Goal: Task Accomplishment & Management: Manage account settings

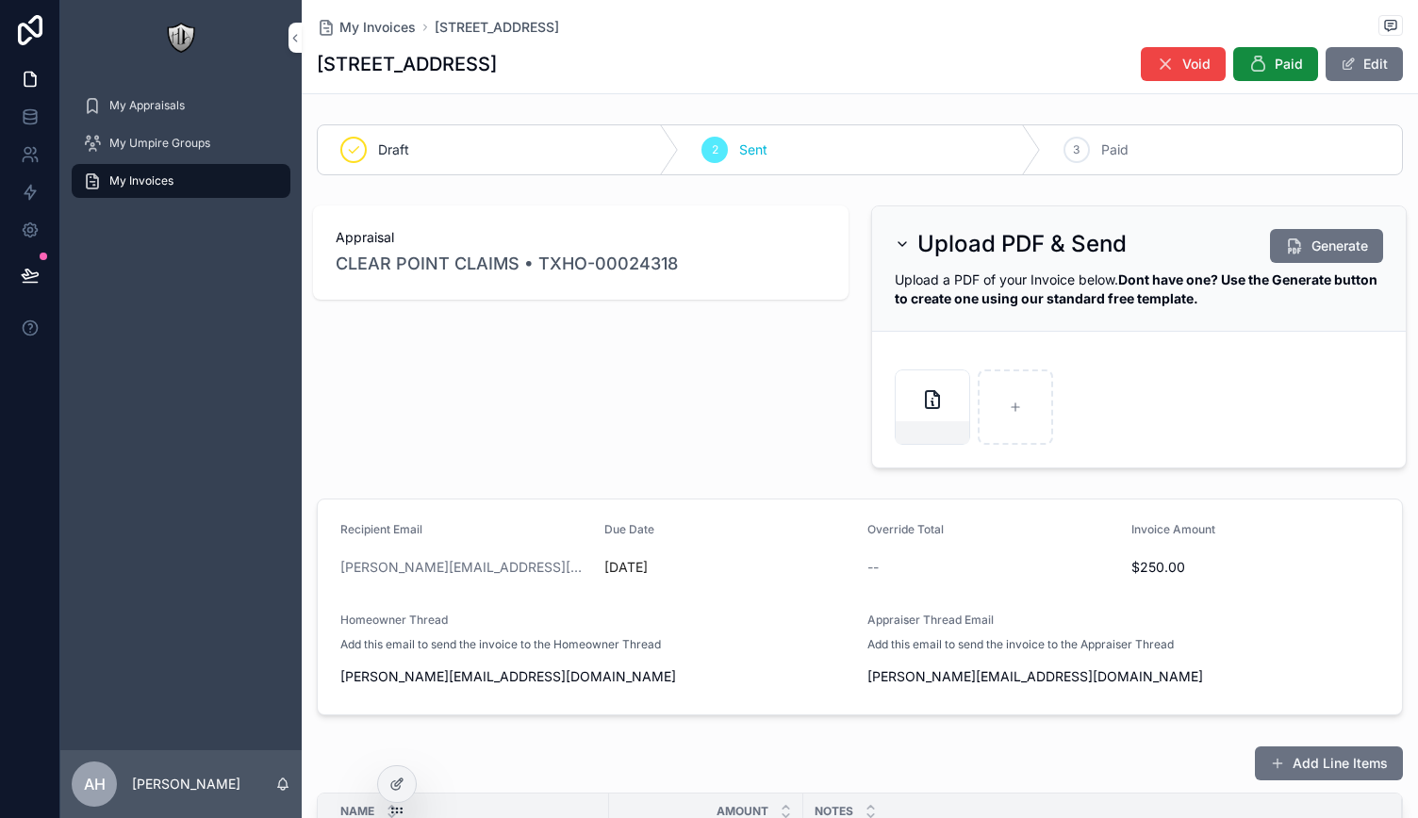
click at [347, 20] on span "My Invoices" at bounding box center [377, 27] width 76 height 19
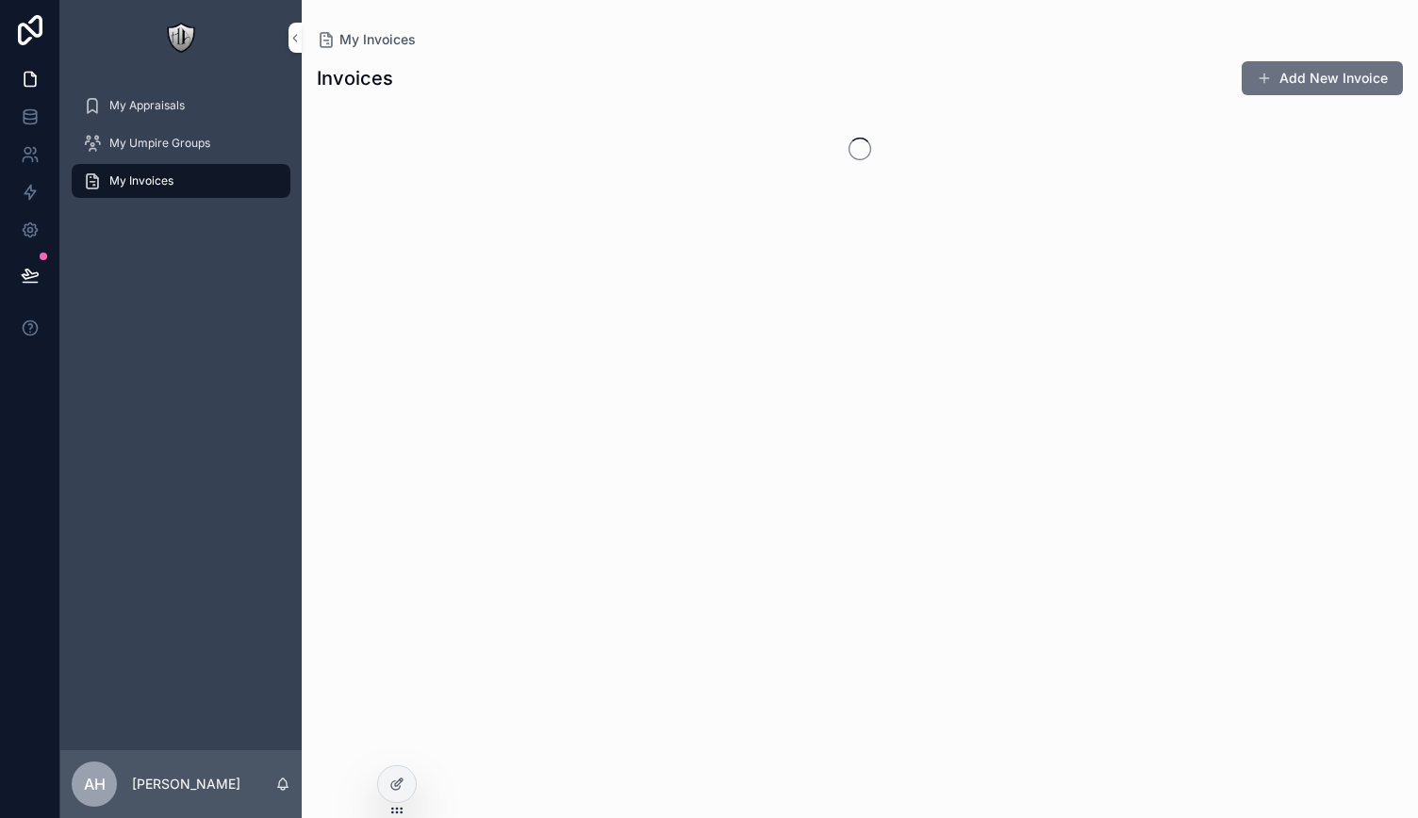
click at [194, 110] on div "My Appraisals" at bounding box center [181, 105] width 196 height 30
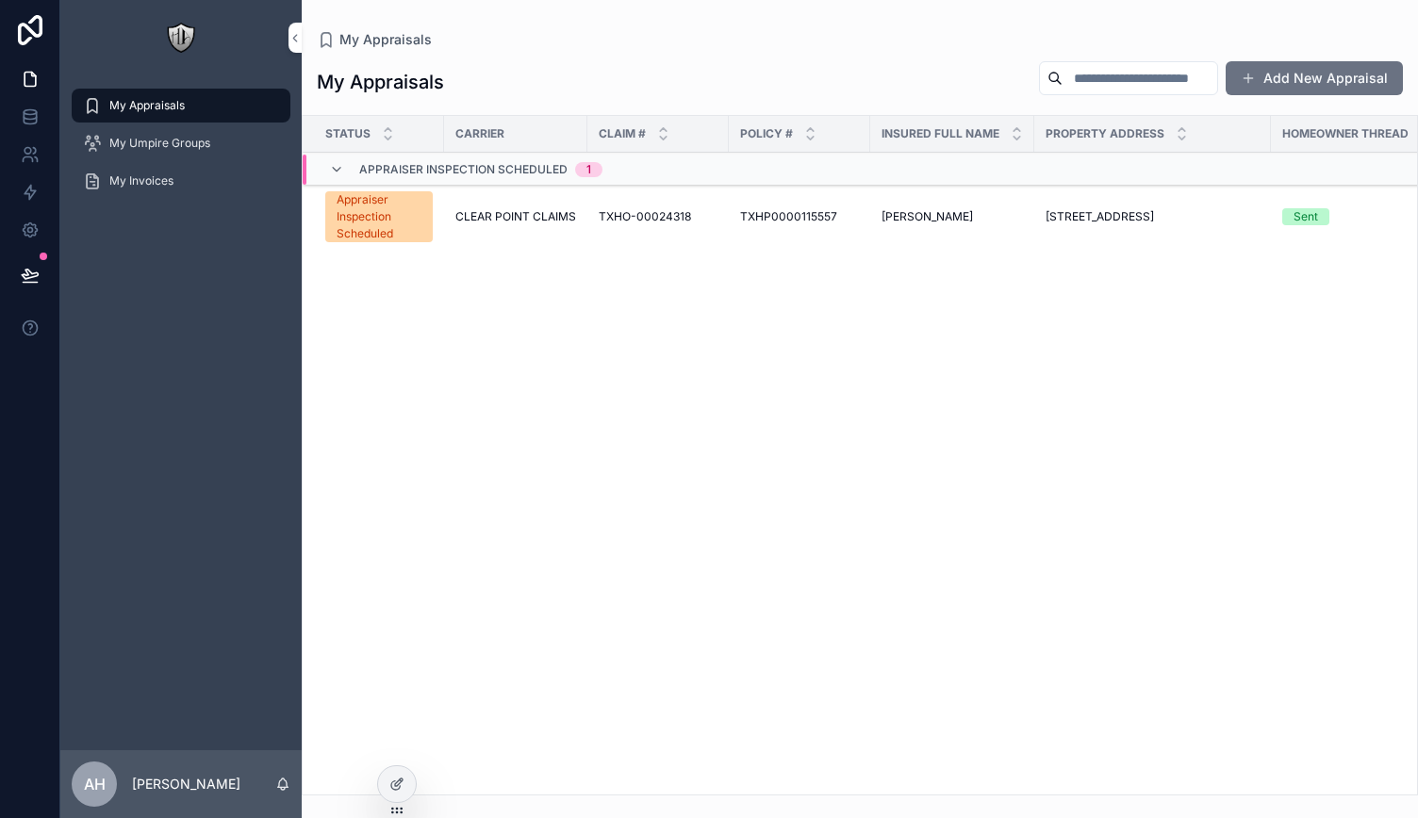
click at [182, 140] on span "My Umpire Groups" at bounding box center [159, 143] width 101 height 15
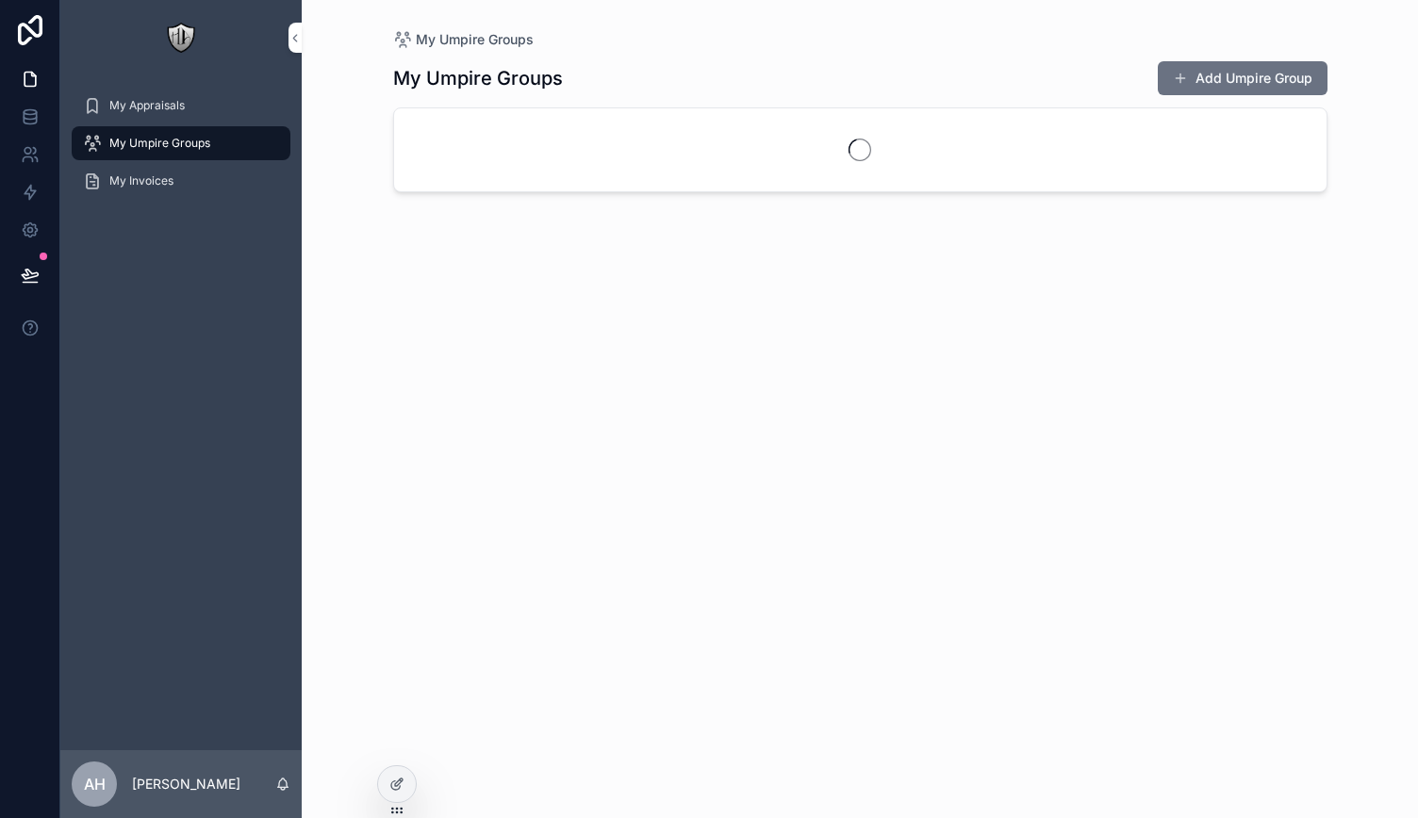
click at [160, 184] on span "My Invoices" at bounding box center [141, 180] width 64 height 15
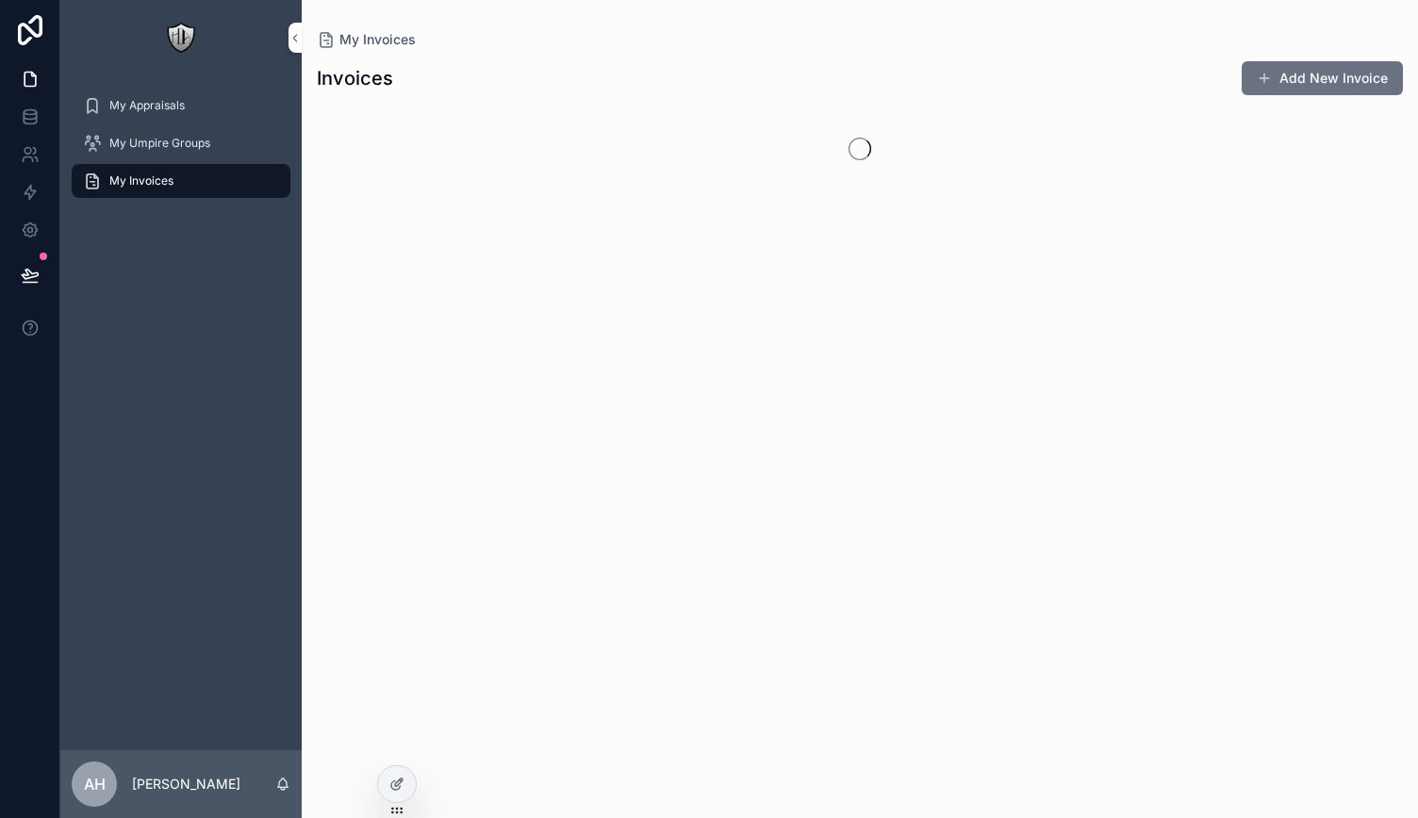
click at [183, 103] on span "My Appraisals" at bounding box center [146, 105] width 75 height 15
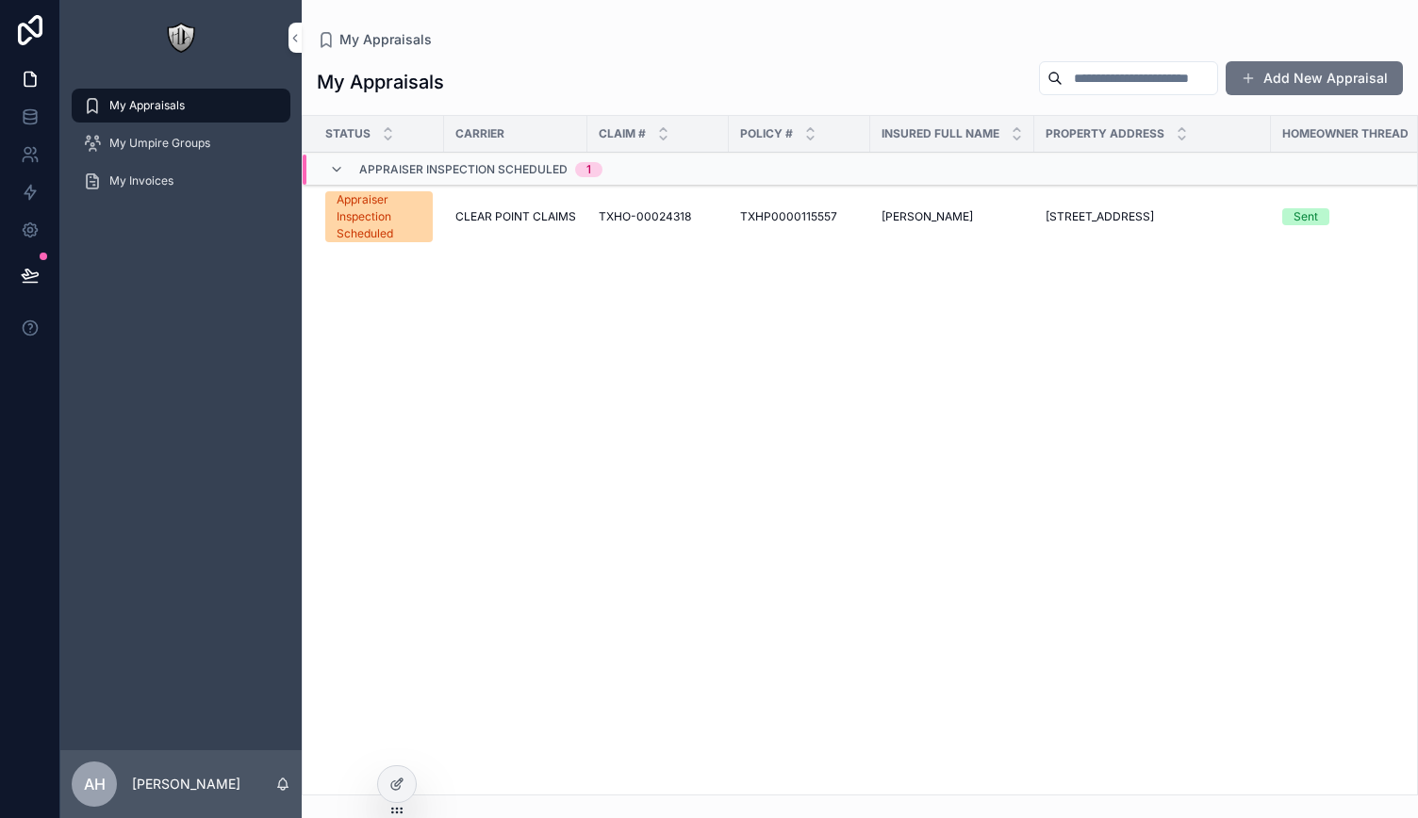
click at [494, 216] on span "CLEAR POINT CLAIMS" at bounding box center [515, 216] width 121 height 15
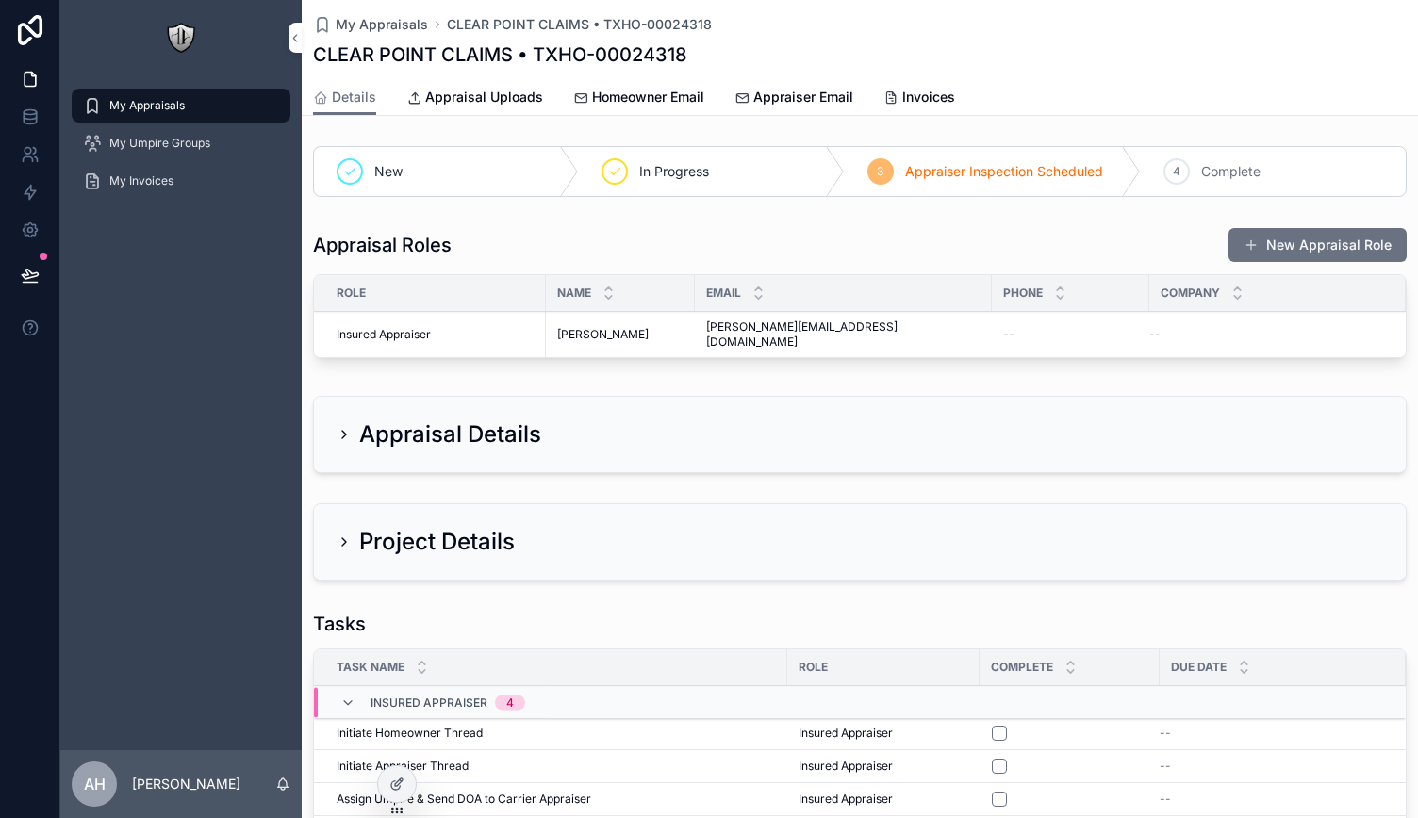
click at [335, 414] on div "Appraisal Details" at bounding box center [859, 434] width 1091 height 75
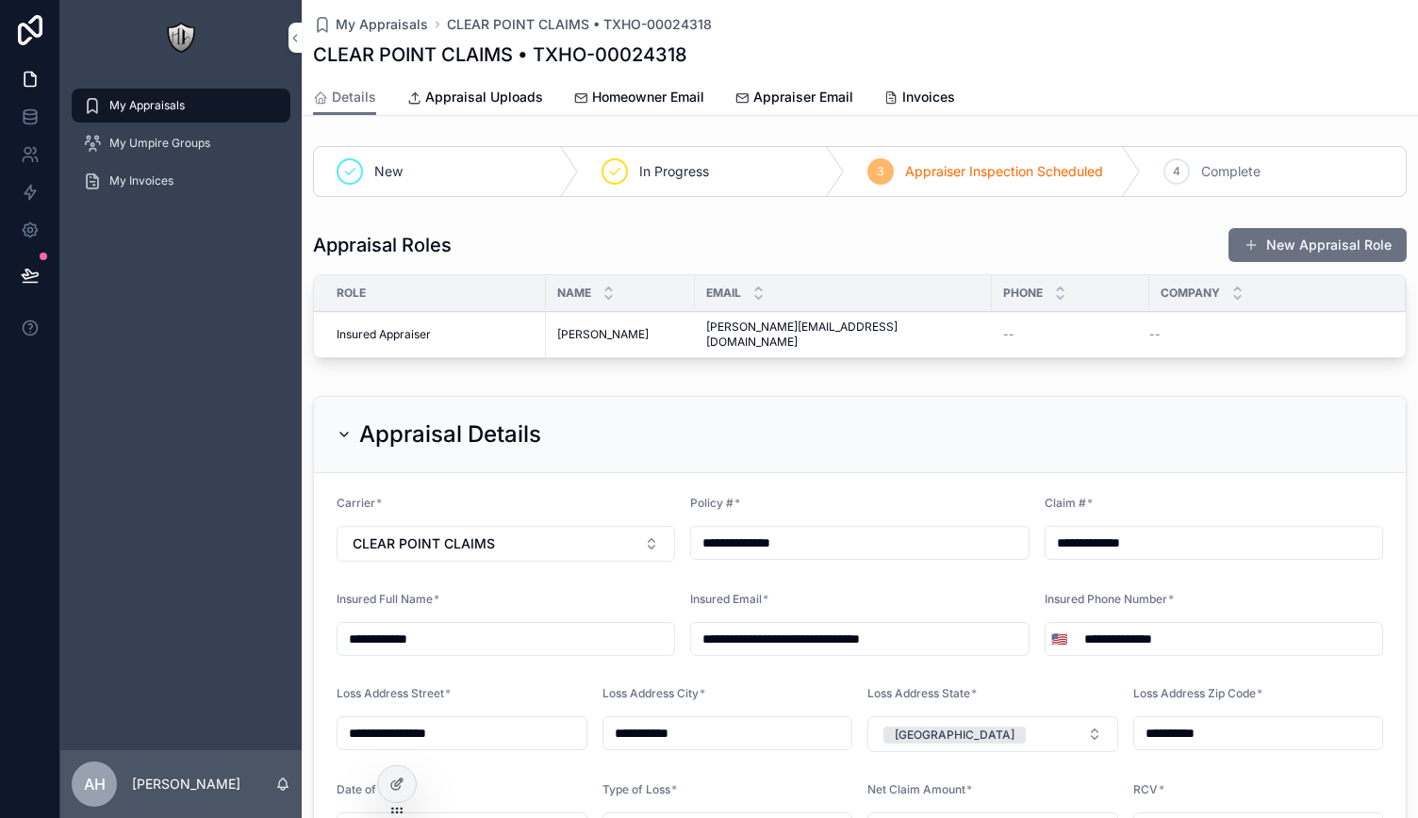
click at [341, 427] on icon "scrollable content" at bounding box center [343, 434] width 15 height 15
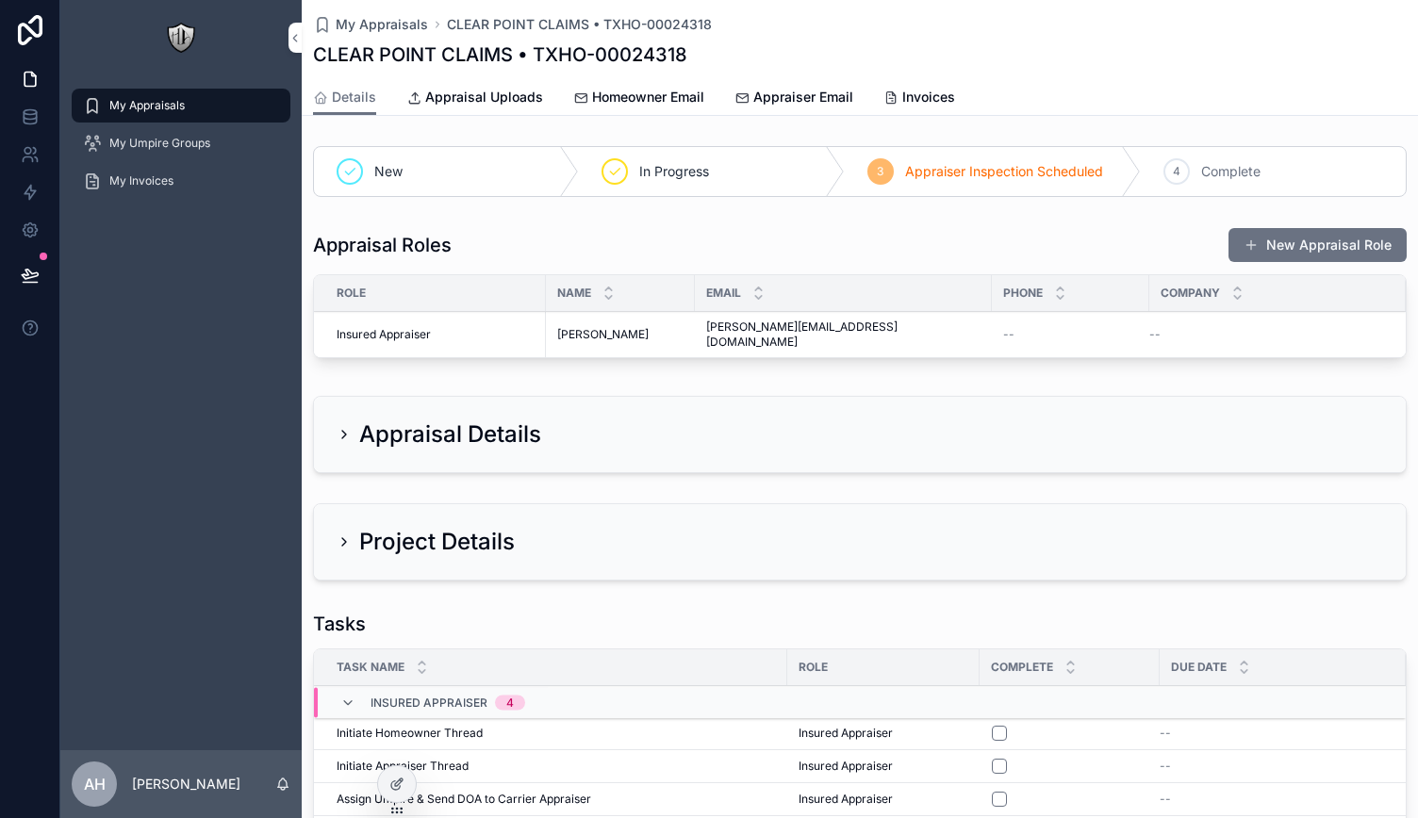
click at [359, 528] on h2 "Project Details" at bounding box center [437, 542] width 156 height 30
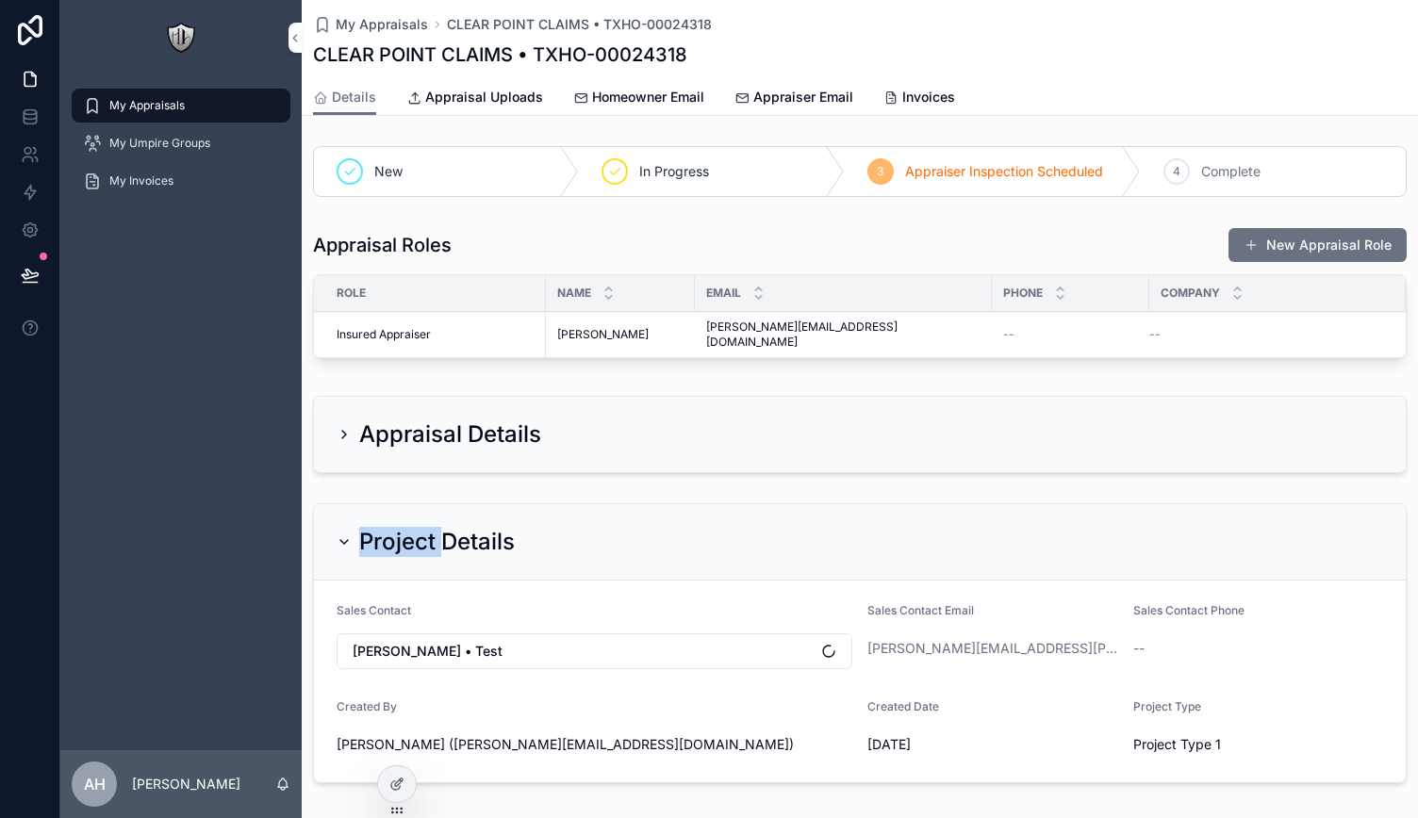
click at [359, 528] on h2 "Project Details" at bounding box center [437, 542] width 156 height 30
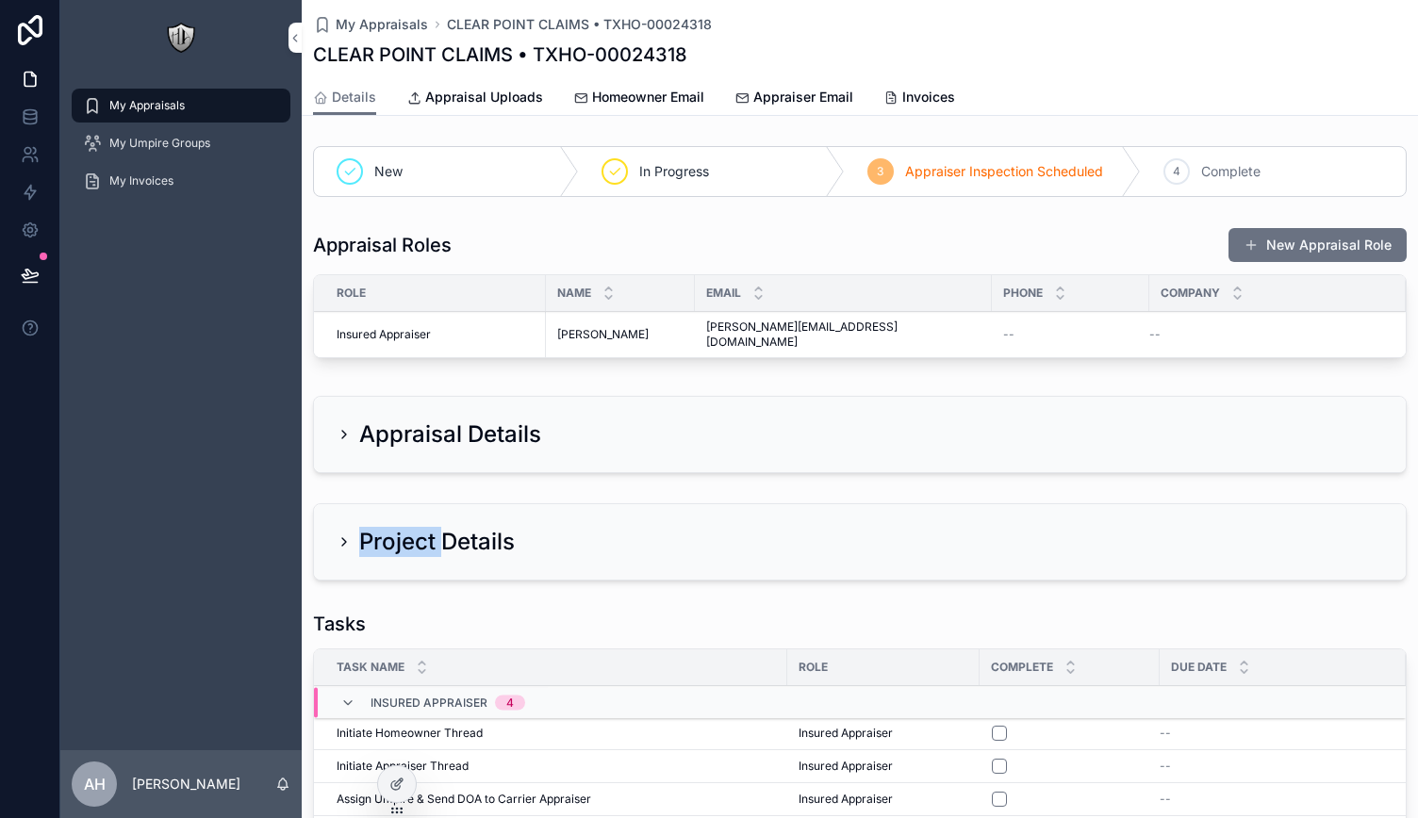
click at [481, 102] on span "Appraisal Uploads" at bounding box center [484, 97] width 118 height 19
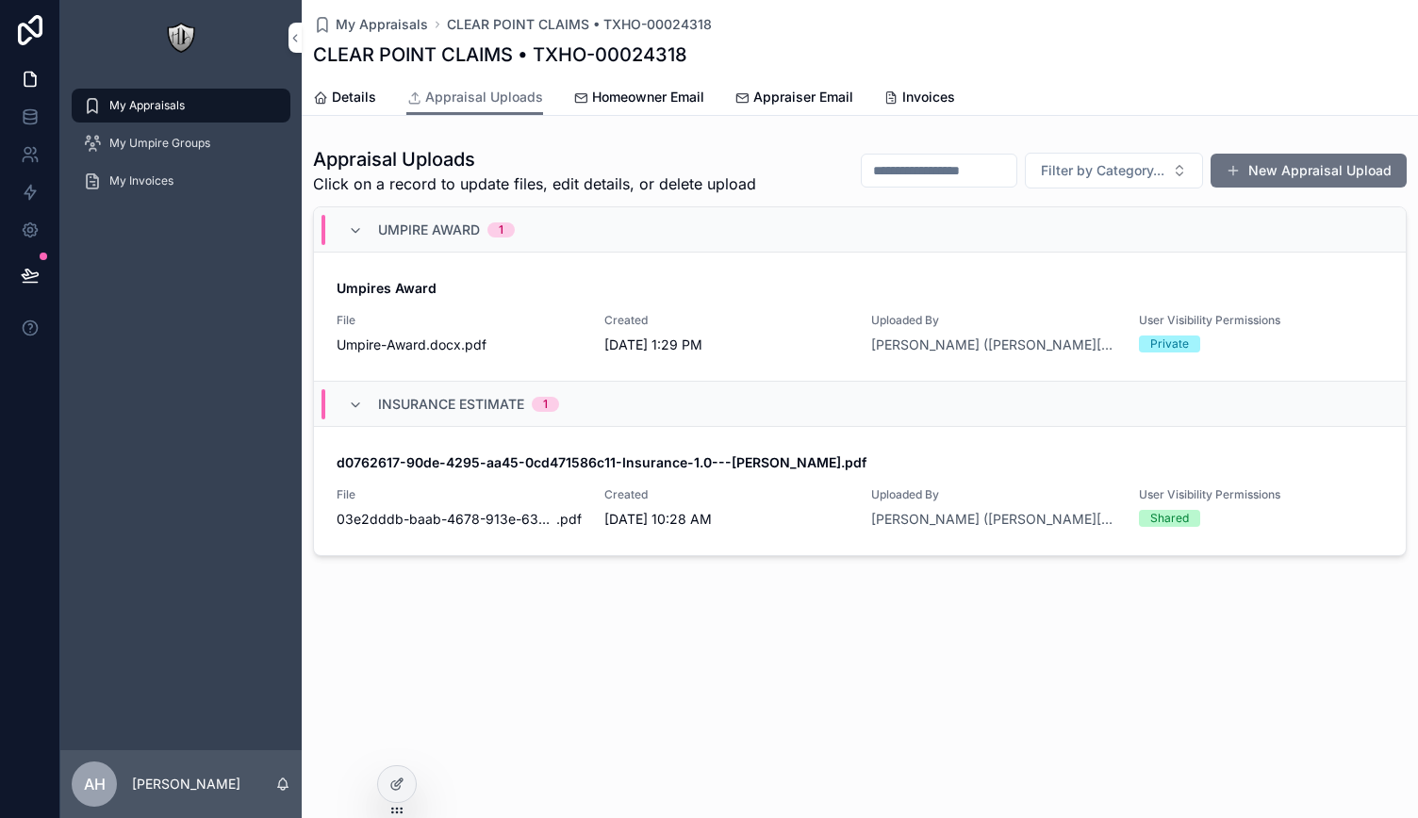
click at [615, 100] on span "Homeowner Email" at bounding box center [648, 97] width 112 height 19
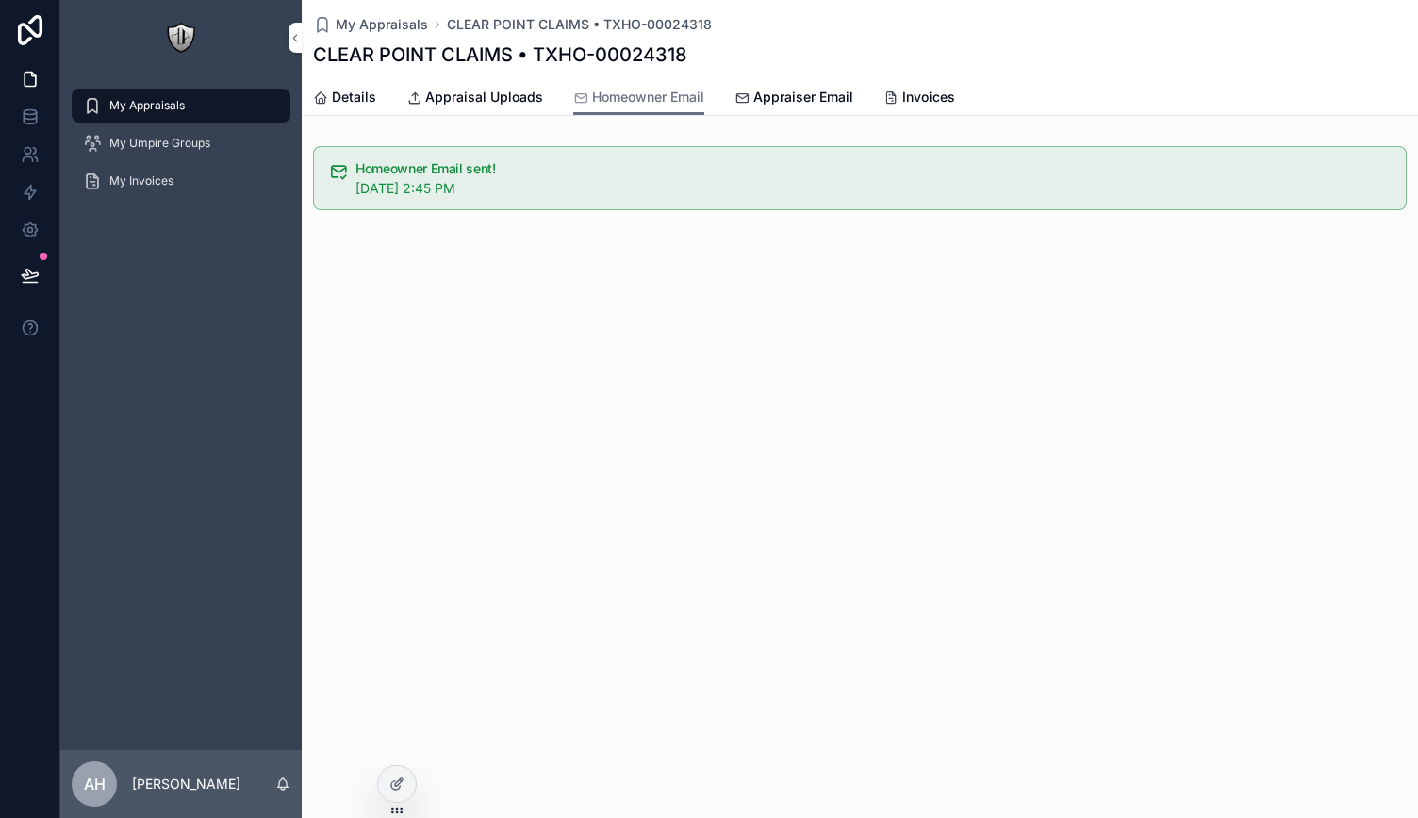
click at [780, 93] on span "Appraiser Email" at bounding box center [803, 97] width 100 height 19
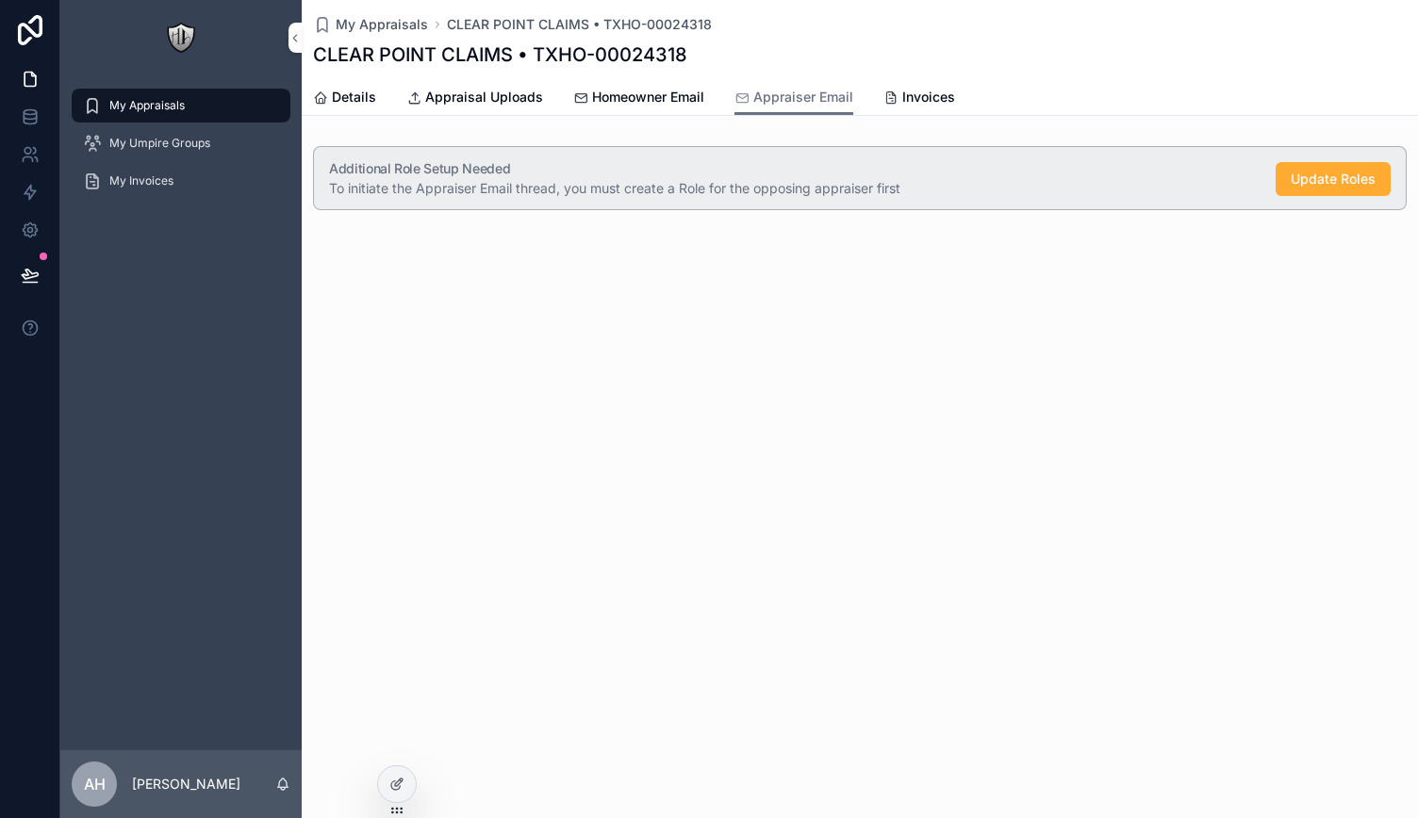
click at [643, 93] on span "Homeowner Email" at bounding box center [648, 97] width 112 height 19
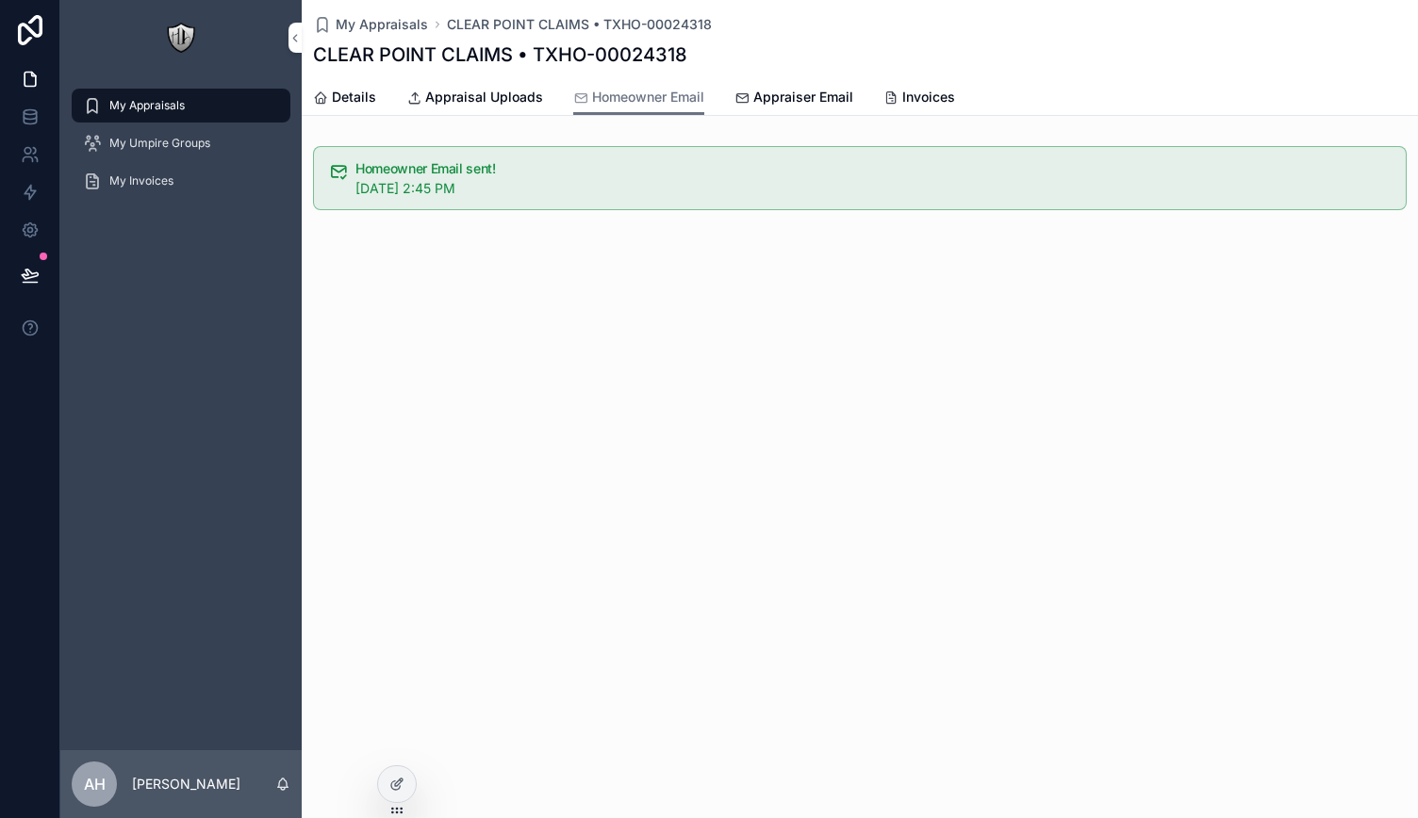
click at [915, 96] on span "Invoices" at bounding box center [928, 97] width 53 height 19
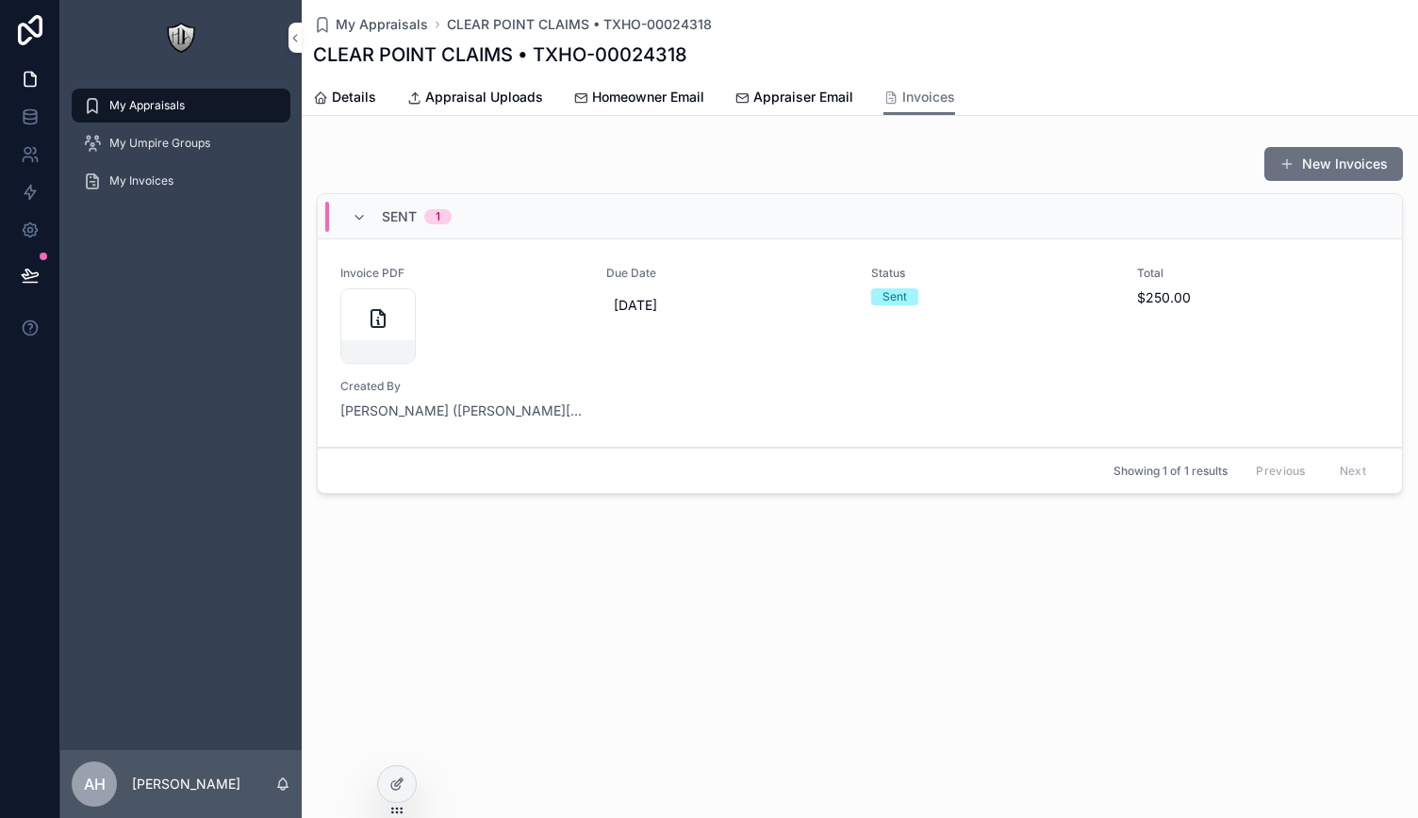
click at [624, 103] on span "Homeowner Email" at bounding box center [648, 97] width 112 height 19
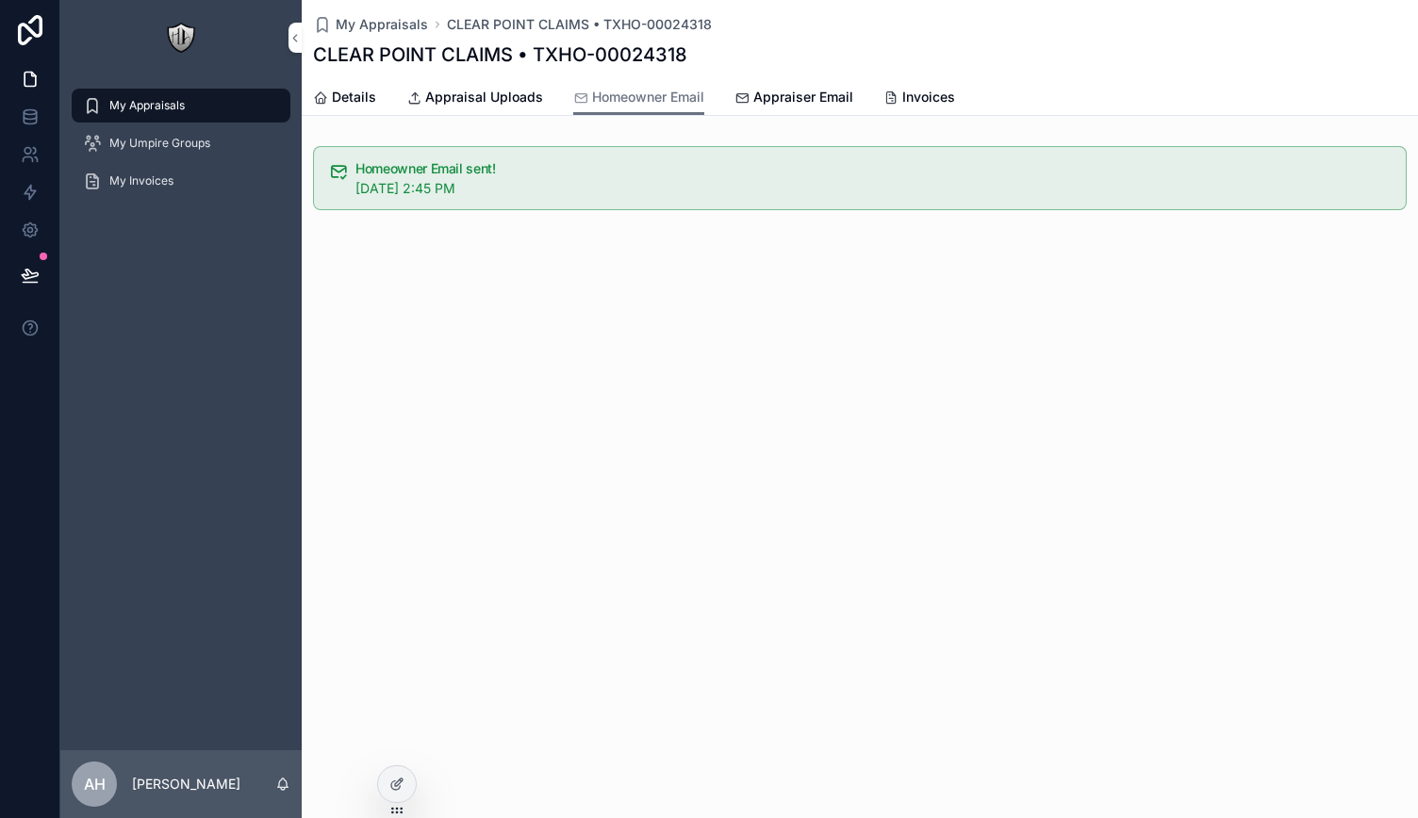
click at [479, 108] on link "Appraisal Uploads" at bounding box center [474, 99] width 137 height 38
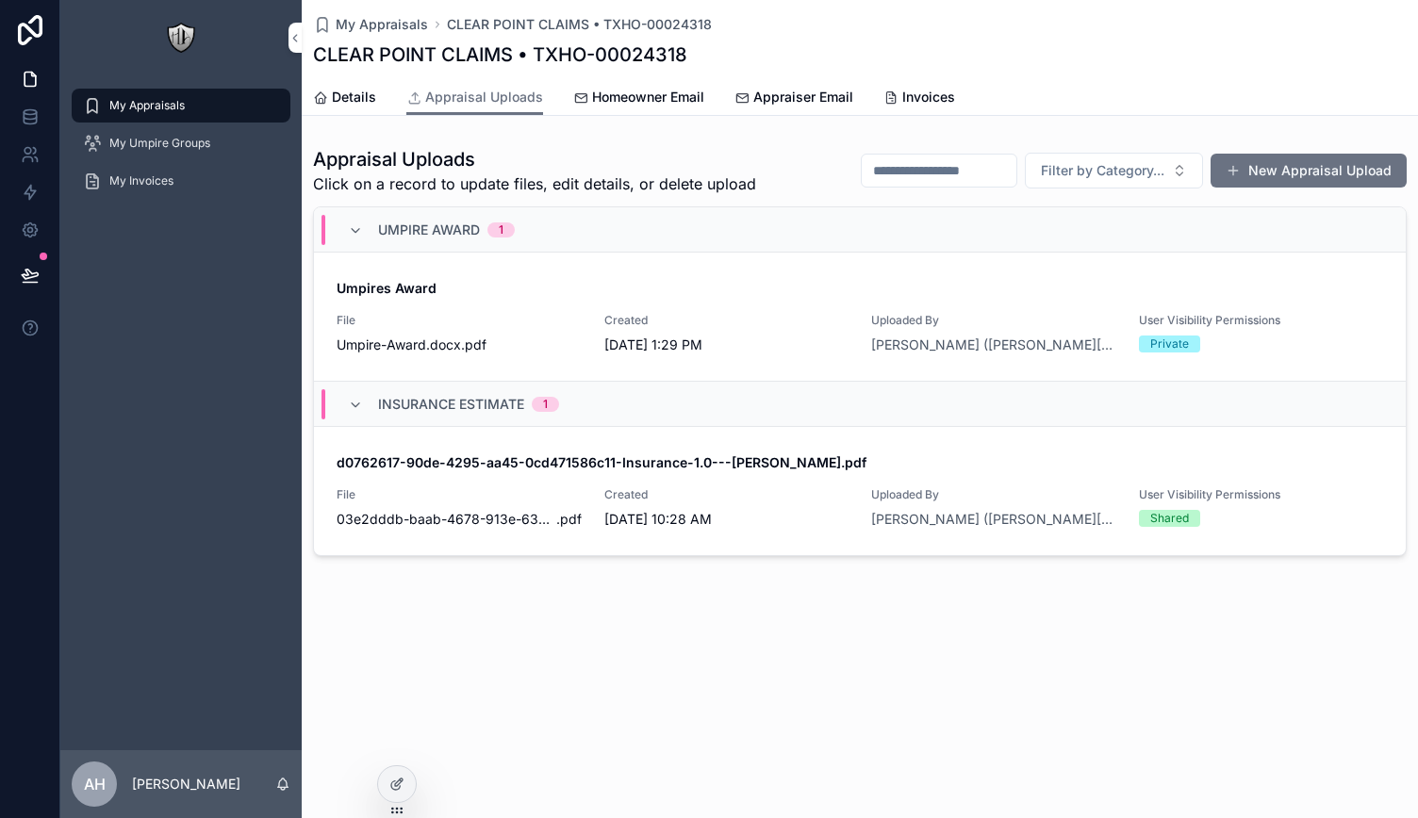
click at [343, 89] on span "Details" at bounding box center [354, 97] width 44 height 19
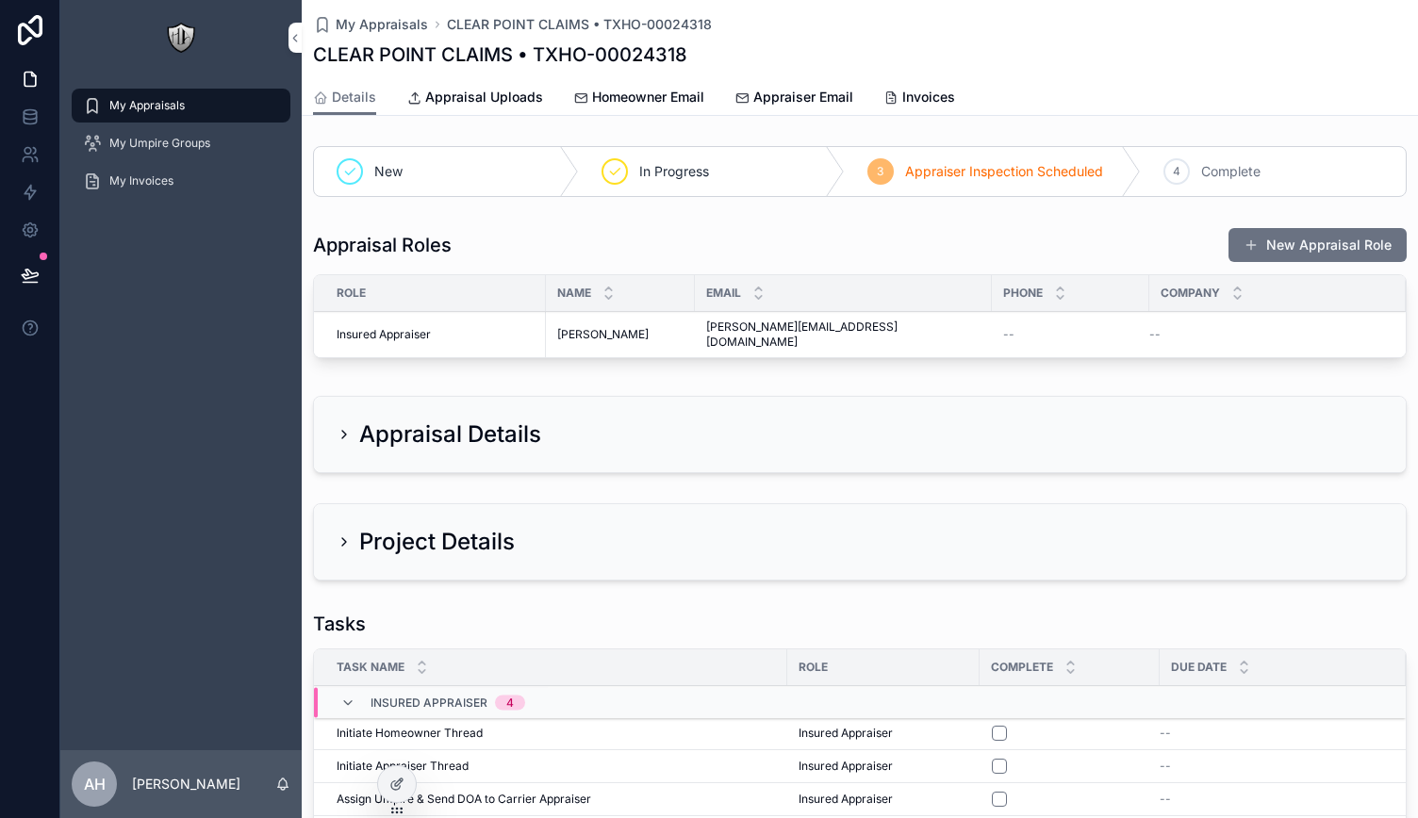
click at [509, 93] on span "Appraisal Uploads" at bounding box center [484, 97] width 118 height 19
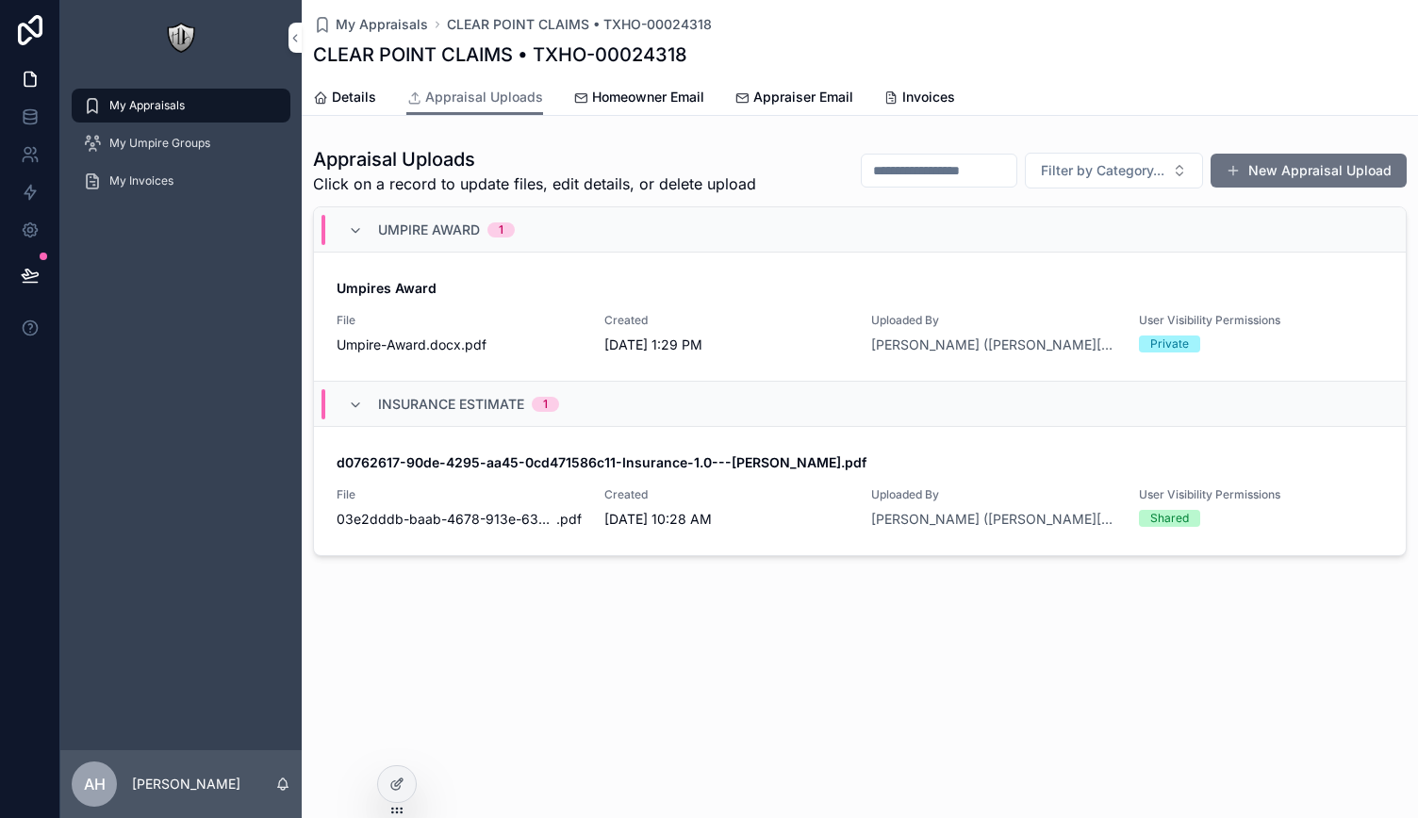
click at [627, 280] on span "Umpires Award" at bounding box center [859, 288] width 1046 height 19
click at [607, 107] on link "Homeowner Email" at bounding box center [638, 99] width 131 height 38
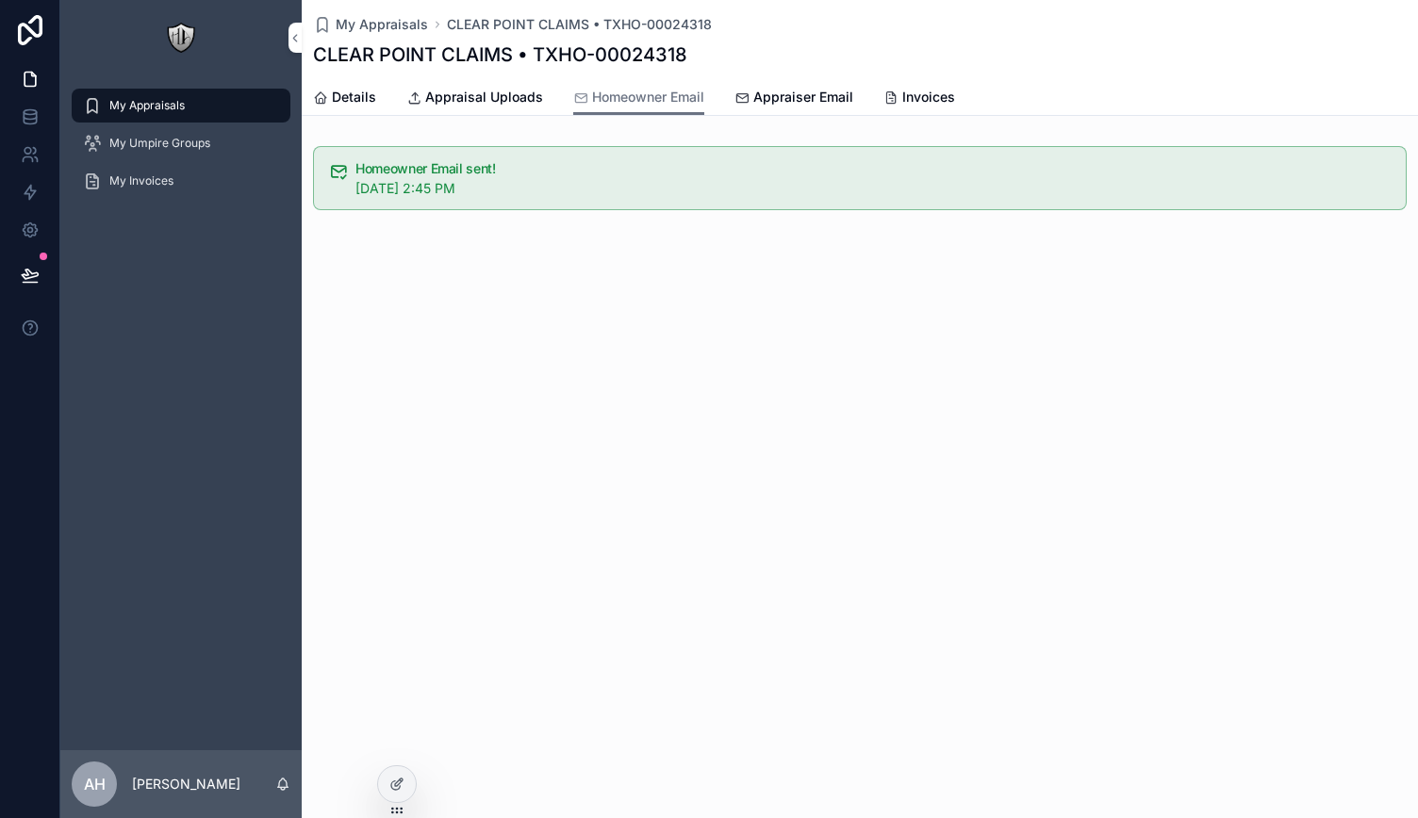
drag, startPoint x: 772, startPoint y: 95, endPoint x: 815, endPoint y: 93, distance: 43.4
click at [772, 95] on span "Appraiser Email" at bounding box center [803, 97] width 100 height 19
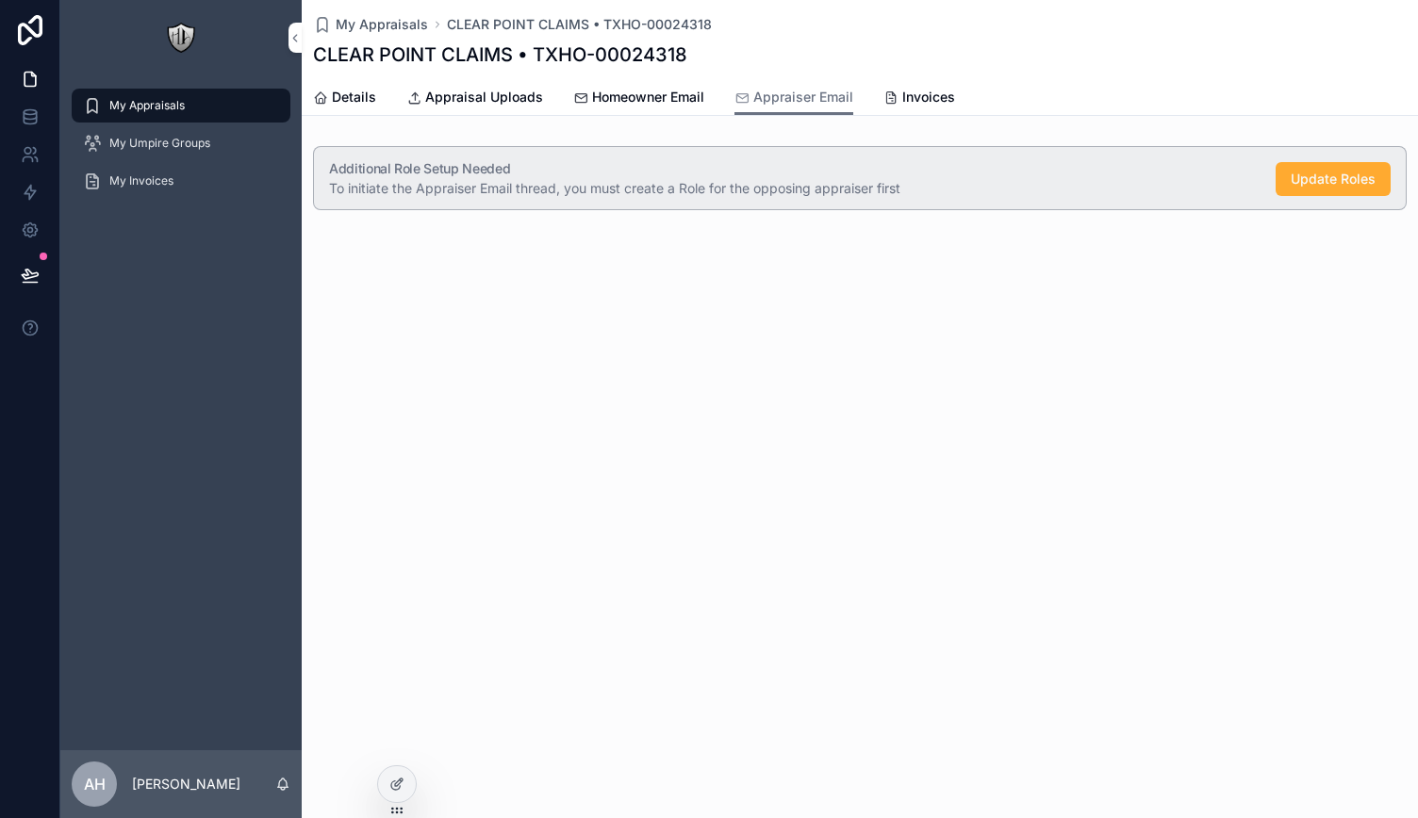
click at [956, 100] on div "Details Appraisal Uploads Homeowner Email Appraiser Email Invoices" at bounding box center [859, 97] width 1093 height 36
drag, startPoint x: 909, startPoint y: 100, endPoint x: 884, endPoint y: 110, distance: 26.6
click at [910, 100] on span "Invoices" at bounding box center [928, 97] width 53 height 19
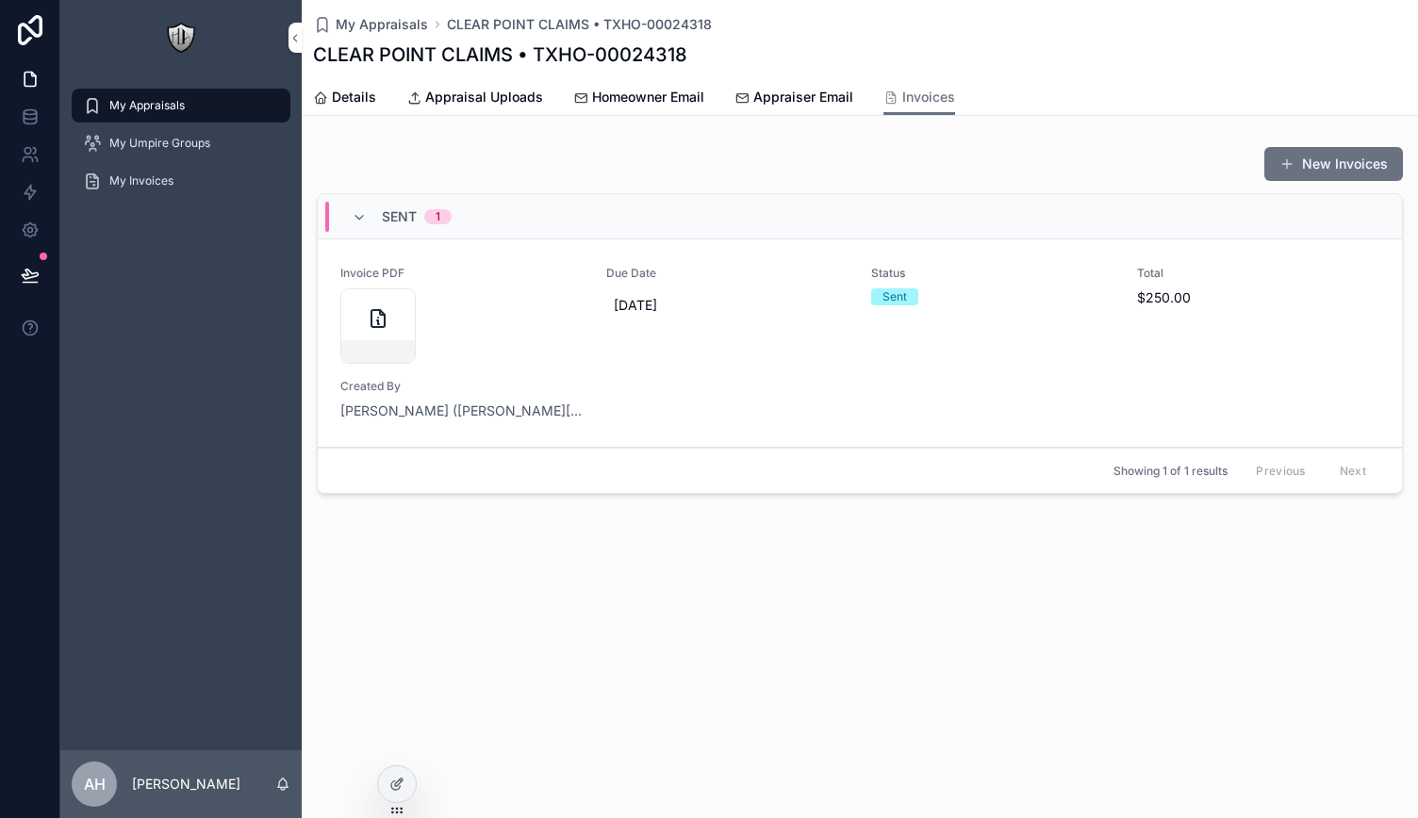
click at [507, 107] on link "Appraisal Uploads" at bounding box center [474, 99] width 137 height 38
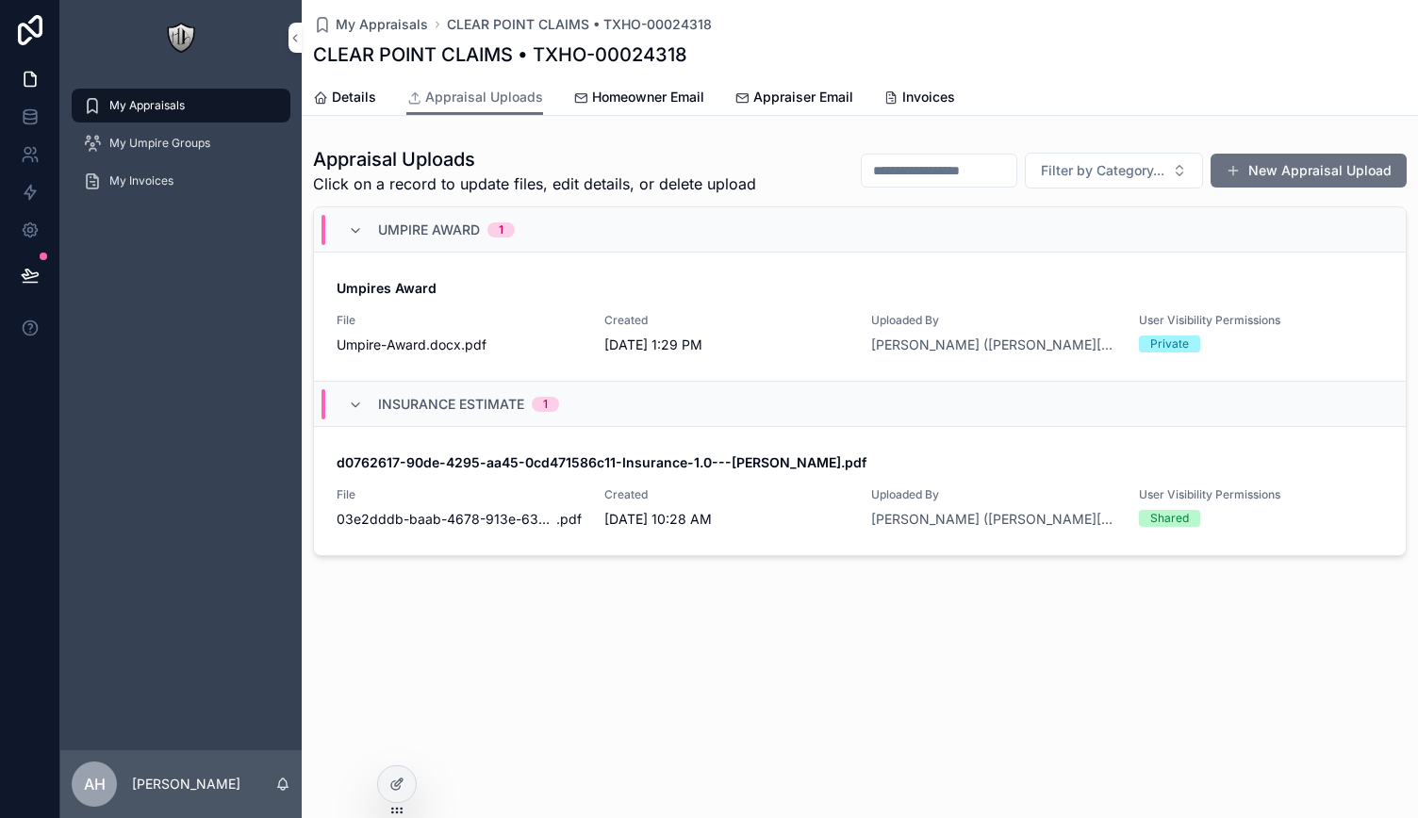
click at [908, 92] on span "Invoices" at bounding box center [928, 97] width 53 height 19
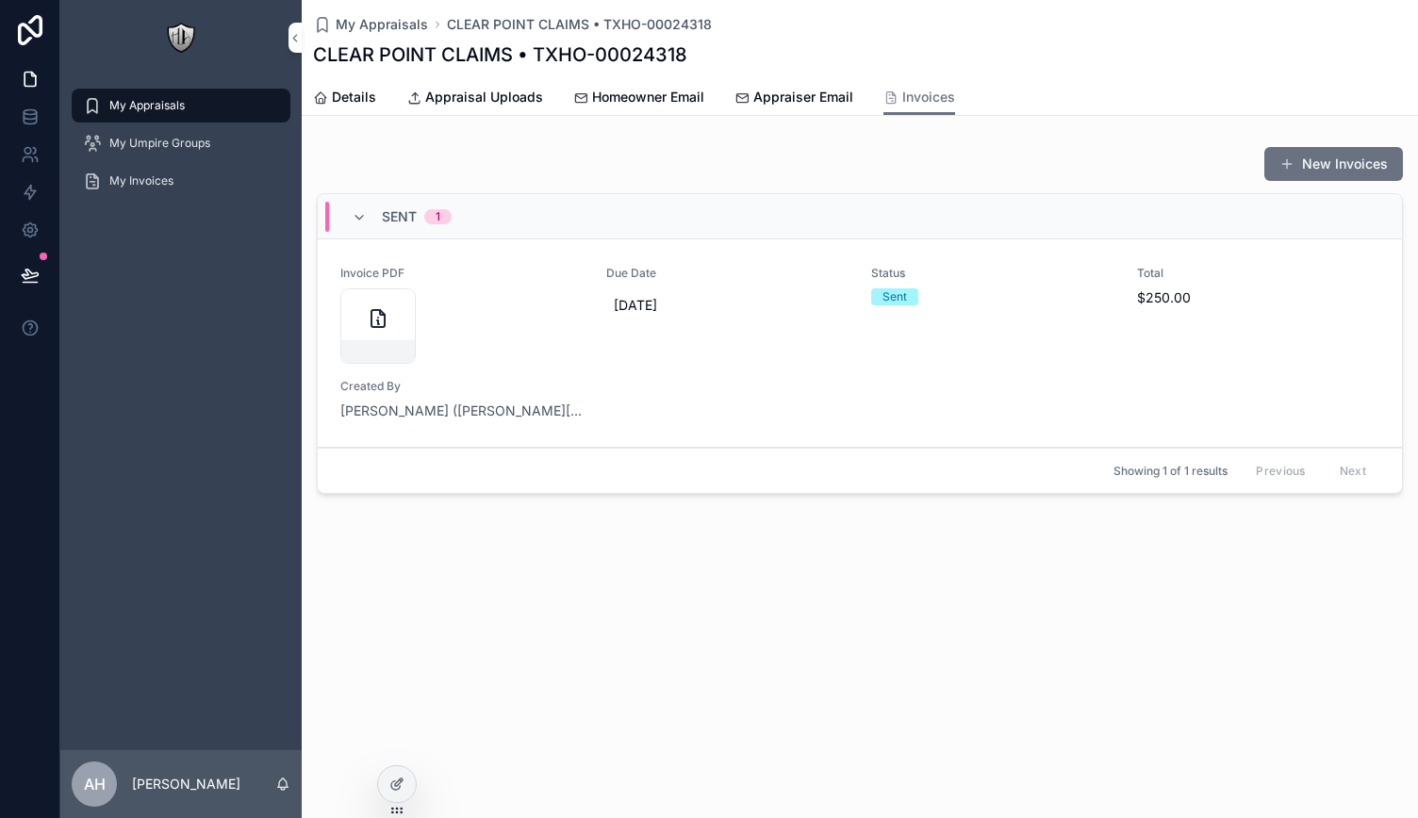
click at [547, 337] on div "scrollable content" at bounding box center [461, 325] width 243 height 75
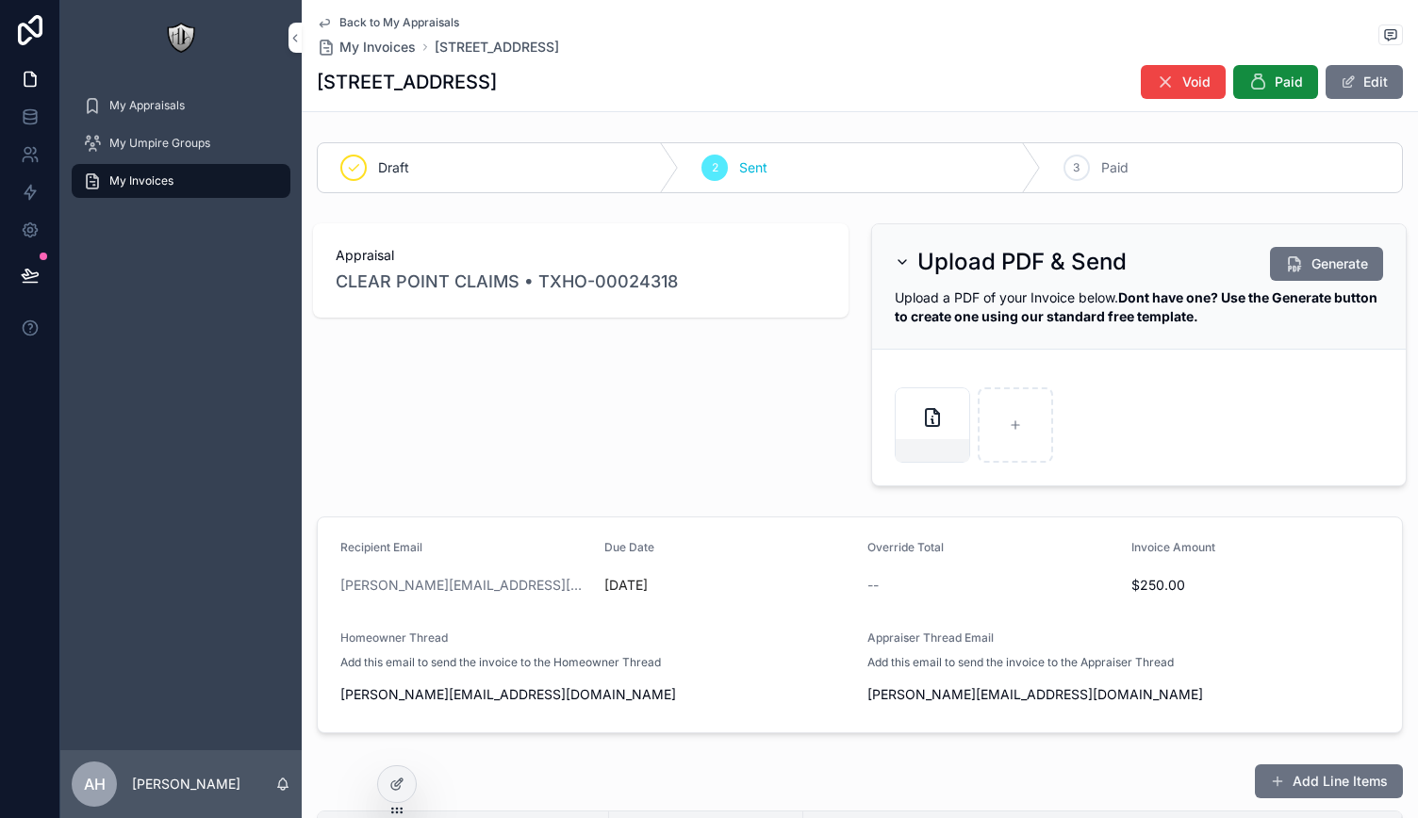
click at [401, 777] on icon at bounding box center [396, 784] width 15 height 15
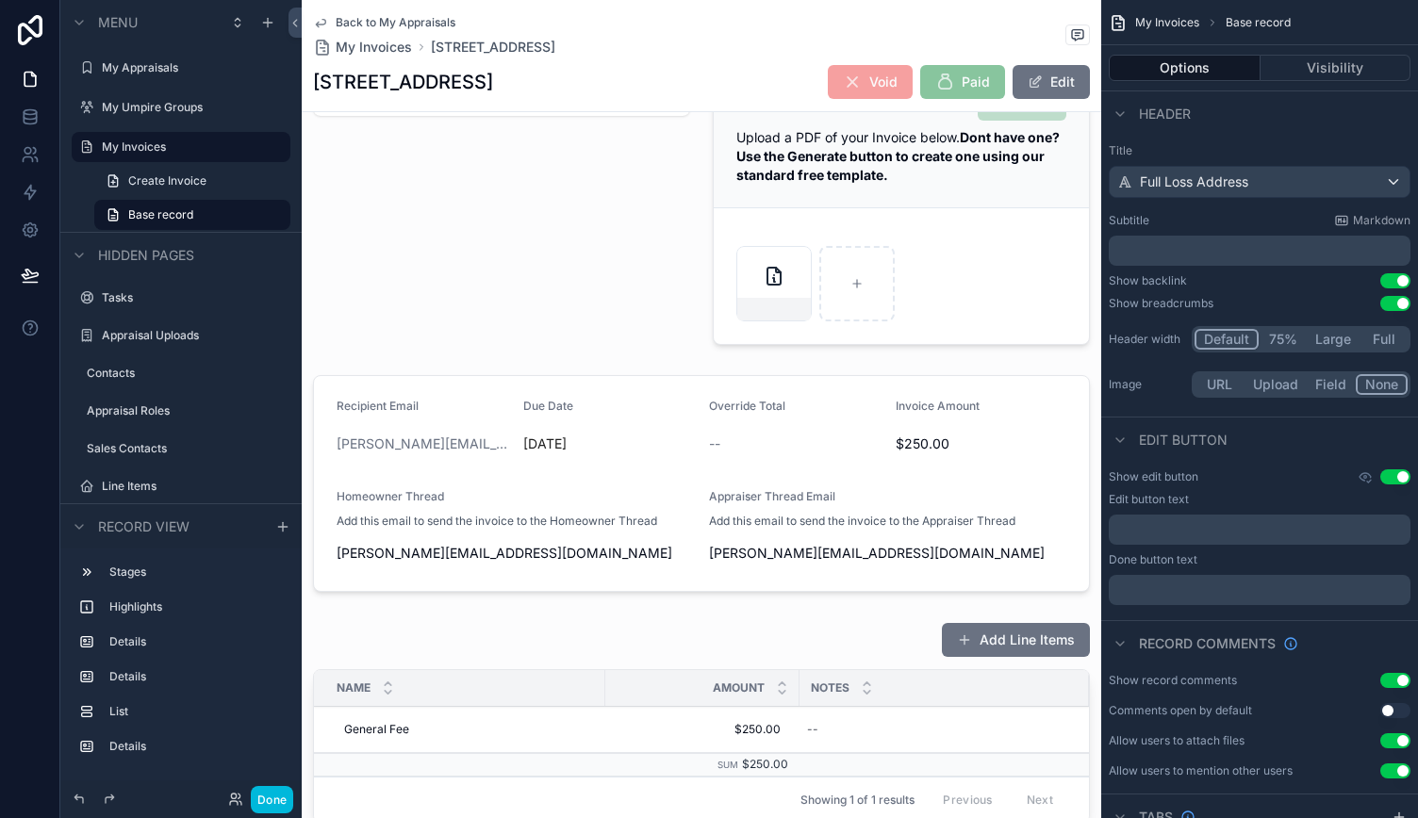
scroll to position [189, 0]
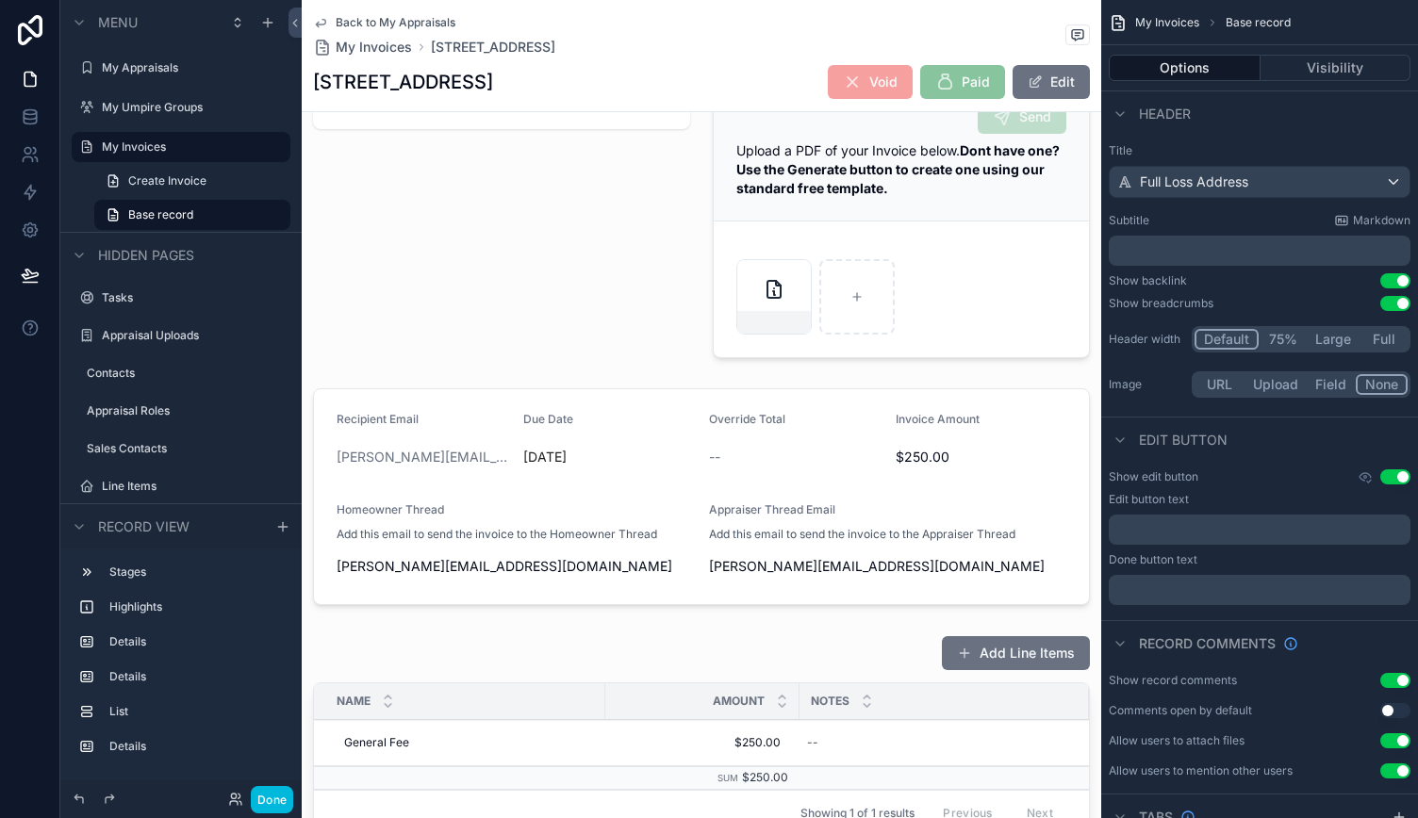
click at [599, 507] on div "scrollable content" at bounding box center [701, 497] width 799 height 232
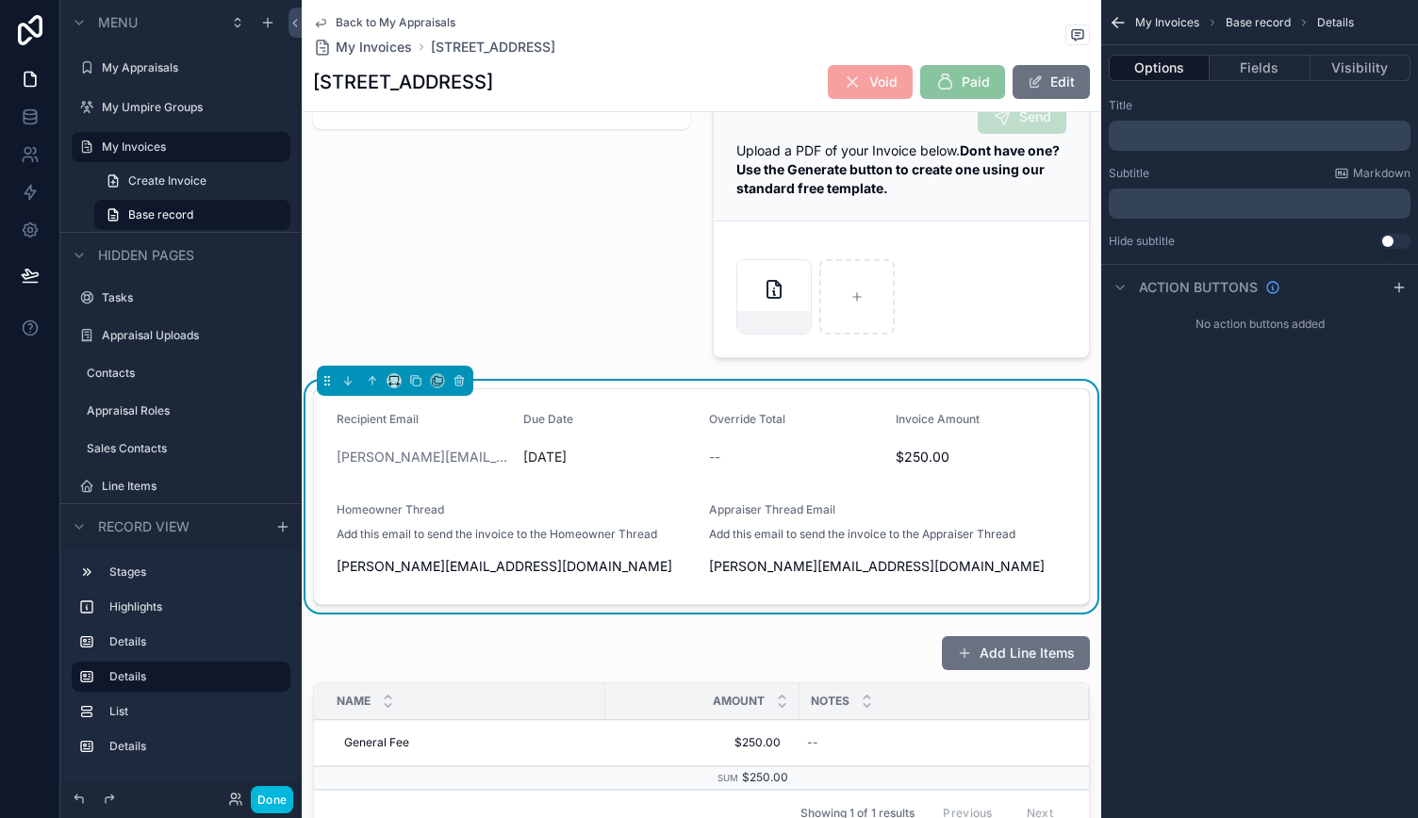
click at [1284, 74] on button "Fields" at bounding box center [1259, 68] width 100 height 26
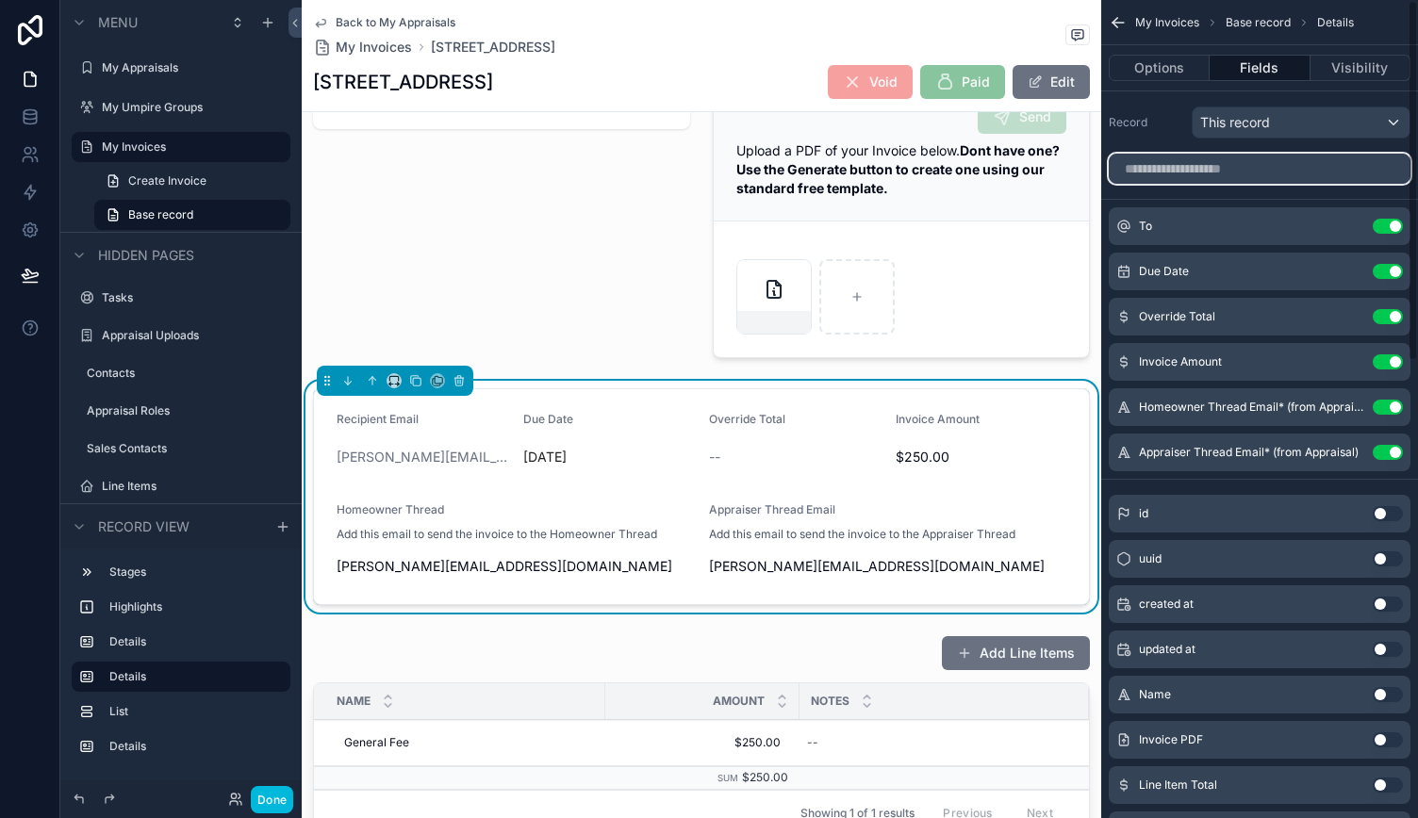
click at [1208, 172] on input "scrollable content" at bounding box center [1259, 169] width 302 height 30
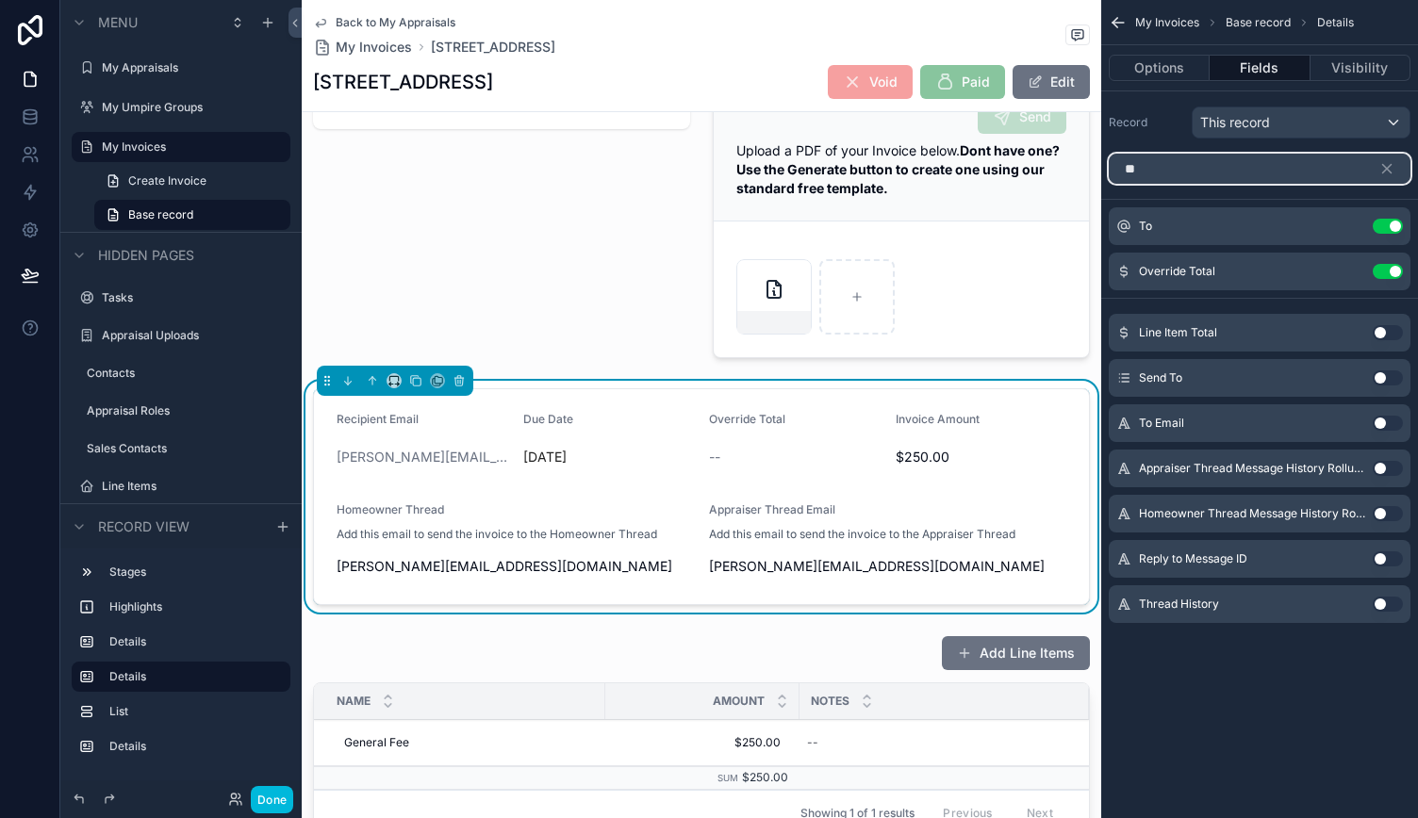
type input "**"
click at [1385, 373] on button "Use setting" at bounding box center [1387, 377] width 30 height 15
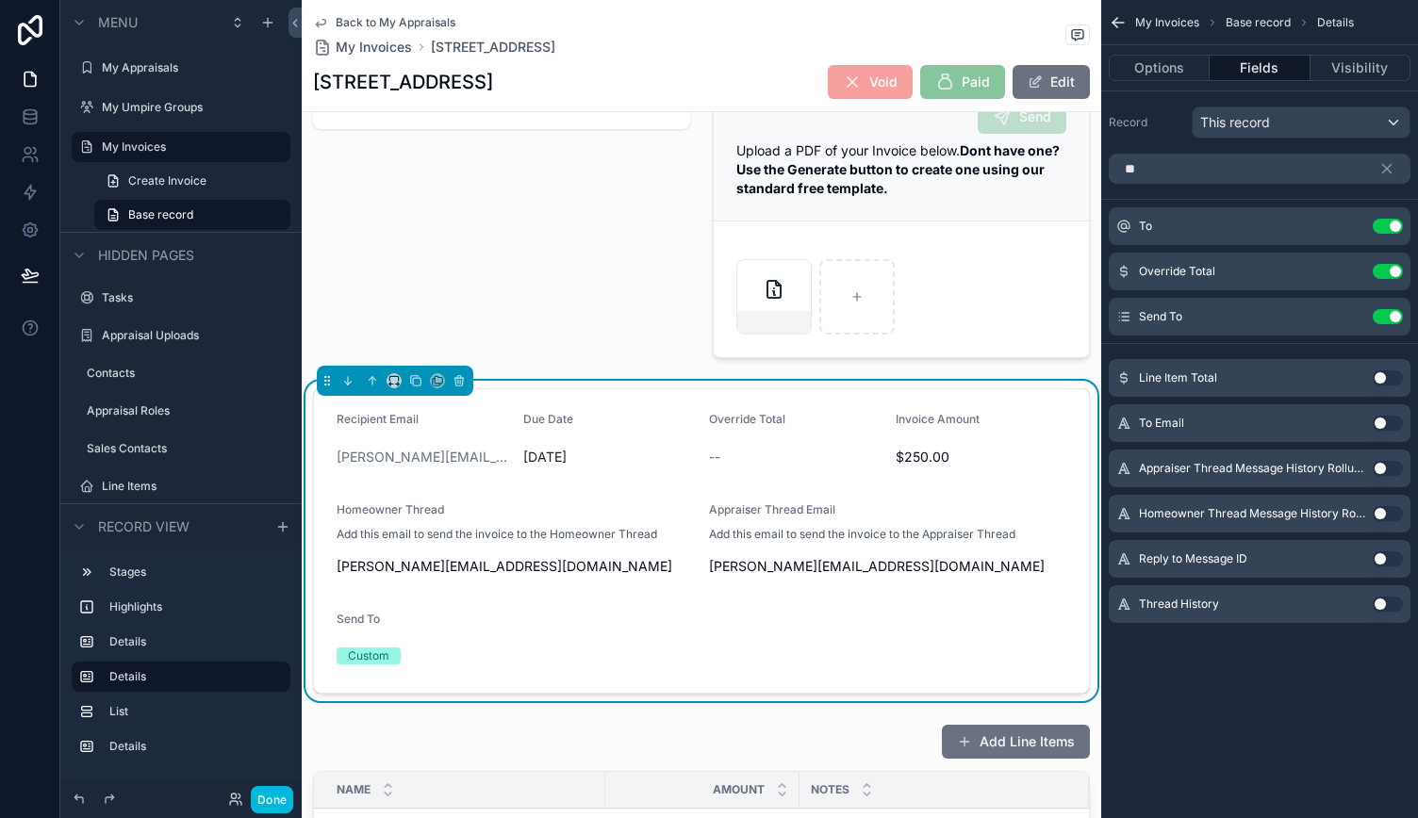
click at [0, 0] on icon "scrollable content" at bounding box center [0, 0] width 0 height 0
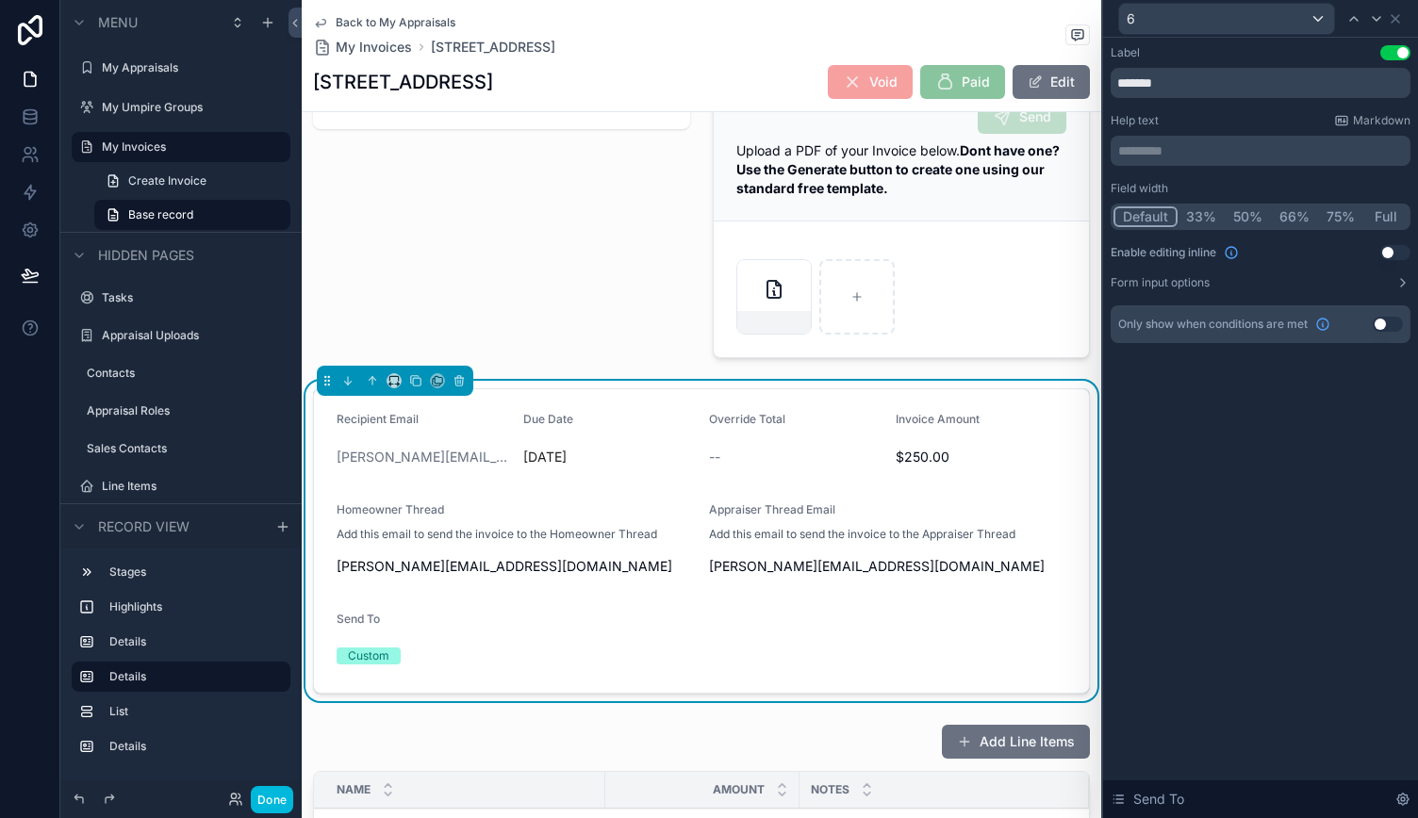
click at [1386, 216] on button "Full" at bounding box center [1385, 216] width 44 height 21
click at [1397, 12] on icon at bounding box center [1394, 18] width 15 height 15
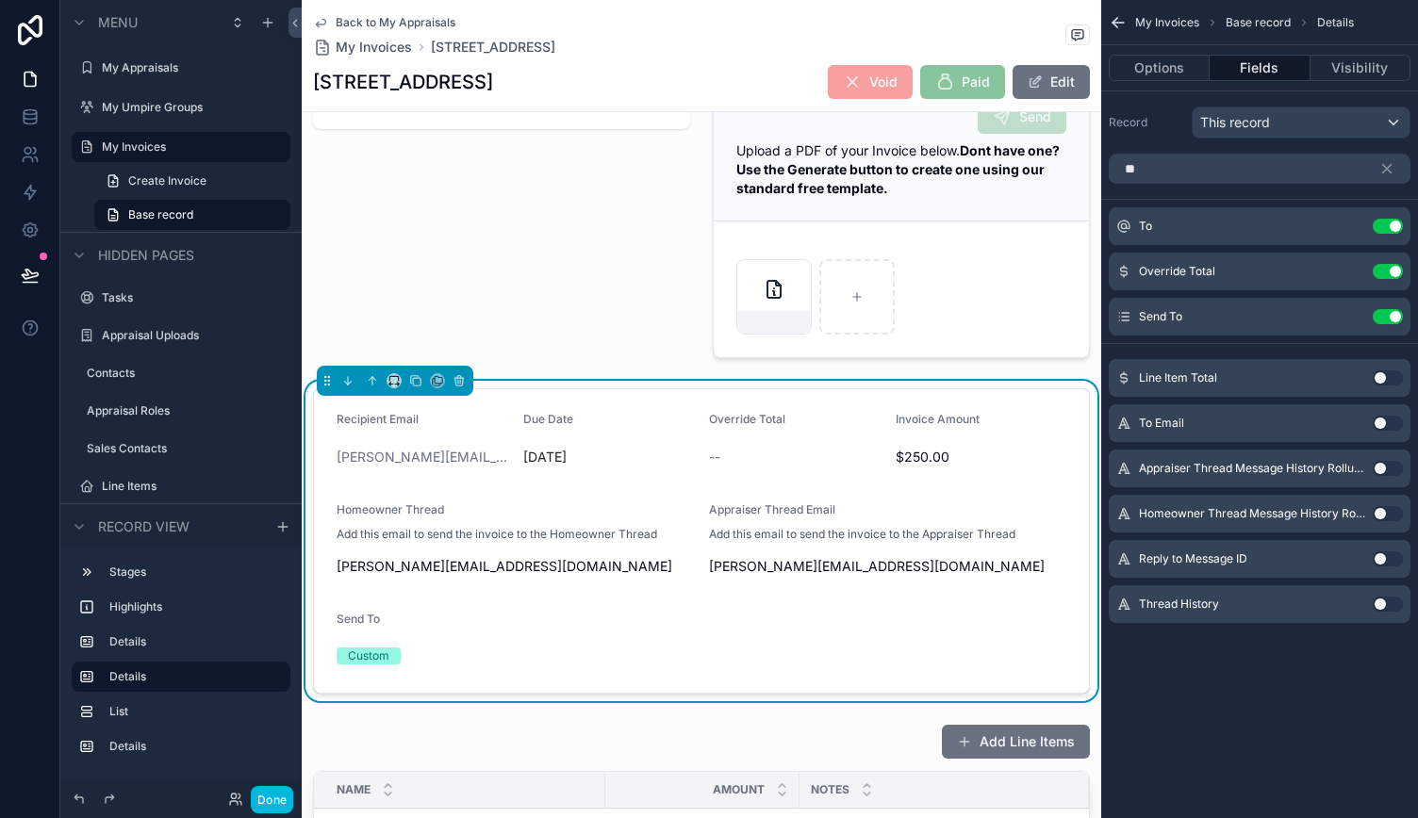
click at [1165, 67] on button "Options" at bounding box center [1158, 68] width 101 height 26
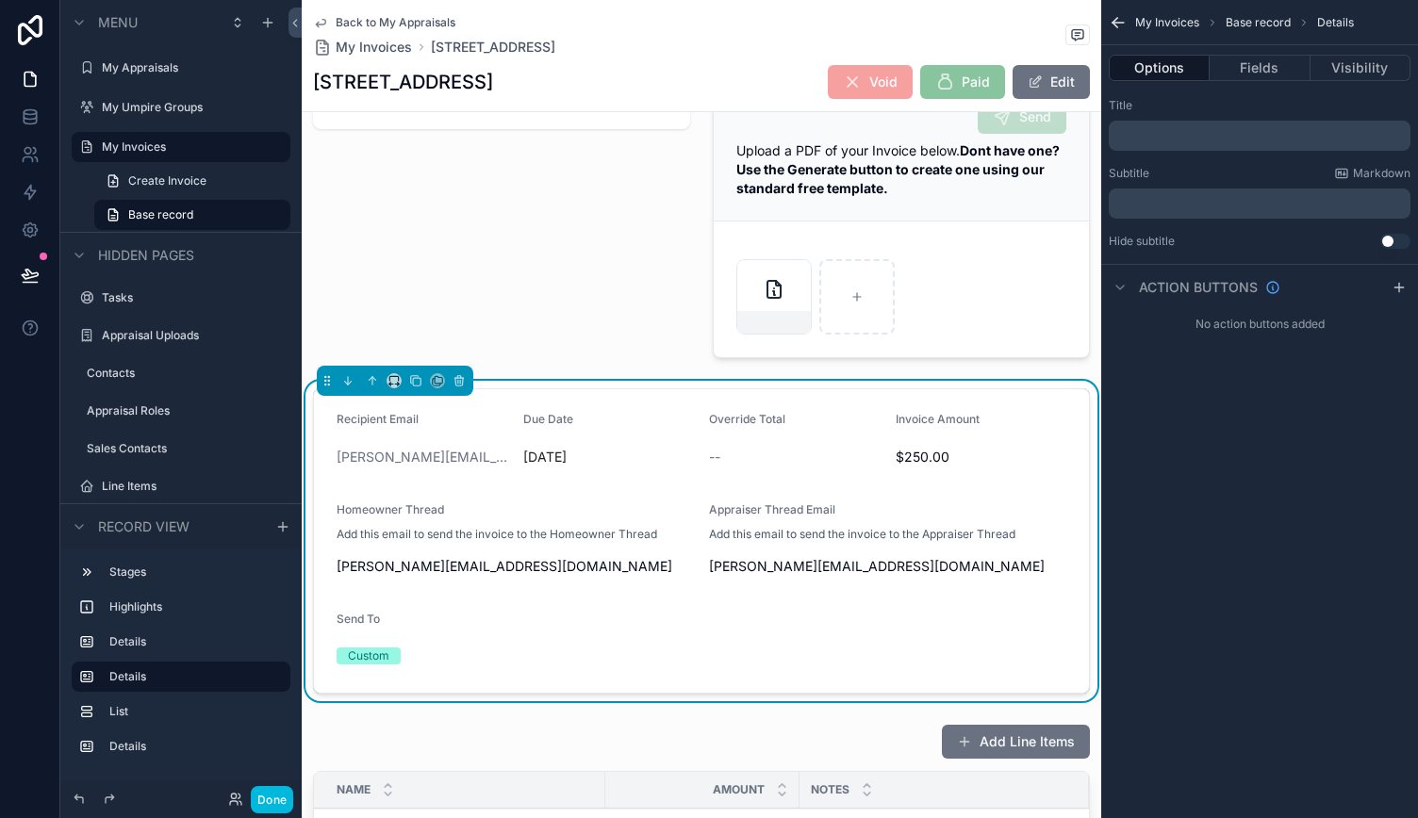
click at [1247, 69] on button "Fields" at bounding box center [1259, 68] width 100 height 26
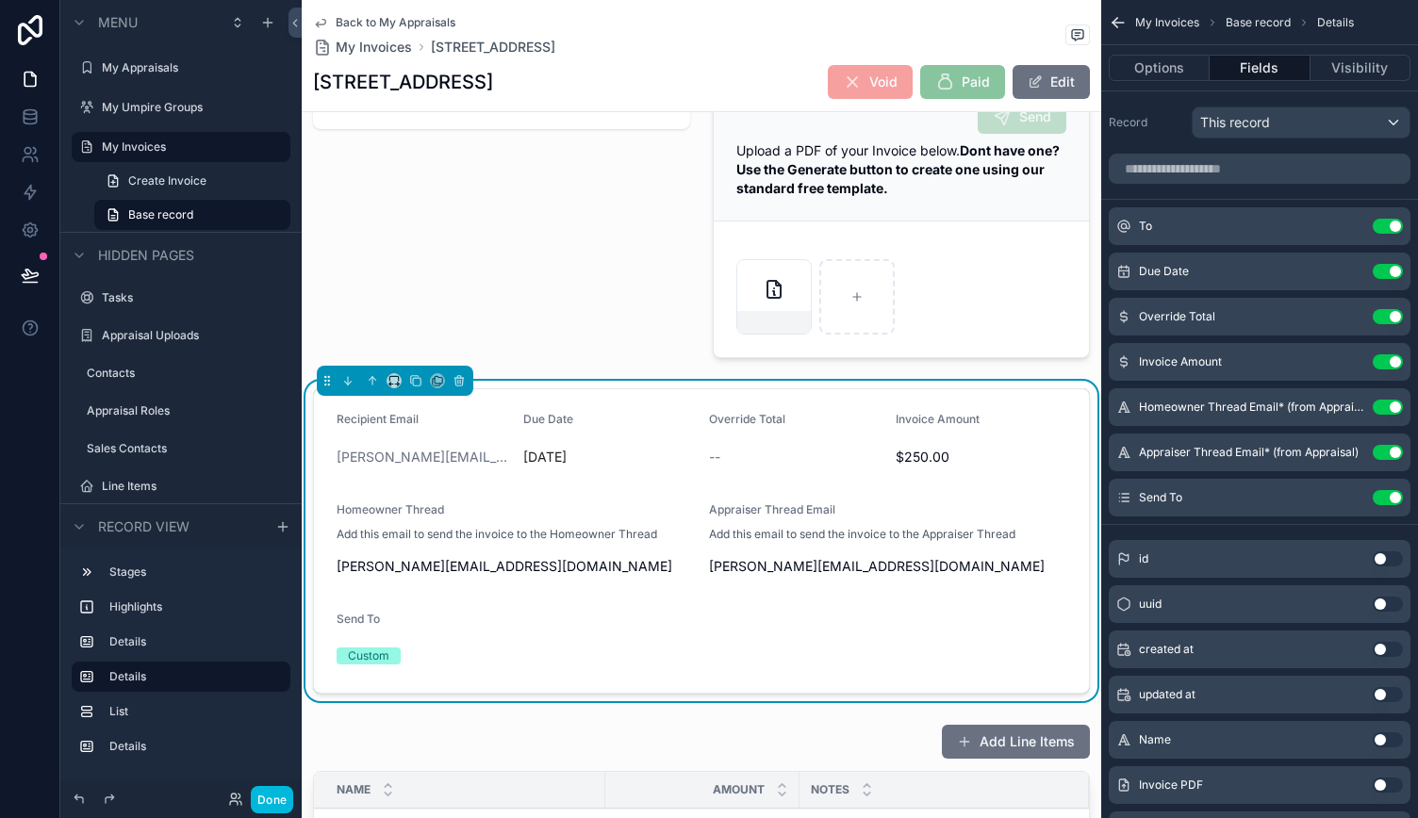
click at [1394, 450] on button "Use setting" at bounding box center [1387, 452] width 30 height 15
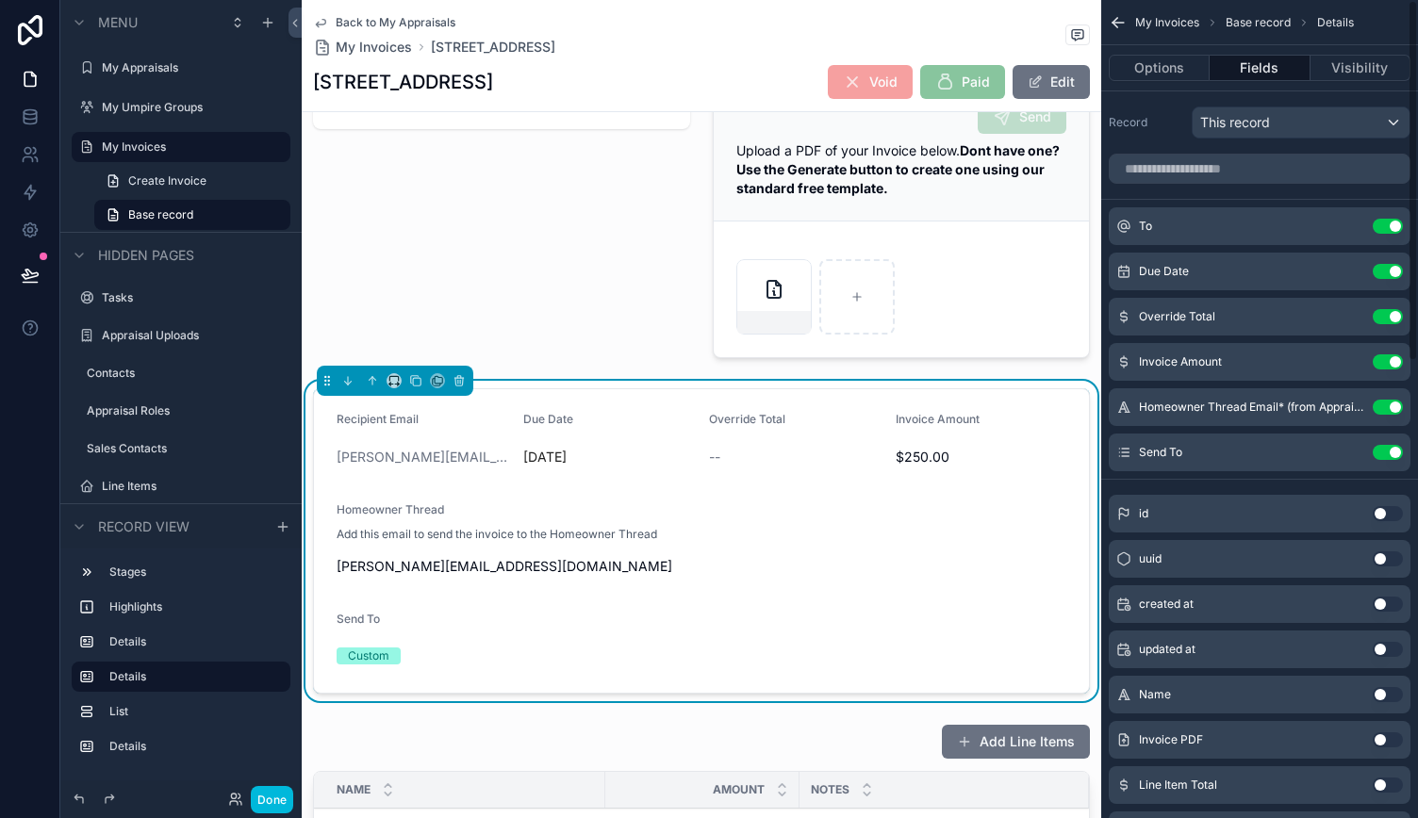
click at [1394, 406] on button "Use setting" at bounding box center [1387, 407] width 30 height 15
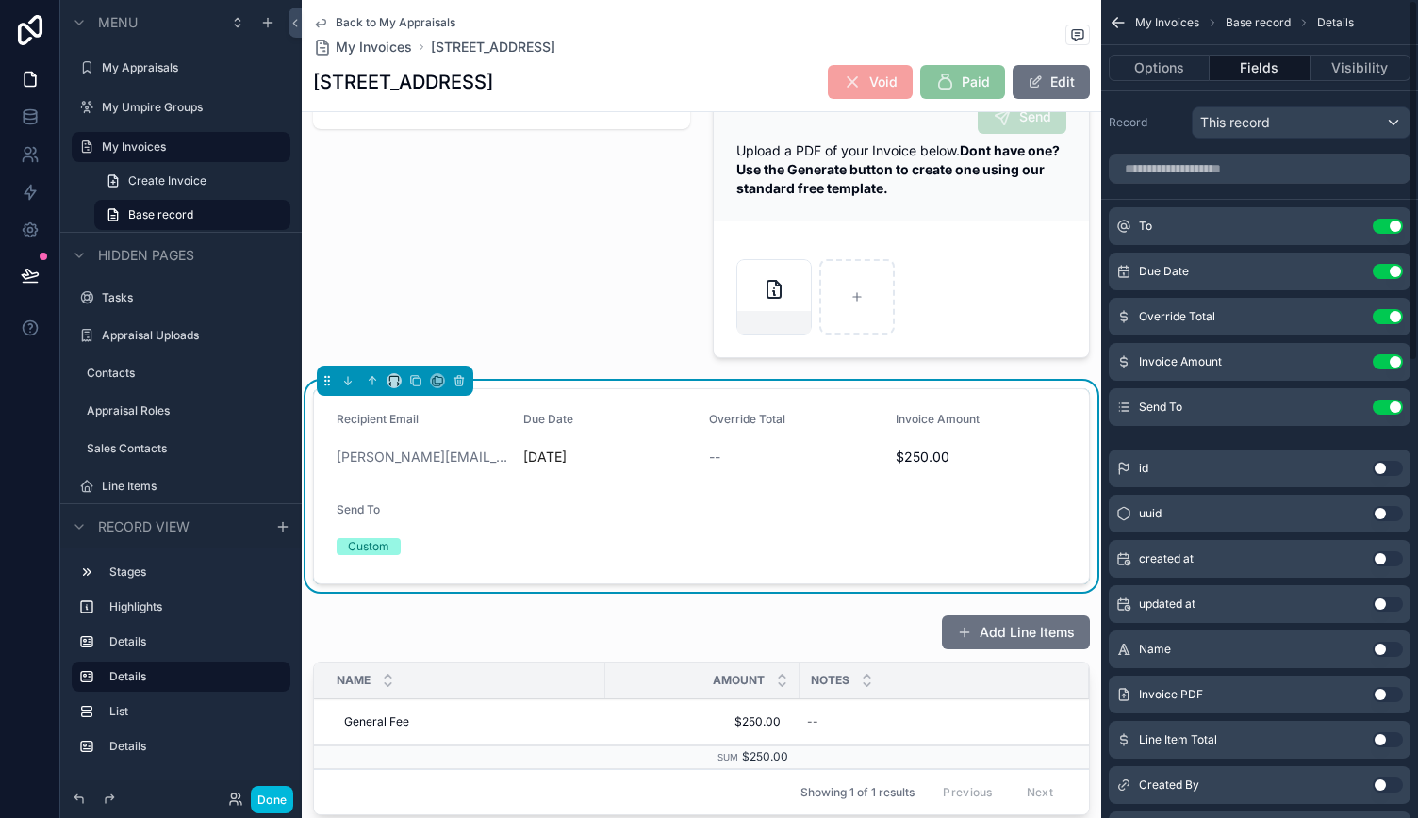
click at [1184, 73] on button "Options" at bounding box center [1158, 68] width 101 height 26
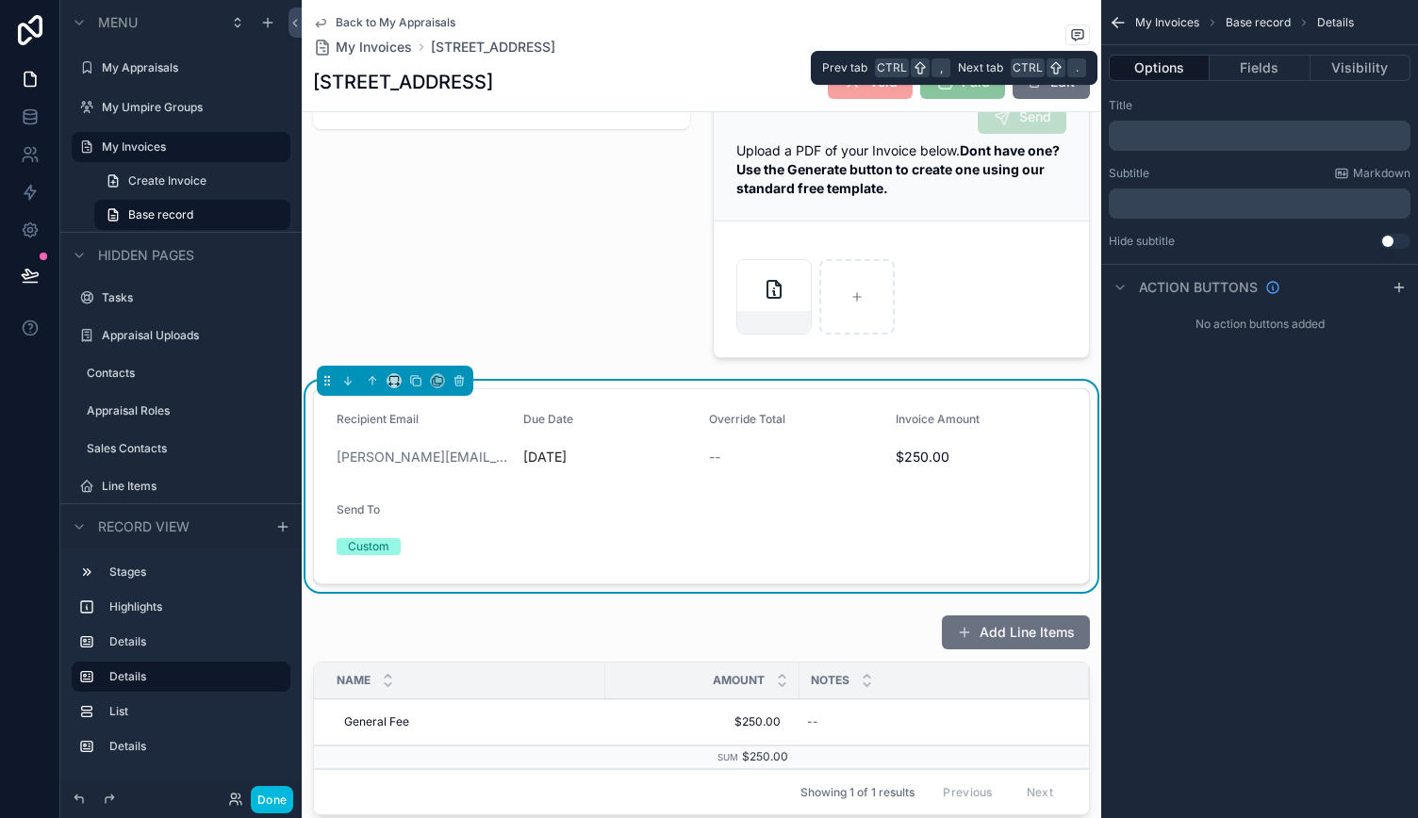
click at [1264, 60] on button "Fields" at bounding box center [1259, 68] width 100 height 26
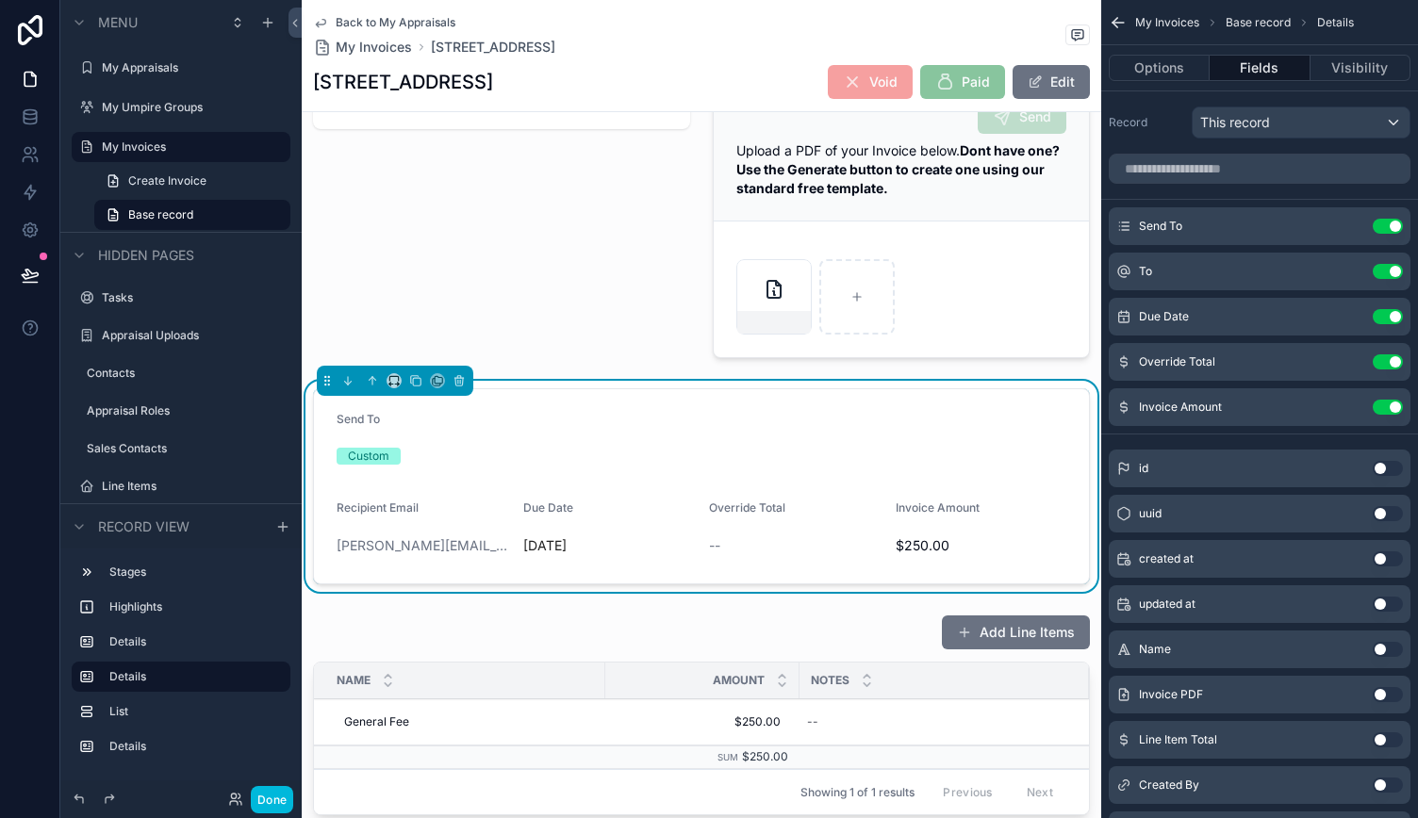
click at [0, 0] on icon "scrollable content" at bounding box center [0, 0] width 0 height 0
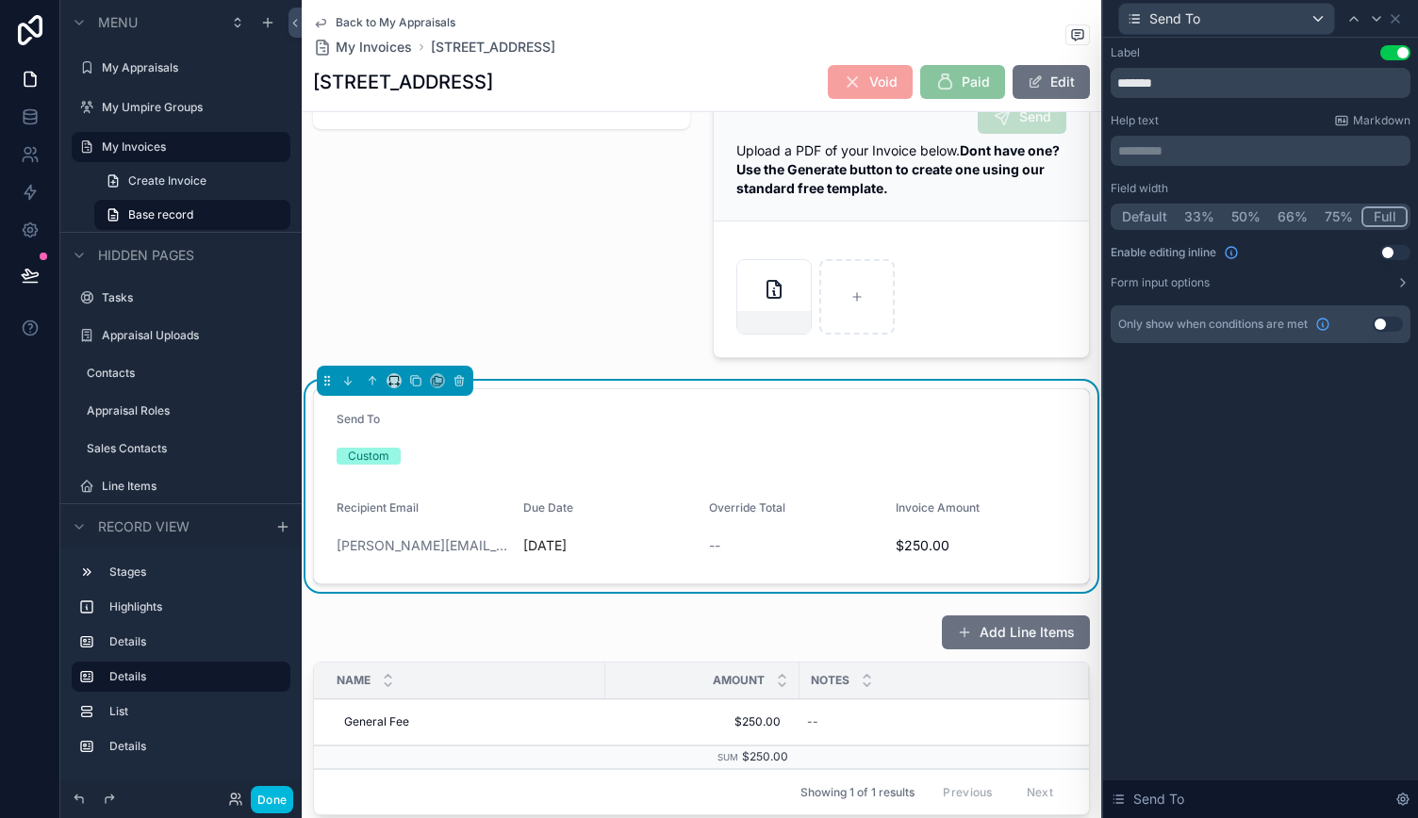
click at [1250, 222] on button "50%" at bounding box center [1245, 216] width 46 height 21
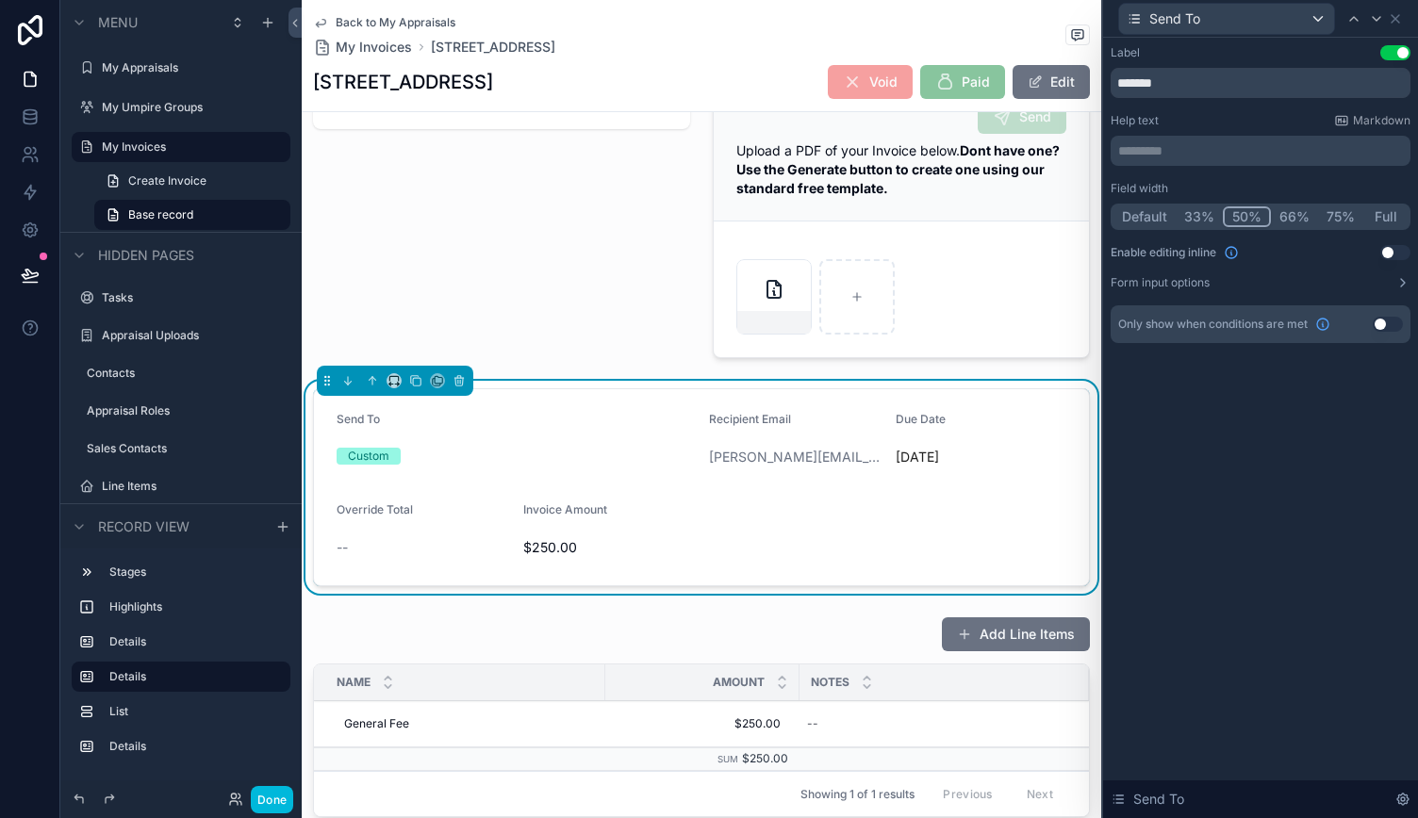
click at [1397, 24] on icon at bounding box center [1394, 18] width 15 height 15
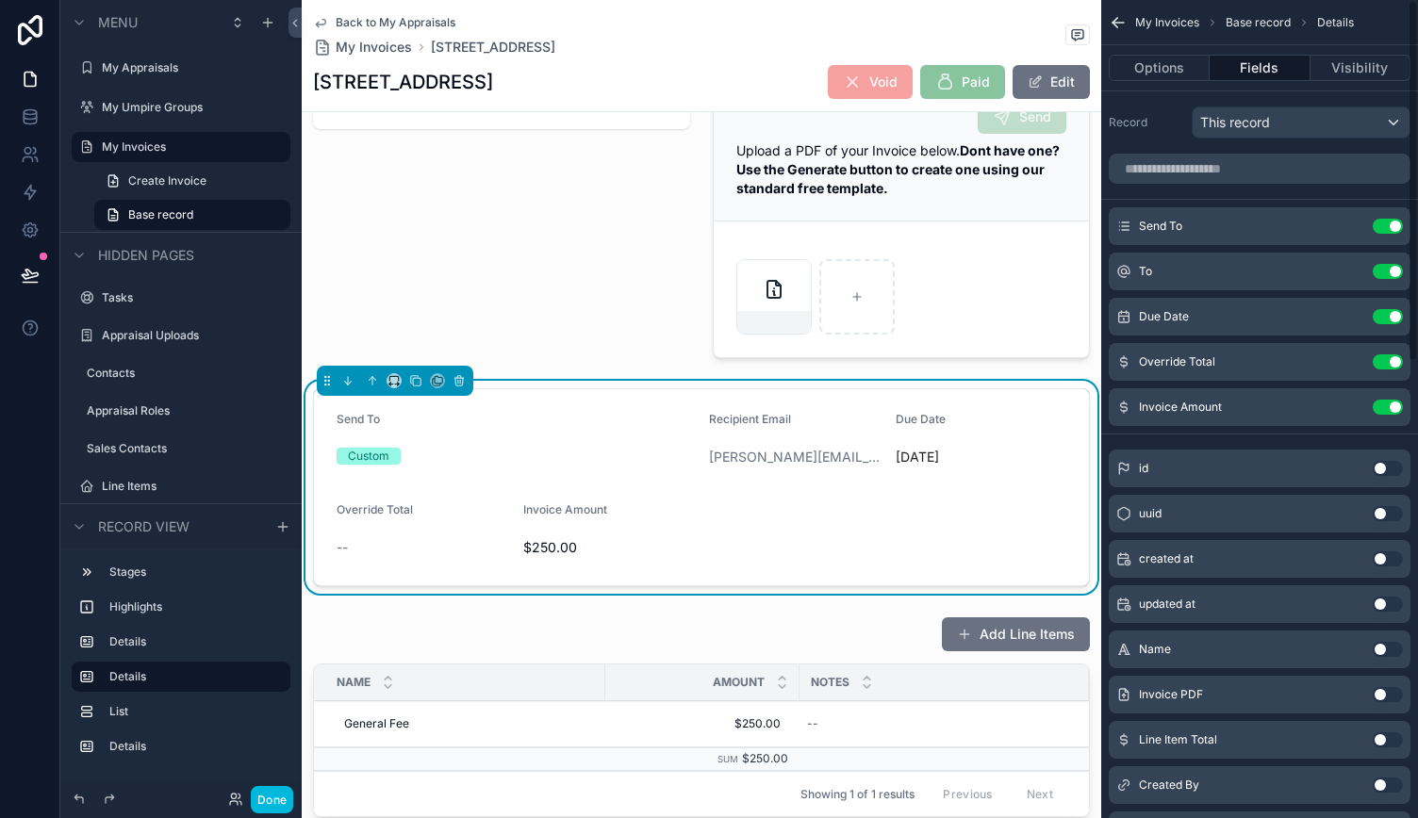
click at [0, 0] on icon "scrollable content" at bounding box center [0, 0] width 0 height 0
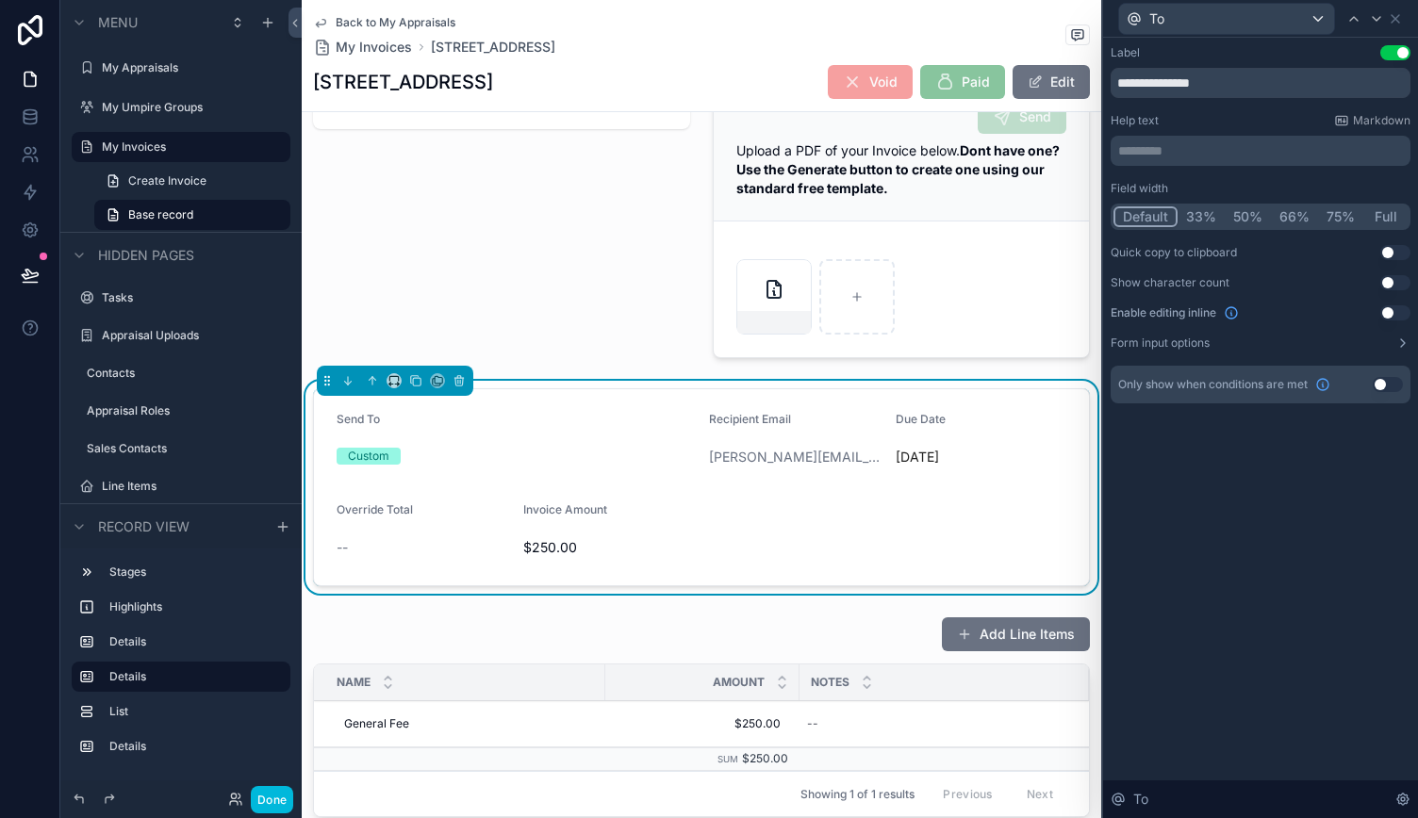
click at [1242, 208] on button "50%" at bounding box center [1247, 216] width 46 height 21
click at [1397, 21] on icon at bounding box center [1395, 19] width 8 height 8
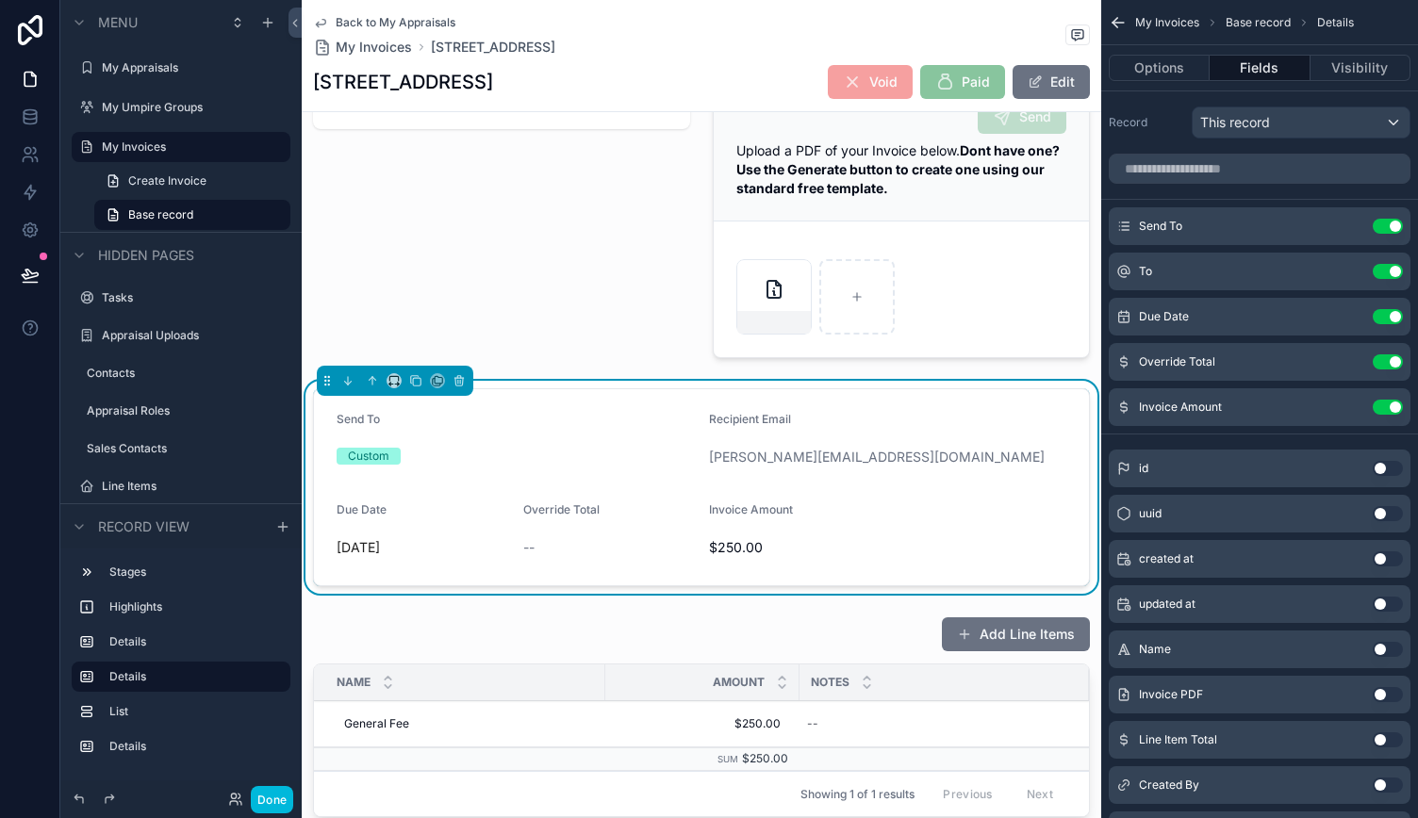
click at [0, 0] on icon "scrollable content" at bounding box center [0, 0] width 0 height 0
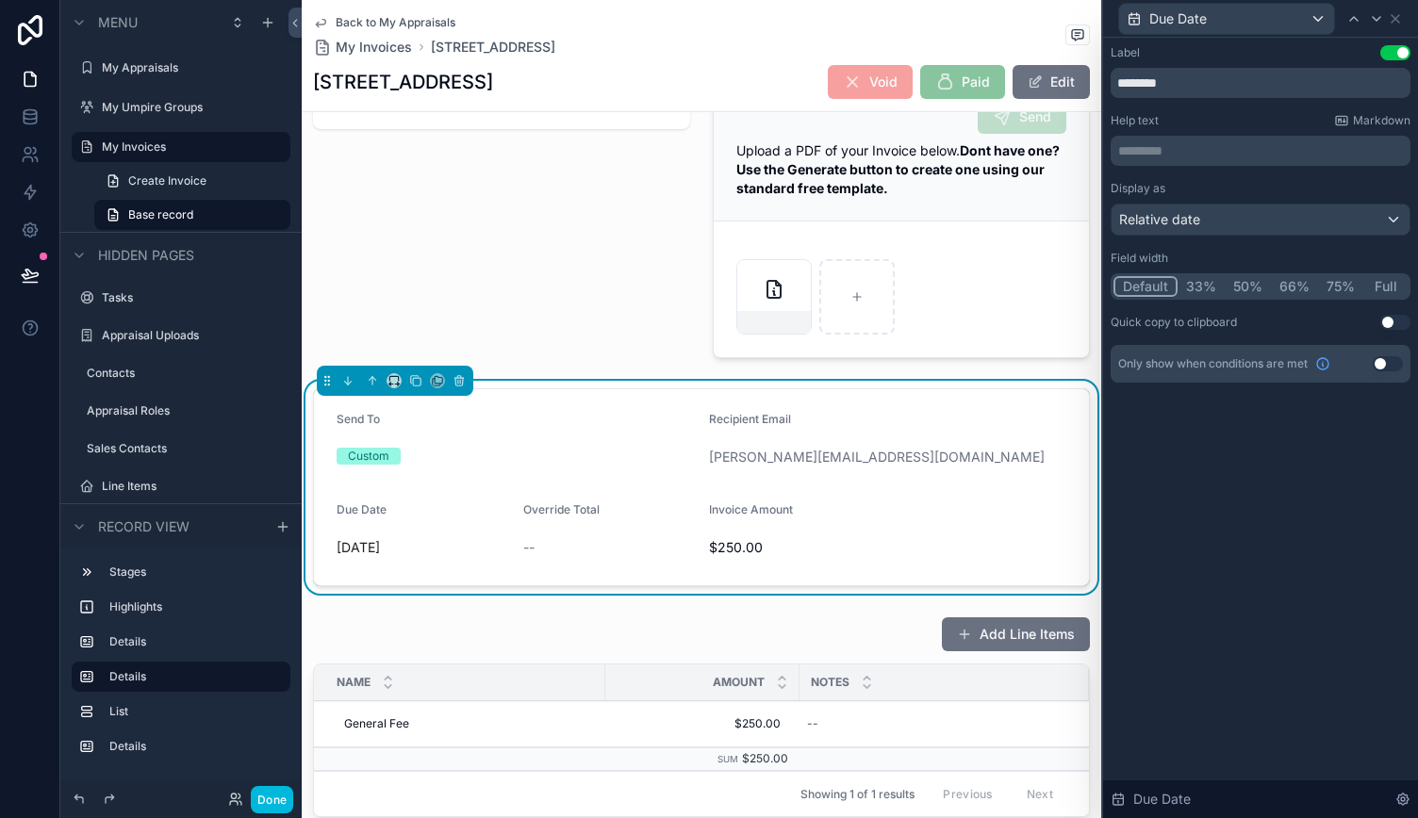
click at [1201, 289] on button "33%" at bounding box center [1200, 286] width 47 height 21
click at [1401, 22] on icon at bounding box center [1394, 18] width 15 height 15
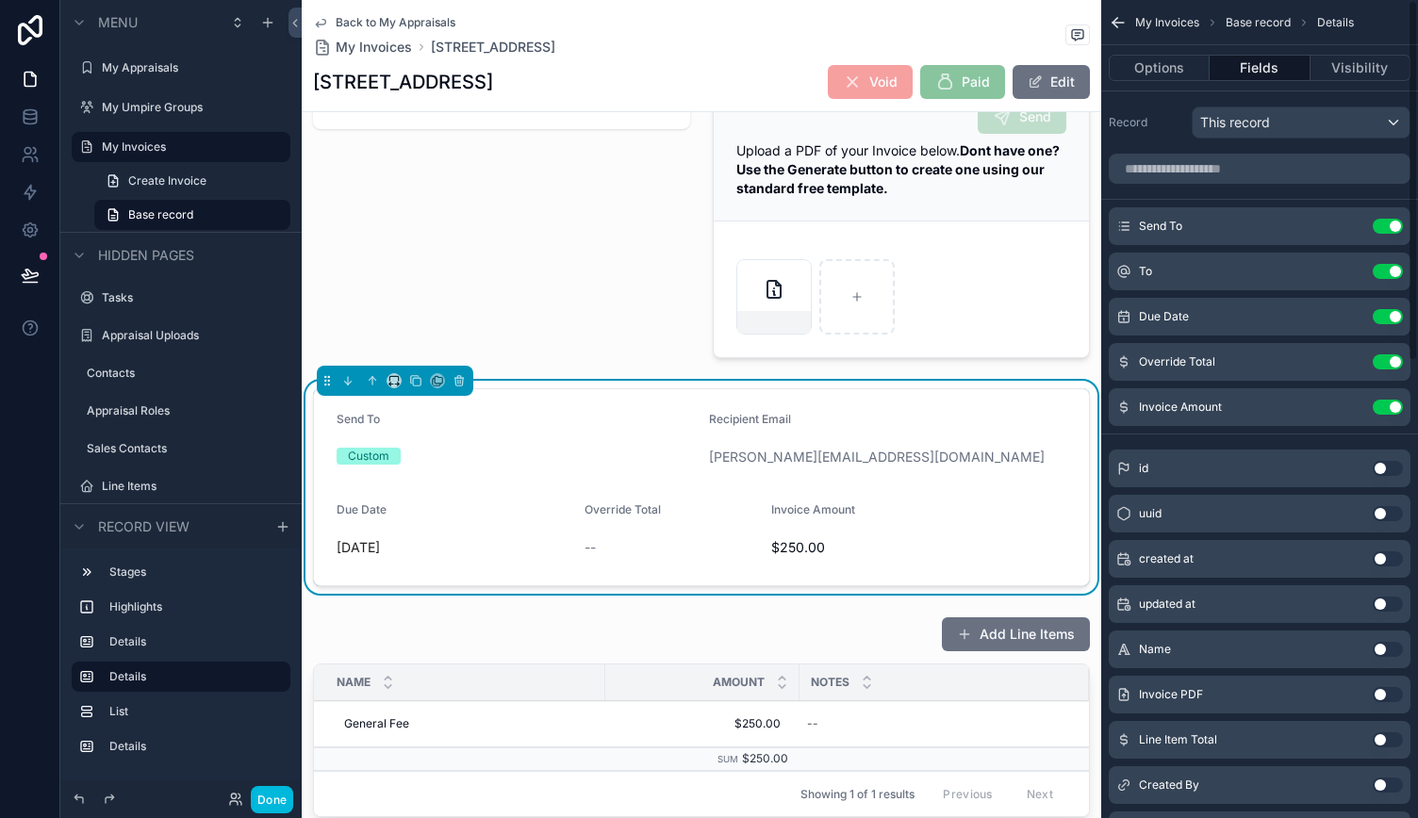
click at [0, 0] on icon "scrollable content" at bounding box center [0, 0] width 0 height 0
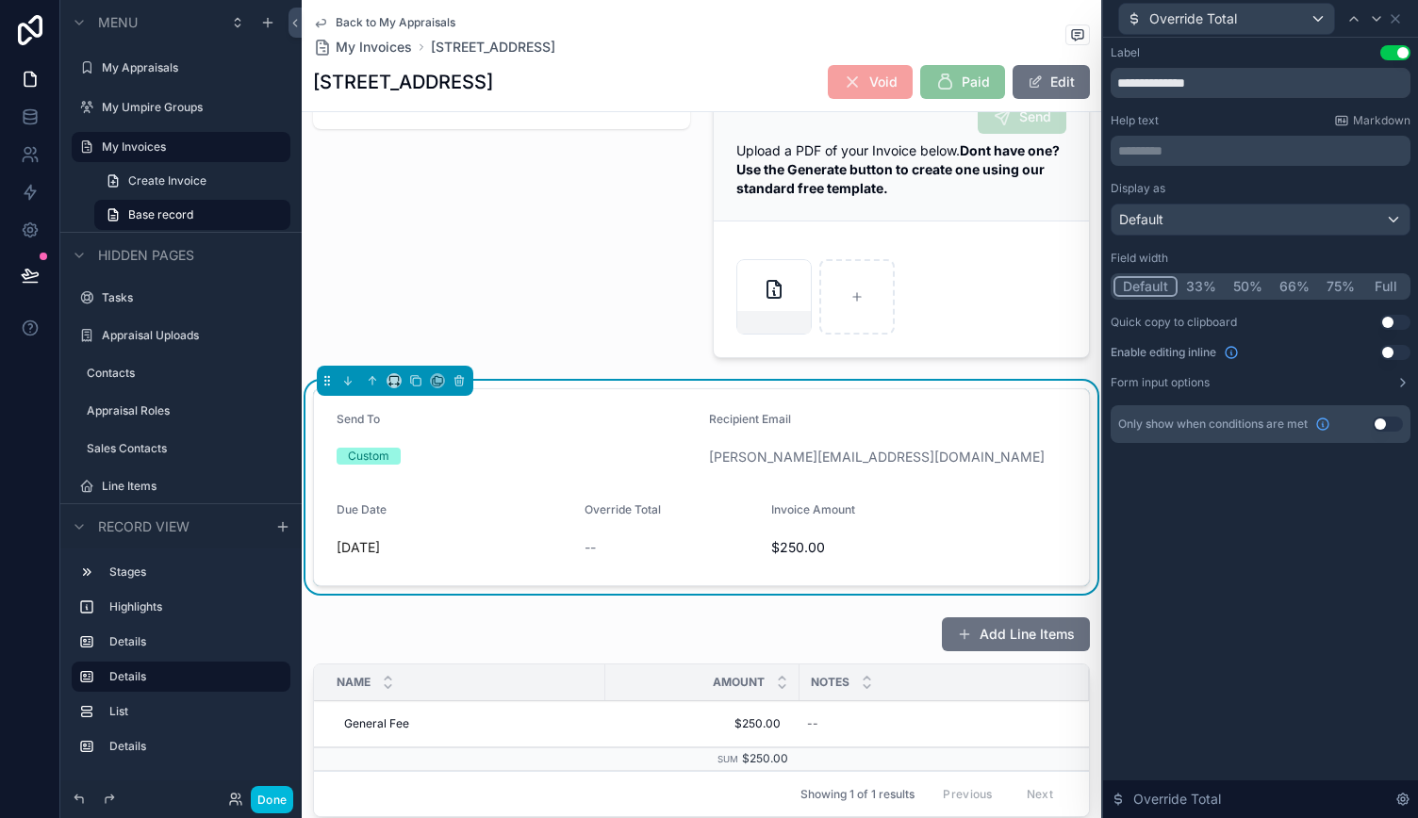
click at [1191, 286] on button "33%" at bounding box center [1200, 286] width 47 height 21
click at [1391, 10] on div "Override Total" at bounding box center [1260, 18] width 300 height 37
click at [1393, 12] on icon at bounding box center [1394, 18] width 15 height 15
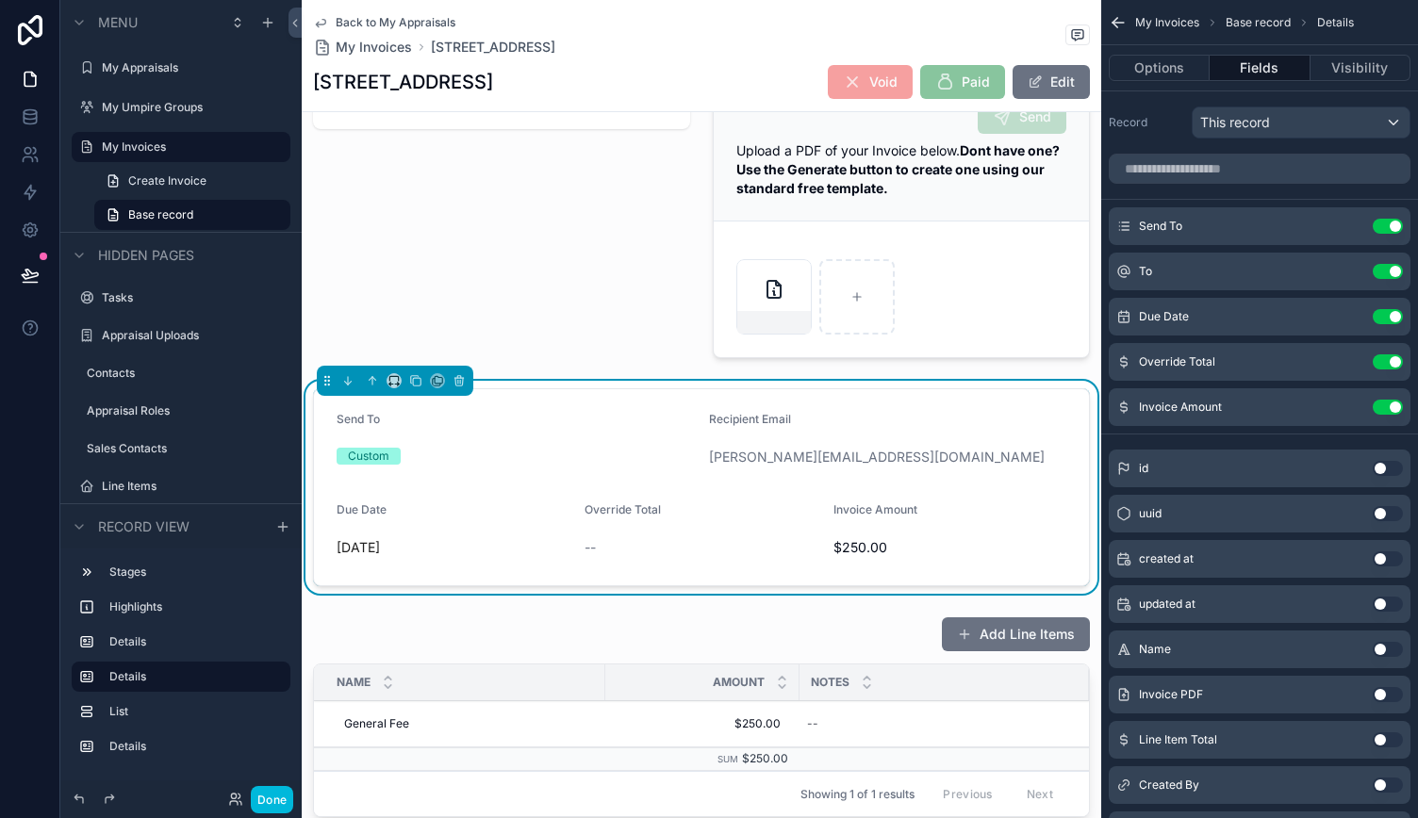
click at [0, 0] on icon "scrollable content" at bounding box center [0, 0] width 0 height 0
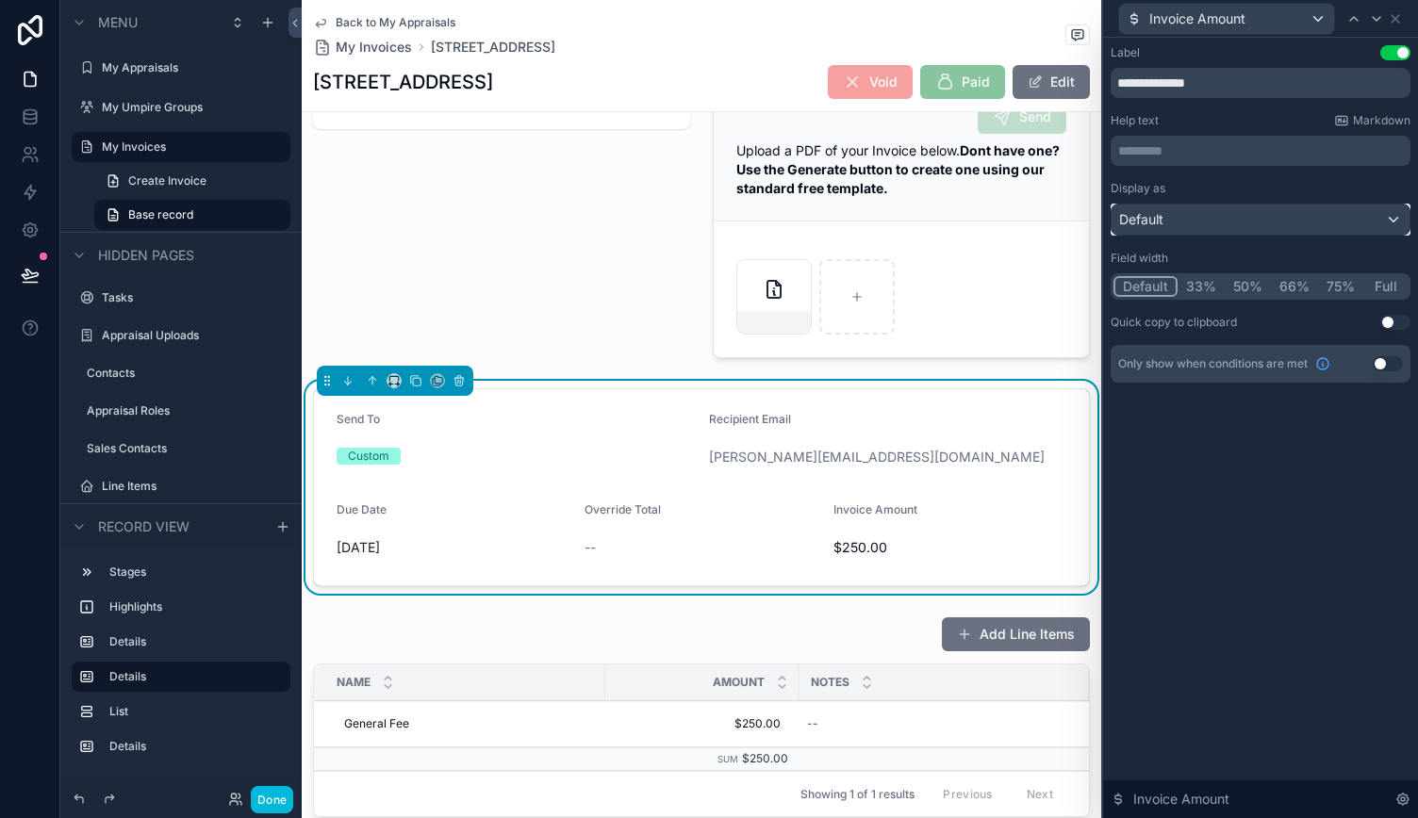
click at [1201, 233] on div "Default" at bounding box center [1260, 220] width 298 height 30
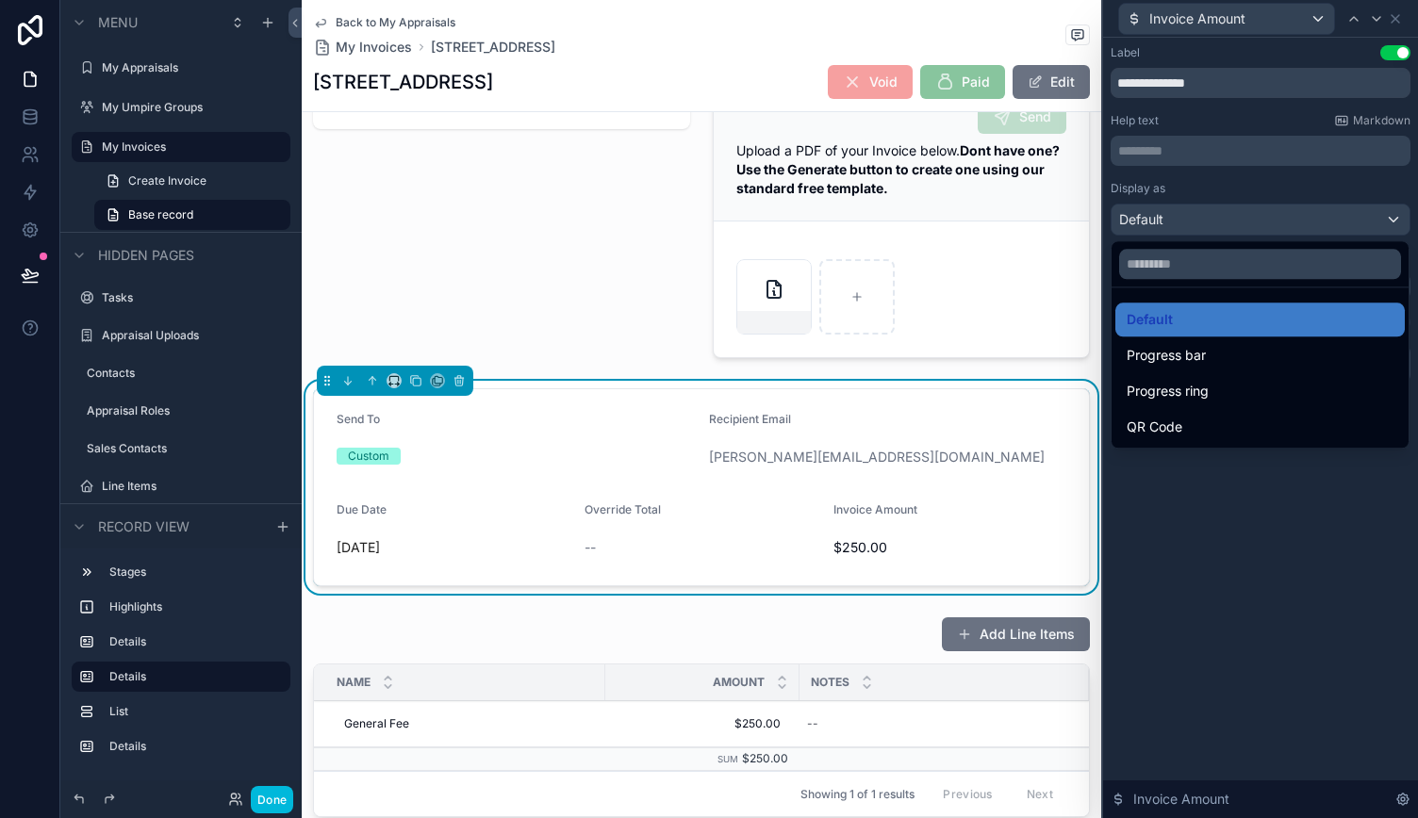
click at [1224, 183] on div at bounding box center [1260, 409] width 315 height 818
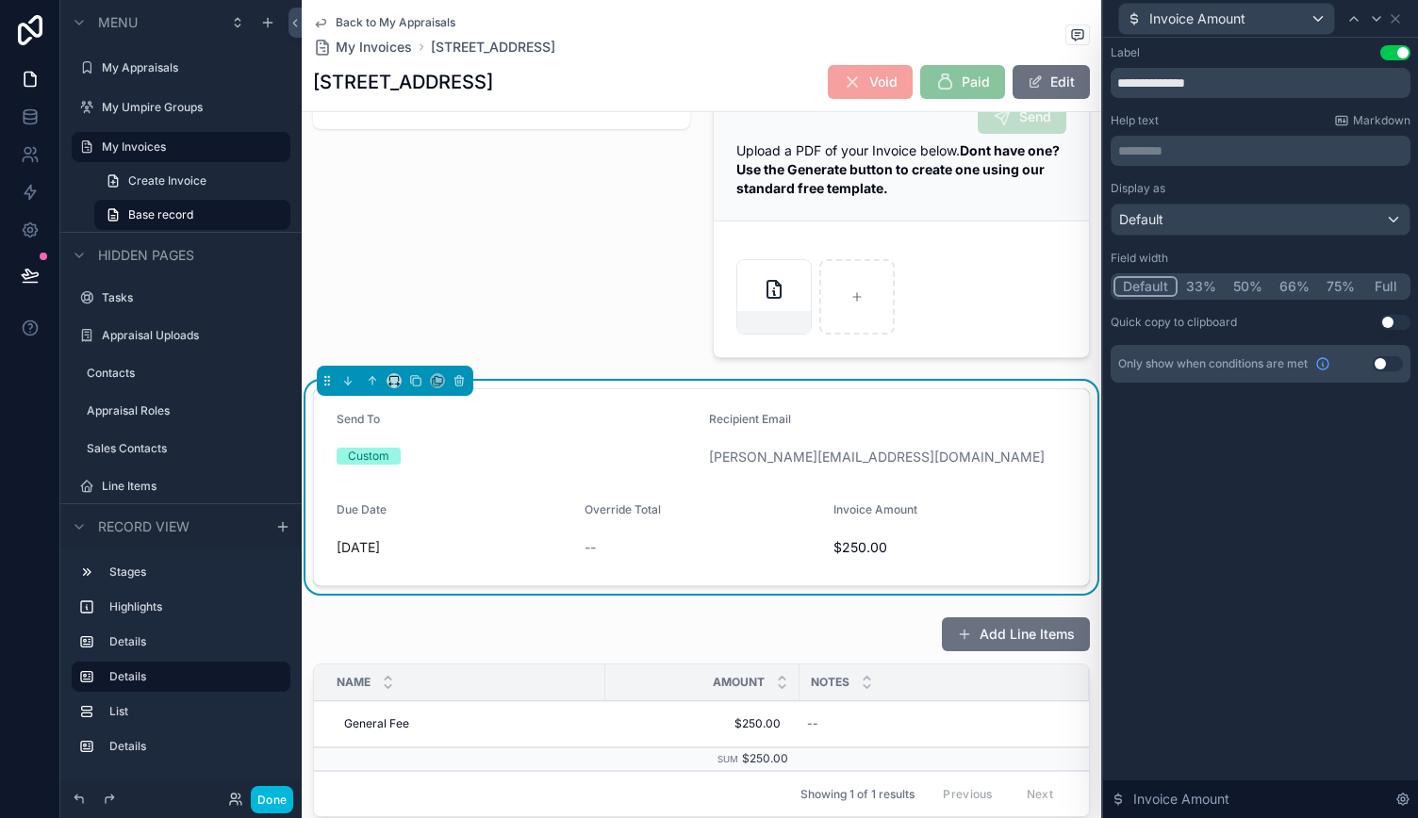
click at [1203, 284] on button "33%" at bounding box center [1200, 286] width 47 height 21
click at [279, 804] on button "Done" at bounding box center [272, 799] width 42 height 27
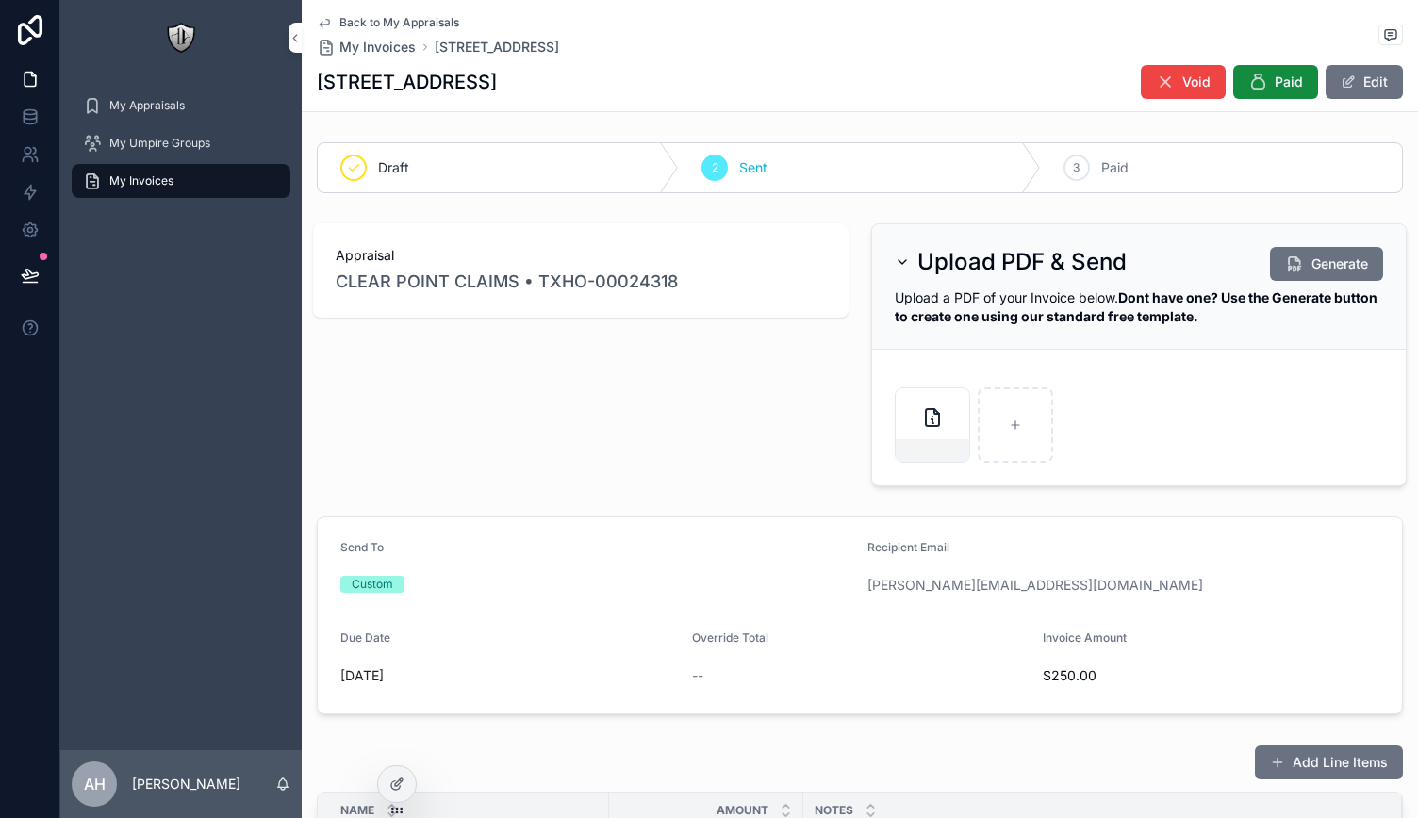
scroll to position [0, 0]
click at [1353, 83] on button "Edit" at bounding box center [1363, 82] width 77 height 34
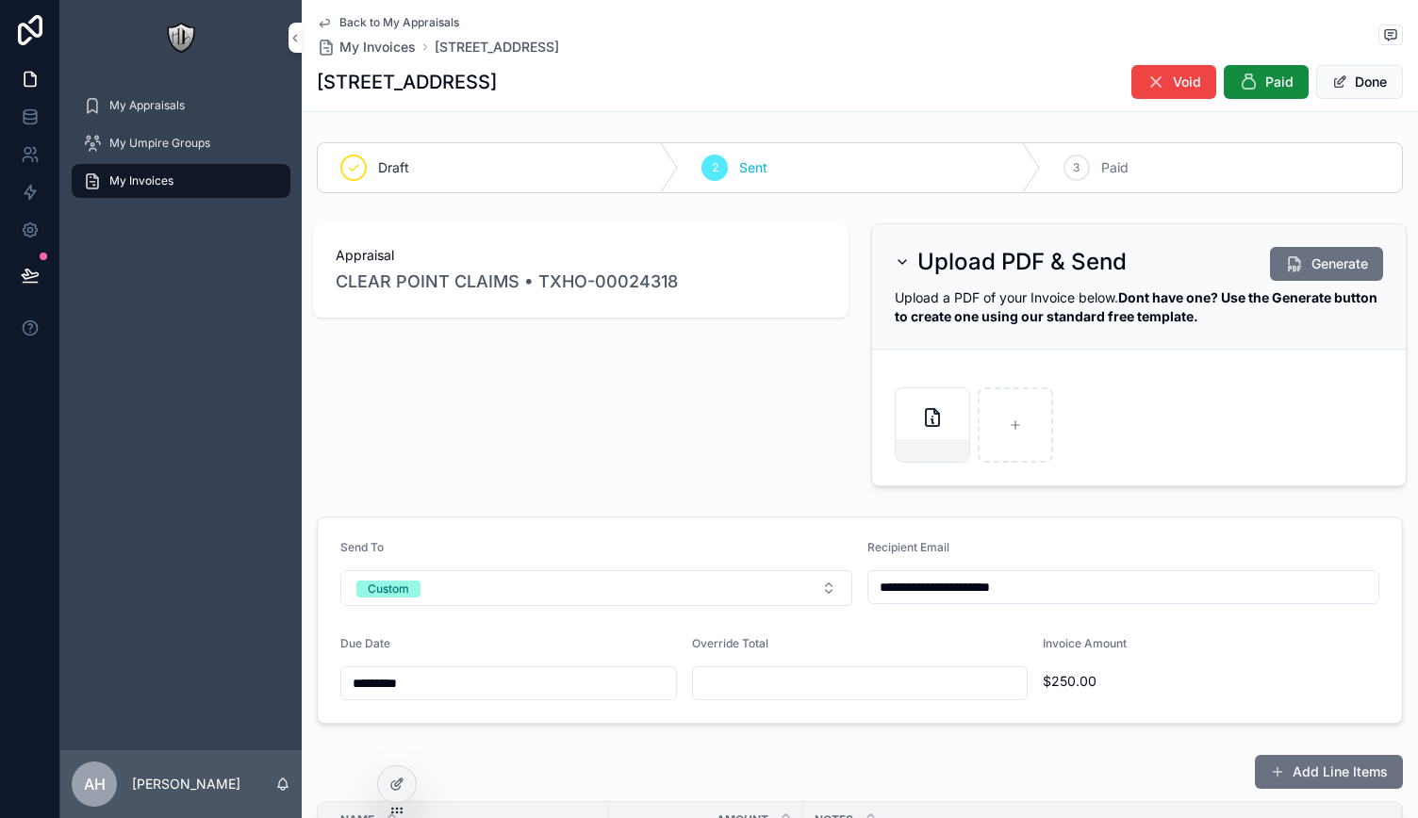
click at [669, 589] on button "Custom" at bounding box center [596, 588] width 512 height 36
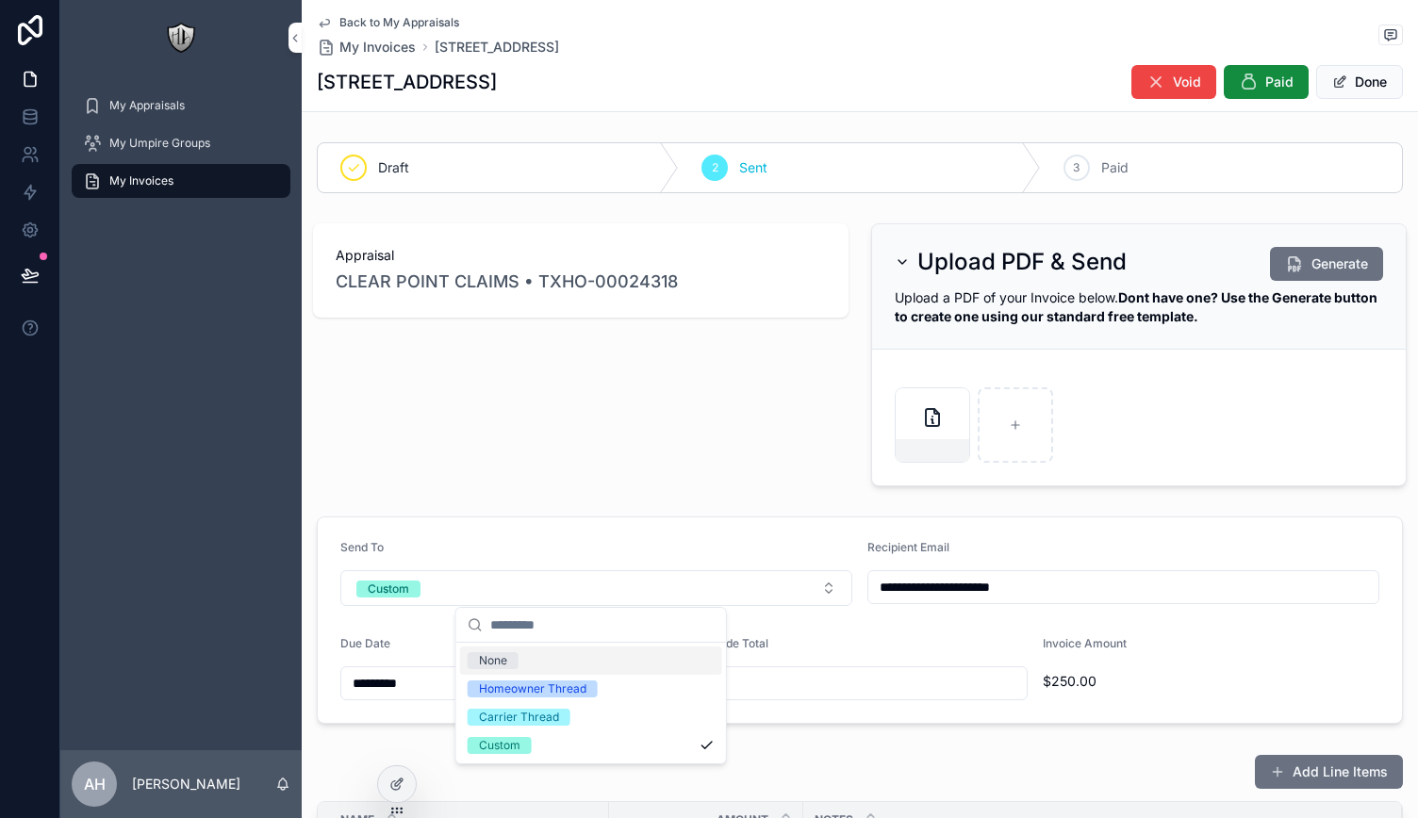
click at [652, 474] on div "Appraisal CLEAR POINT CLAIMS • TXHO-00024318" at bounding box center [581, 355] width 558 height 278
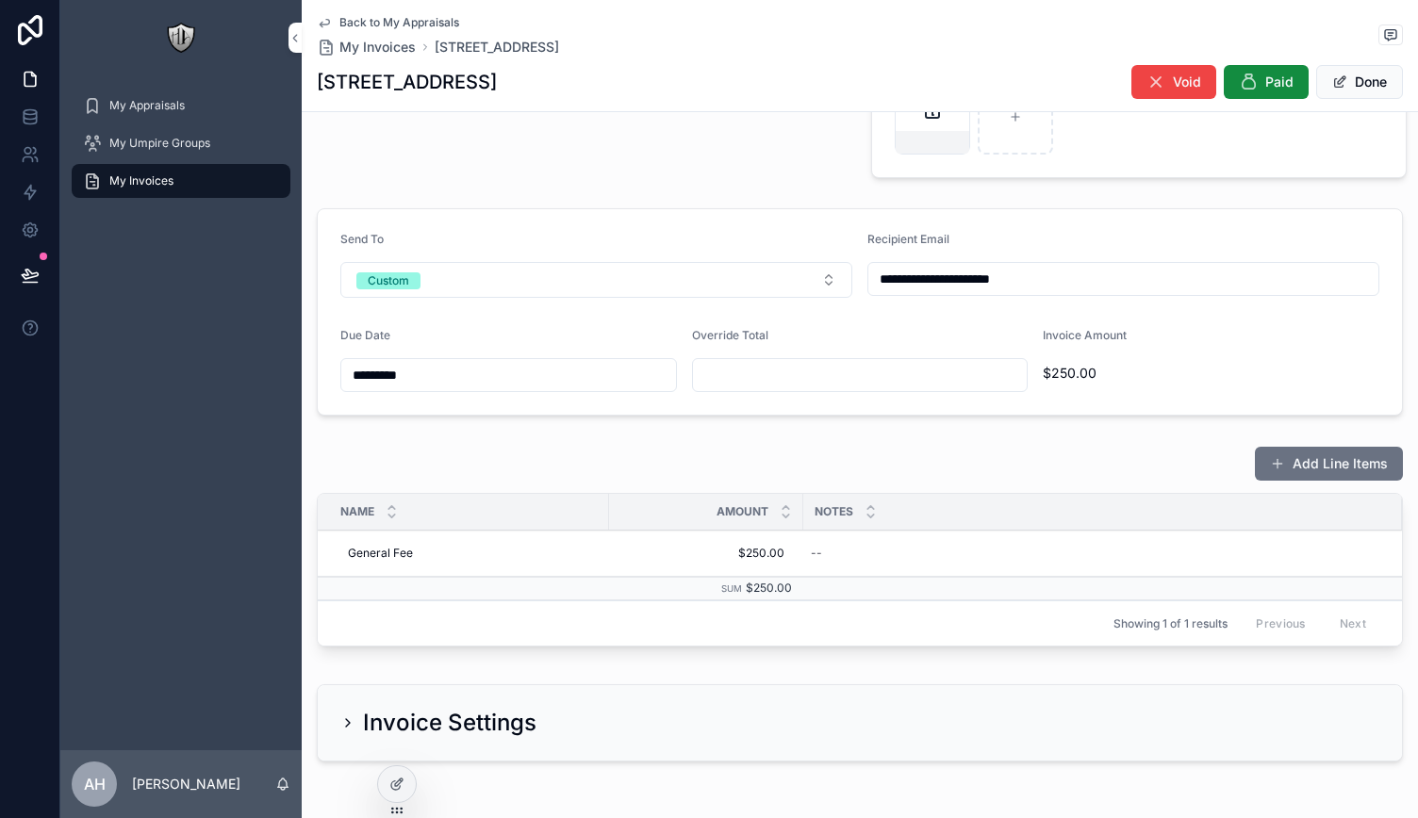
scroll to position [280, 0]
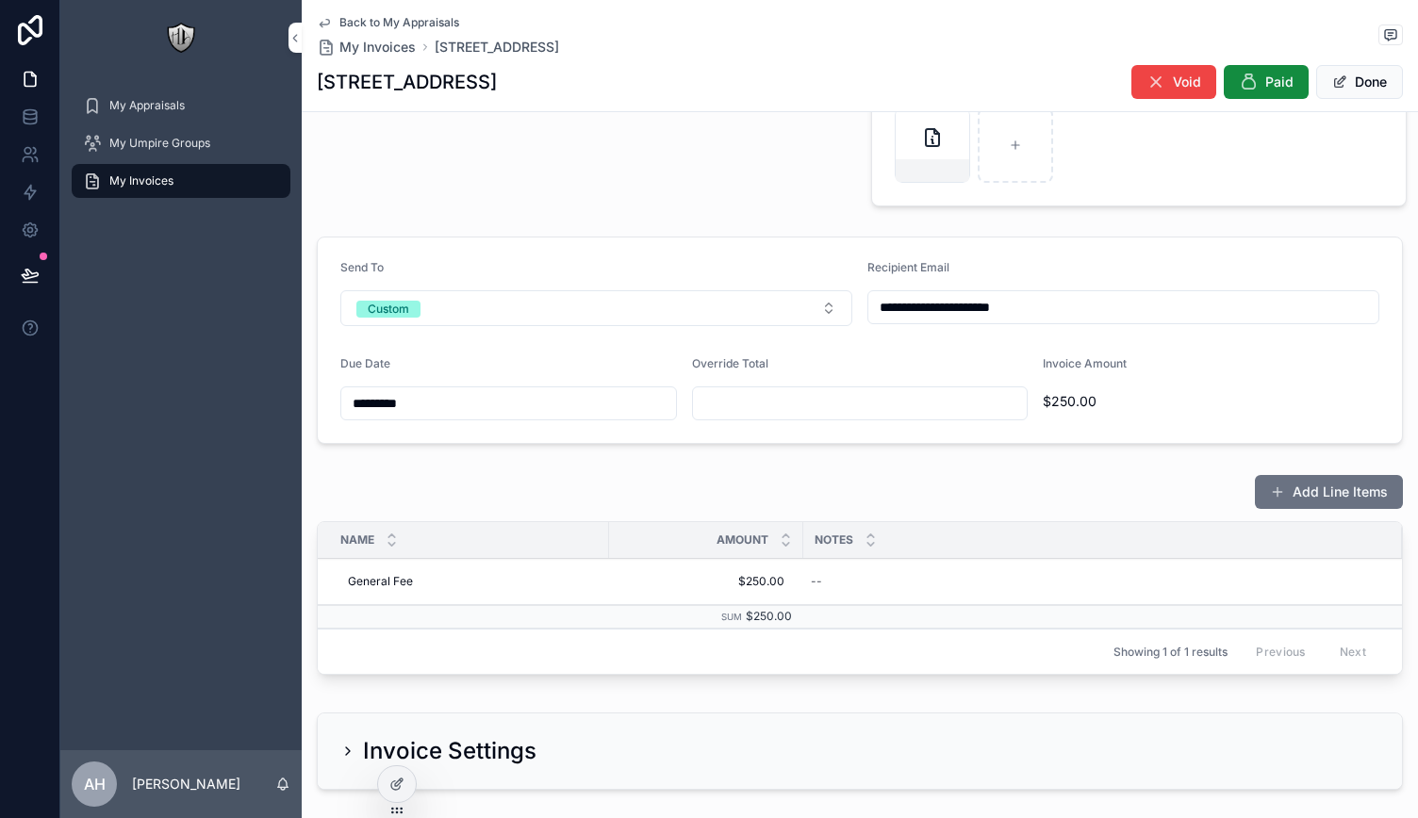
click at [1356, 78] on button "Done" at bounding box center [1359, 82] width 87 height 34
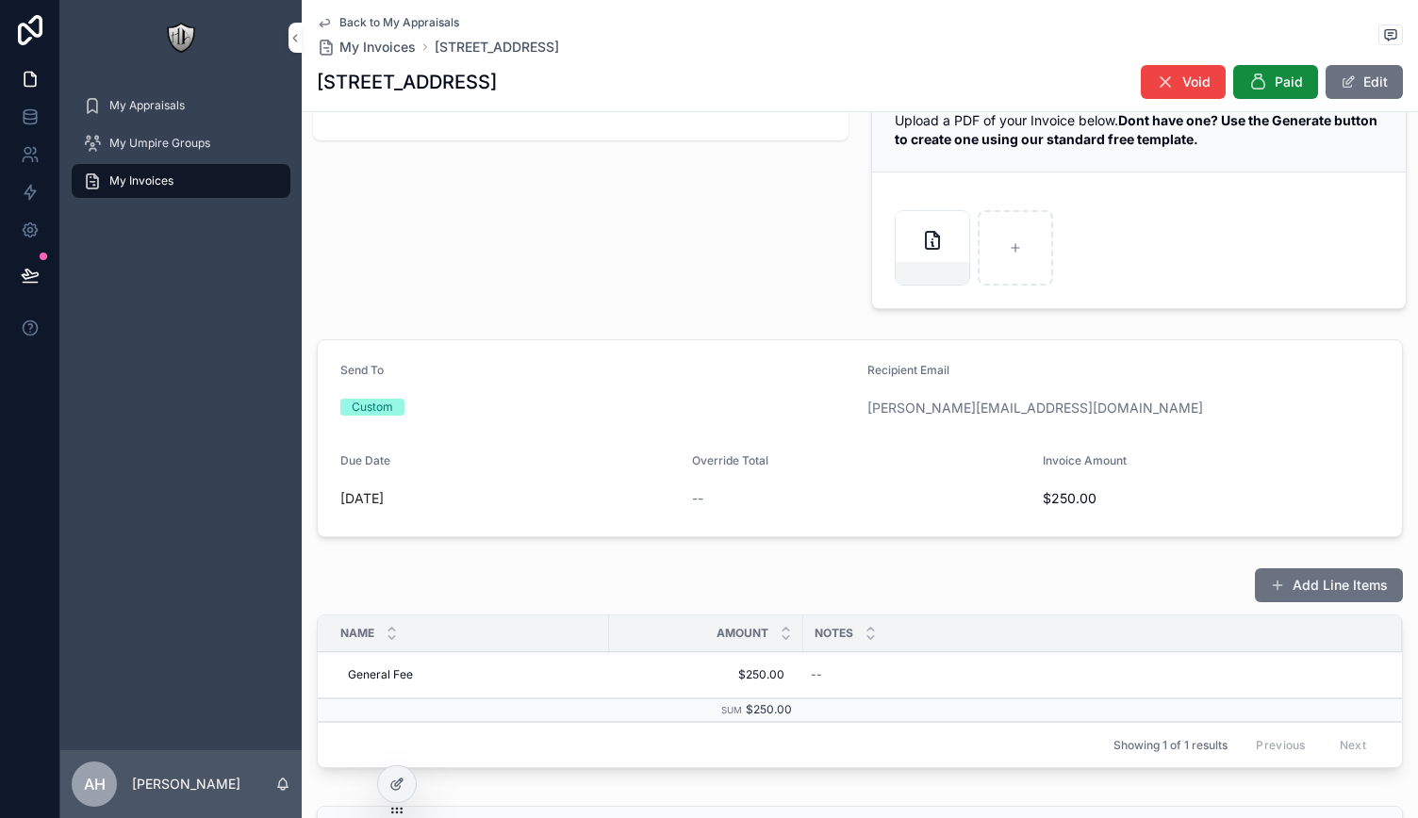
scroll to position [366, 0]
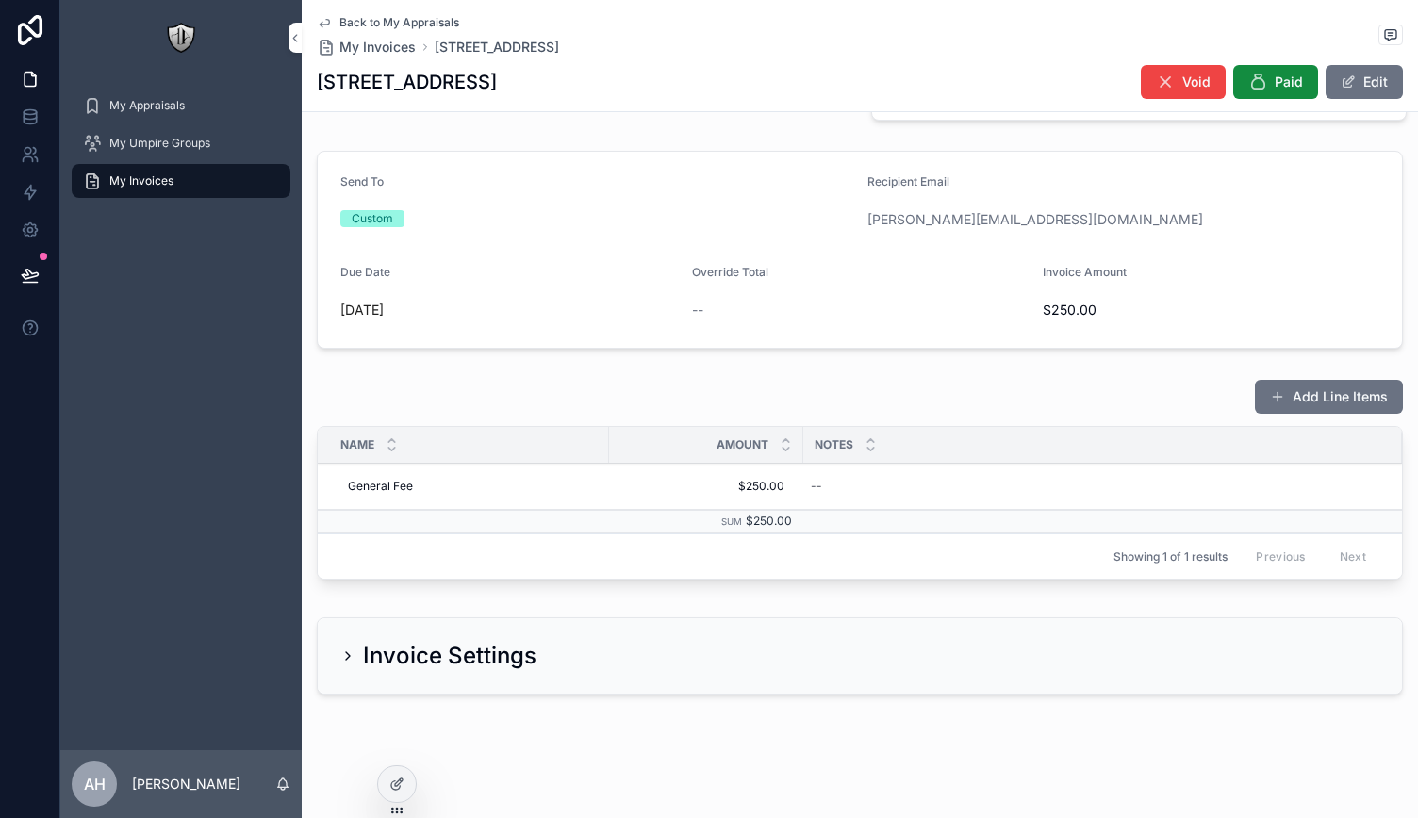
click at [358, 650] on div "Invoice Settings" at bounding box center [438, 656] width 196 height 30
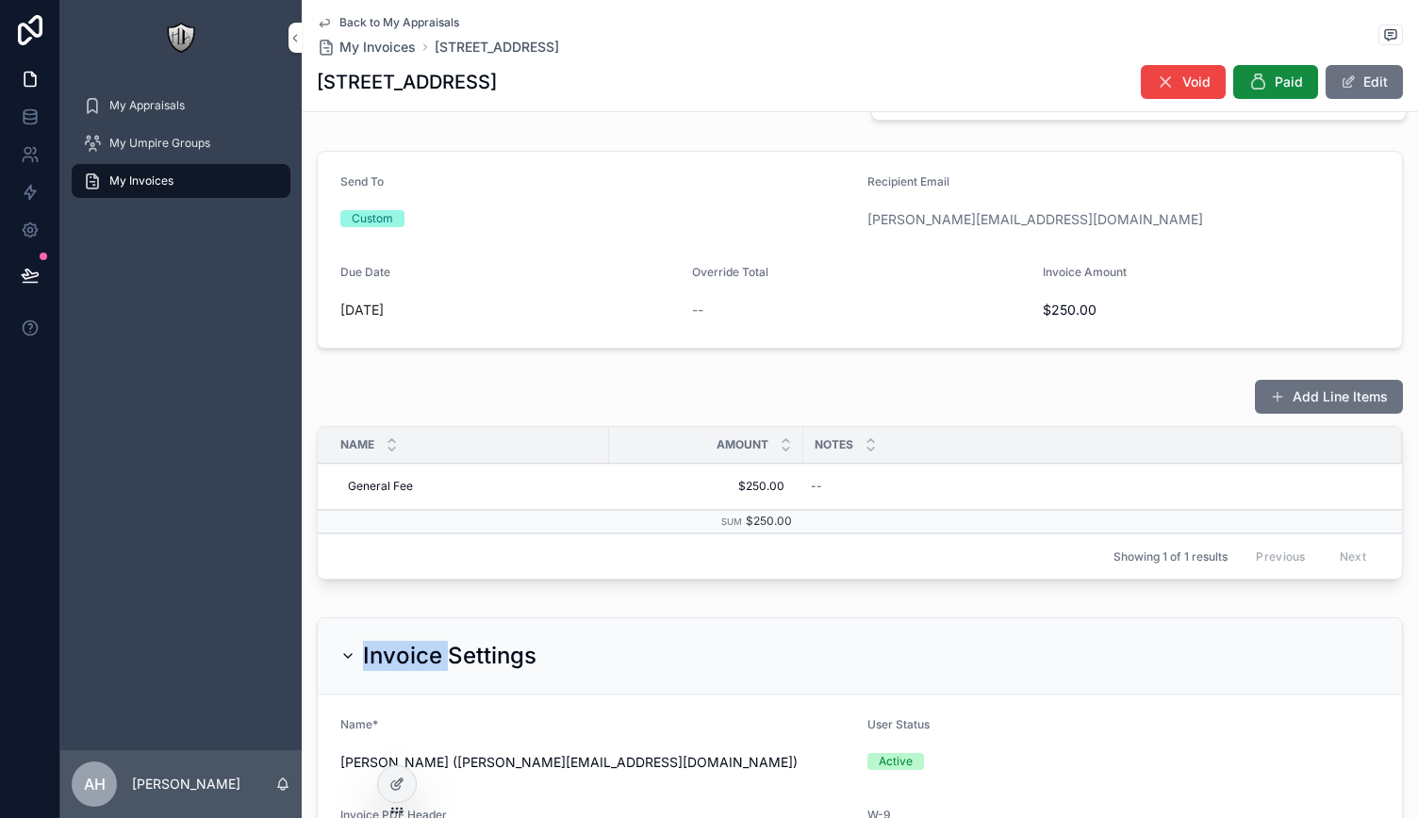
click at [358, 650] on div "Invoice Settings" at bounding box center [438, 656] width 196 height 30
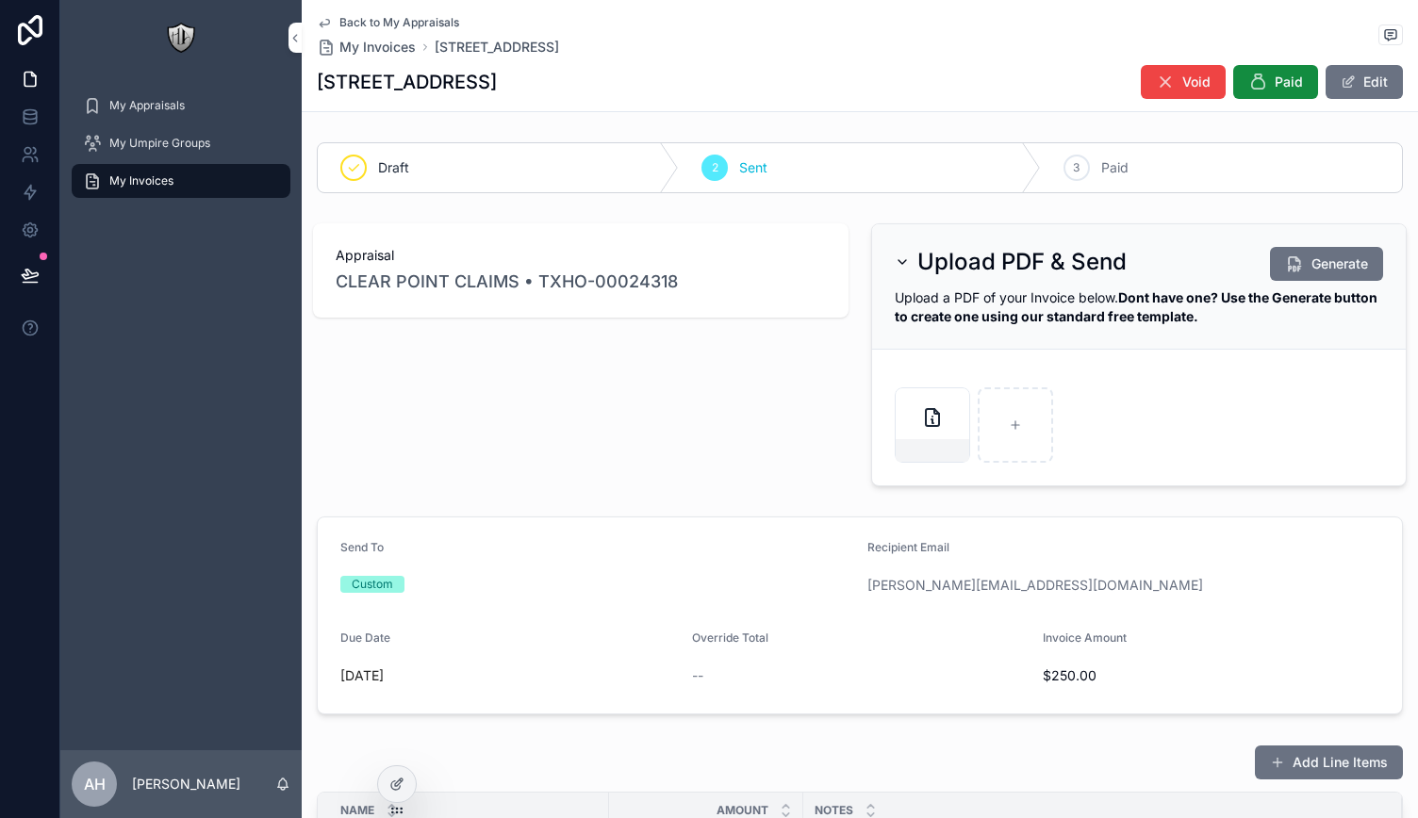
scroll to position [0, 0]
click at [129, 113] on div "My Appraisals" at bounding box center [181, 105] width 196 height 30
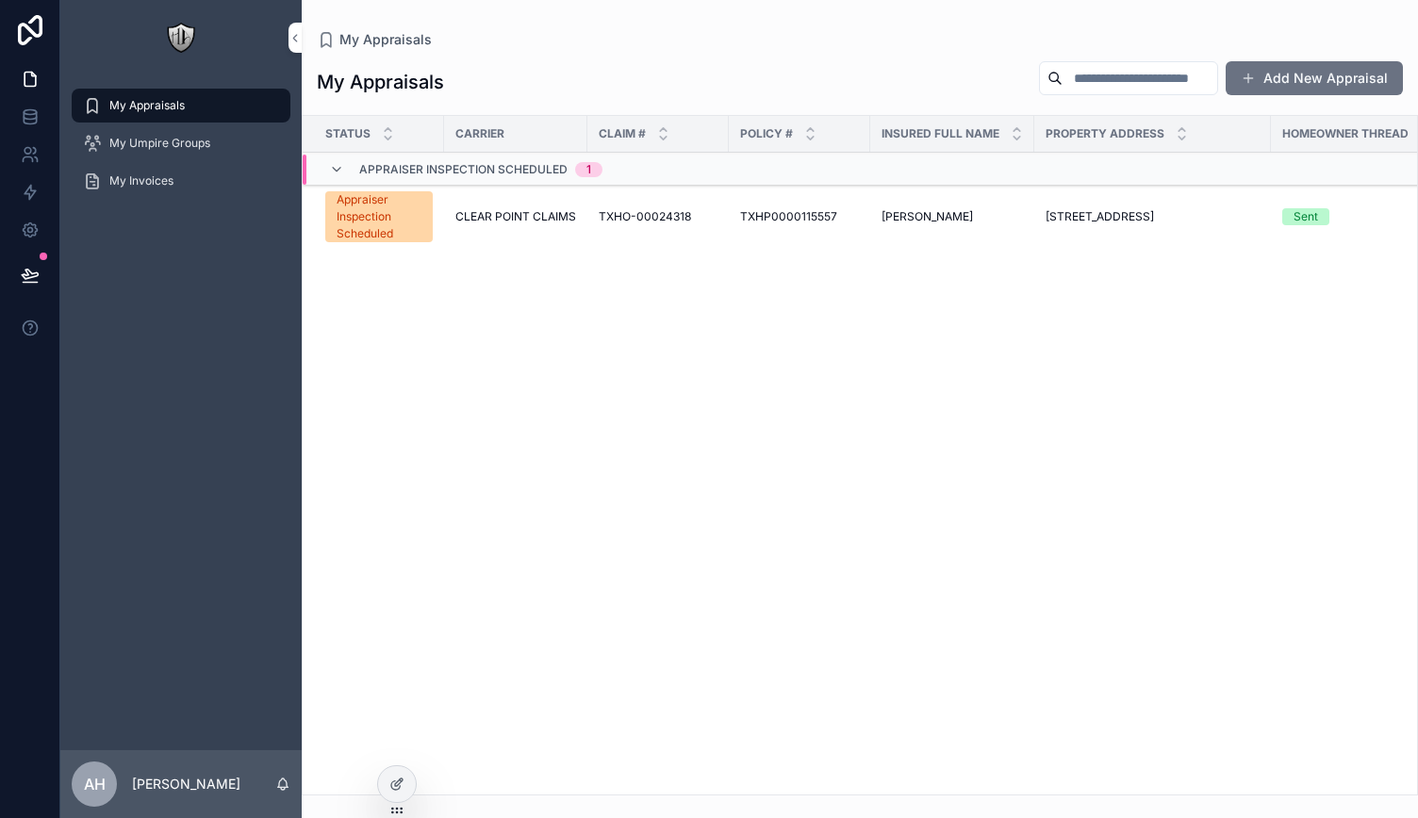
click at [552, 216] on span "CLEAR POINT CLAIMS" at bounding box center [515, 216] width 121 height 15
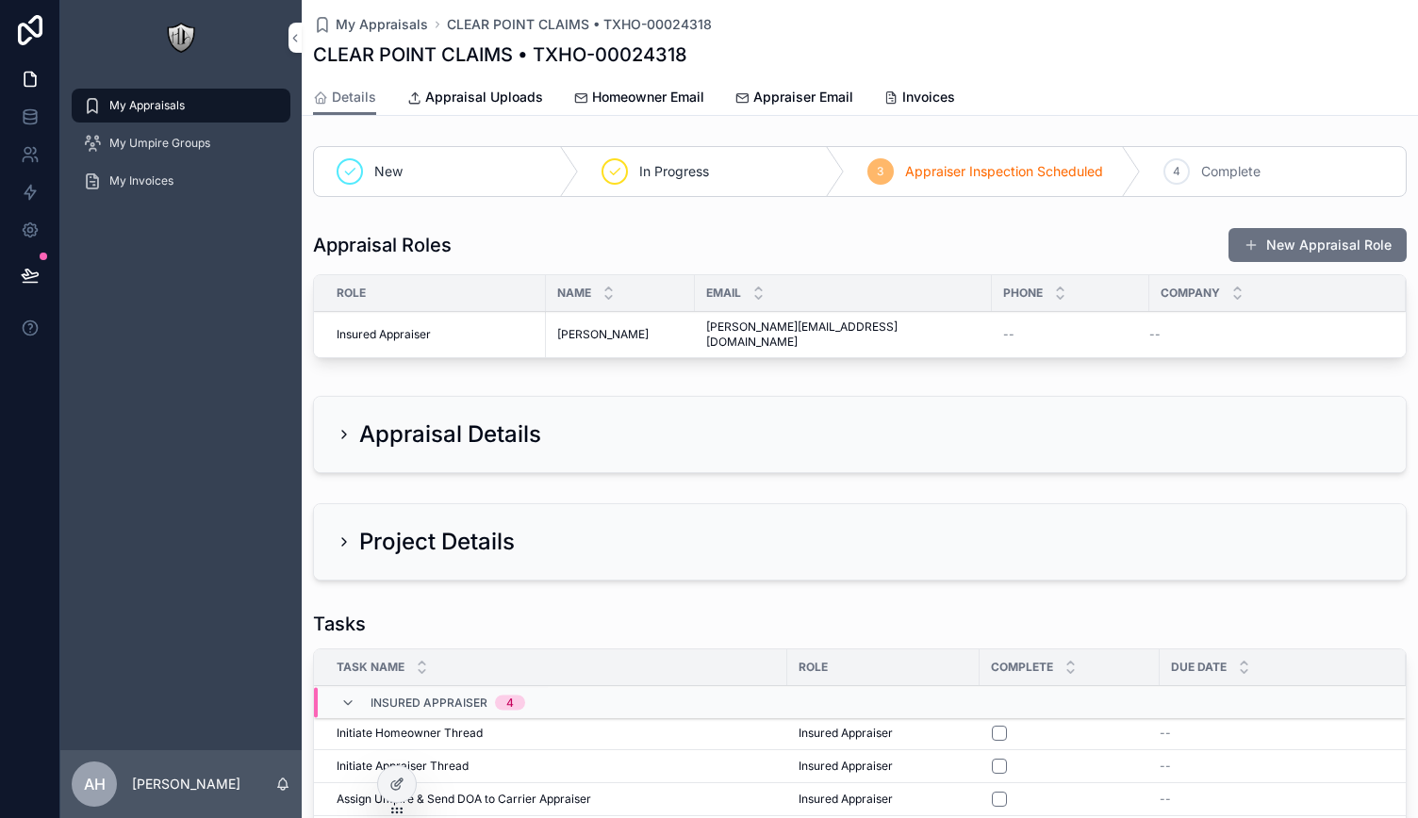
click at [353, 421] on div "Appraisal Details" at bounding box center [438, 434] width 205 height 30
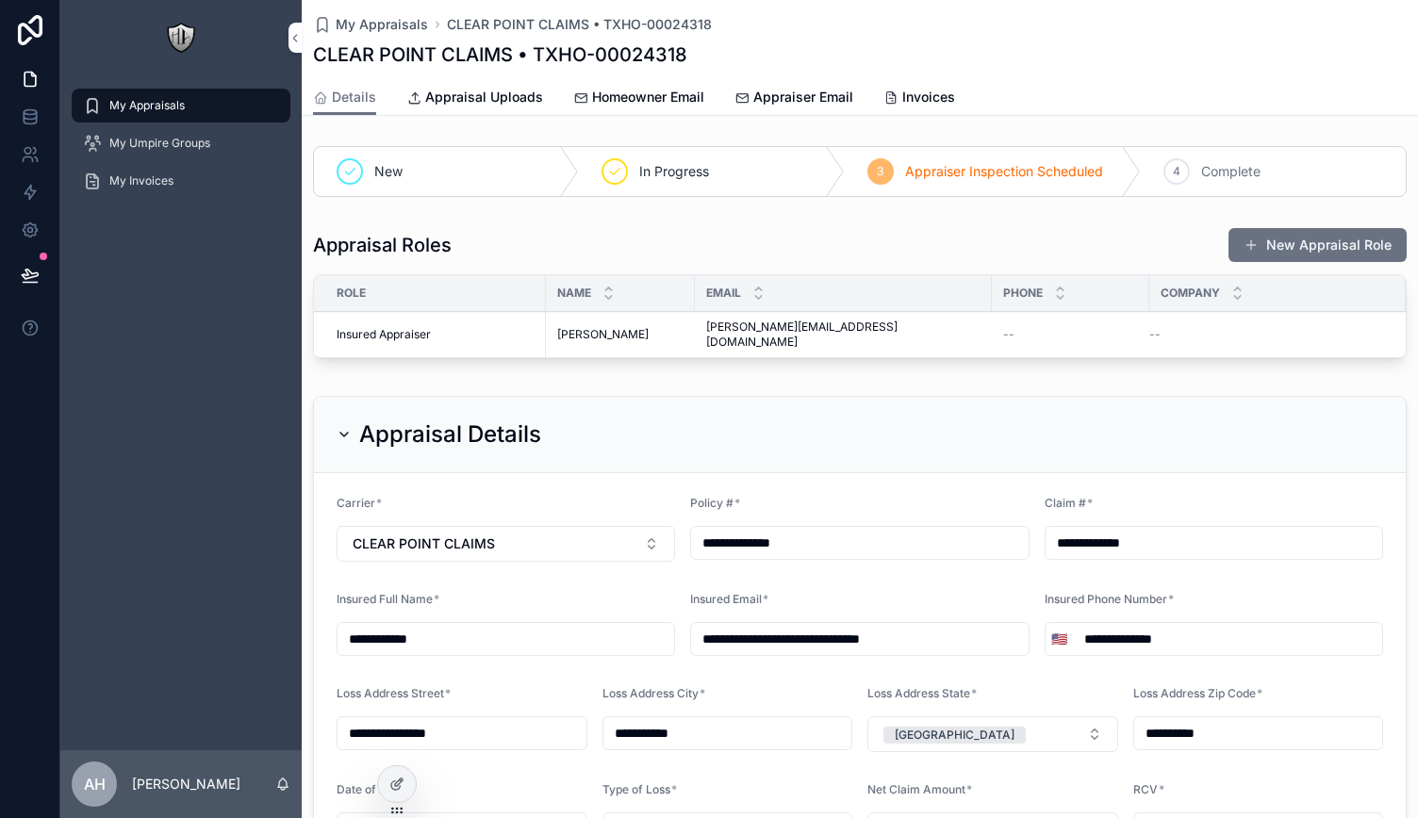
click at [353, 421] on div "Appraisal Details" at bounding box center [438, 434] width 205 height 30
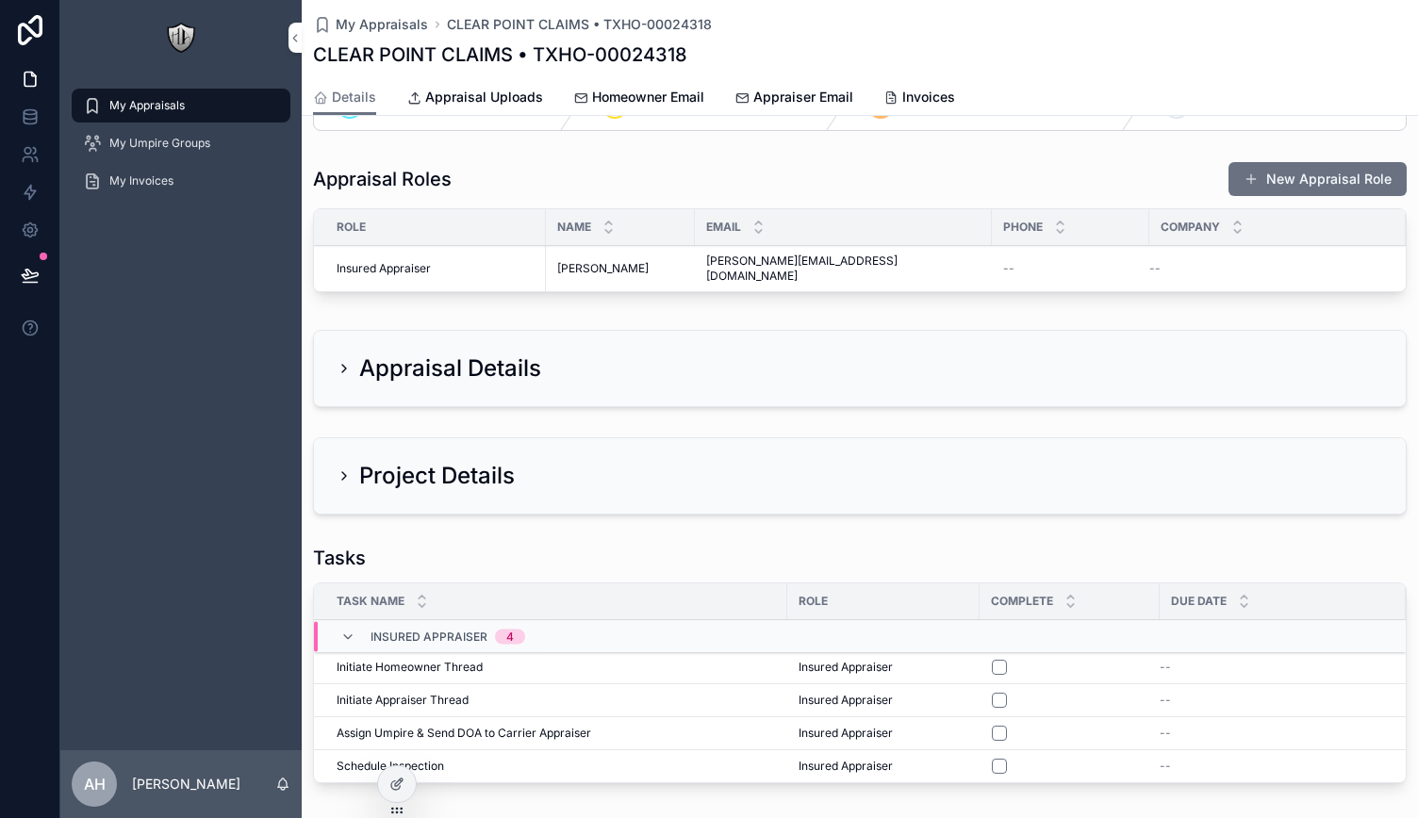
scroll to position [94, 0]
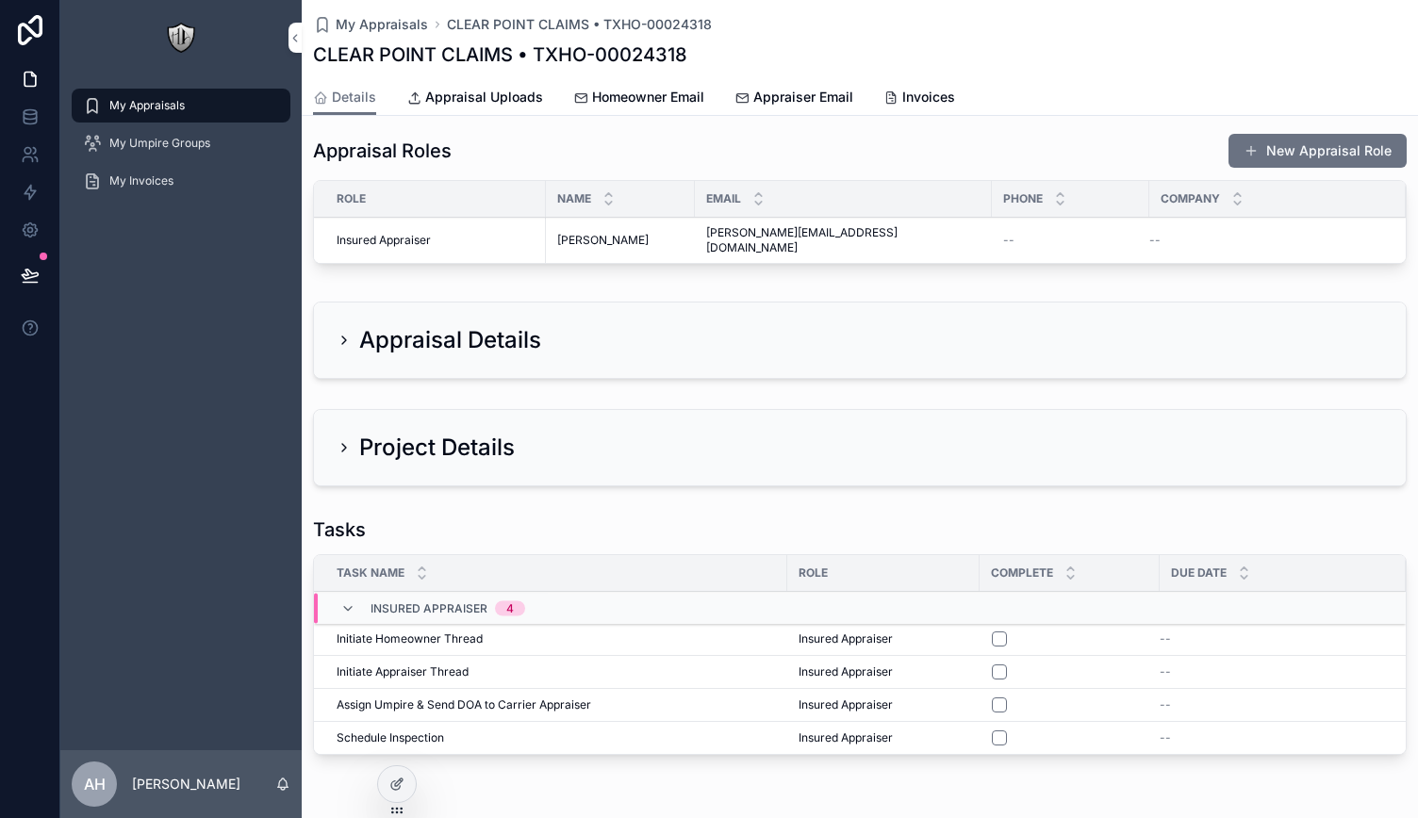
click at [343, 440] on icon "scrollable content" at bounding box center [343, 447] width 15 height 15
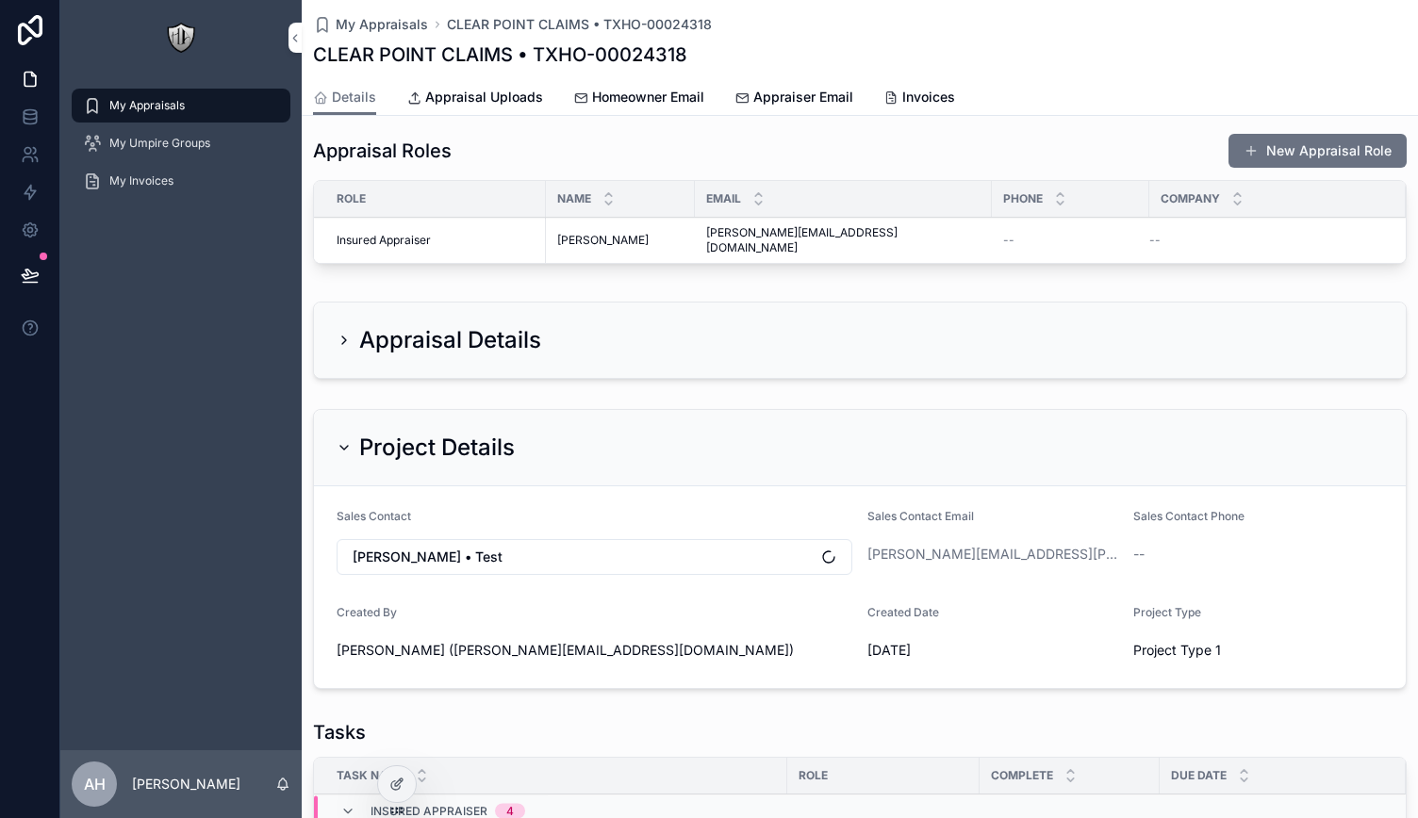
click at [343, 440] on icon "scrollable content" at bounding box center [343, 447] width 15 height 15
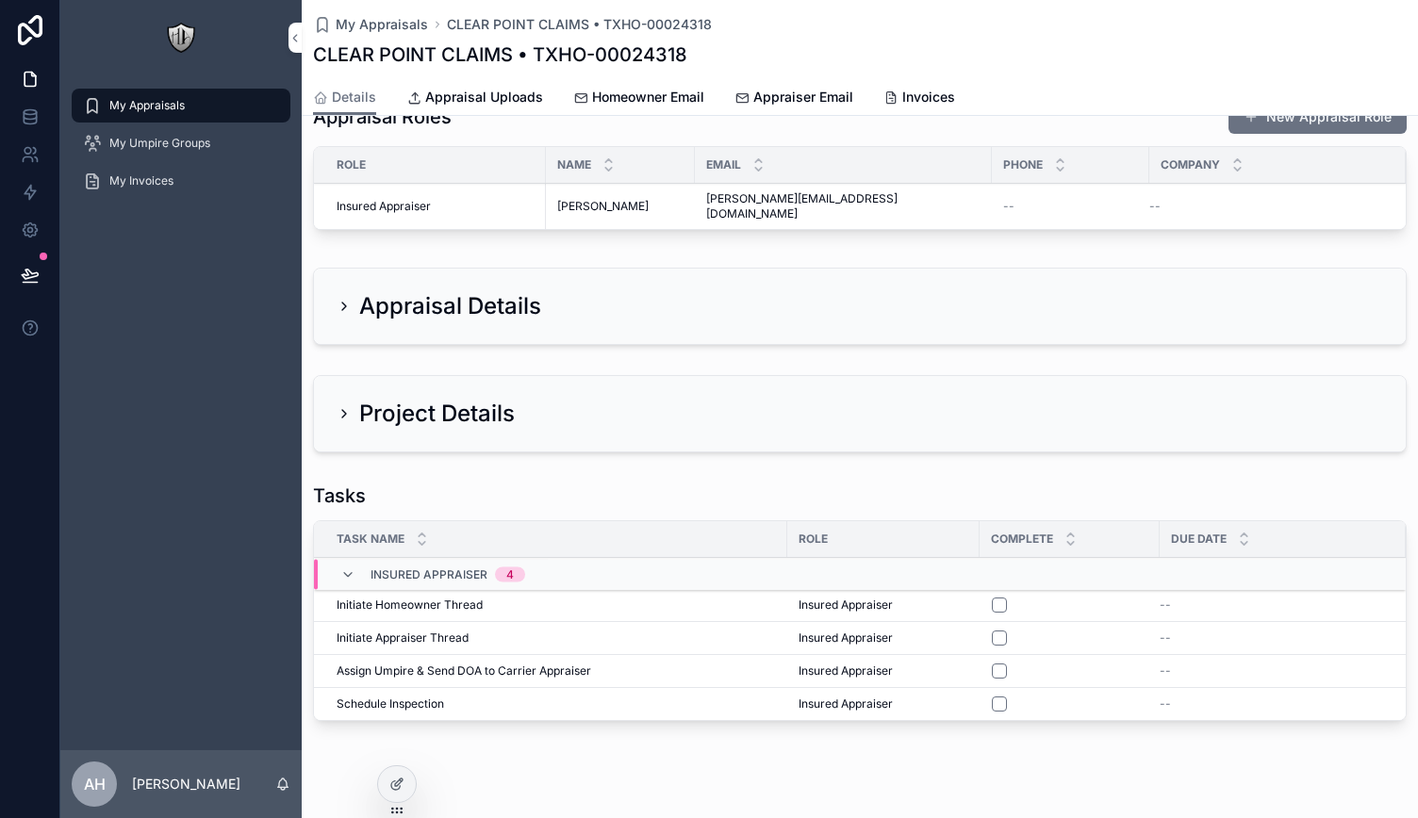
scroll to position [146, 0]
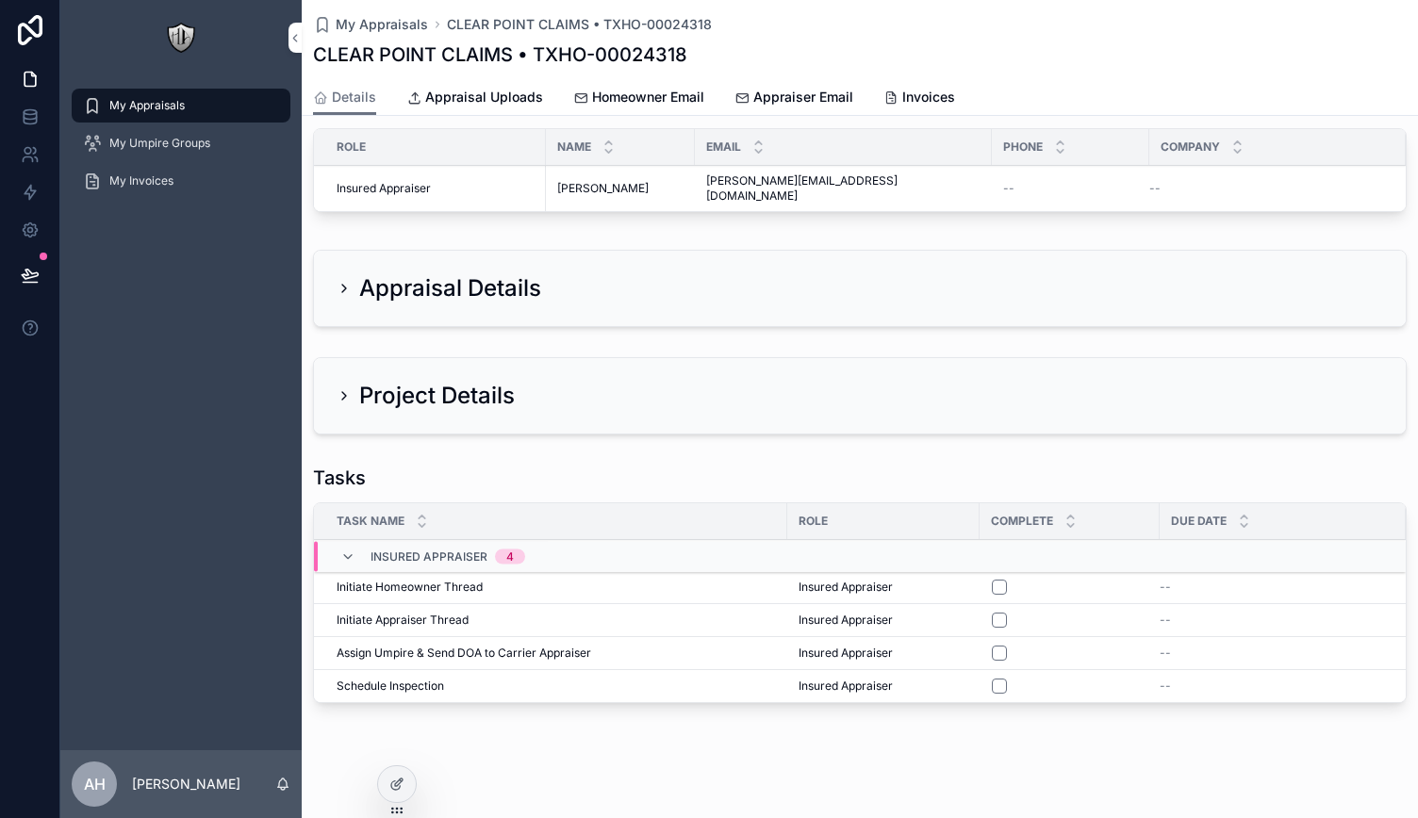
click at [345, 550] on icon "scrollable content" at bounding box center [347, 557] width 15 height 15
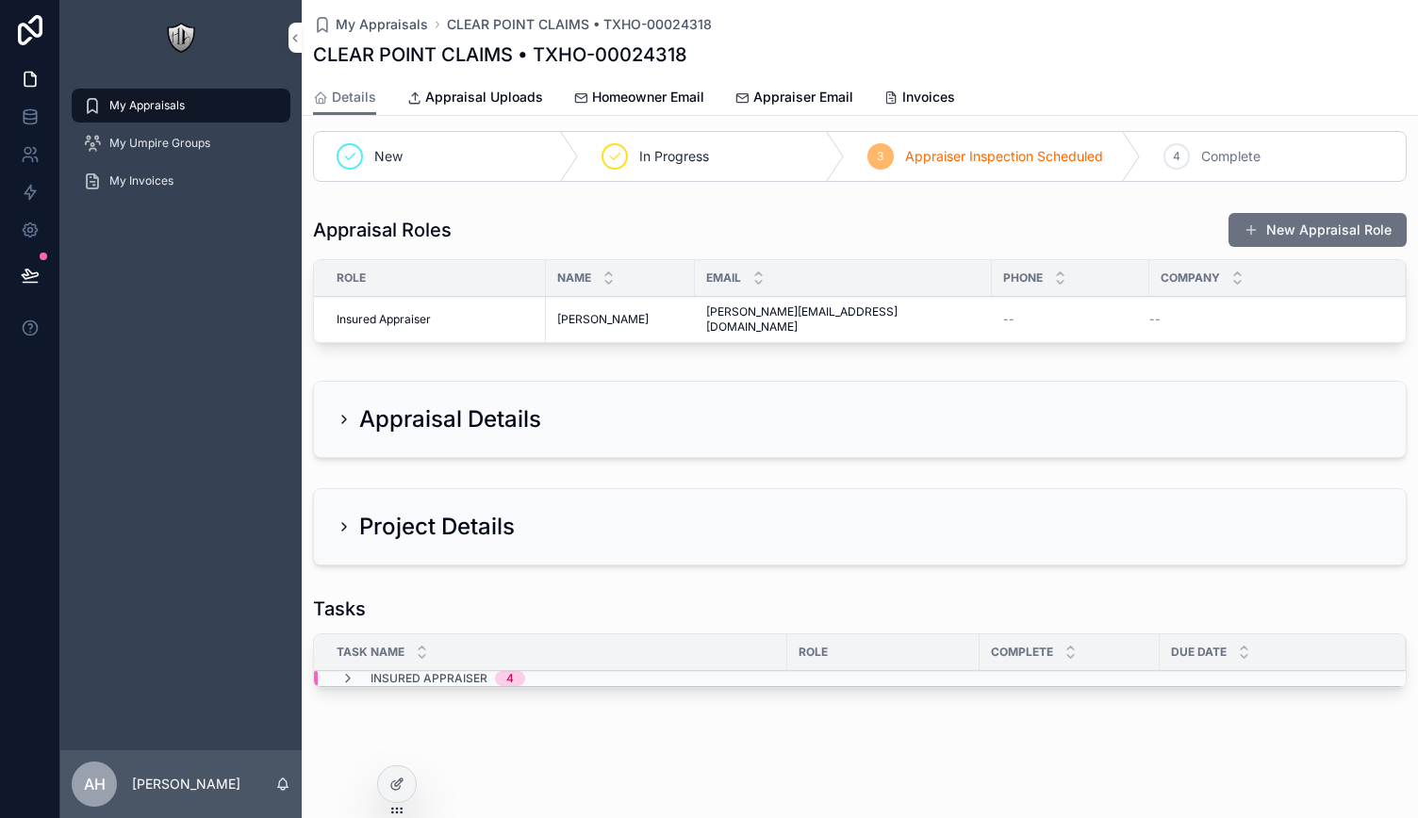
click at [347, 671] on icon "scrollable content" at bounding box center [347, 678] width 15 height 15
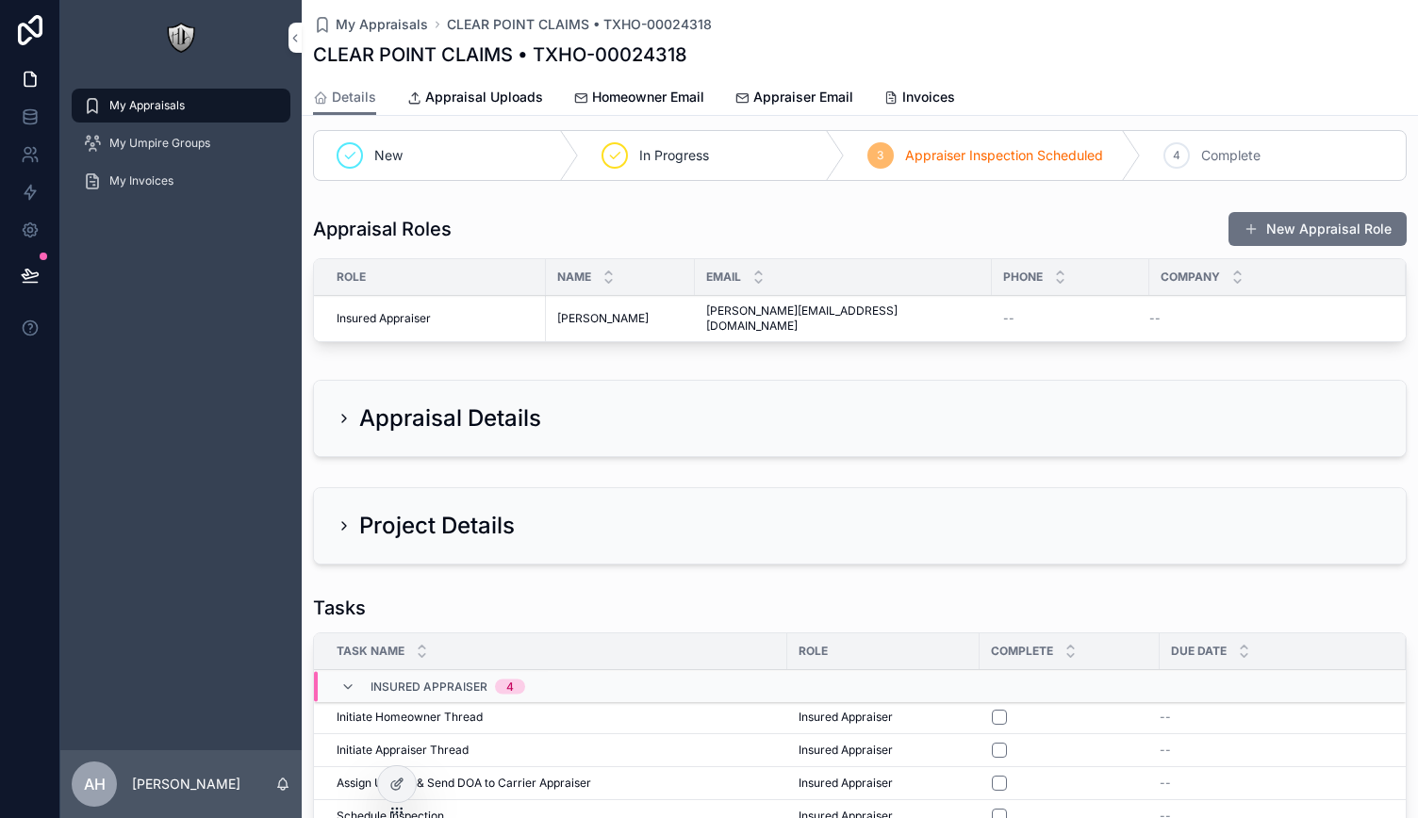
scroll to position [0, 0]
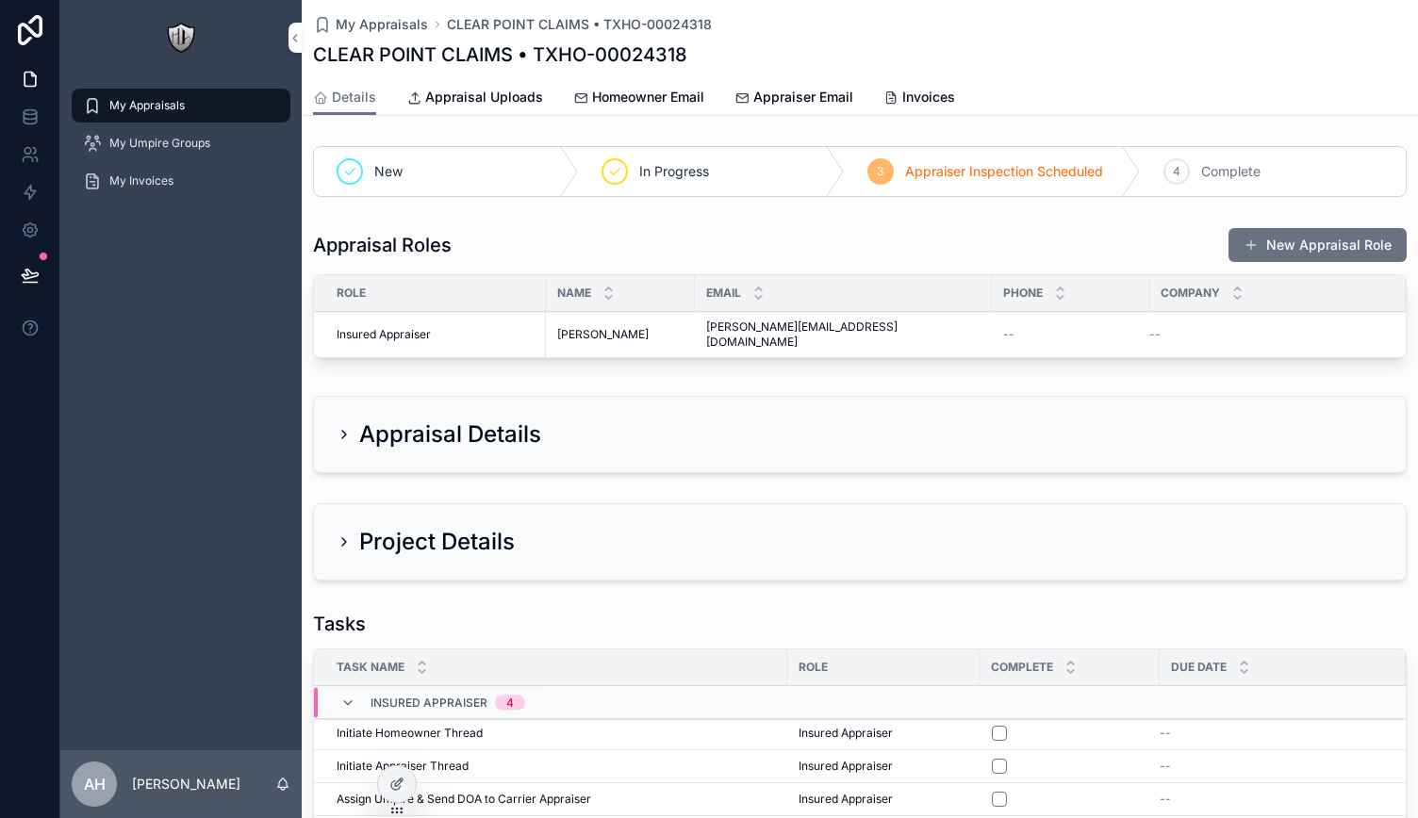
click at [1325, 254] on button "New Appraisal Role" at bounding box center [1317, 245] width 178 height 34
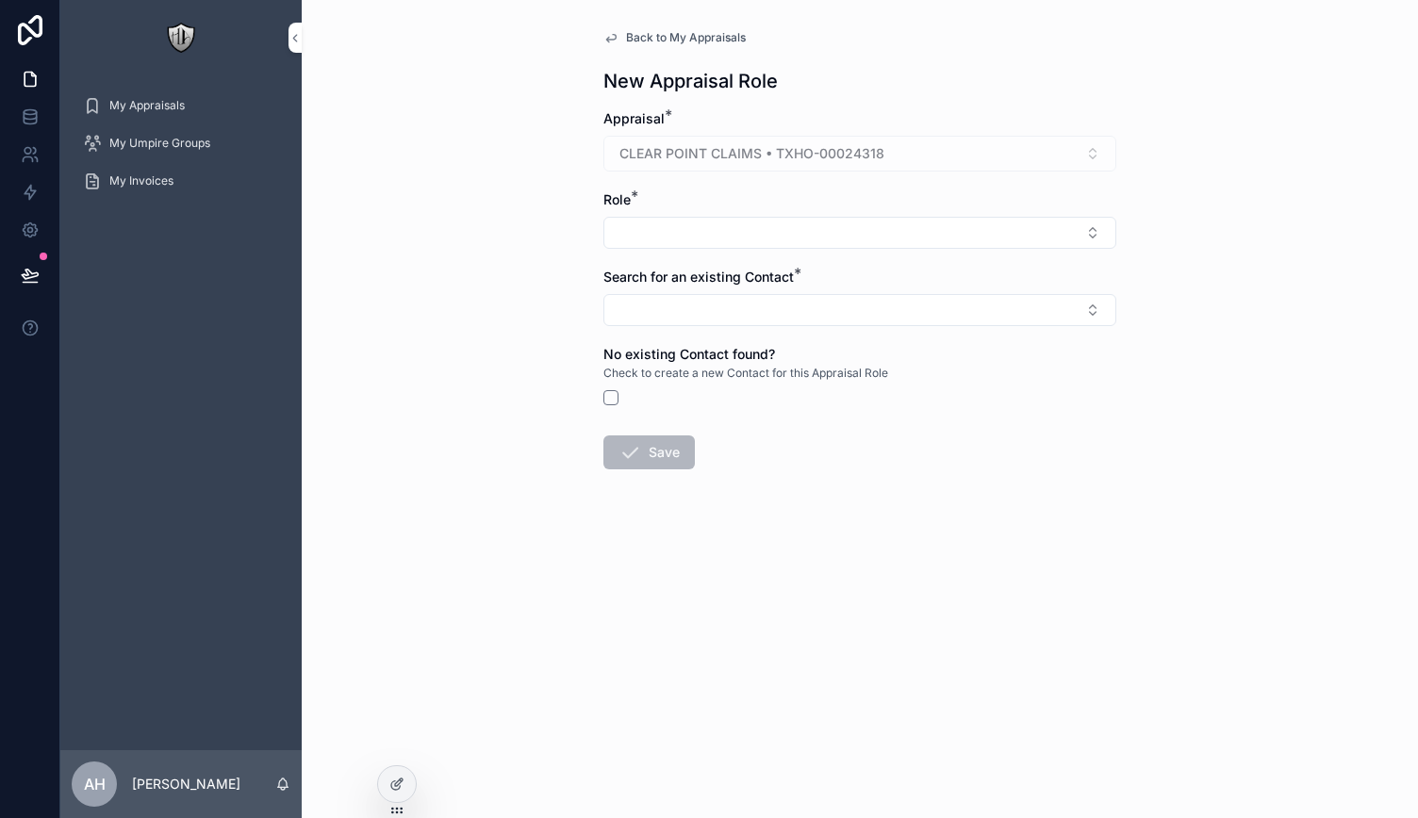
click at [660, 217] on button "Select Button" at bounding box center [859, 233] width 513 height 32
click at [826, 318] on div "Carrier Appraiser" at bounding box center [860, 306] width 262 height 30
click at [641, 316] on button "Select Button" at bounding box center [859, 314] width 513 height 32
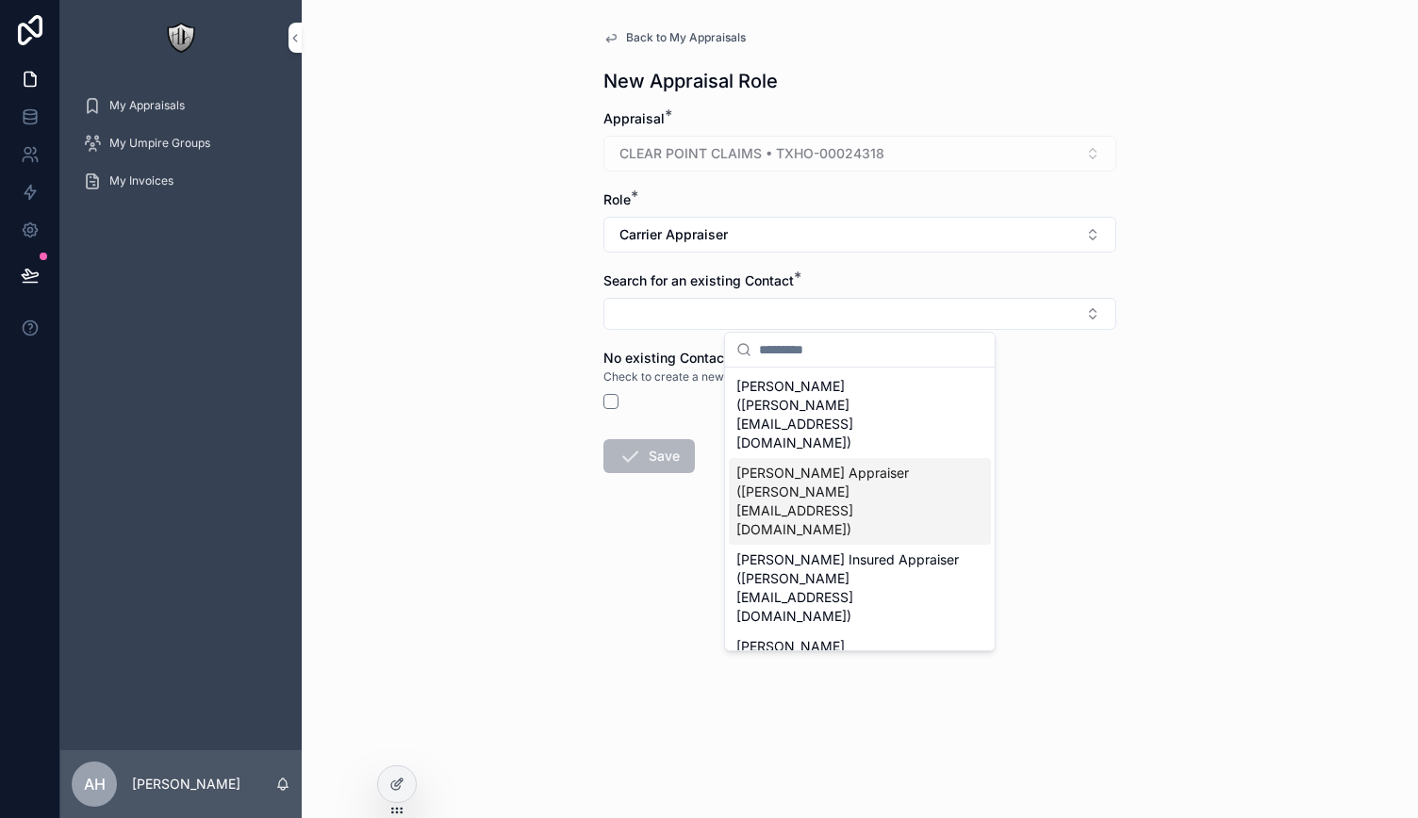
click at [901, 464] on span "[PERSON_NAME] Appraiser ([PERSON_NAME][EMAIL_ADDRESS][DOMAIN_NAME])" at bounding box center [848, 501] width 224 height 75
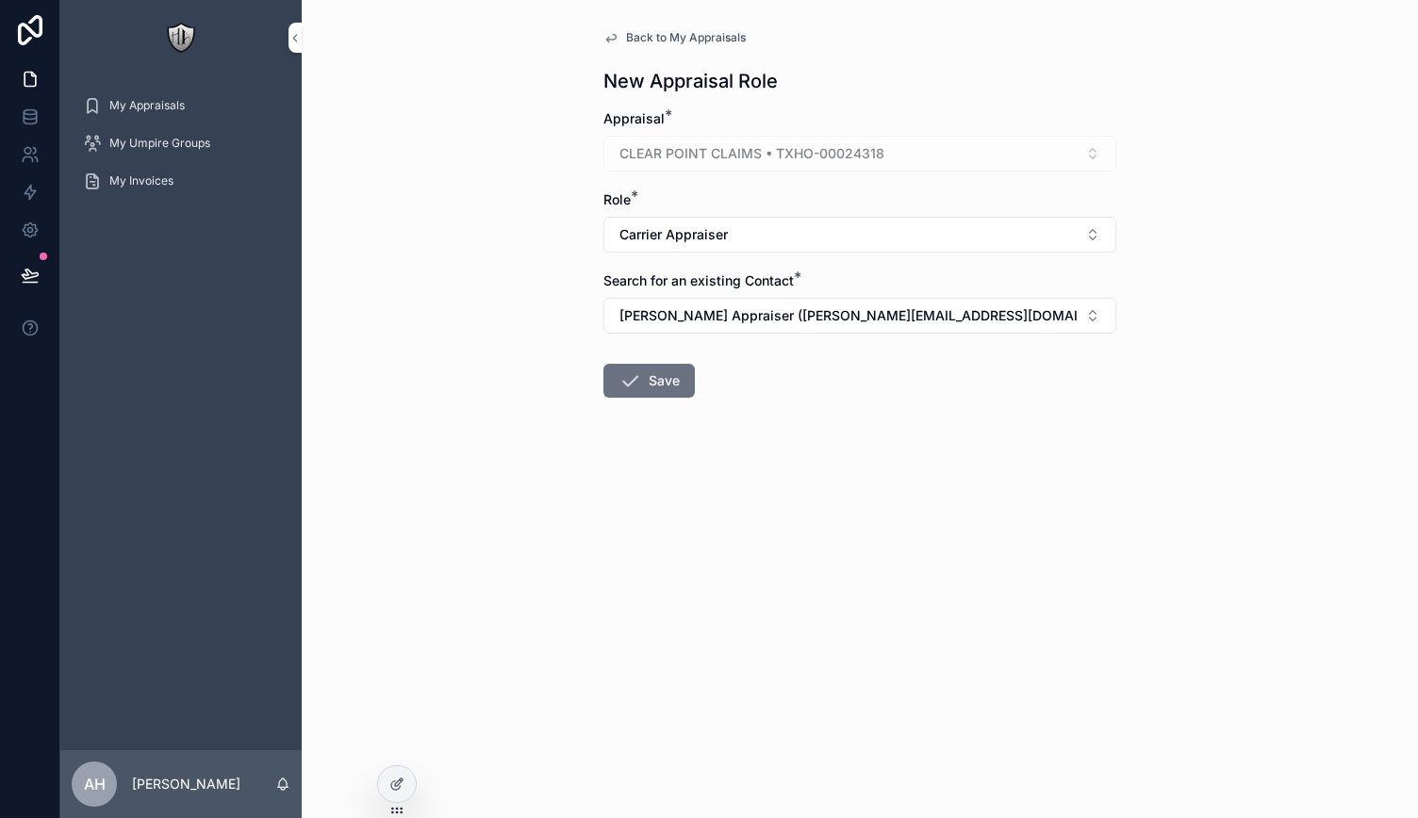
click at [683, 309] on span "[PERSON_NAME] Appraiser ([PERSON_NAME][EMAIL_ADDRESS][DOMAIN_NAME])" at bounding box center [848, 315] width 458 height 19
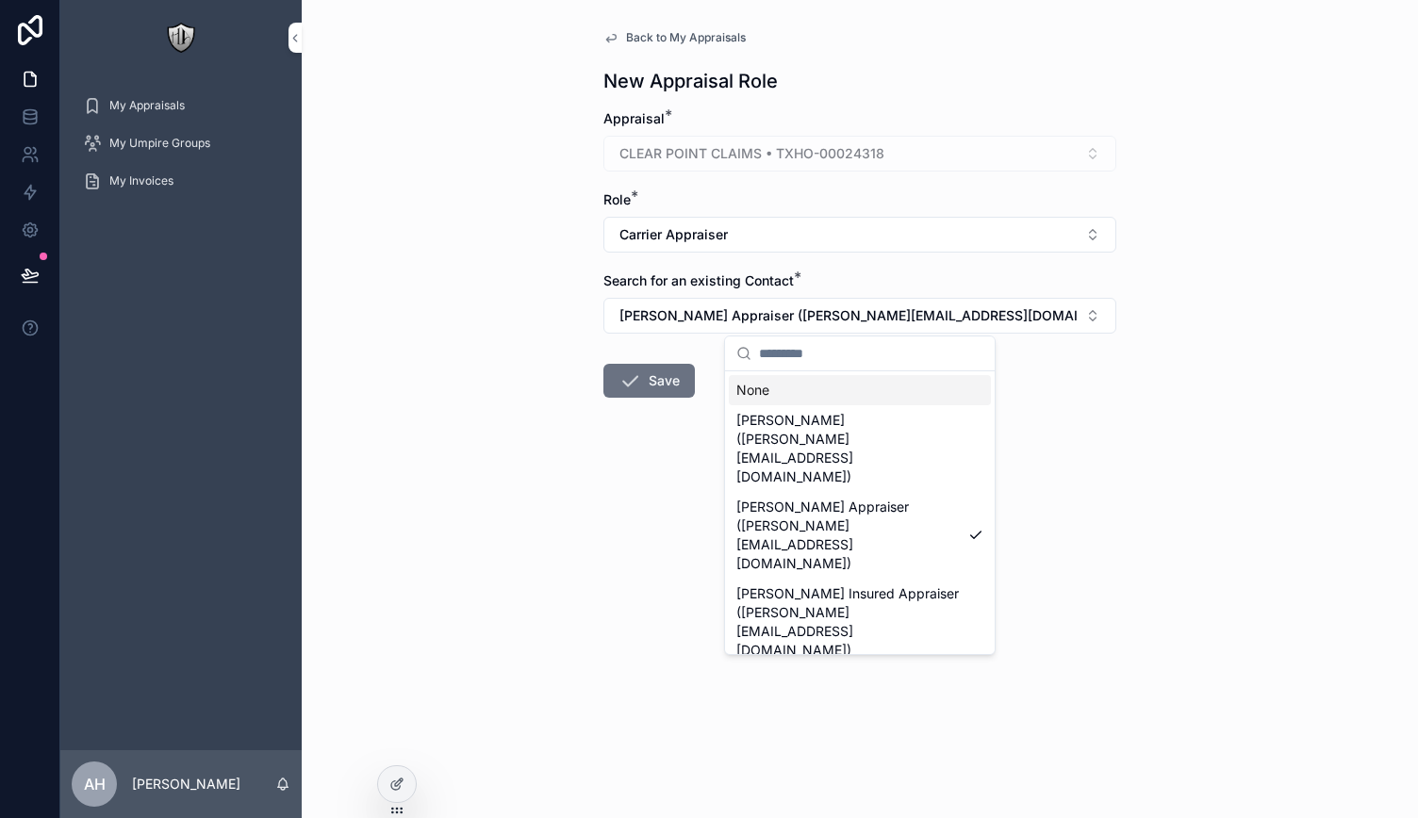
click at [661, 382] on button "Save" at bounding box center [648, 381] width 91 height 34
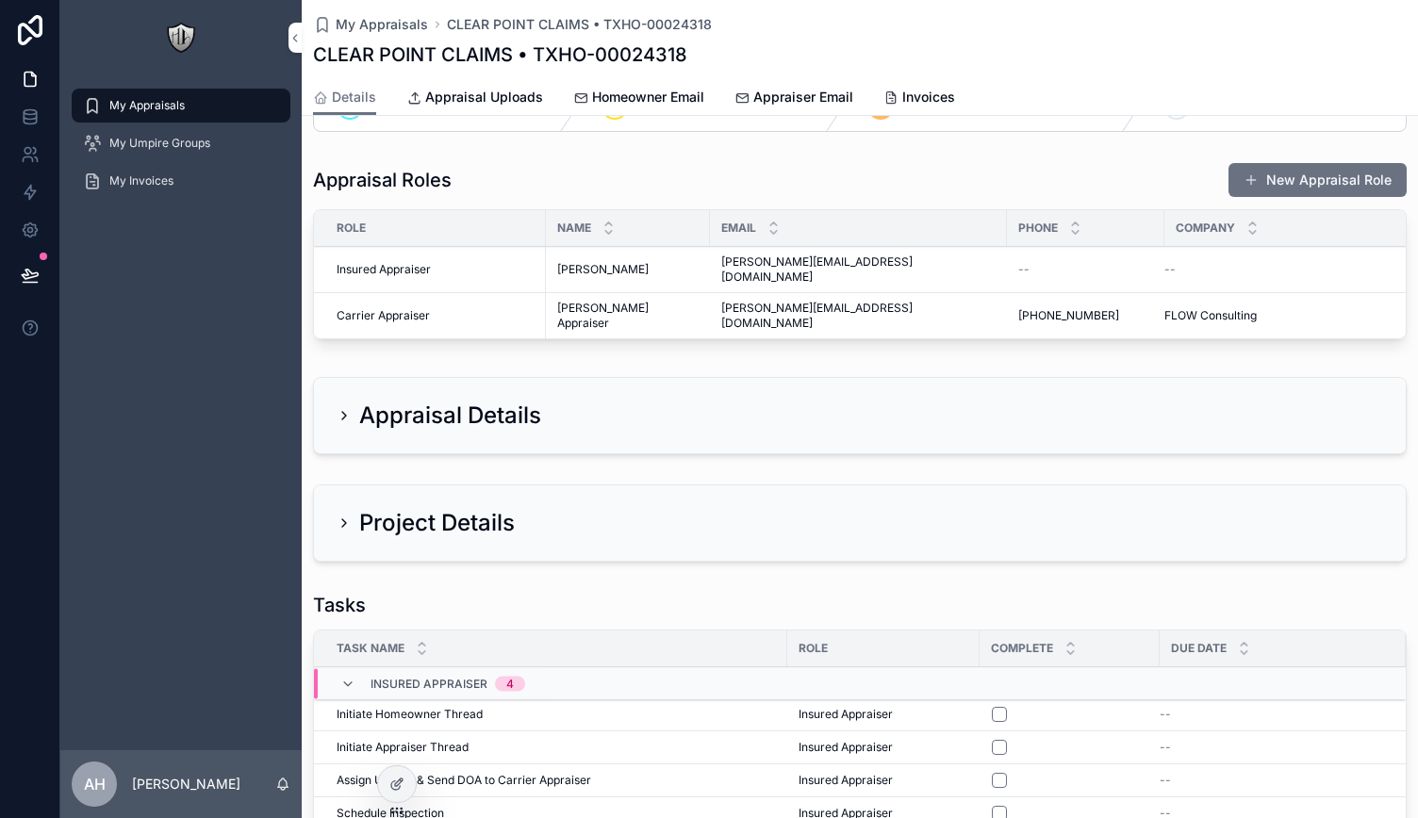
scroll to position [94, 0]
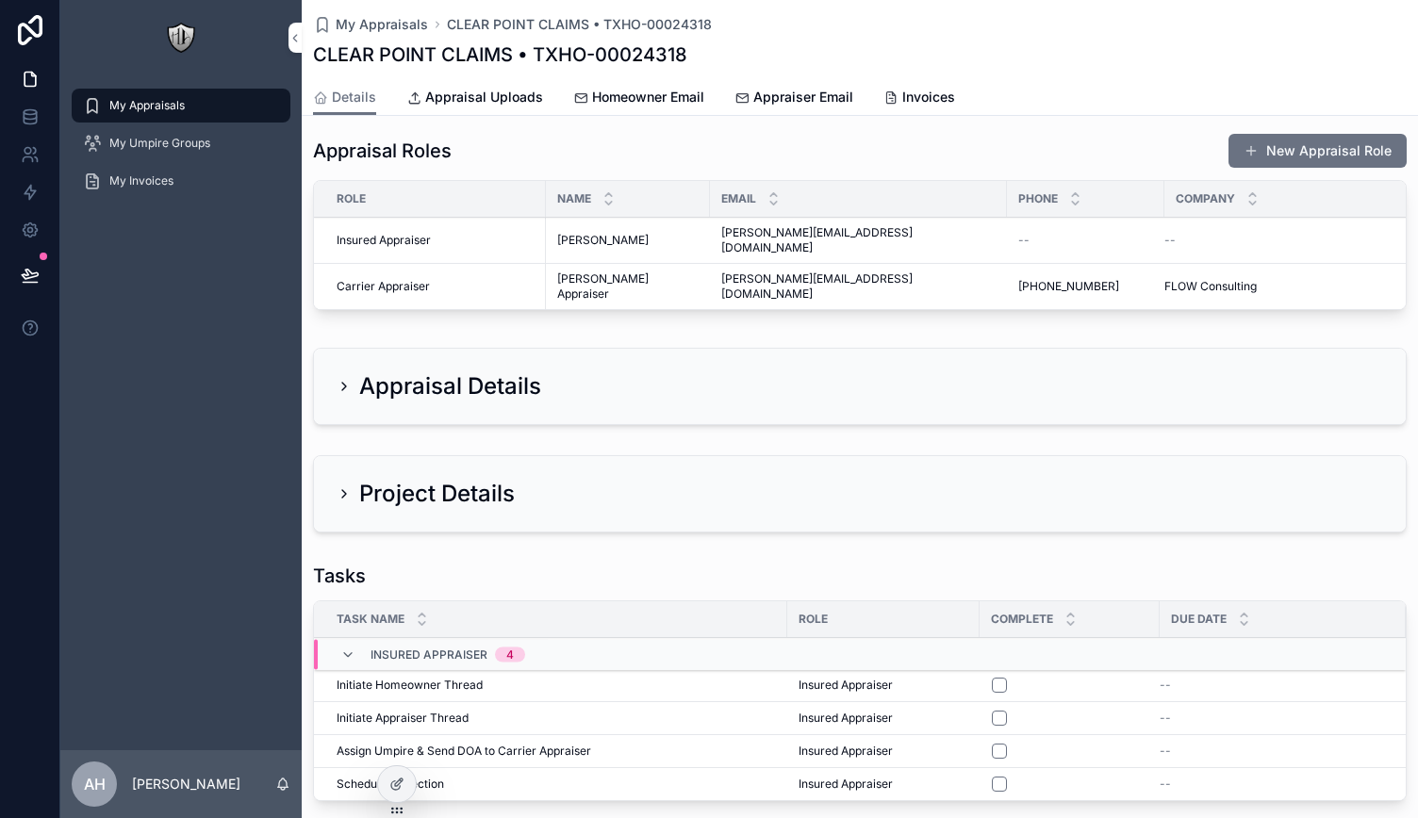
click at [345, 379] on icon "scrollable content" at bounding box center [343, 386] width 15 height 15
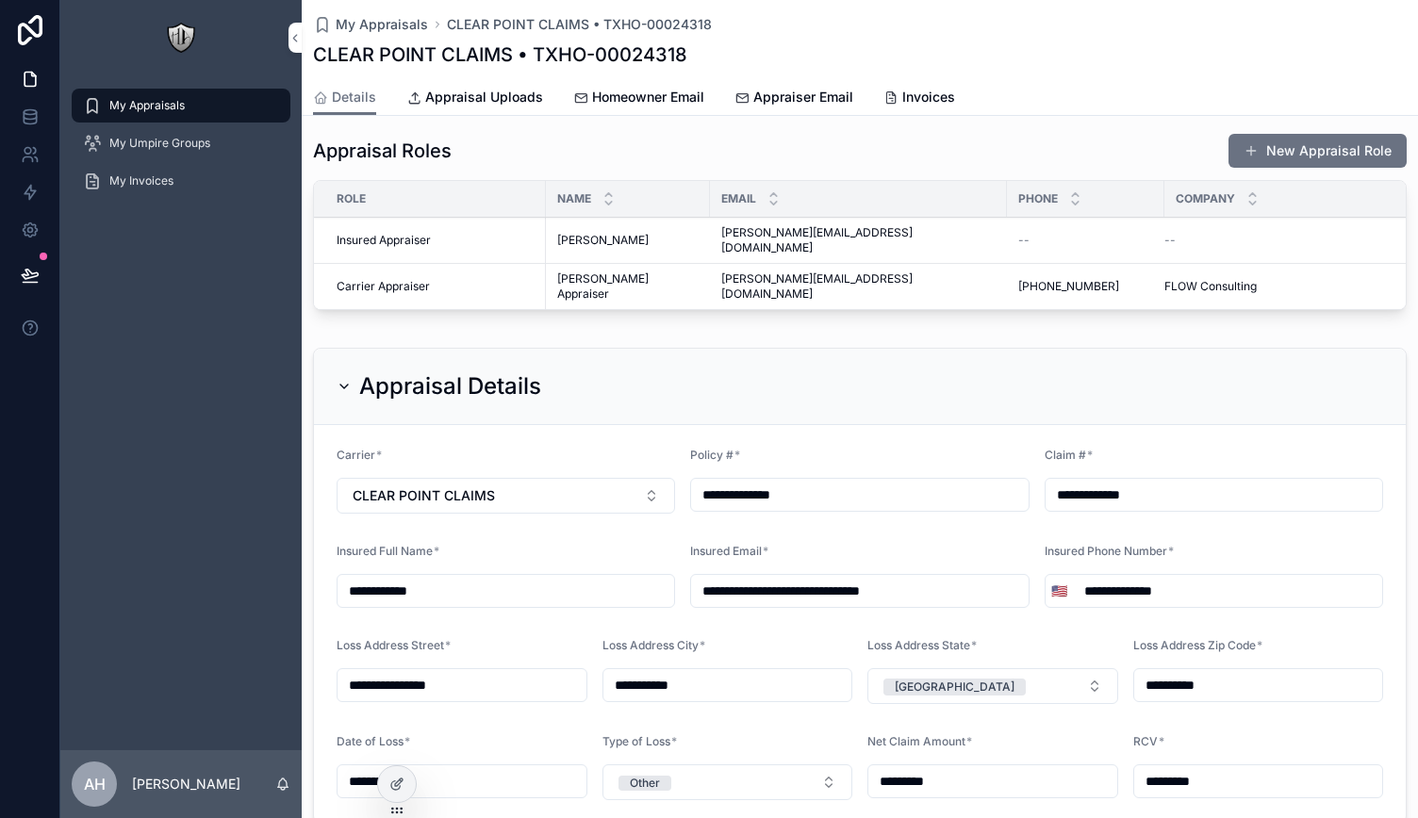
click at [345, 379] on icon "scrollable content" at bounding box center [343, 386] width 15 height 15
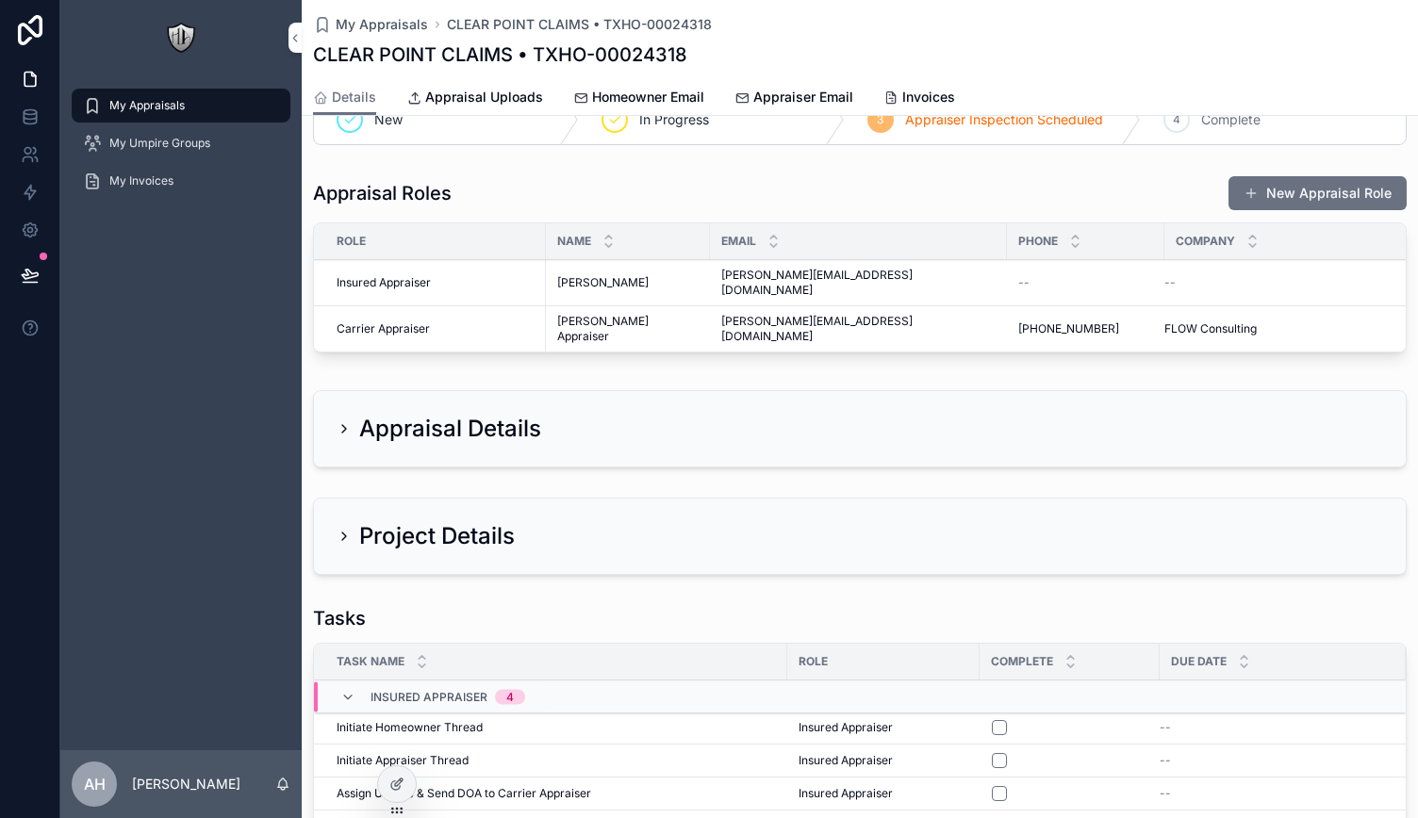
scroll to position [0, 0]
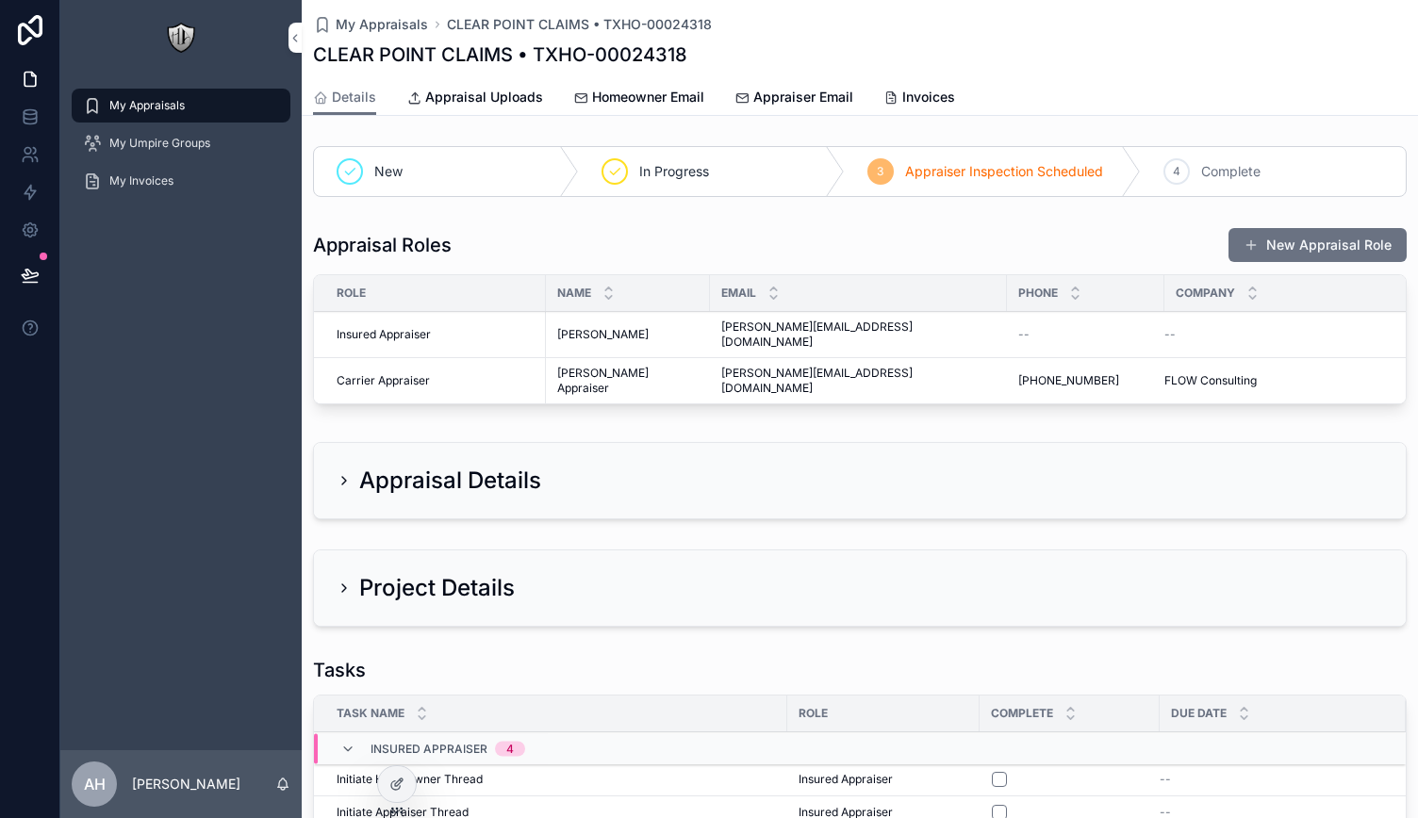
click at [488, 103] on span "Appraisal Uploads" at bounding box center [484, 97] width 118 height 19
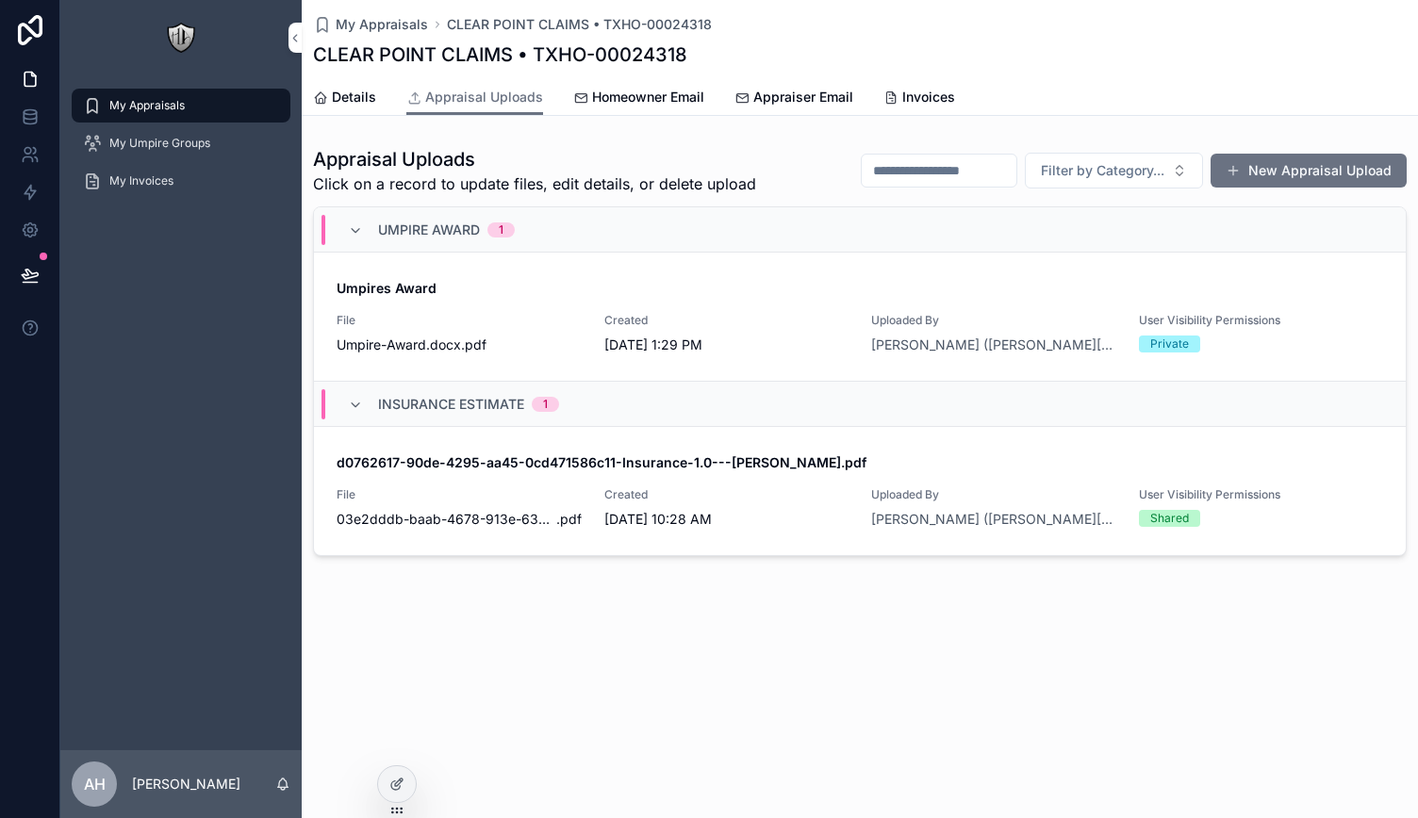
click at [631, 101] on span "Homeowner Email" at bounding box center [648, 97] width 112 height 19
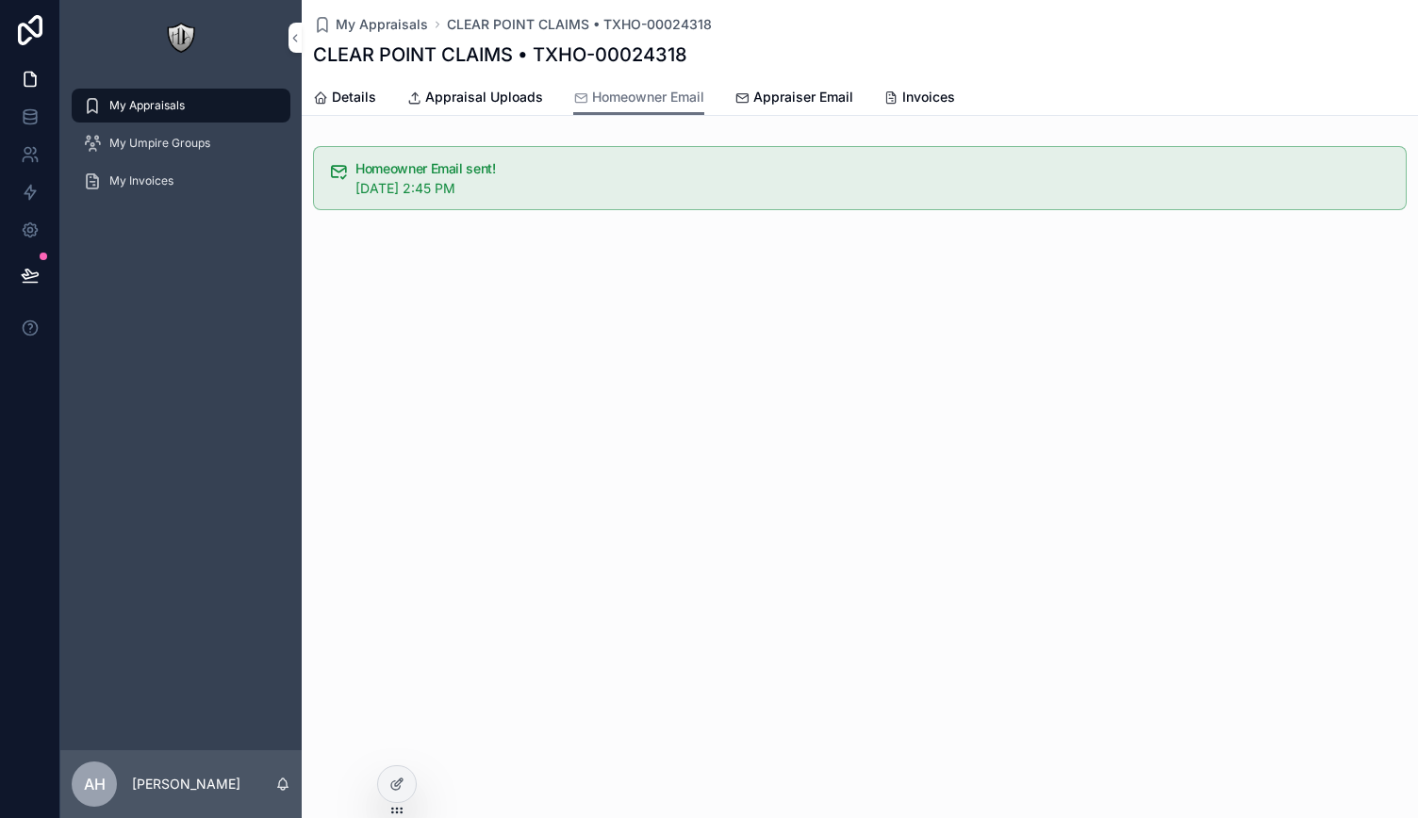
click at [771, 94] on span "Appraiser Email" at bounding box center [803, 97] width 100 height 19
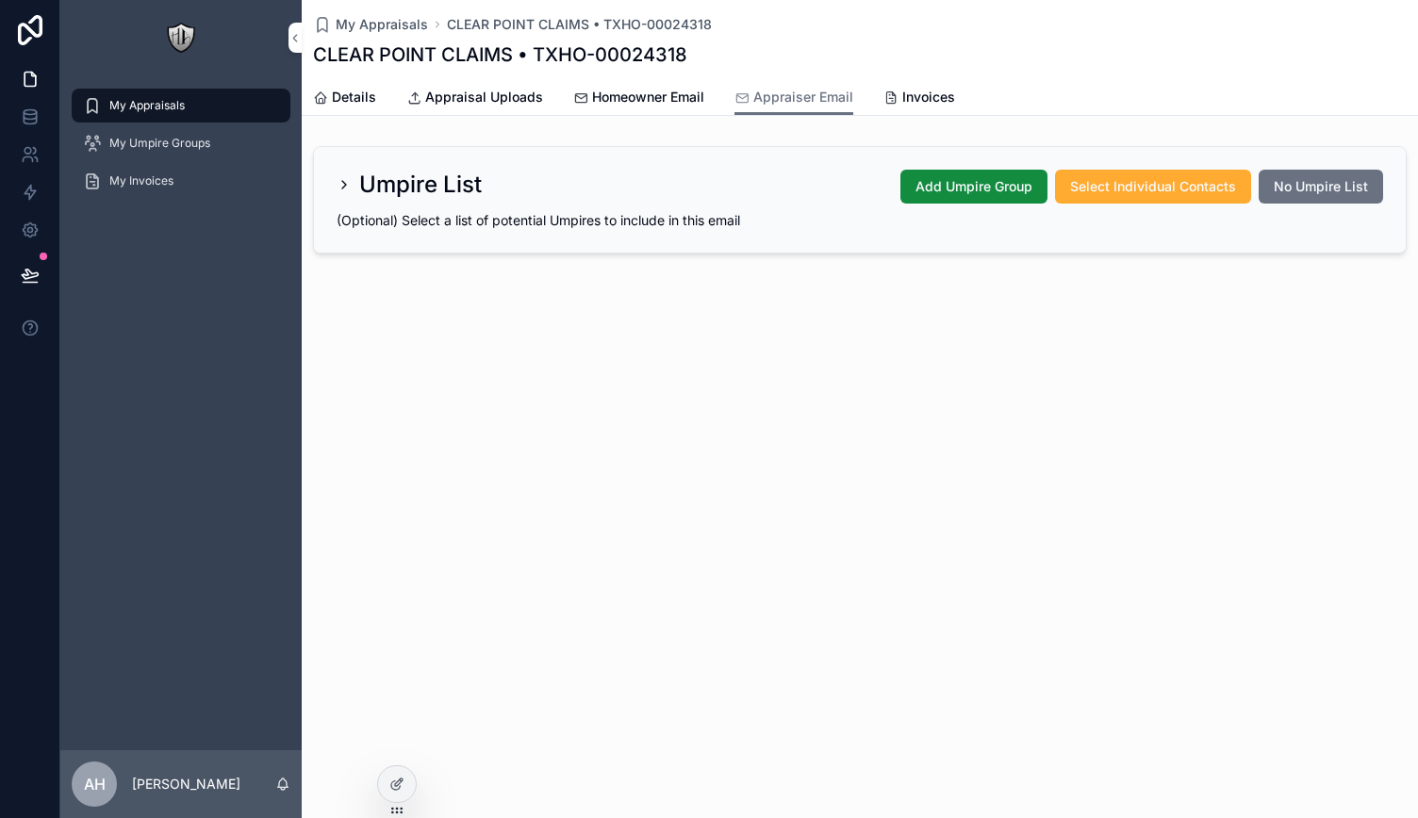
click at [350, 180] on icon "scrollable content" at bounding box center [343, 184] width 15 height 15
click at [345, 185] on icon "scrollable content" at bounding box center [344, 185] width 4 height 8
click at [1111, 185] on span "Select Individual Contacts" at bounding box center [1153, 186] width 166 height 19
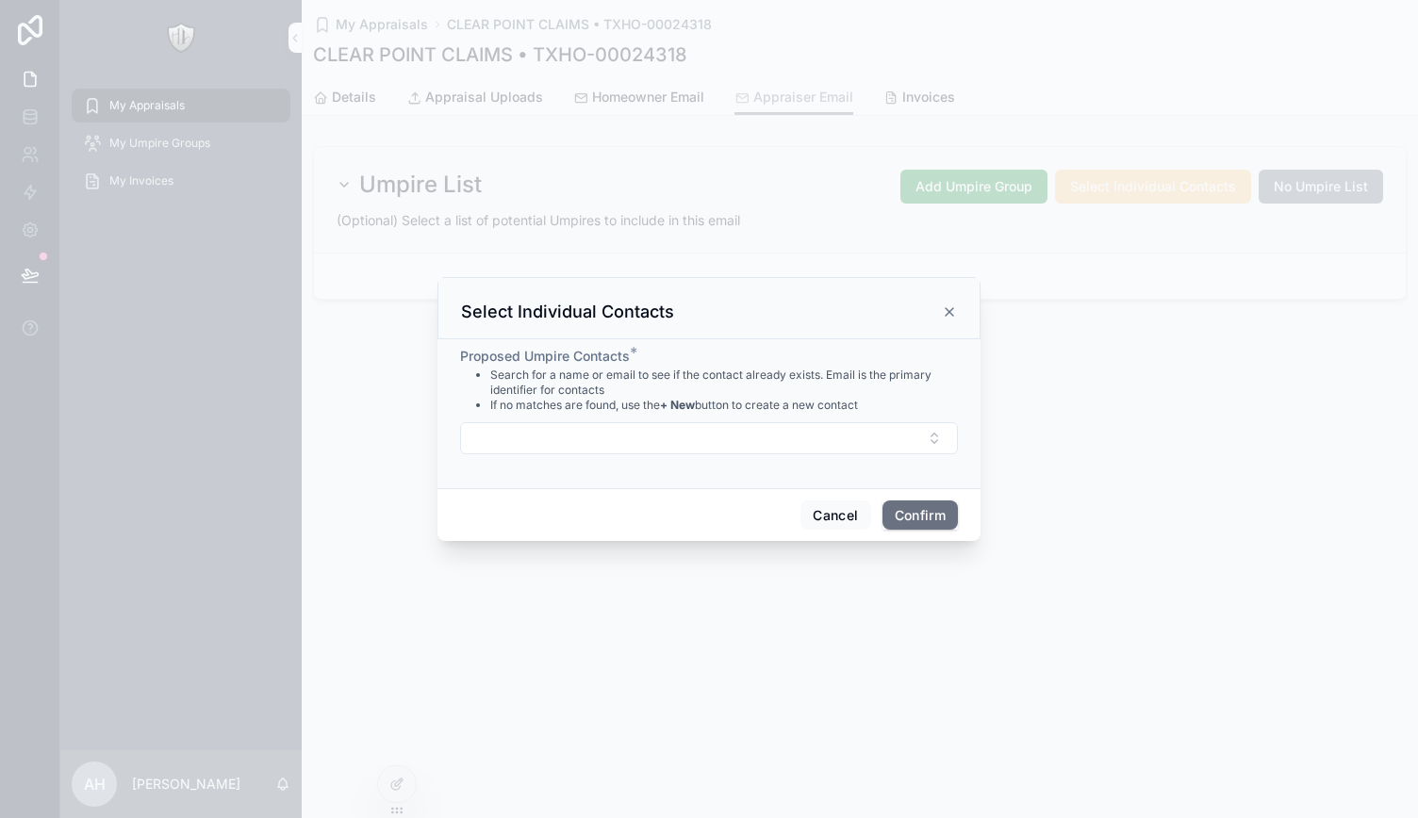
click at [537, 436] on button "Select Button" at bounding box center [709, 438] width 498 height 32
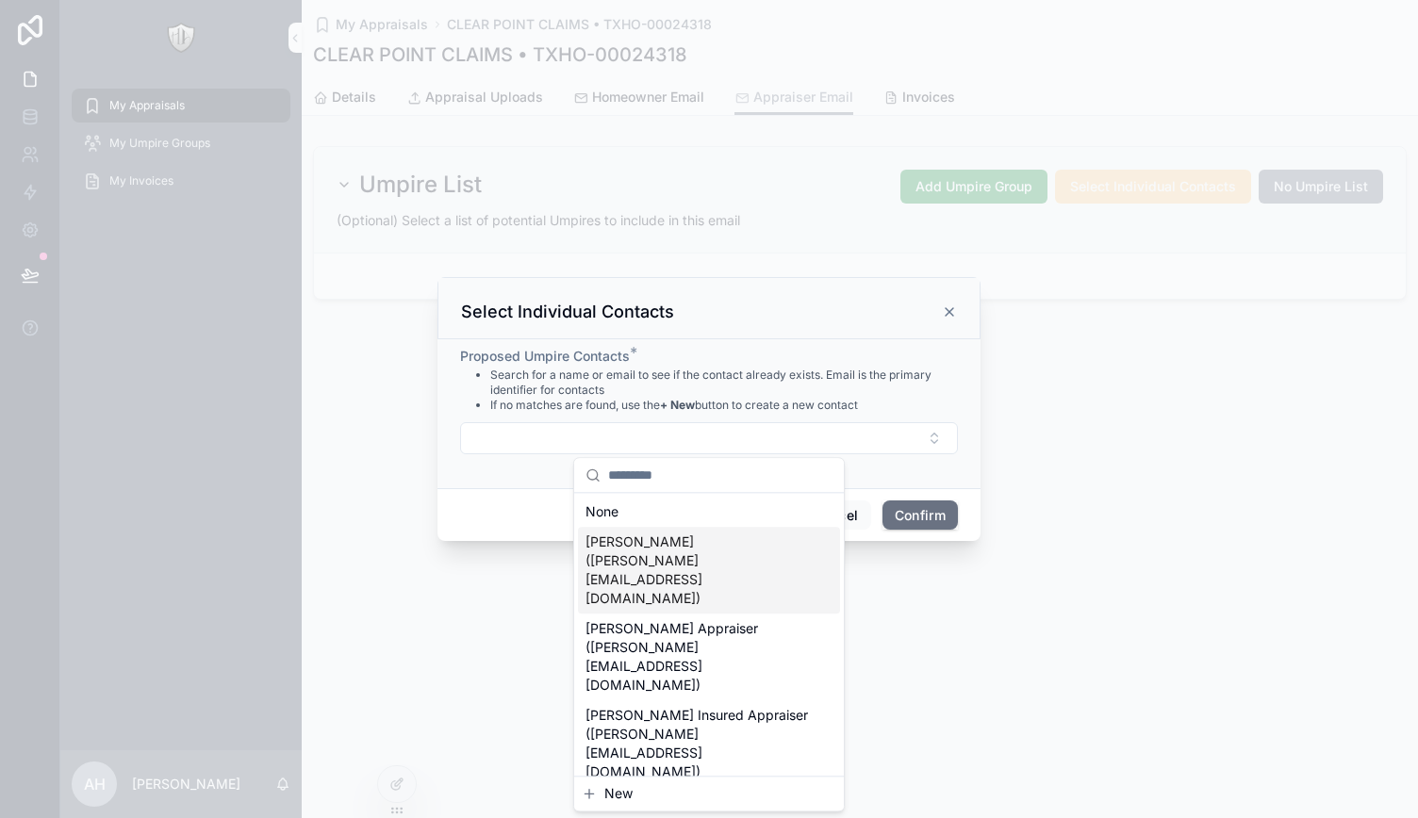
click at [713, 544] on span "[PERSON_NAME] ([PERSON_NAME][EMAIL_ADDRESS][DOMAIN_NAME])" at bounding box center [697, 570] width 224 height 75
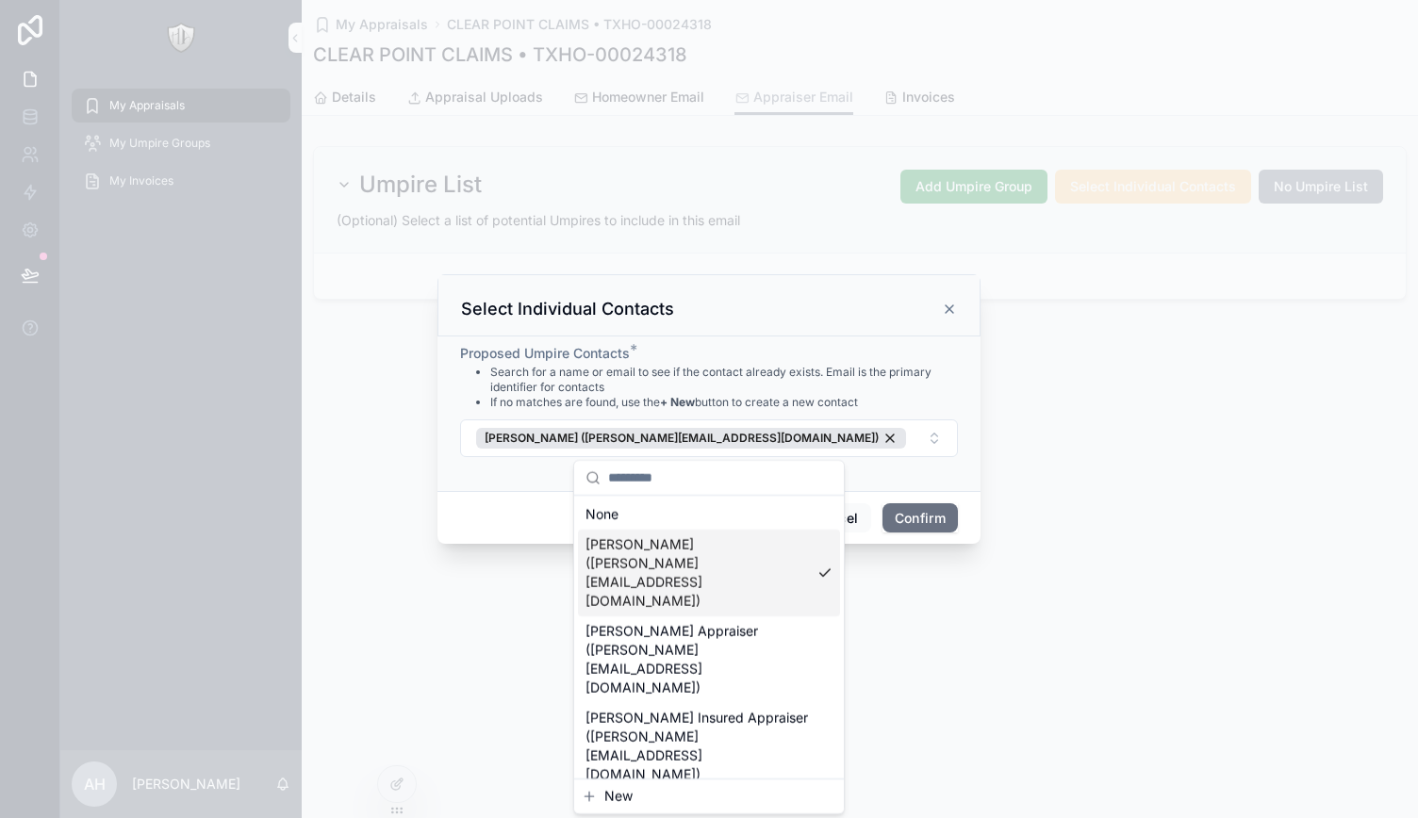
click at [927, 525] on button "Confirm" at bounding box center [919, 518] width 75 height 30
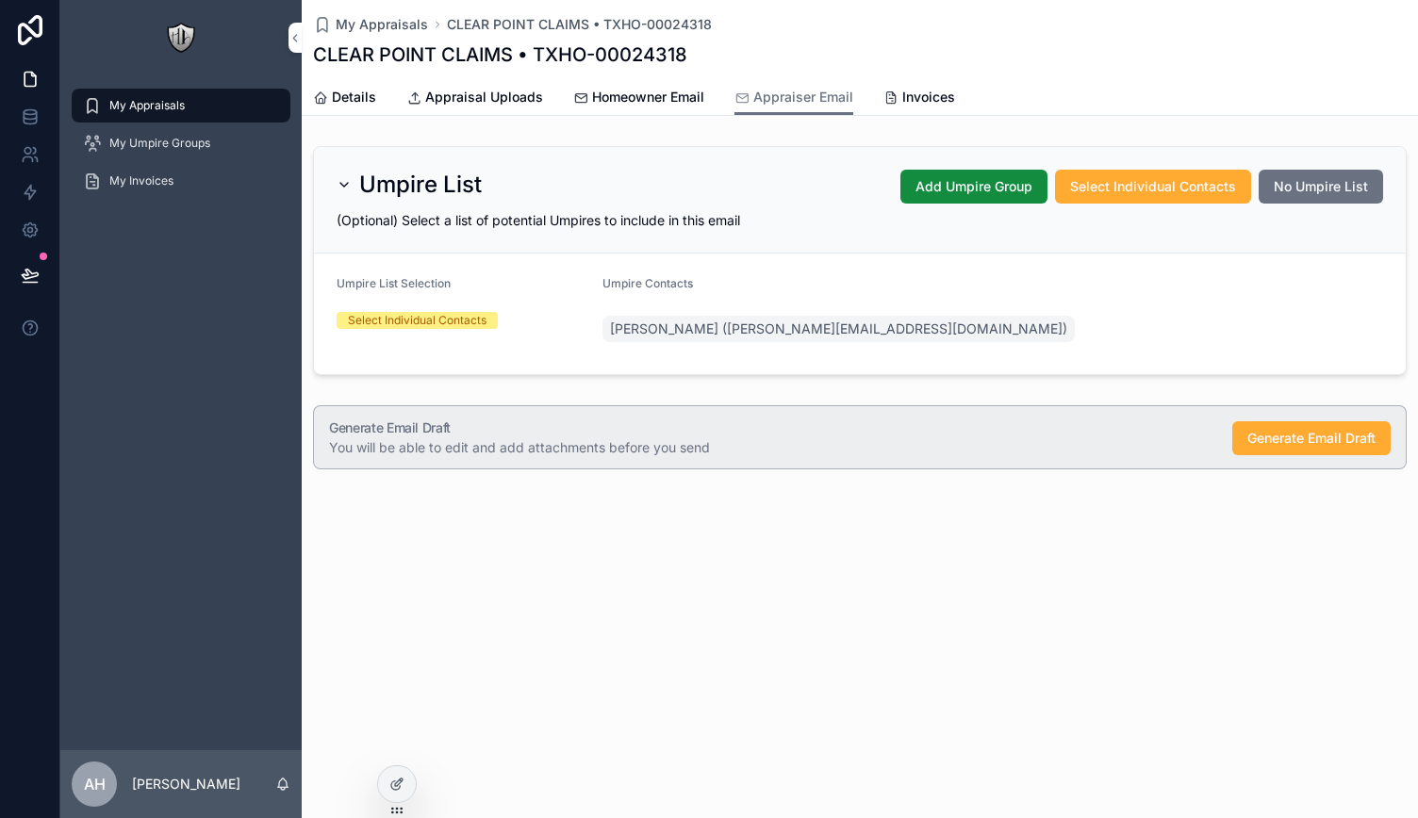
click at [1277, 429] on span "Generate Email Draft" at bounding box center [1311, 438] width 128 height 19
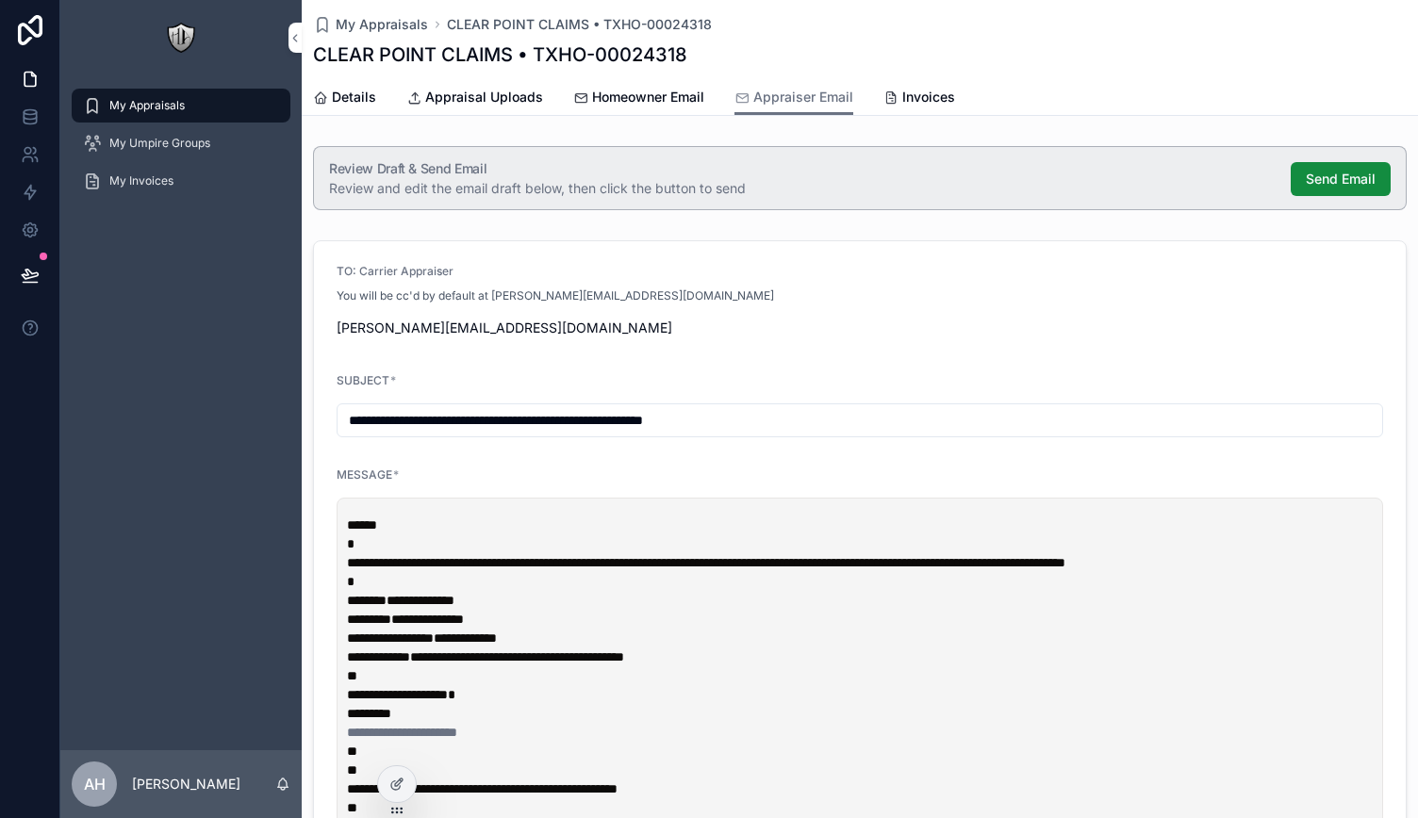
click at [652, 100] on span "Homeowner Email" at bounding box center [648, 97] width 112 height 19
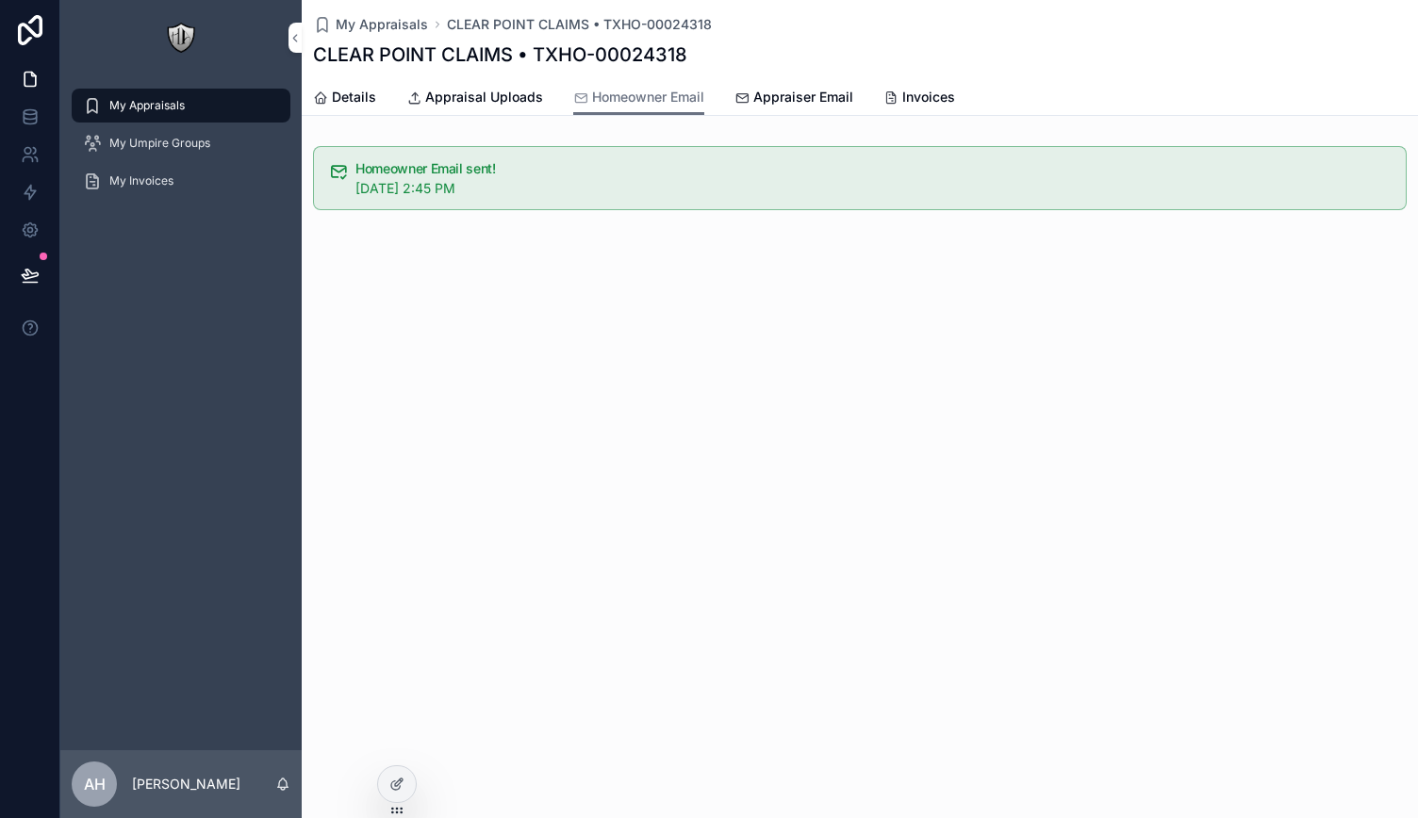
click at [794, 100] on span "Appraiser Email" at bounding box center [803, 97] width 100 height 19
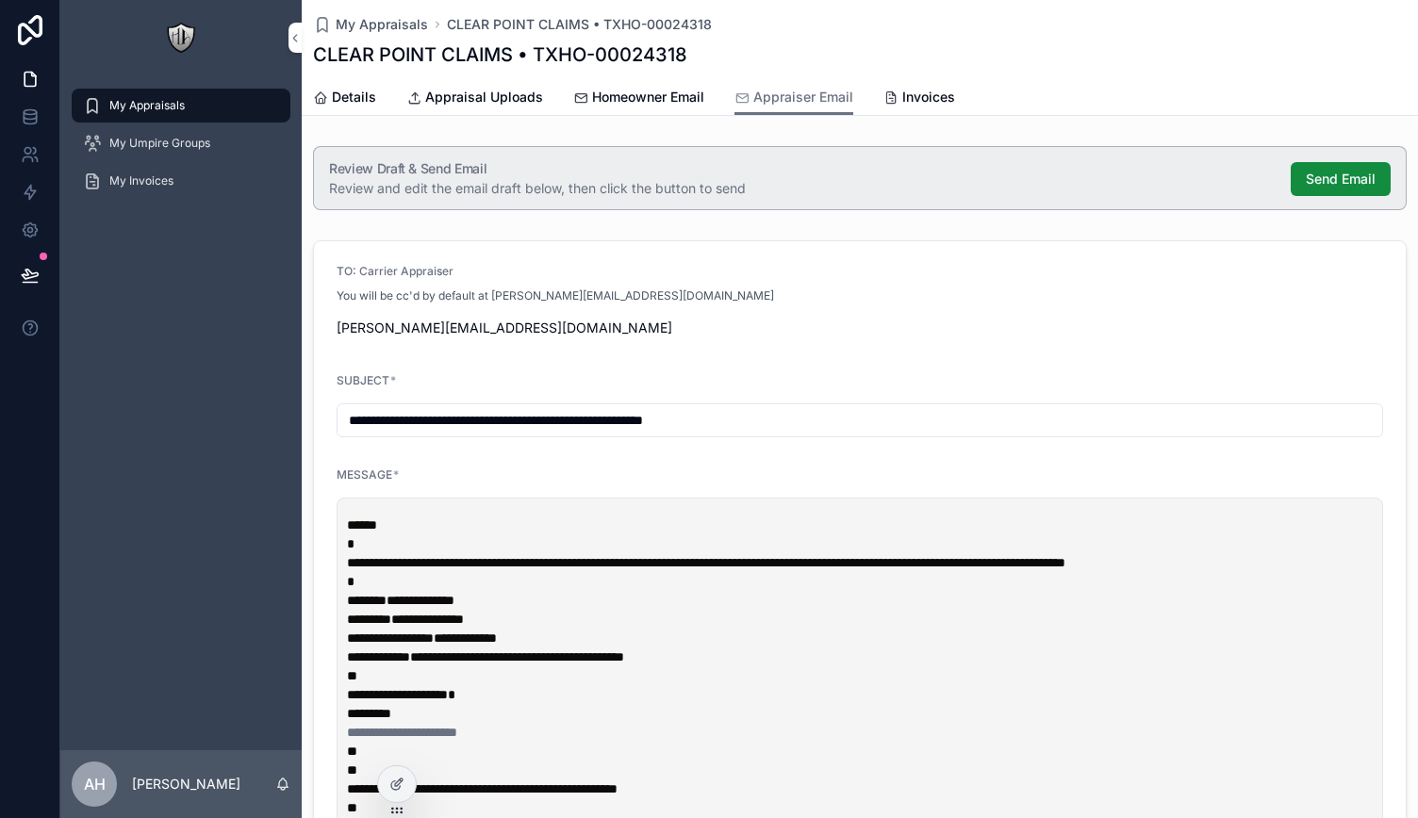
click at [647, 104] on span "Homeowner Email" at bounding box center [648, 97] width 112 height 19
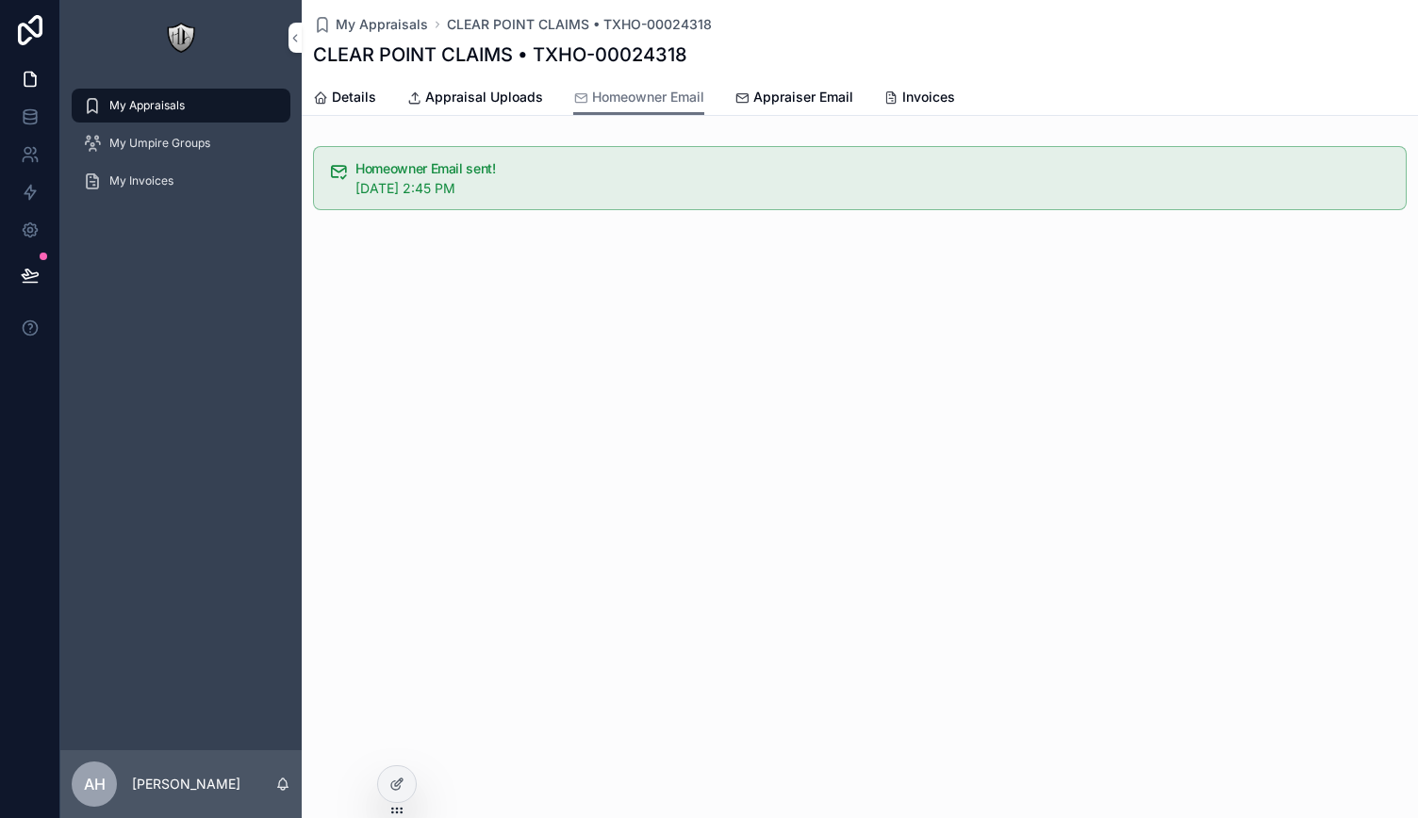
click at [916, 90] on span "Invoices" at bounding box center [928, 97] width 53 height 19
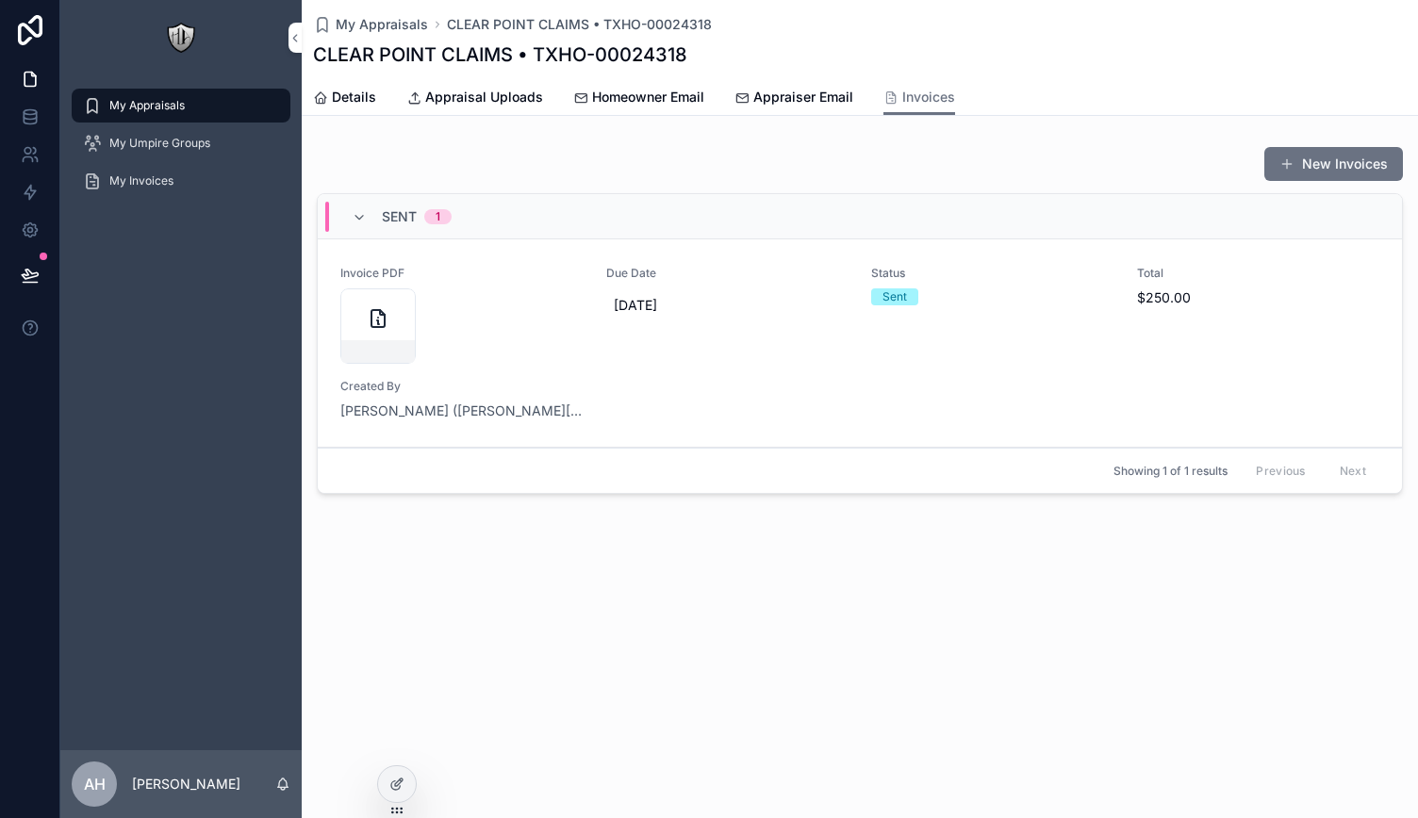
click at [798, 100] on span "Appraiser Email" at bounding box center [803, 97] width 100 height 19
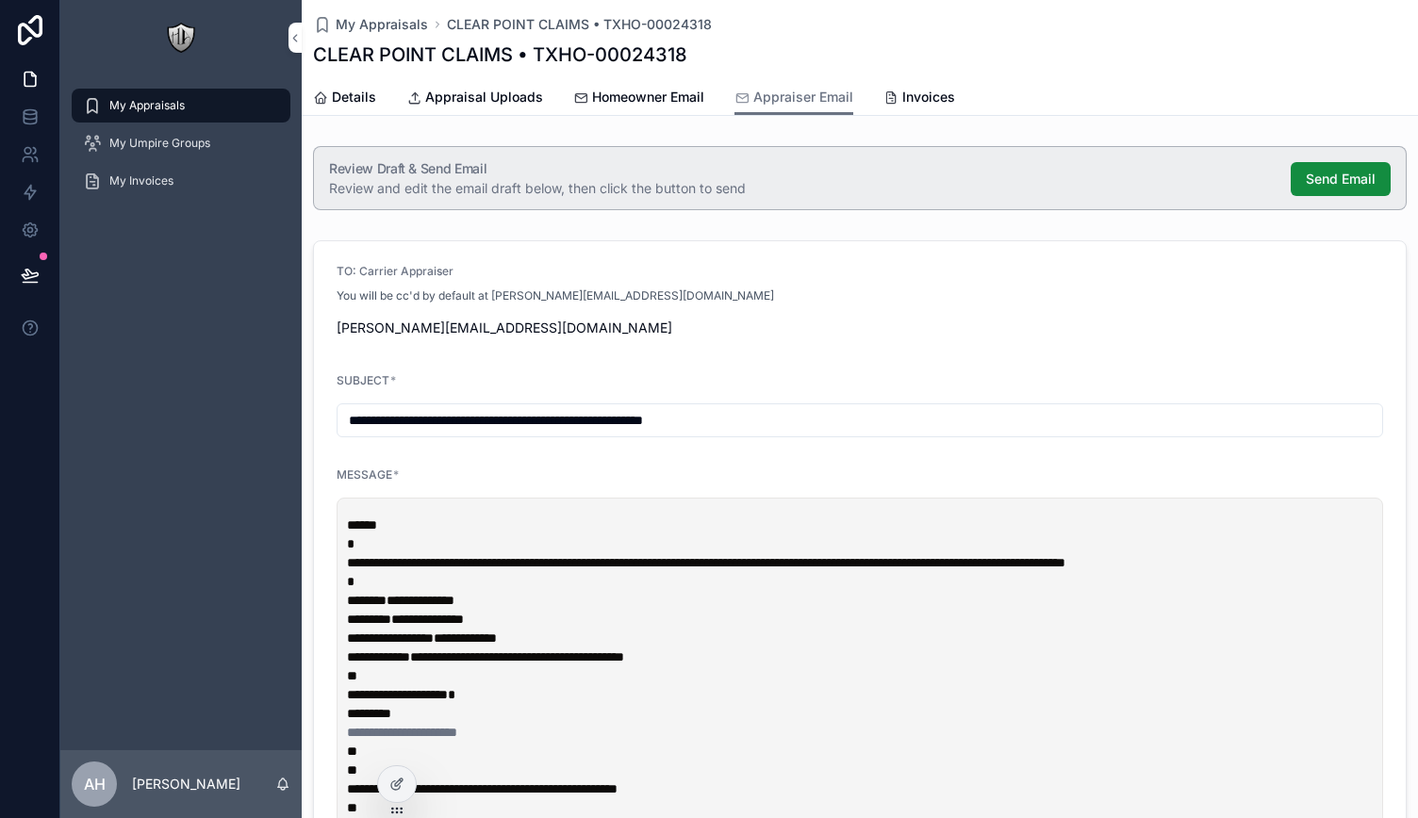
click at [344, 93] on span "Details" at bounding box center [354, 97] width 44 height 19
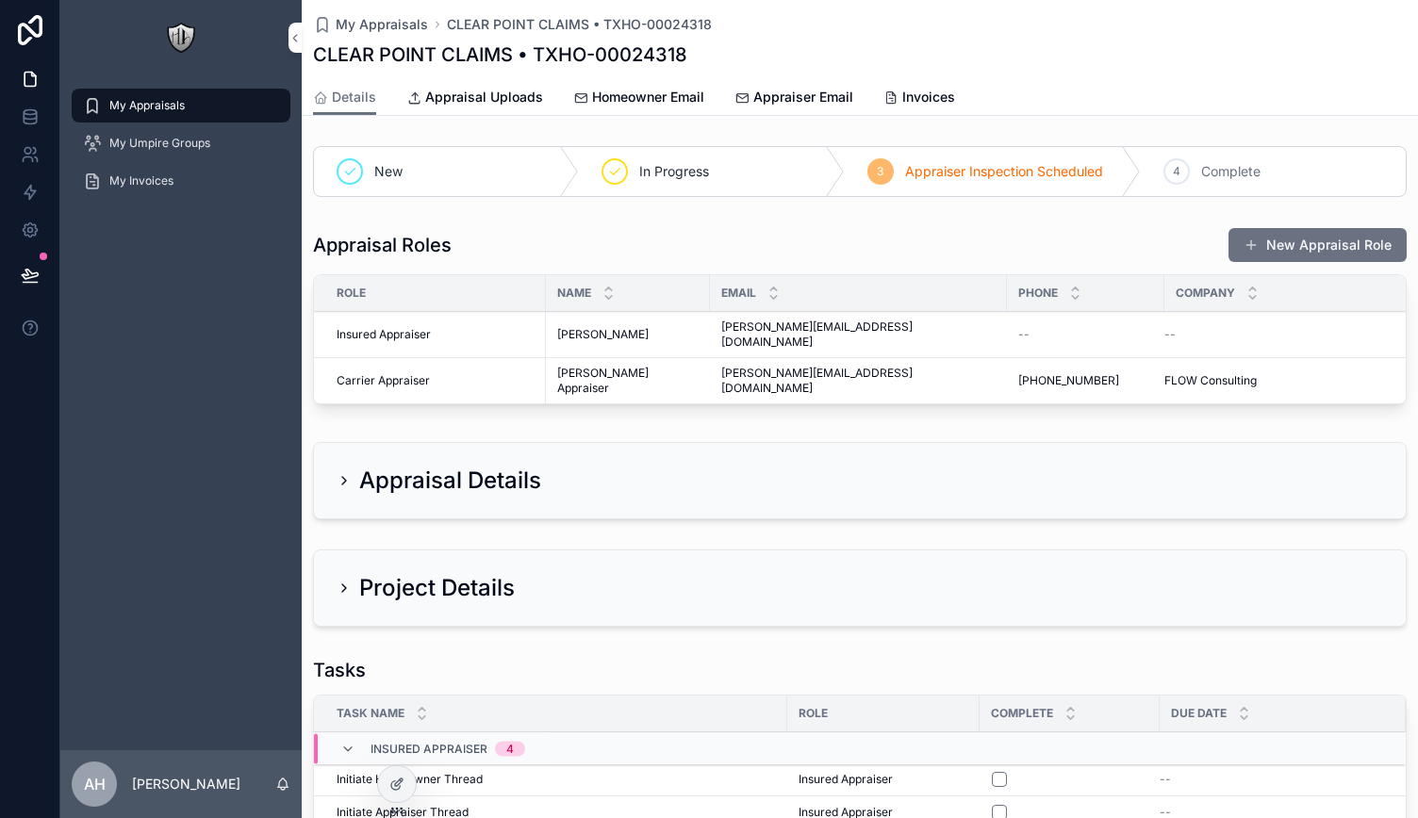
click at [762, 93] on span "Appraiser Email" at bounding box center [803, 97] width 100 height 19
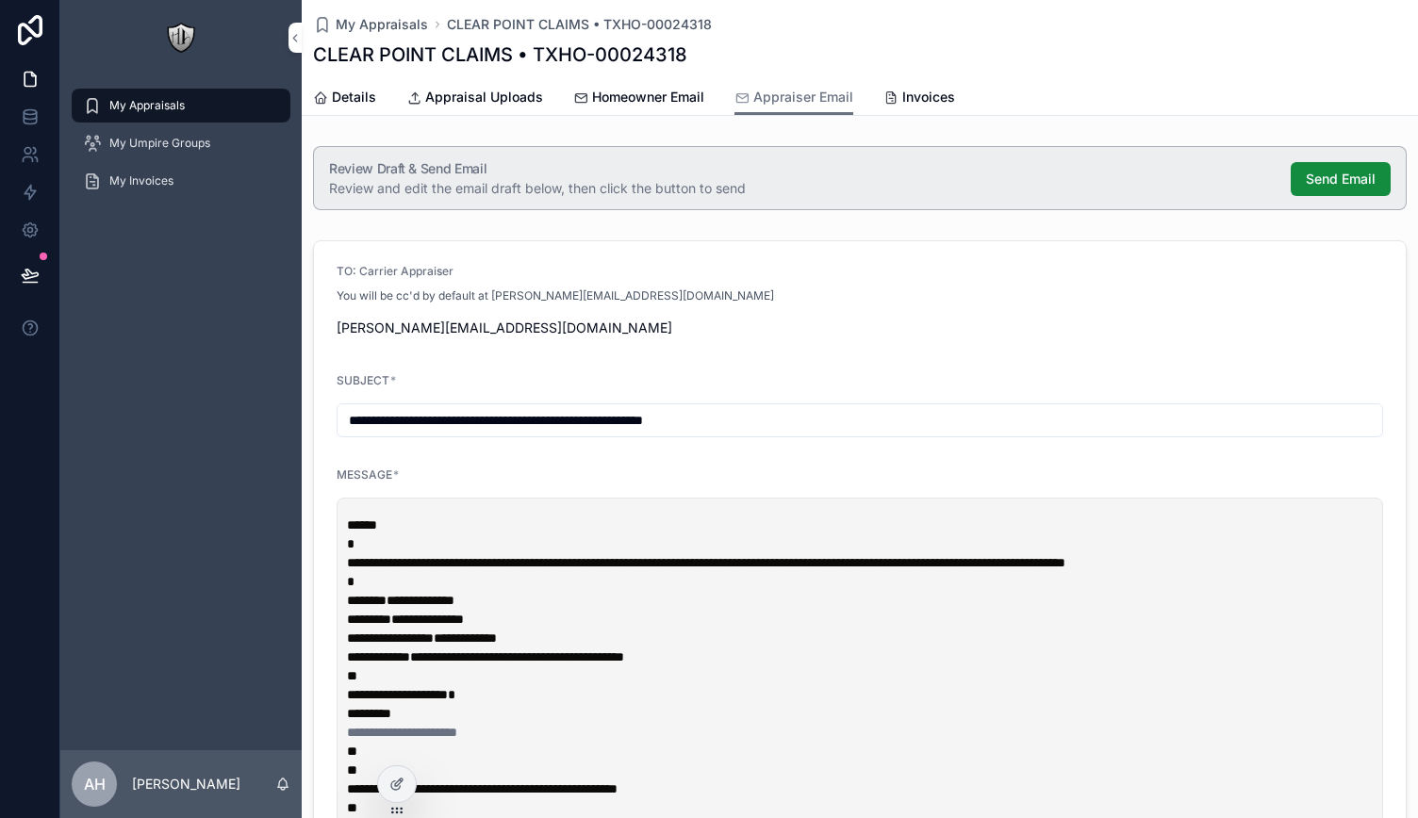
click at [912, 95] on span "Invoices" at bounding box center [928, 97] width 53 height 19
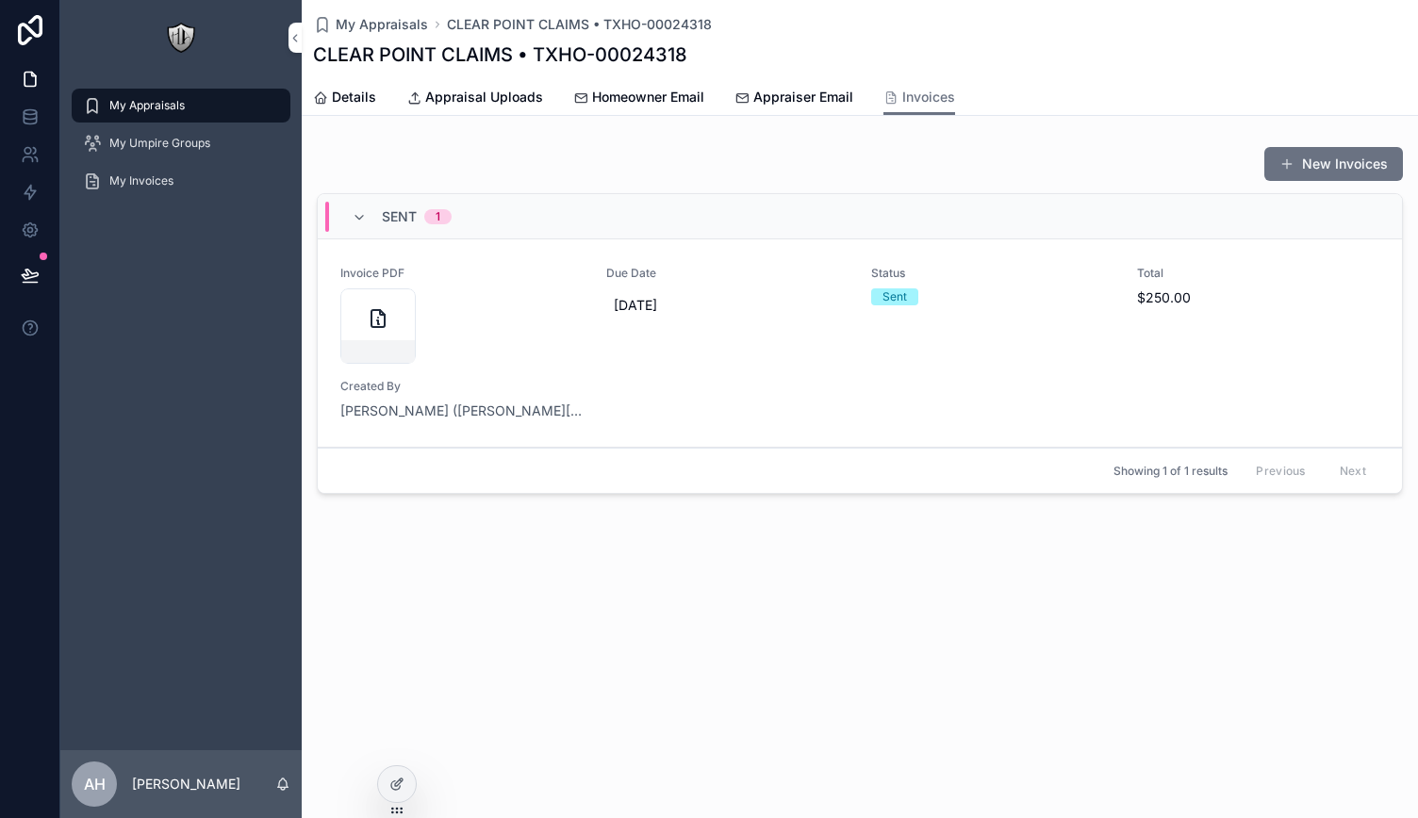
click at [394, 779] on icon at bounding box center [396, 784] width 15 height 15
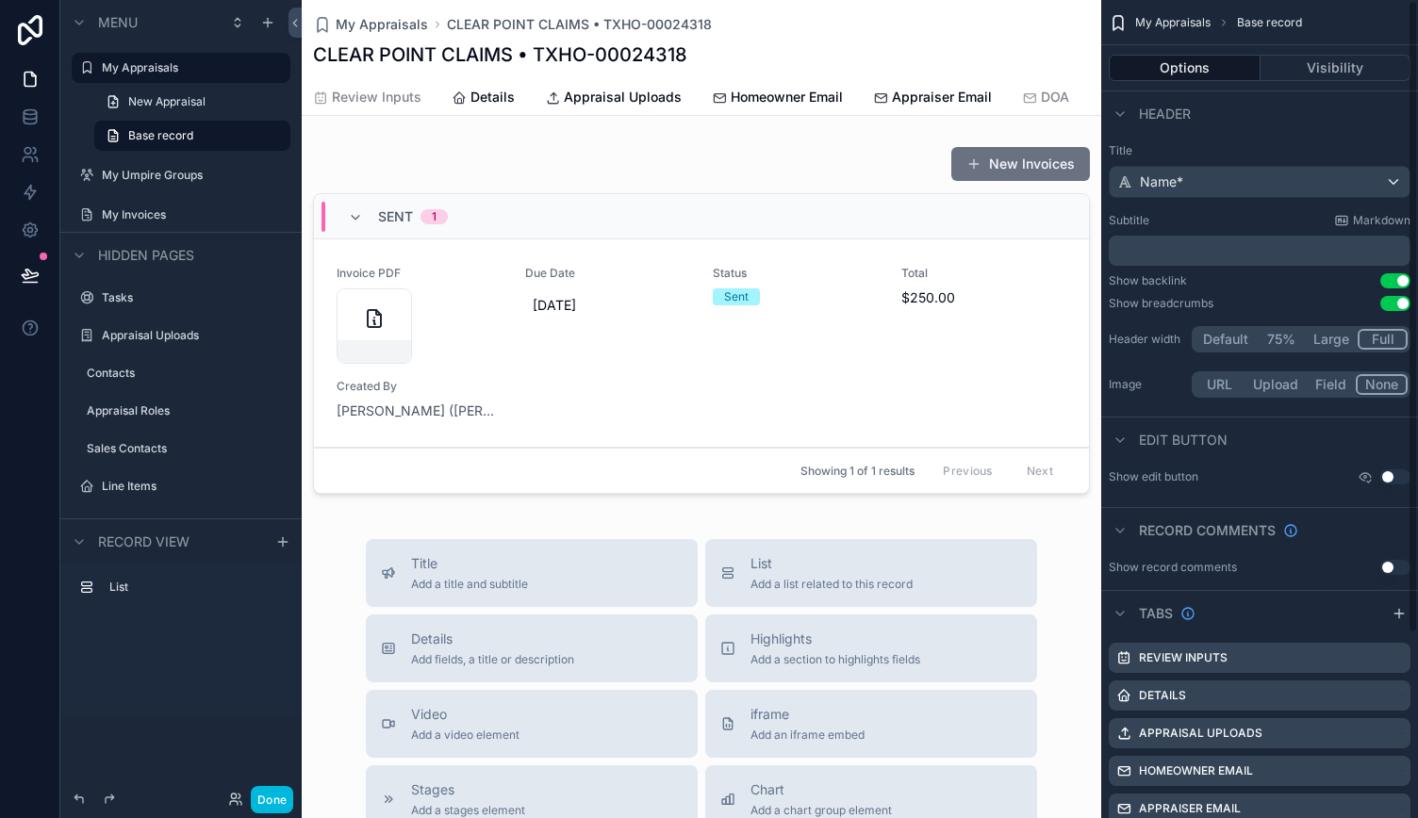
click at [1071, 191] on div "scrollable content" at bounding box center [701, 324] width 799 height 370
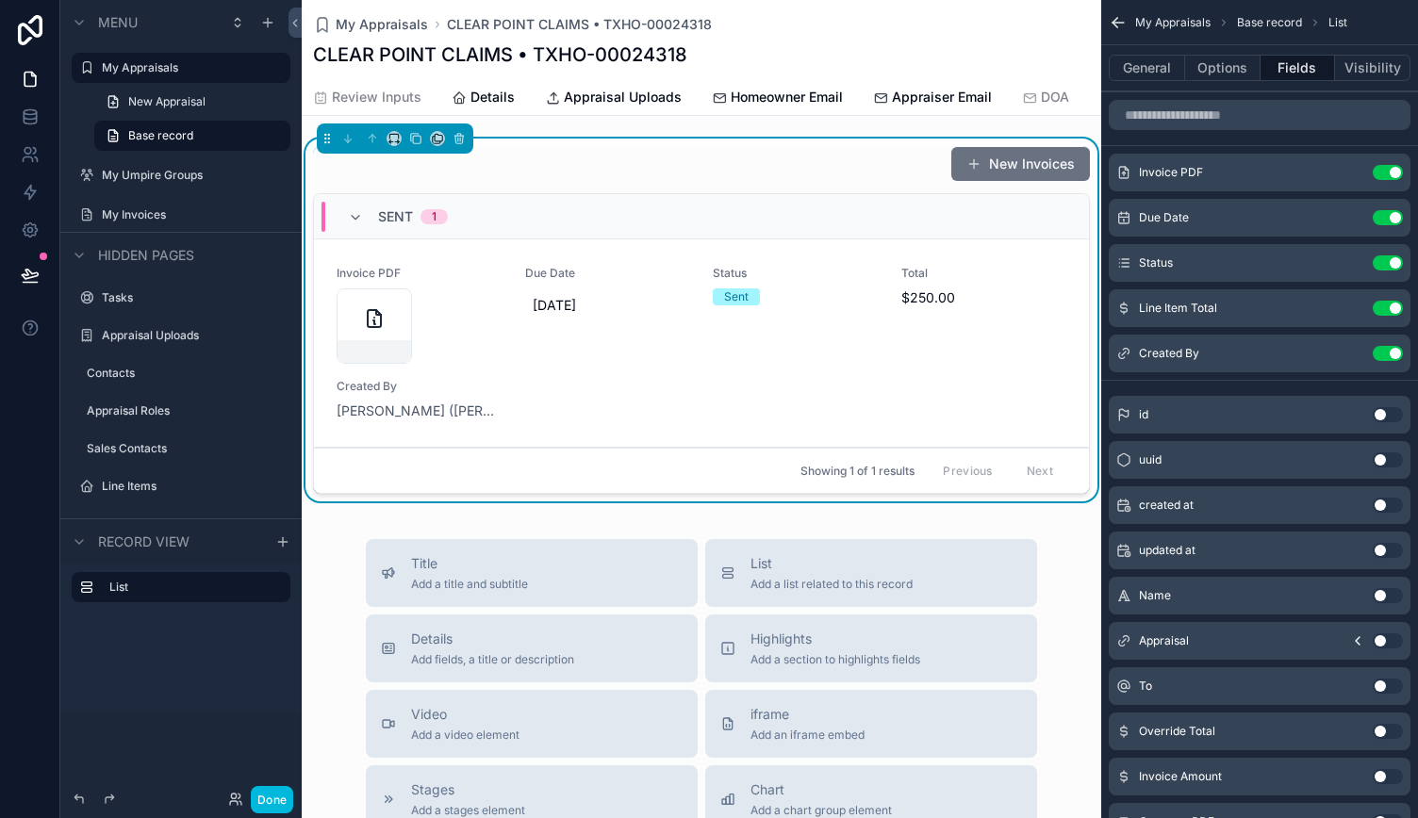
click at [1173, 62] on button "General" at bounding box center [1146, 68] width 76 height 26
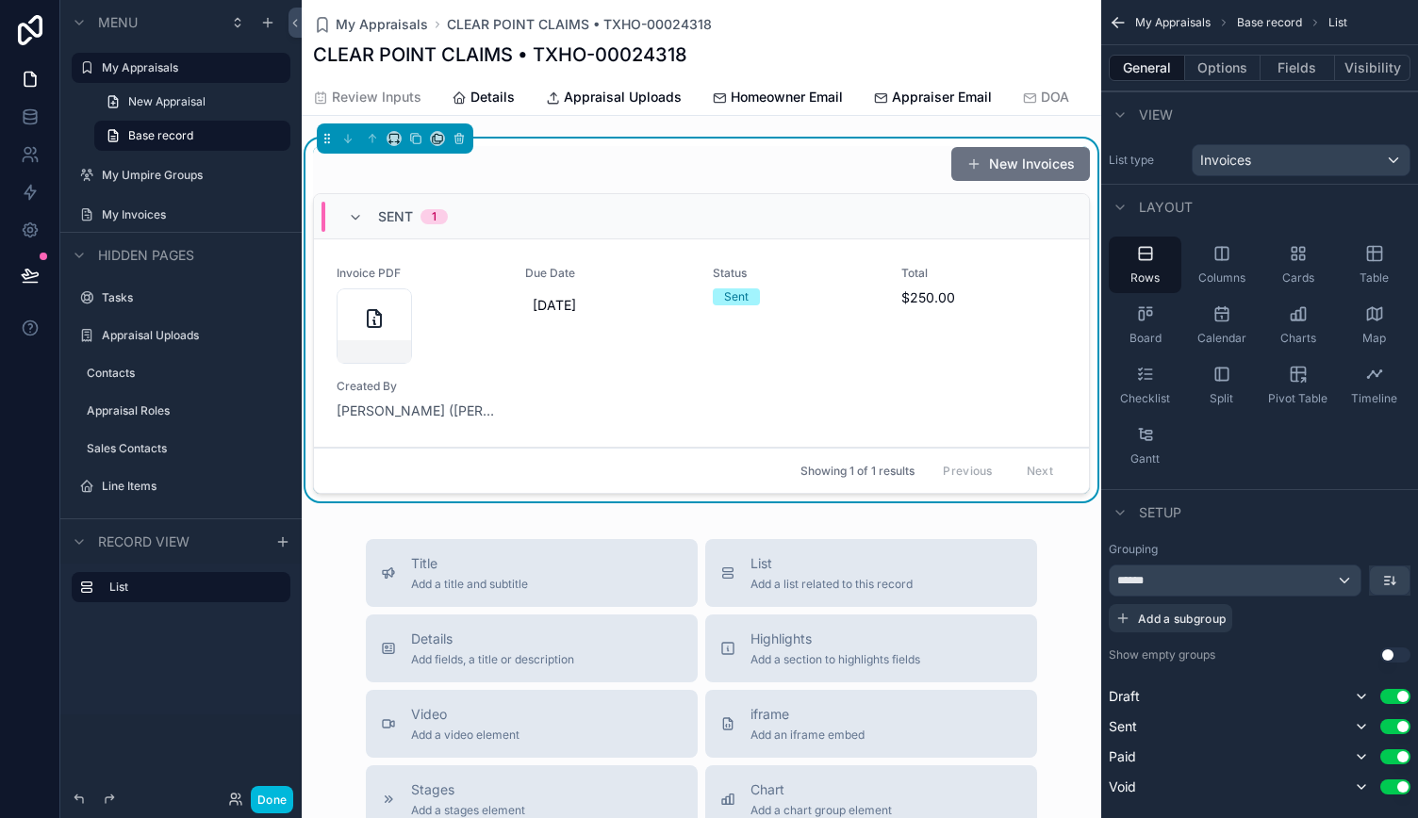
click at [1207, 56] on button "Options" at bounding box center [1222, 68] width 75 height 26
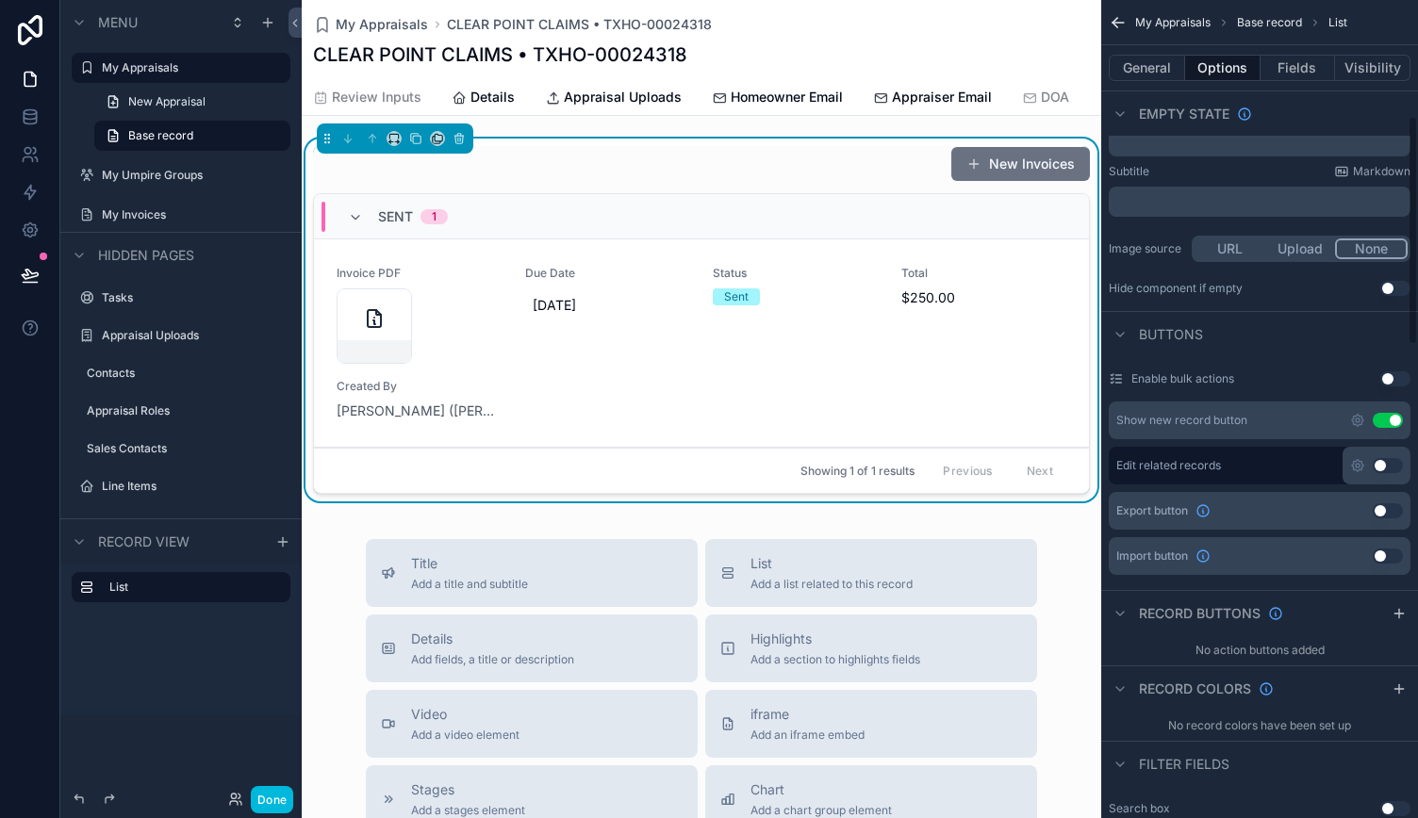
scroll to position [283, 0]
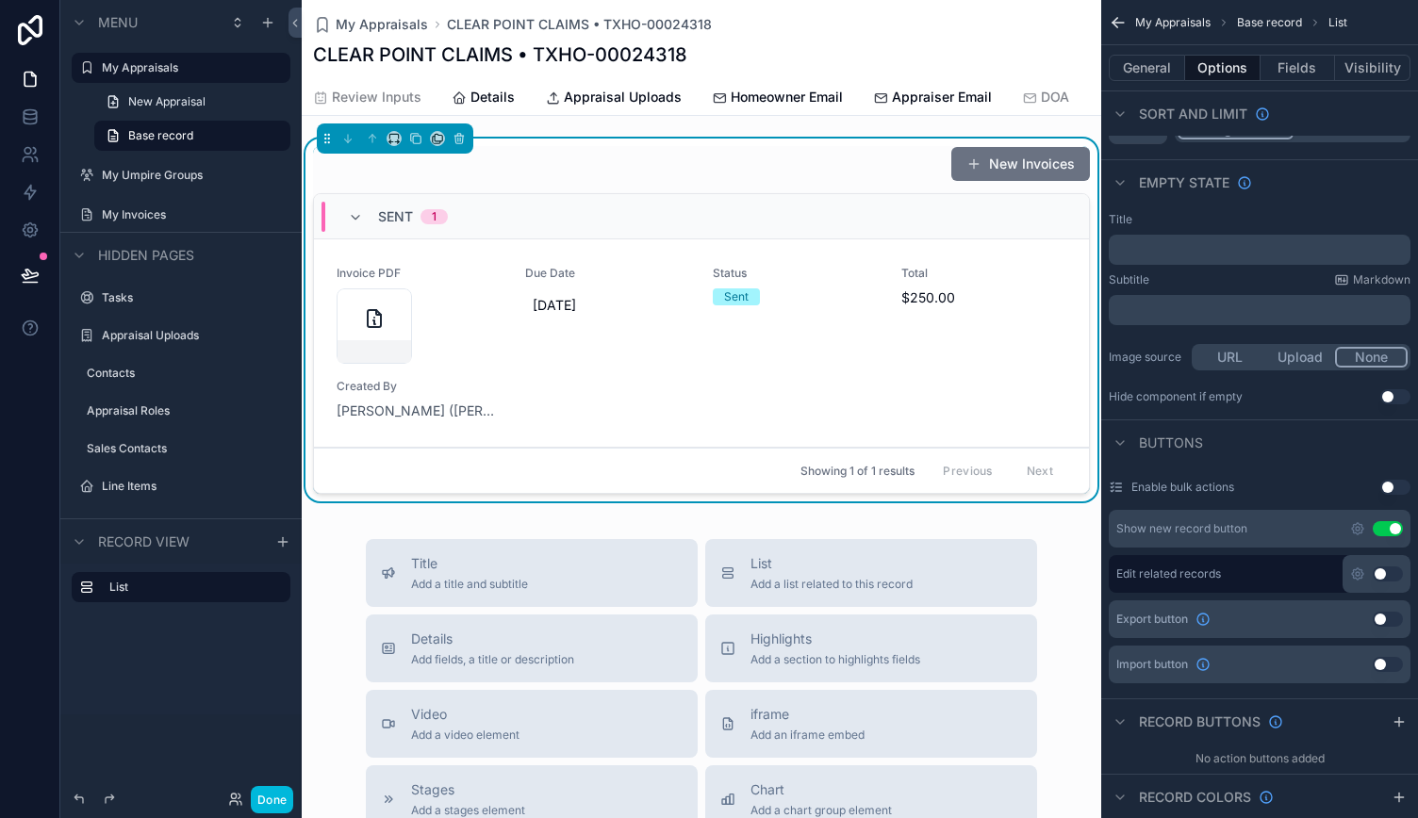
click at [1355, 523] on icon "scrollable content" at bounding box center [1357, 528] width 11 height 11
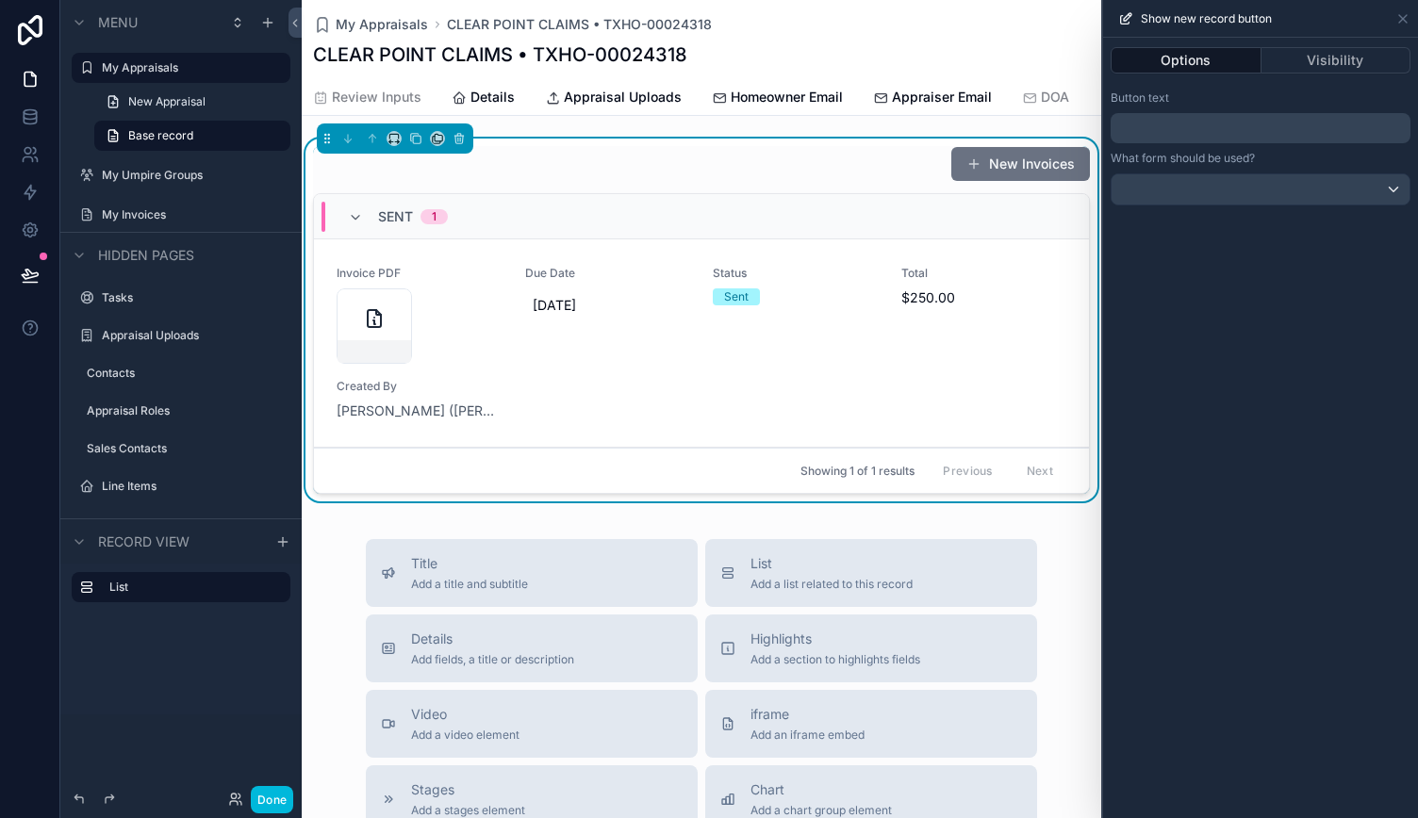
click at [1216, 126] on p "﻿" at bounding box center [1262, 128] width 288 height 23
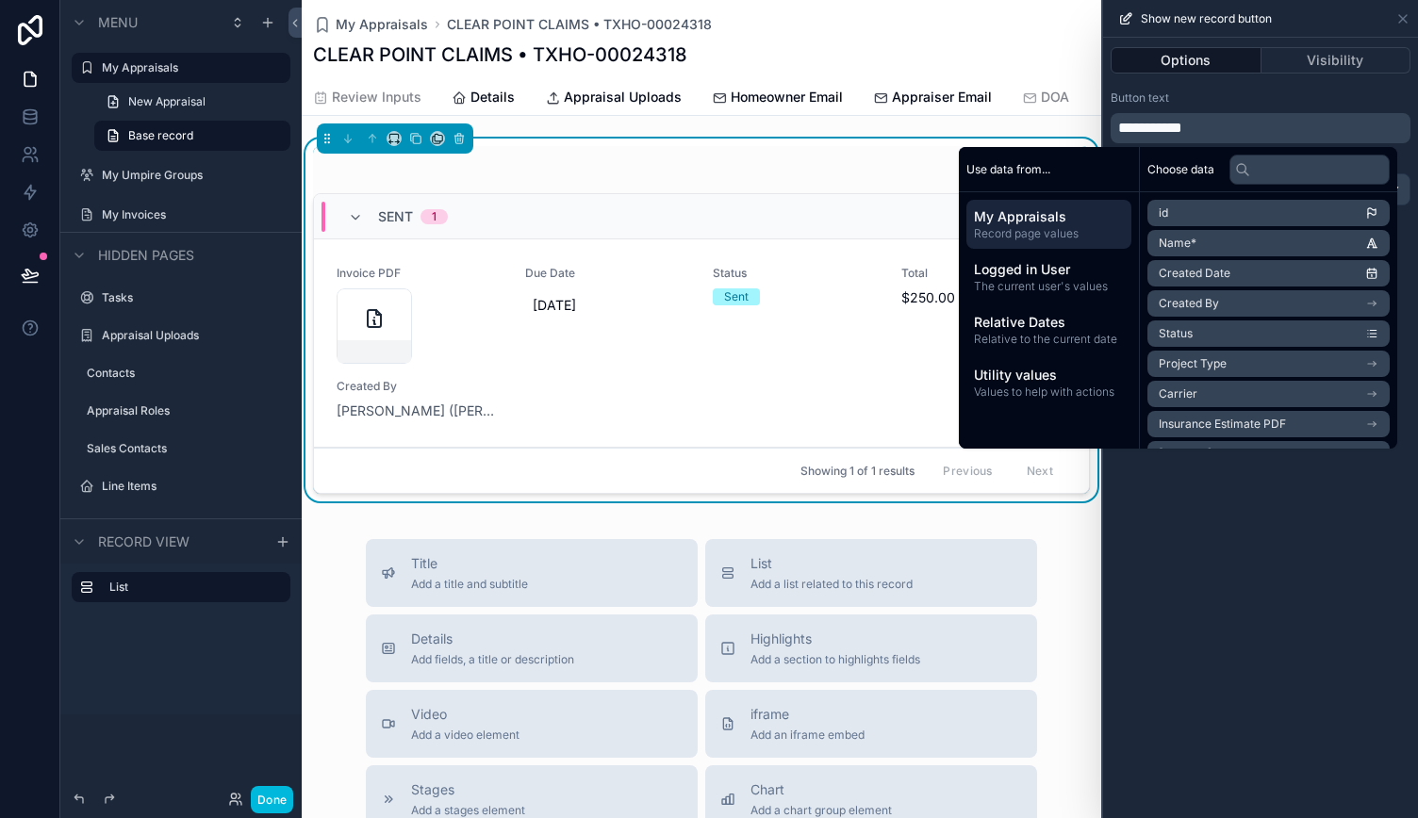
click at [1218, 96] on div "Button text" at bounding box center [1260, 97] width 300 height 15
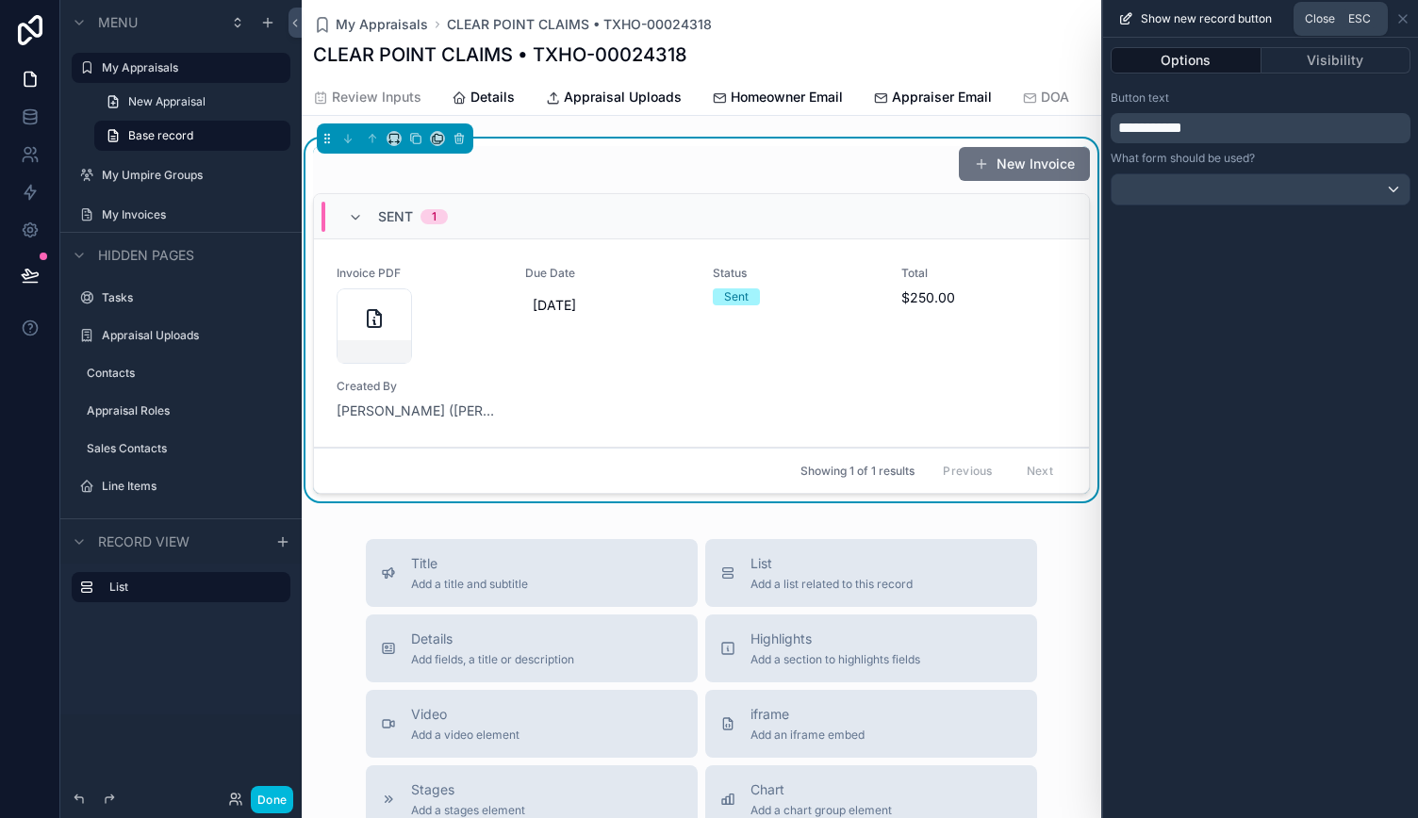
click at [1399, 16] on icon at bounding box center [1402, 18] width 15 height 15
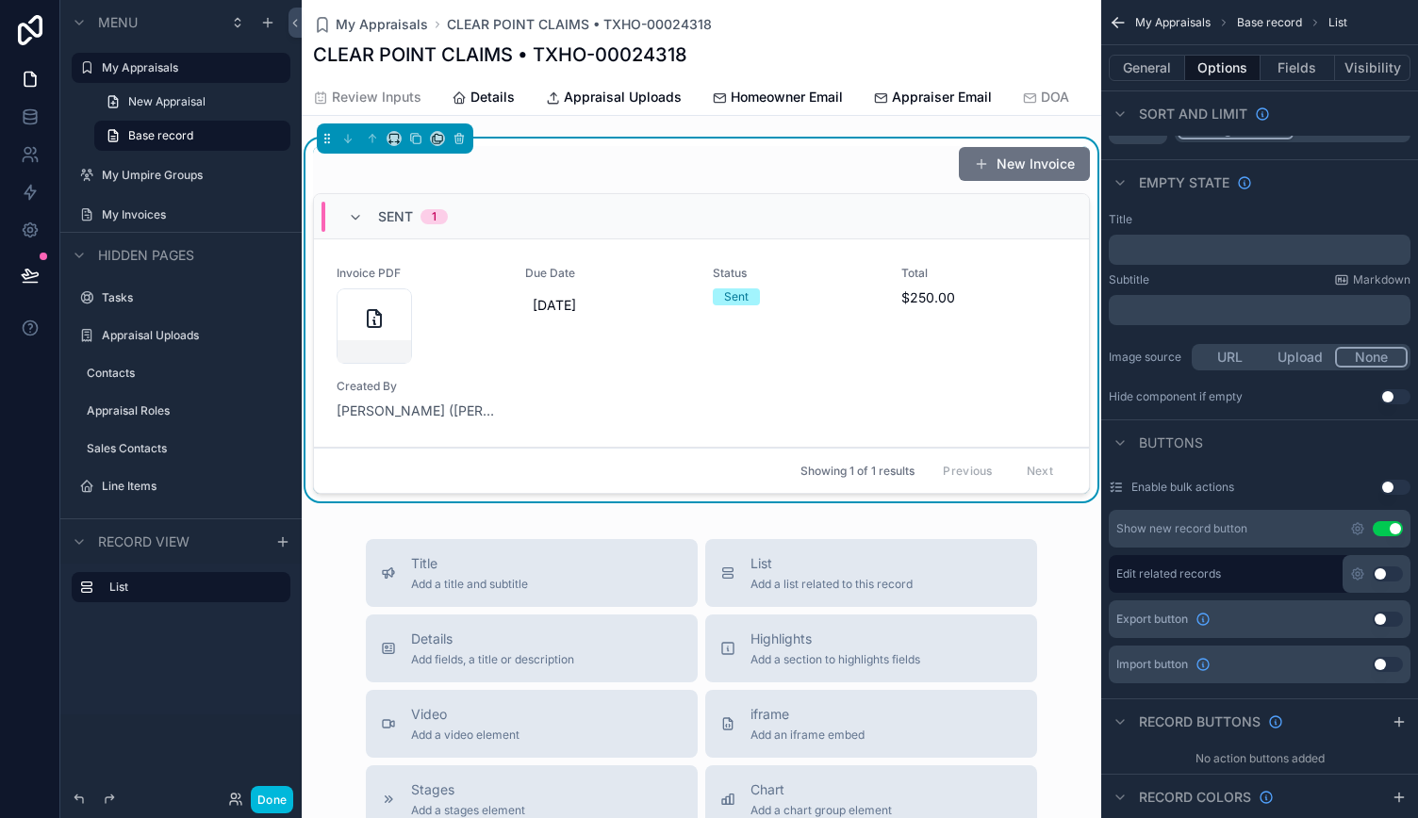
click at [752, 182] on div "New Invoice" at bounding box center [701, 164] width 777 height 36
click at [747, 400] on div "Invoice PDF Due Date [DATE] Status Sent Total $250.00 Created By [PERSON_NAME] …" at bounding box center [701, 343] width 730 height 155
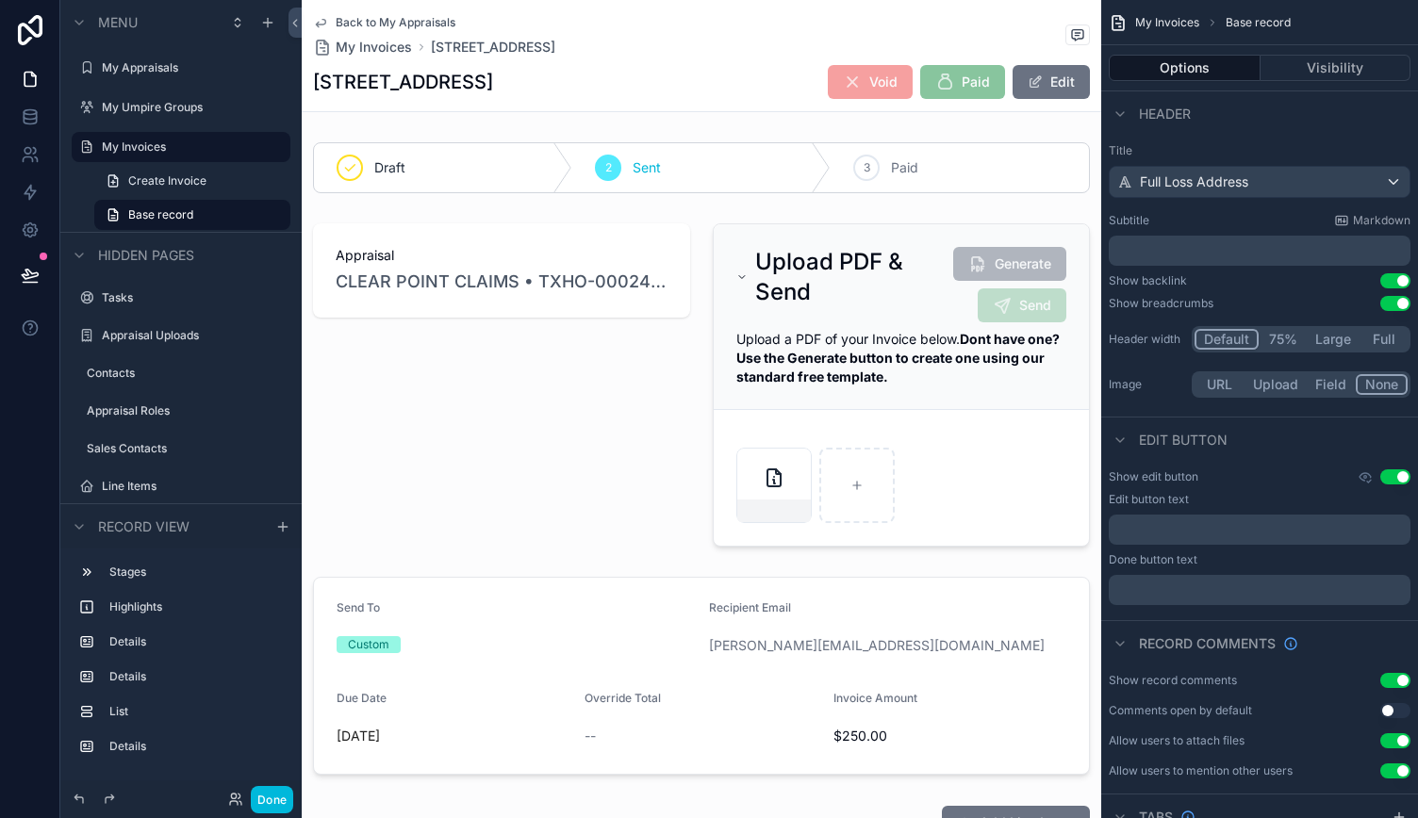
click at [877, 315] on div "scrollable content" at bounding box center [901, 385] width 400 height 338
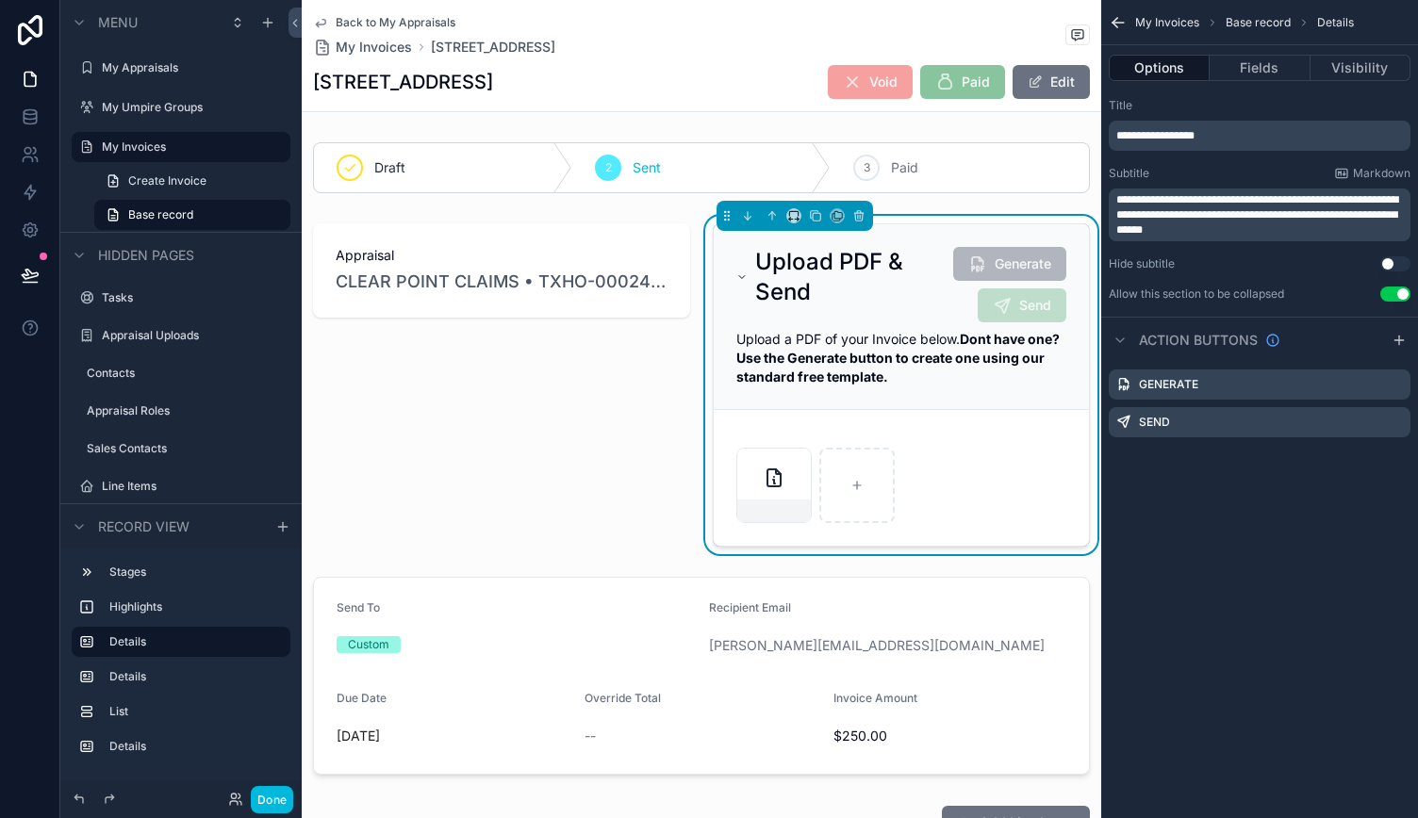
click at [273, 803] on button "Done" at bounding box center [272, 799] width 42 height 27
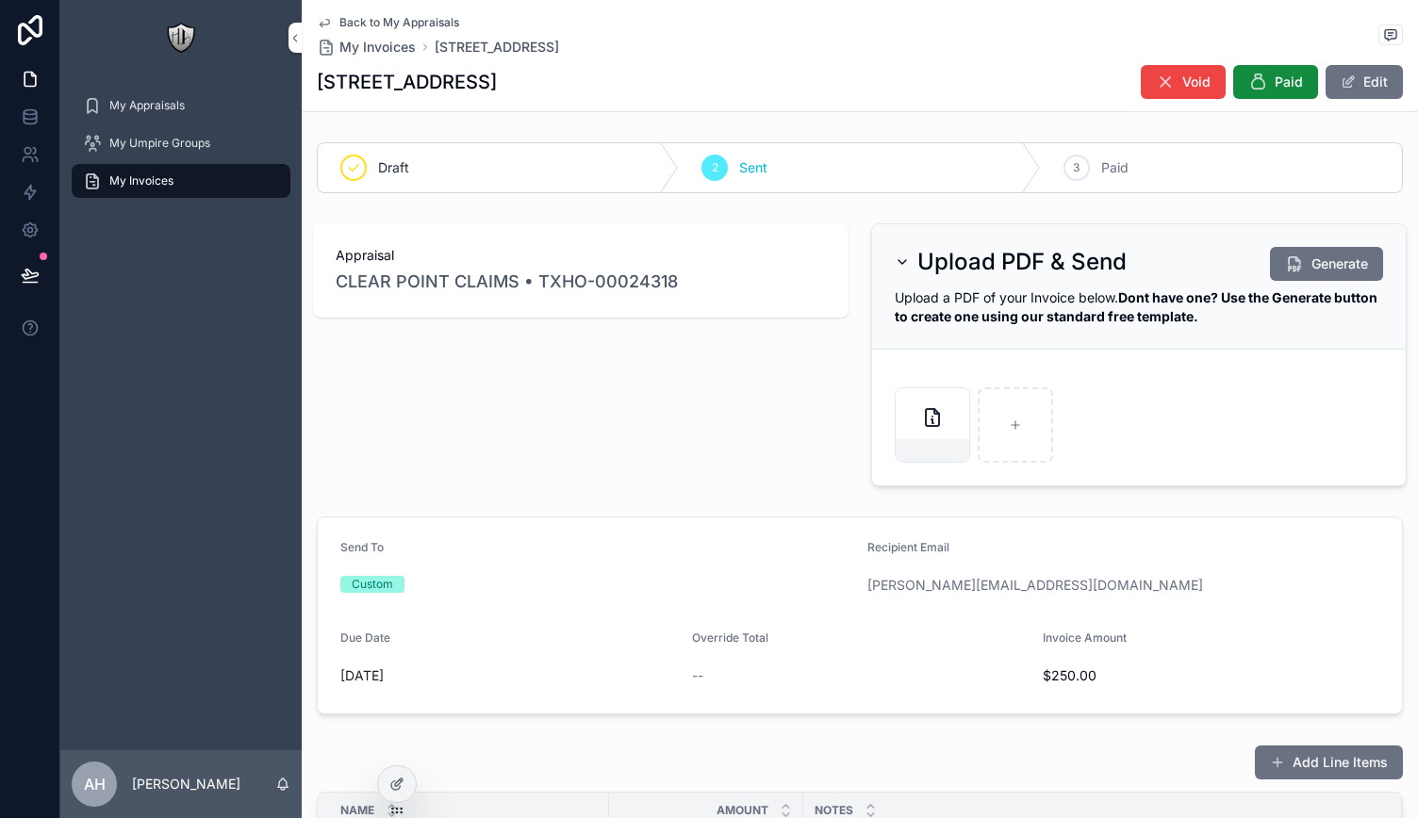
click at [393, 53] on span "My Invoices" at bounding box center [377, 47] width 76 height 19
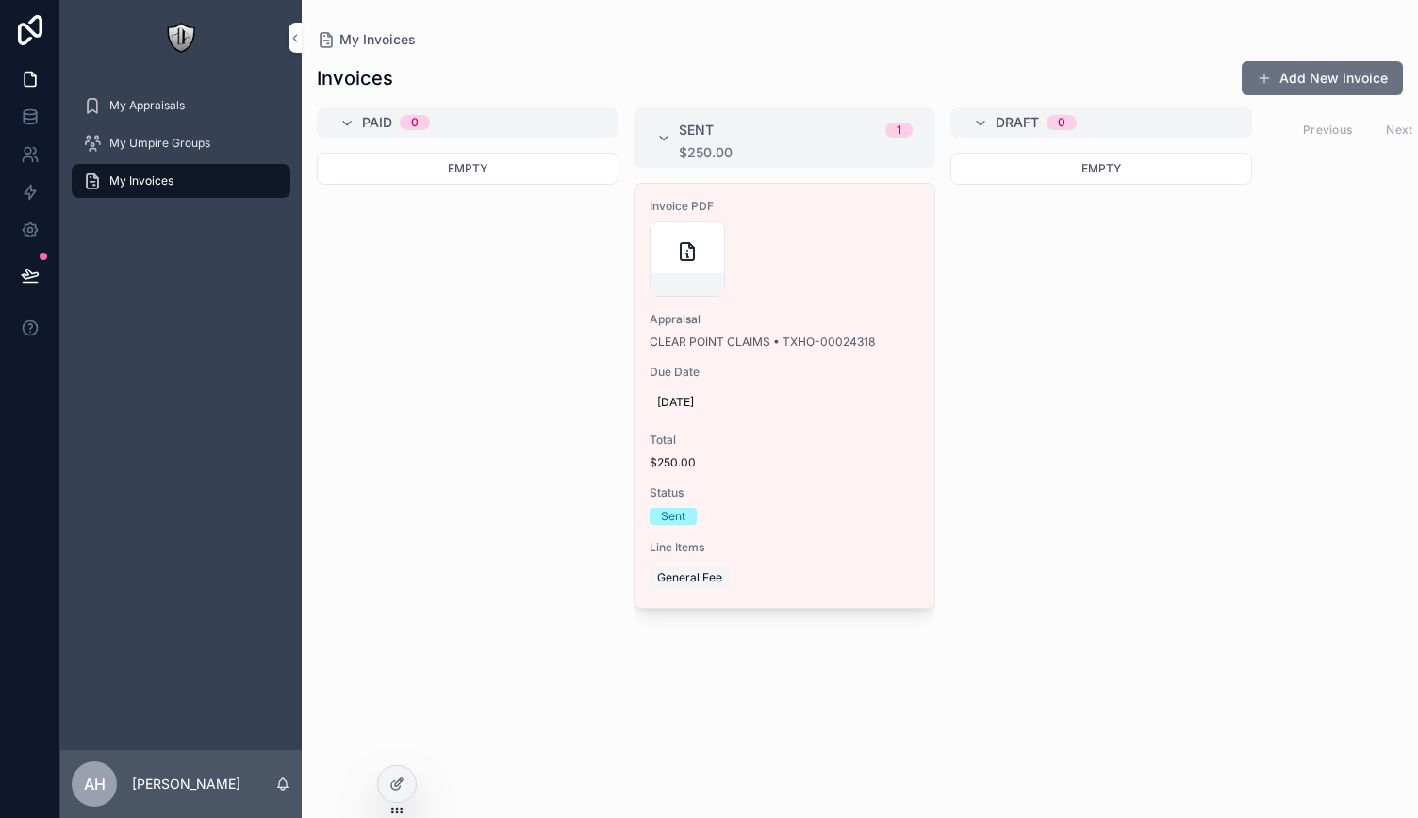
click at [404, 791] on div at bounding box center [397, 784] width 38 height 36
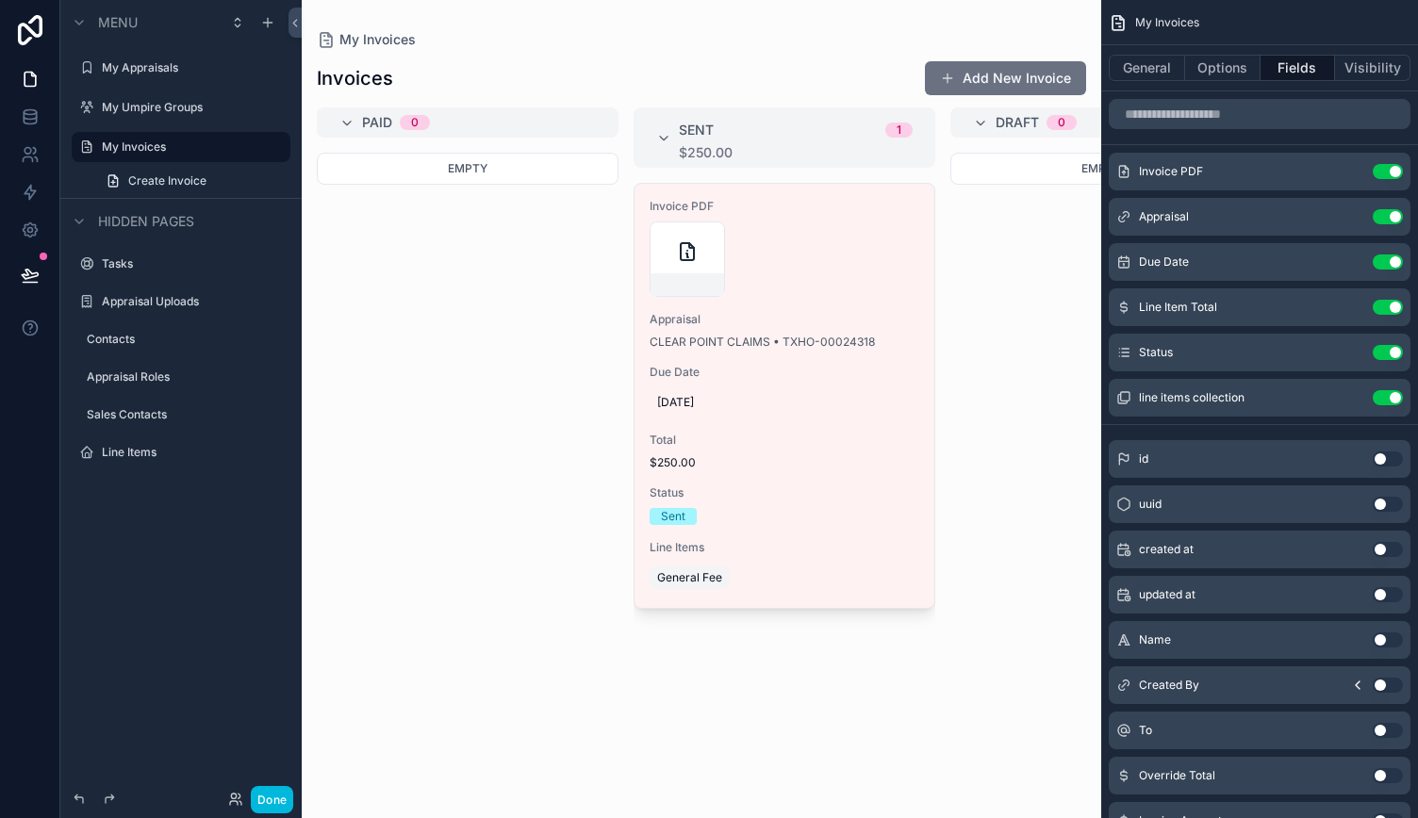
click at [1219, 73] on button "Options" at bounding box center [1222, 68] width 75 height 26
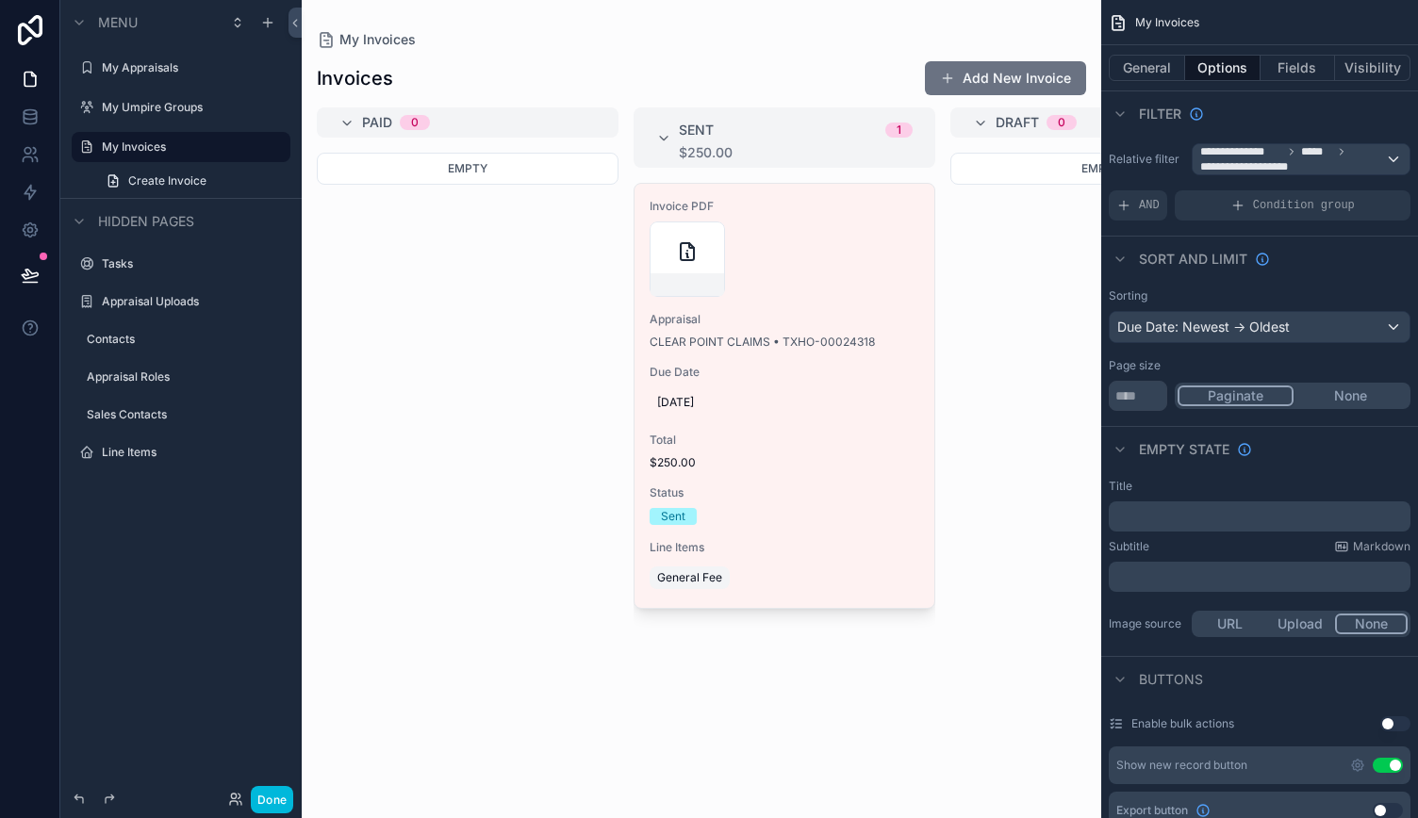
click at [1154, 71] on button "General" at bounding box center [1146, 68] width 76 height 26
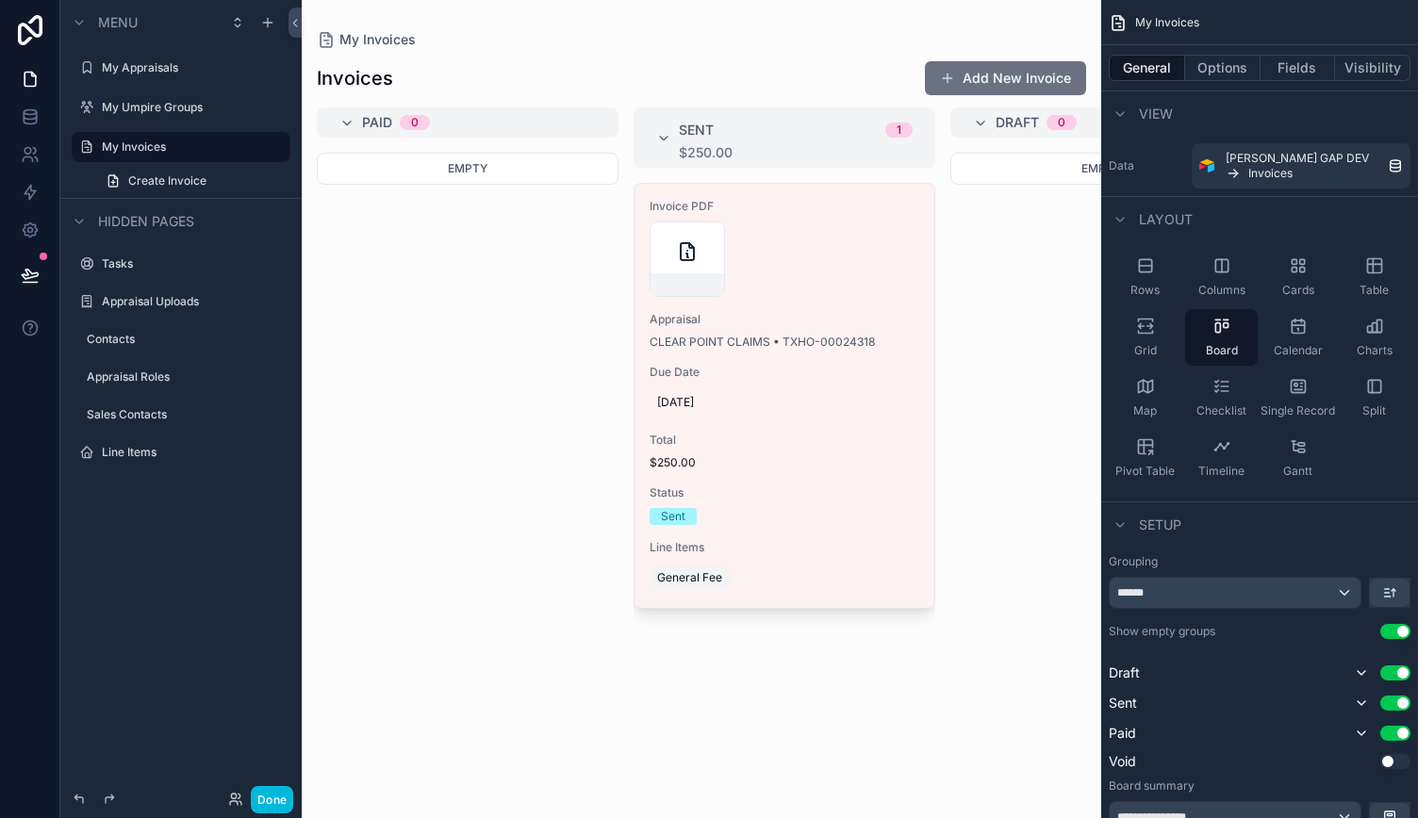
click at [1214, 72] on button "Options" at bounding box center [1222, 68] width 75 height 26
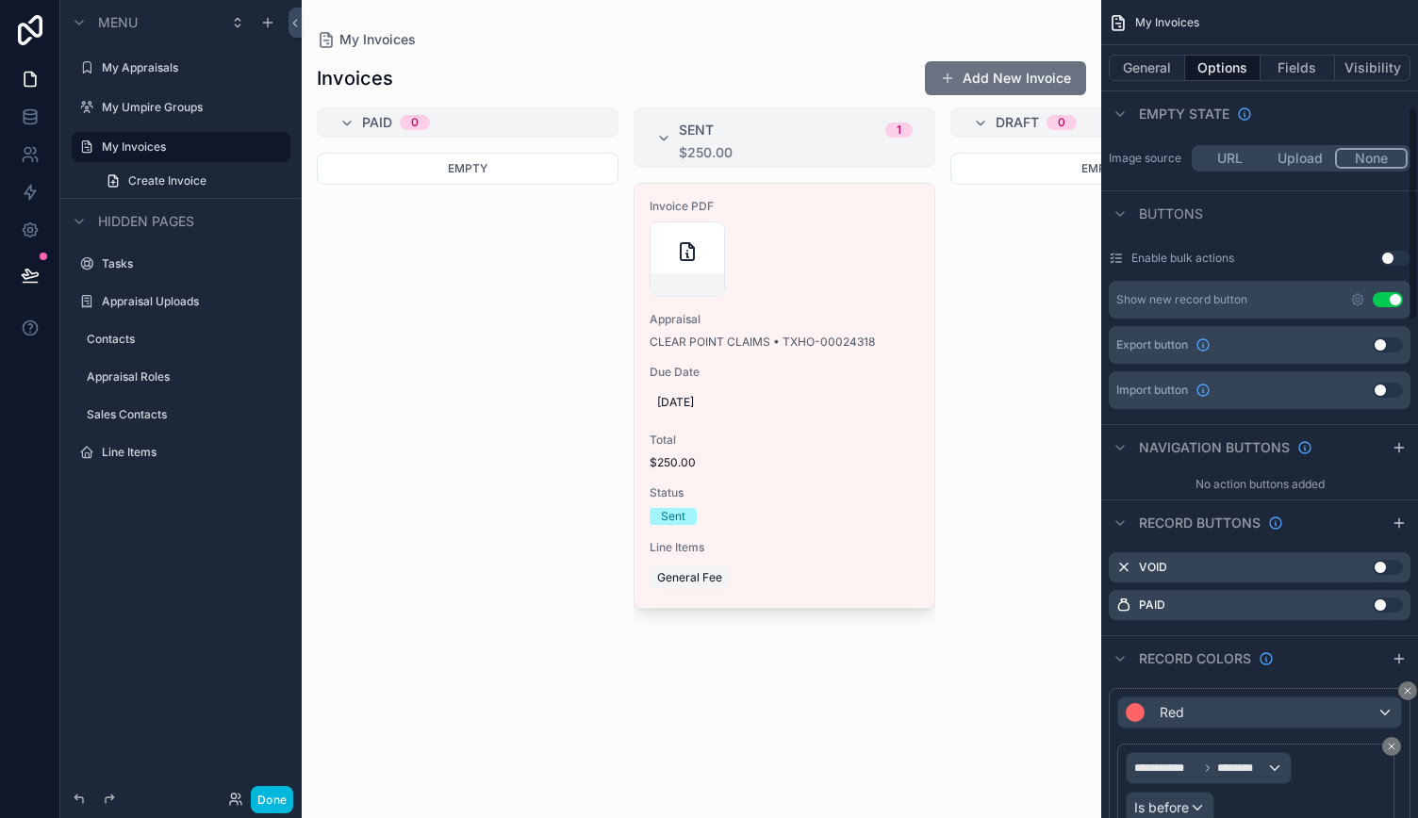
scroll to position [471, 0]
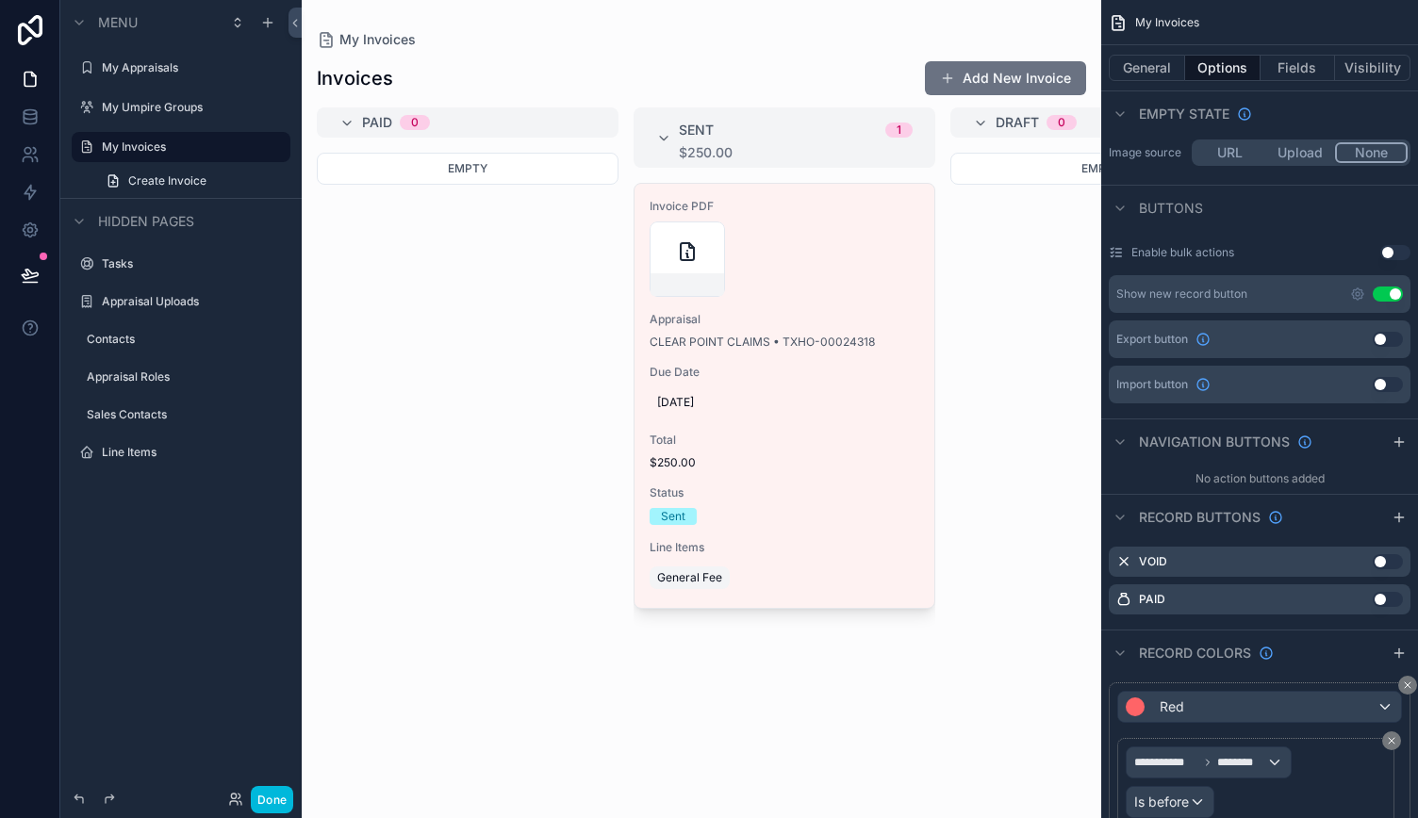
click at [810, 269] on div "scrollable content" at bounding box center [701, 409] width 799 height 818
click at [790, 276] on div "scrollable content" at bounding box center [784, 259] width 270 height 75
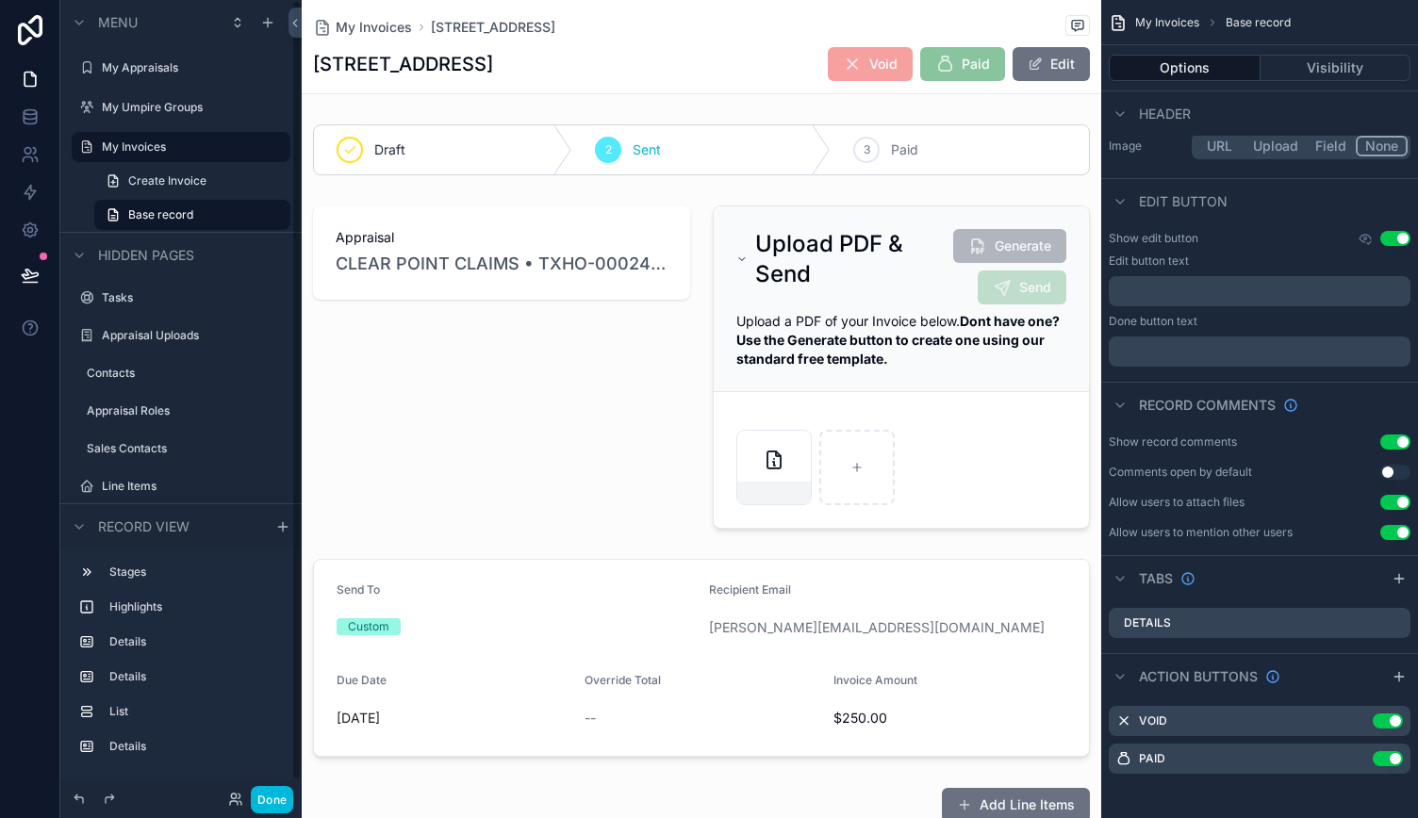
click at [200, 182] on span "Create Invoice" at bounding box center [167, 180] width 78 height 15
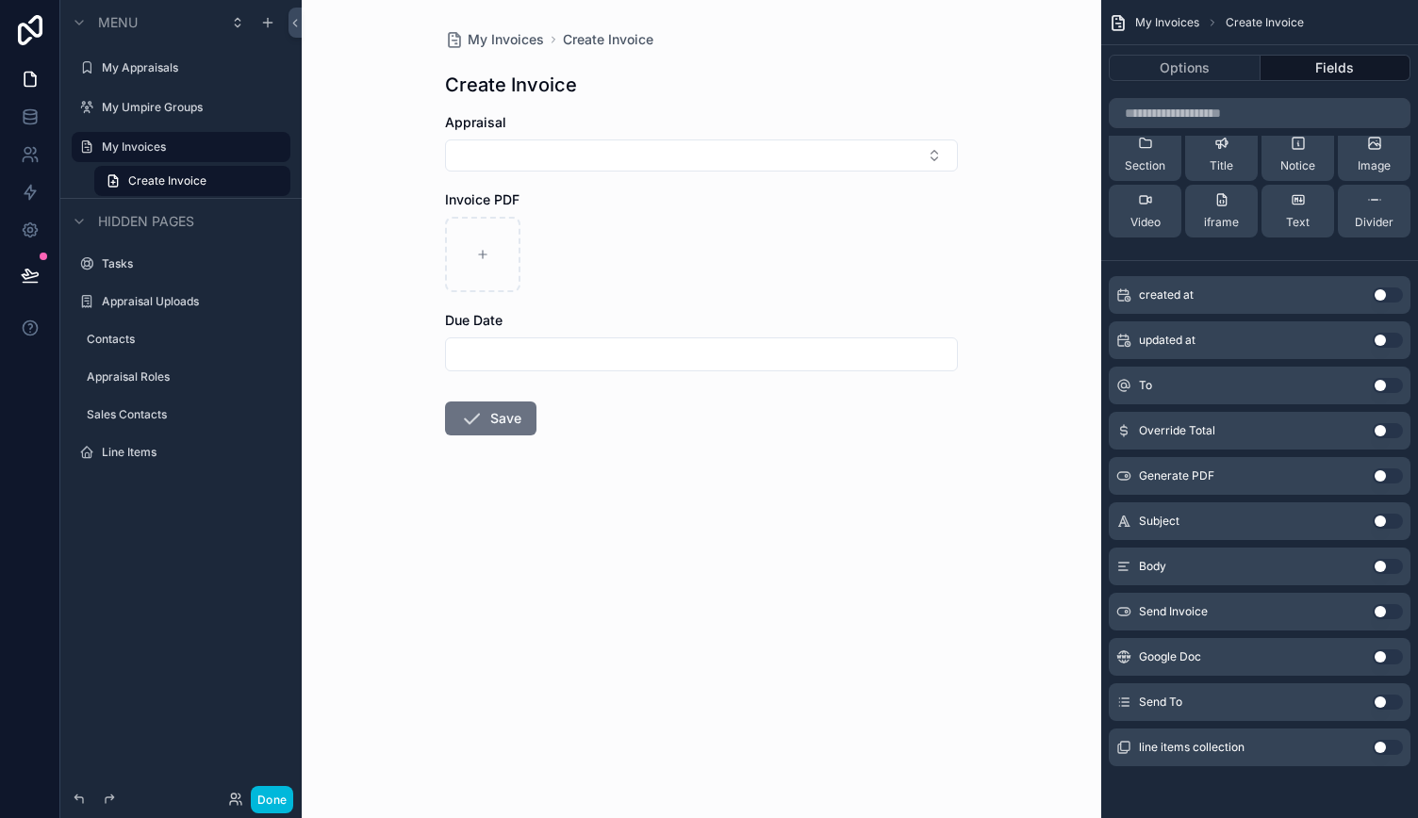
click at [1378, 704] on button "Use setting" at bounding box center [1387, 702] width 30 height 15
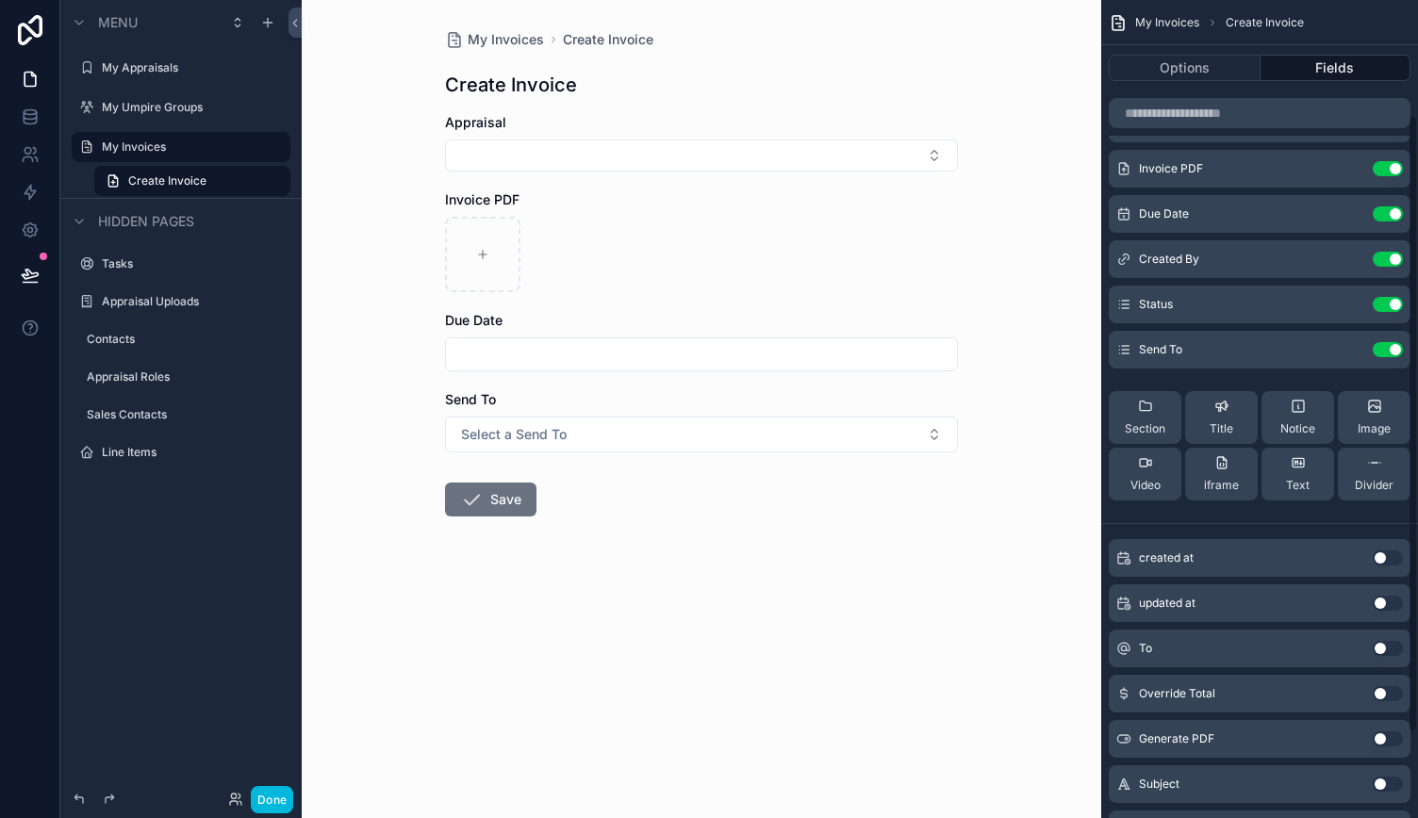
scroll to position [0, 0]
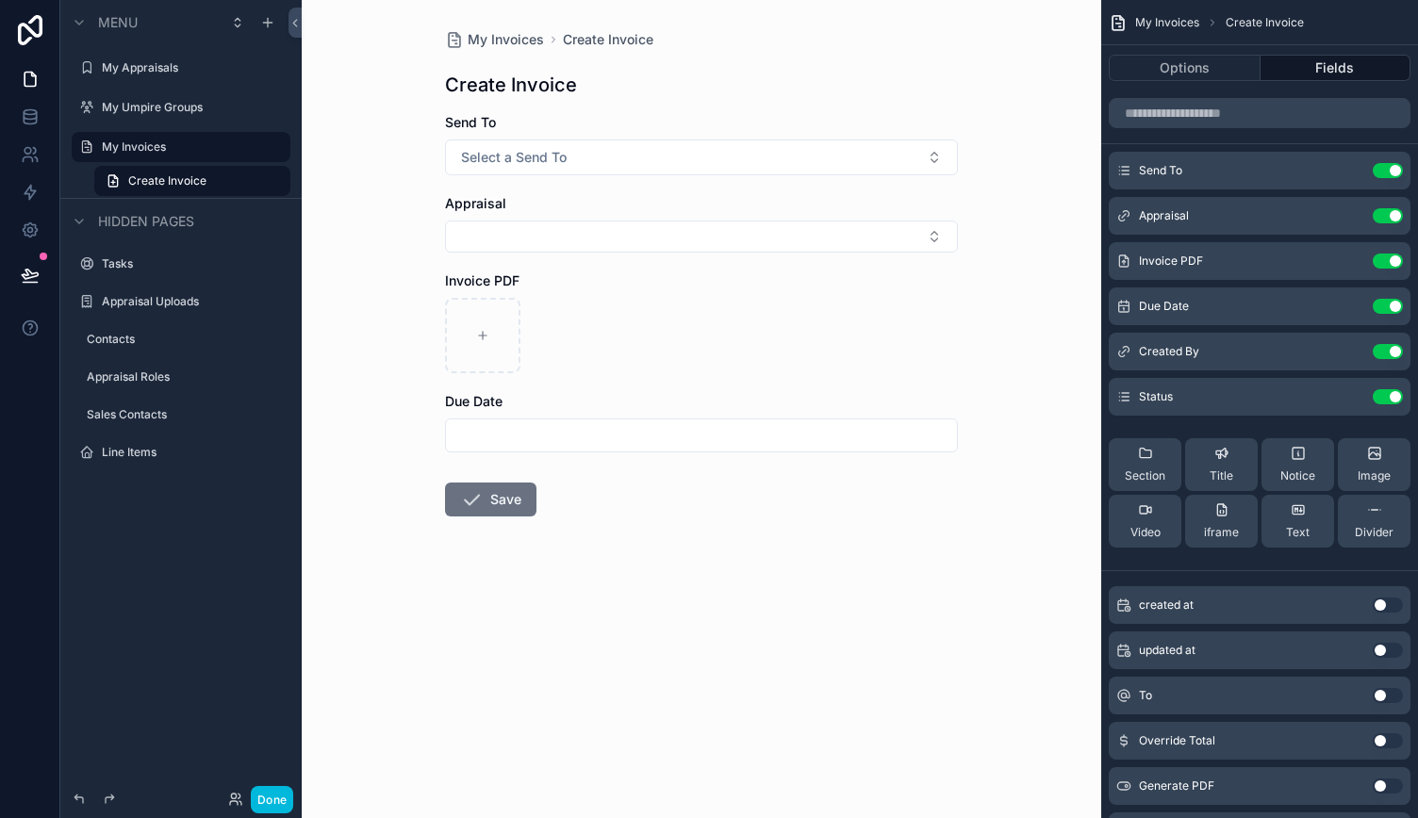
click at [1384, 697] on button "Use setting" at bounding box center [1387, 695] width 30 height 15
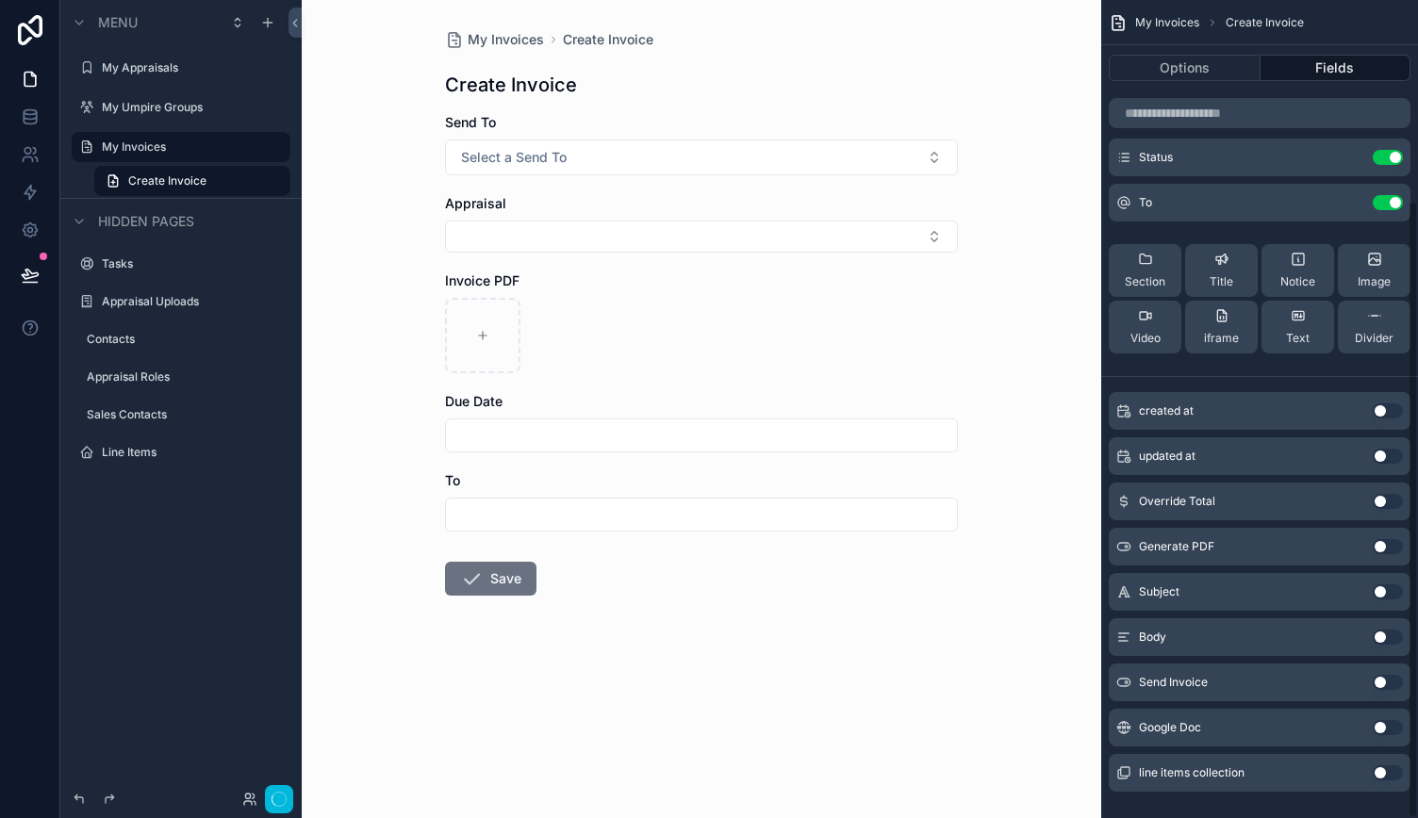
scroll to position [265, 0]
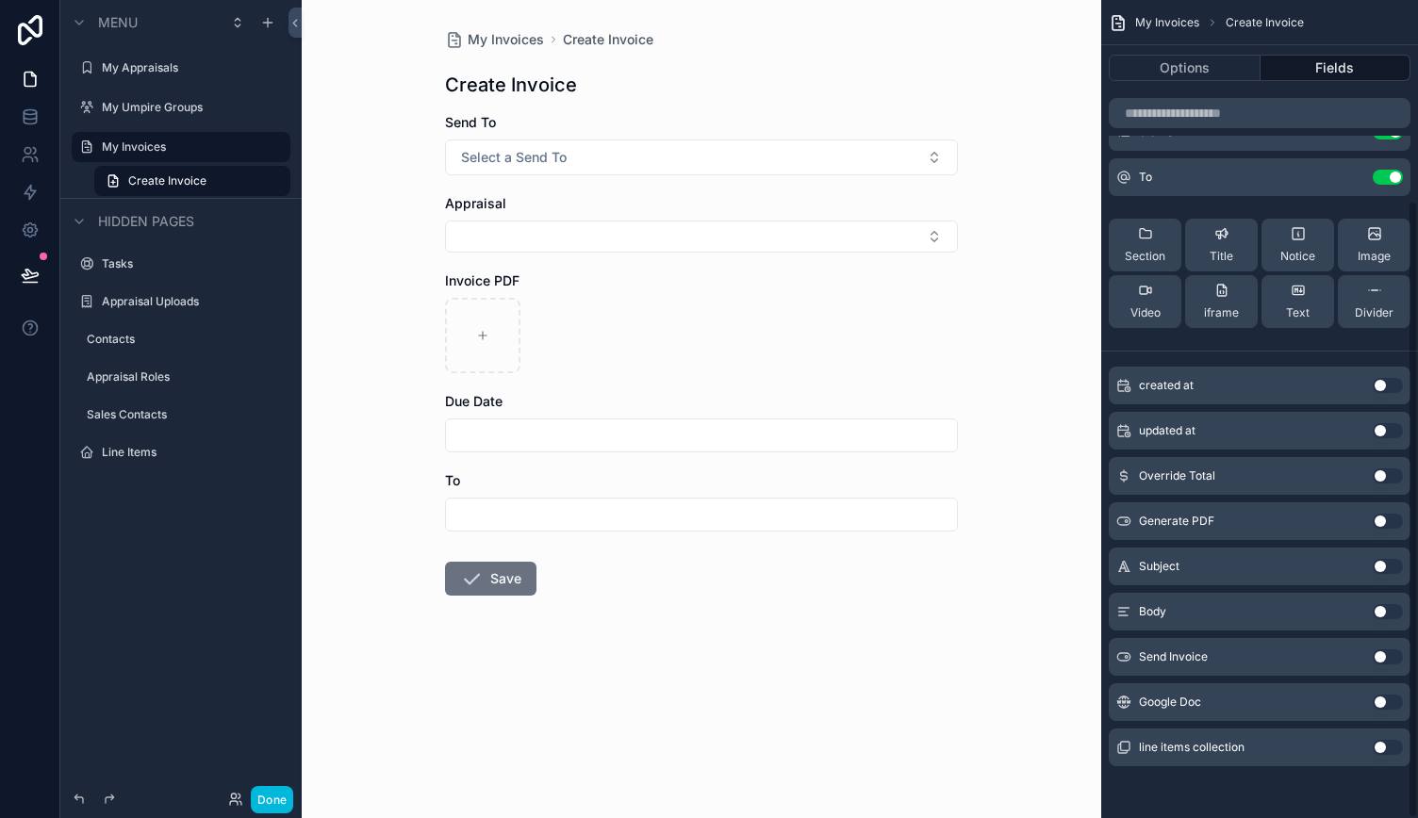
click at [1193, 61] on button "Options" at bounding box center [1184, 68] width 152 height 26
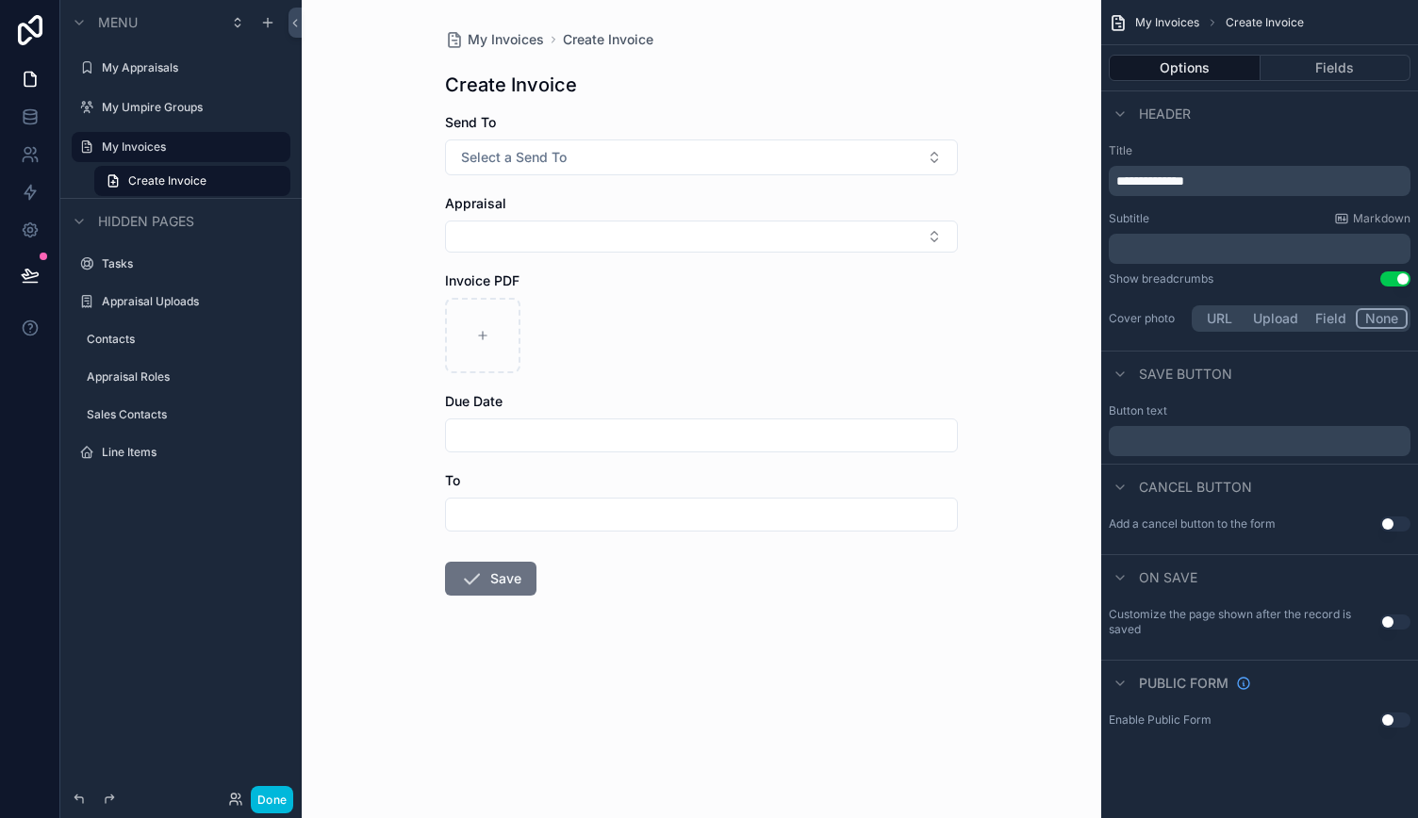
click at [1175, 440] on p "﻿" at bounding box center [1261, 441] width 290 height 15
click at [1186, 468] on div "Cancel button" at bounding box center [1259, 486] width 317 height 45
click at [1180, 244] on p "﻿" at bounding box center [1261, 248] width 290 height 19
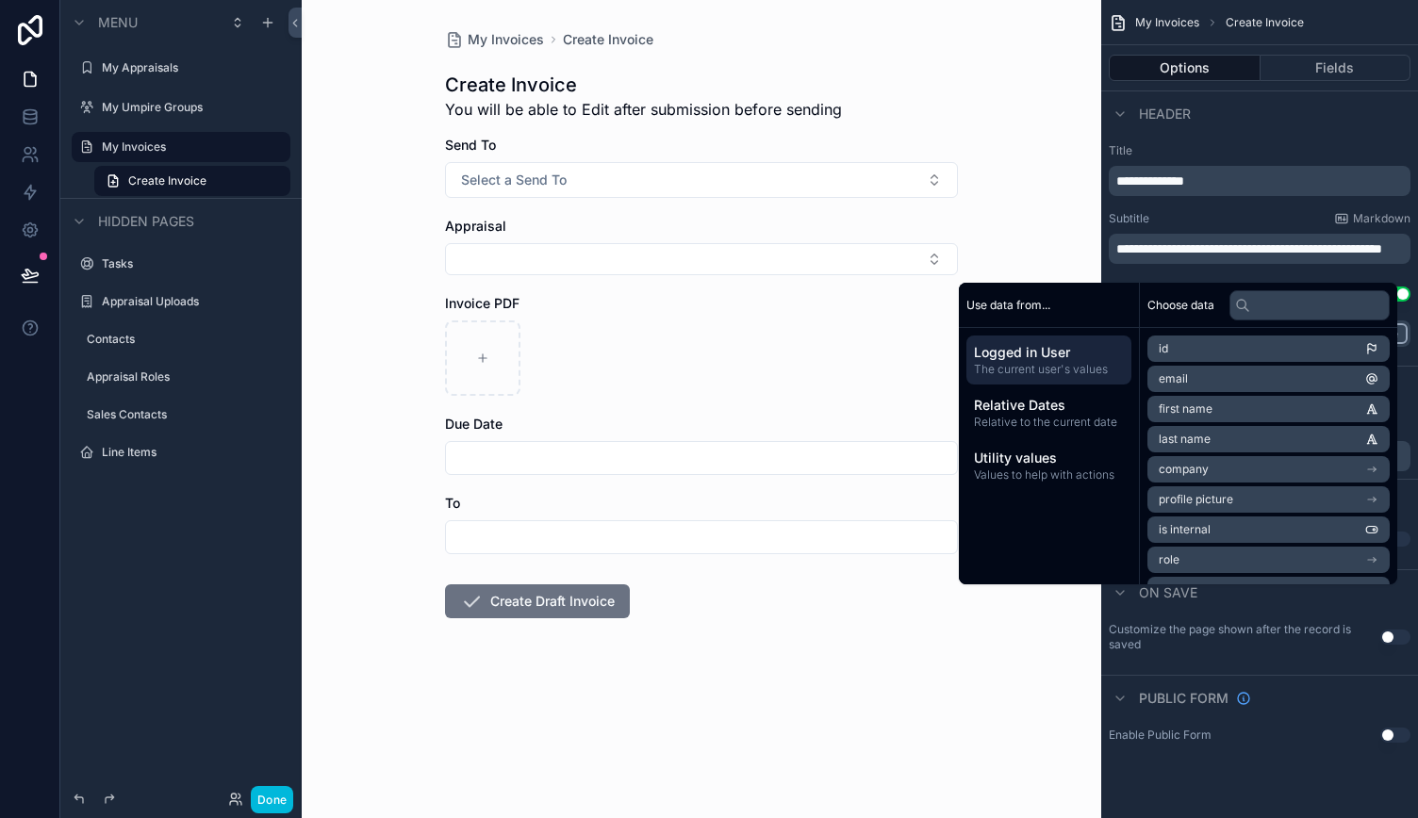
click at [1228, 211] on div "Subtitle Markdown" at bounding box center [1259, 218] width 302 height 15
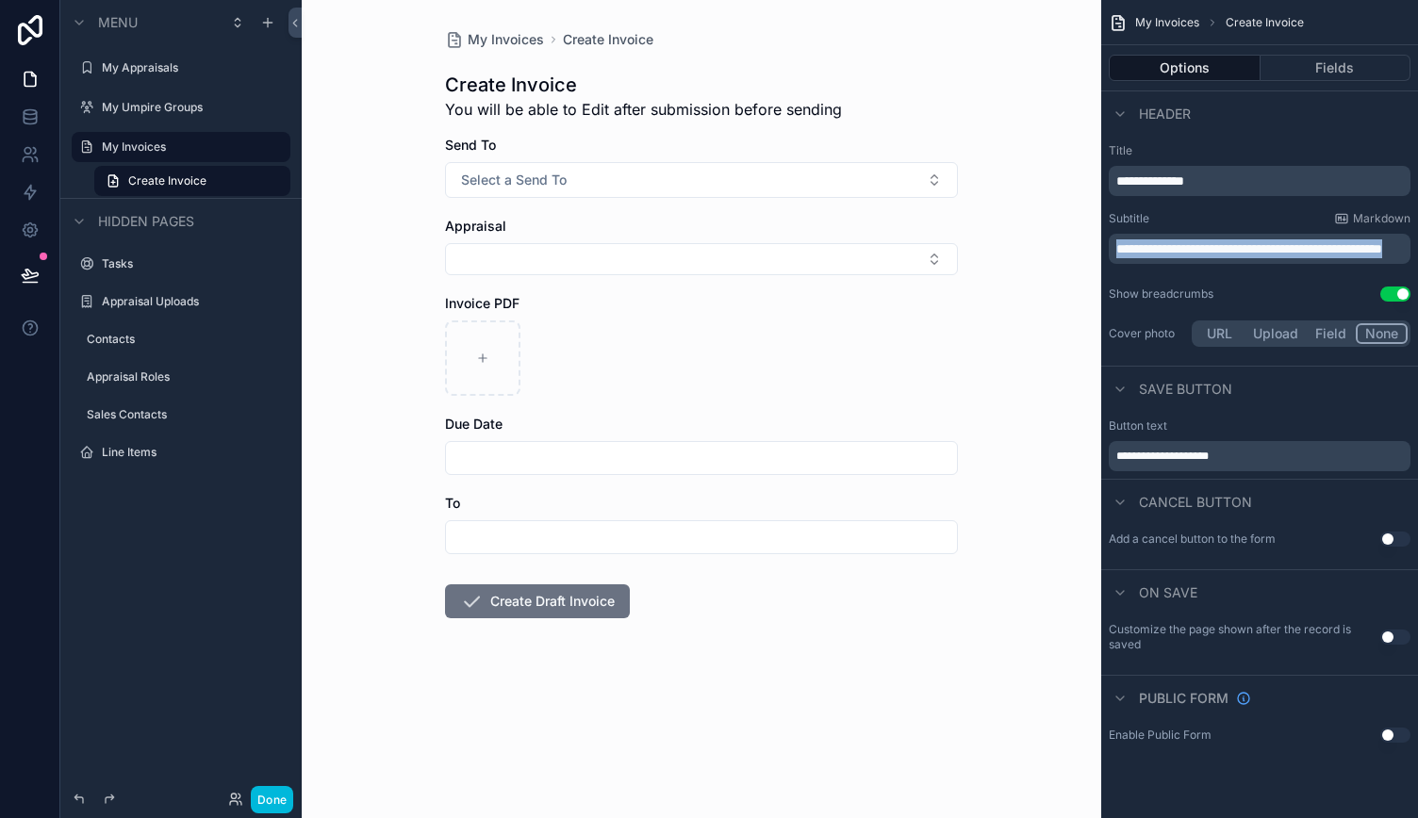
drag, startPoint x: 1231, startPoint y: 269, endPoint x: 1084, endPoint y: 244, distance: 149.1
click at [1084, 244] on div "**********" at bounding box center [860, 409] width 1116 height 818
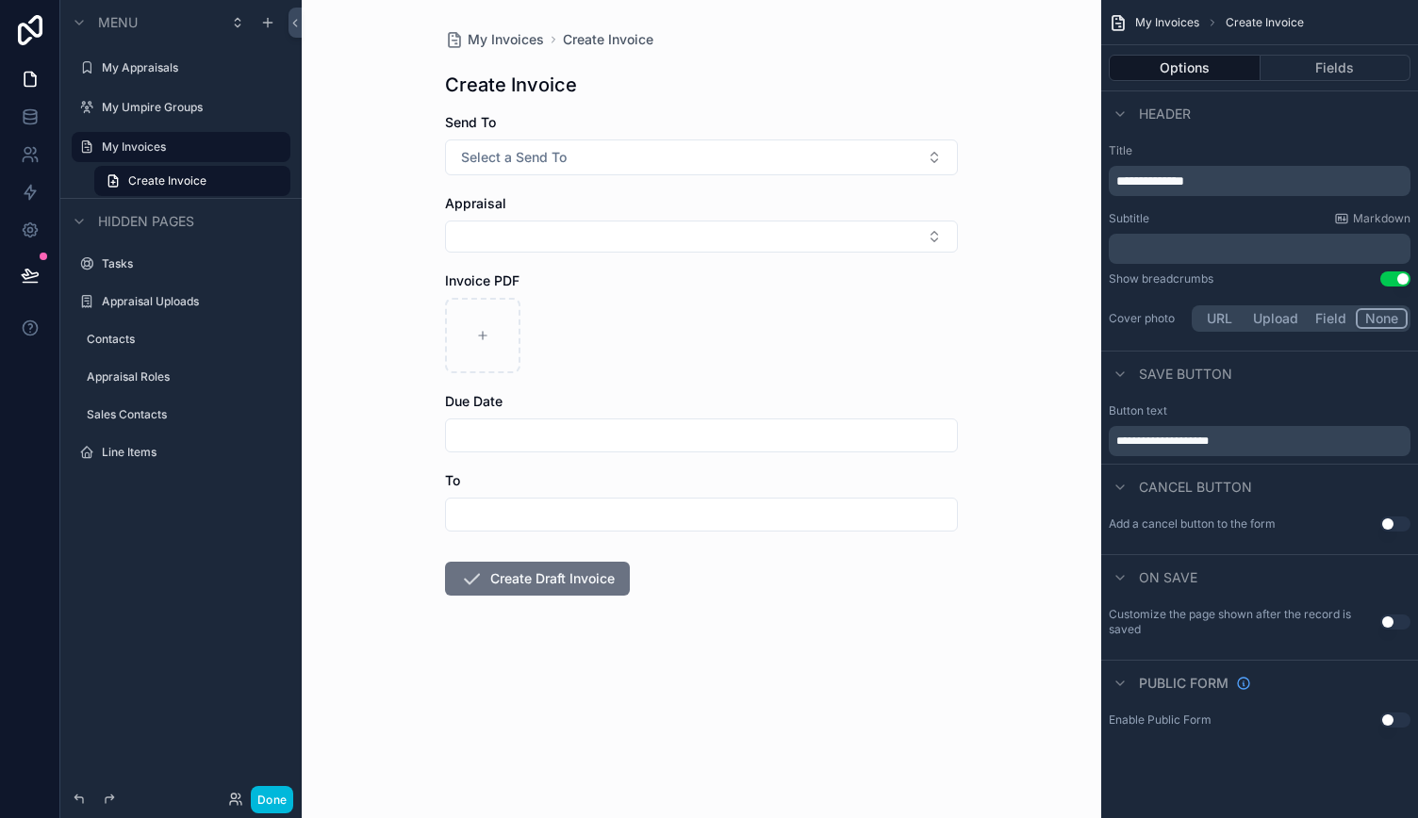
click at [1190, 223] on div "Subtitle Markdown" at bounding box center [1259, 218] width 302 height 15
click at [1152, 248] on p "﻿" at bounding box center [1261, 248] width 290 height 19
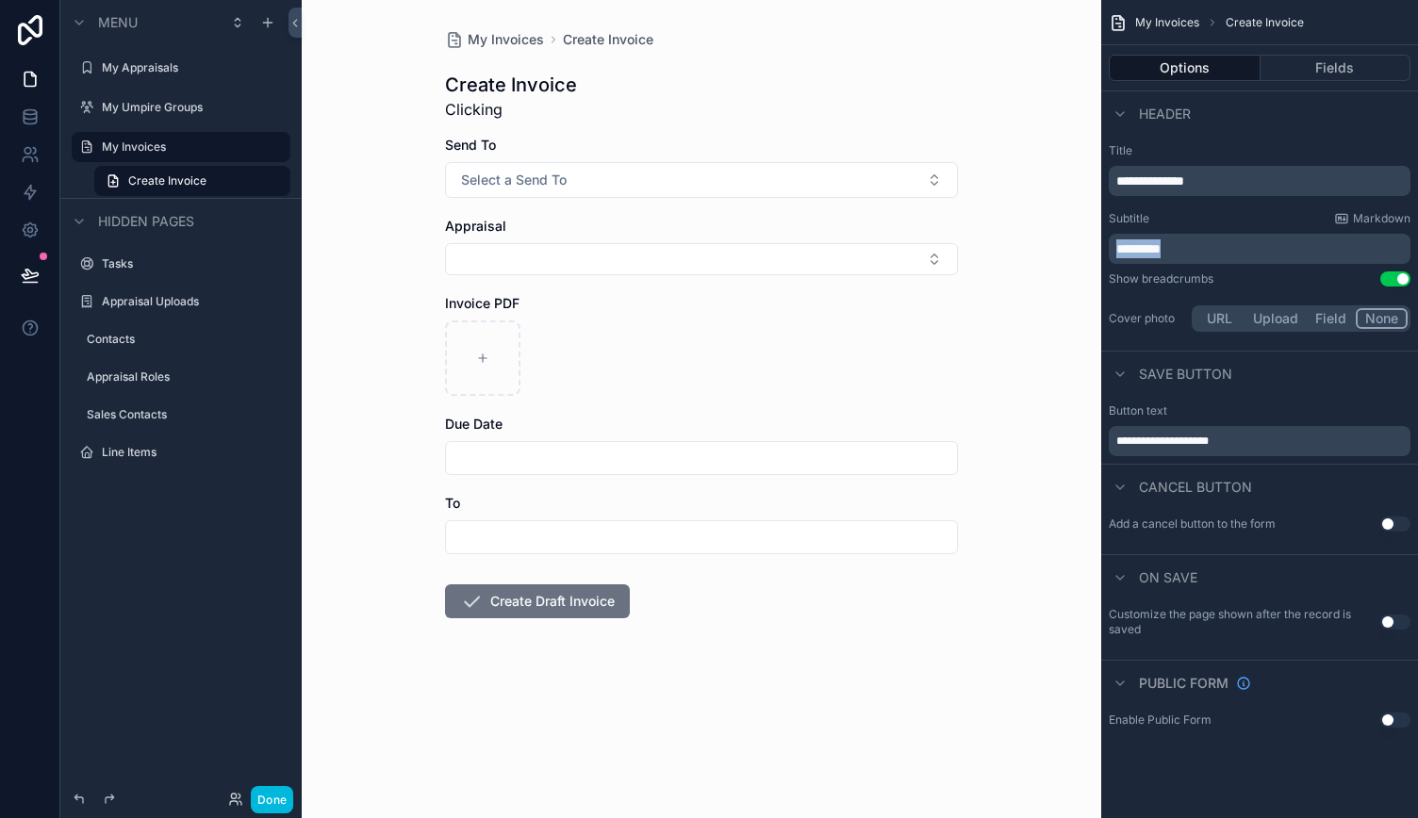
drag, startPoint x: 1191, startPoint y: 250, endPoint x: 1073, endPoint y: 256, distance: 118.9
click at [1073, 256] on div "**********" at bounding box center [860, 409] width 1116 height 818
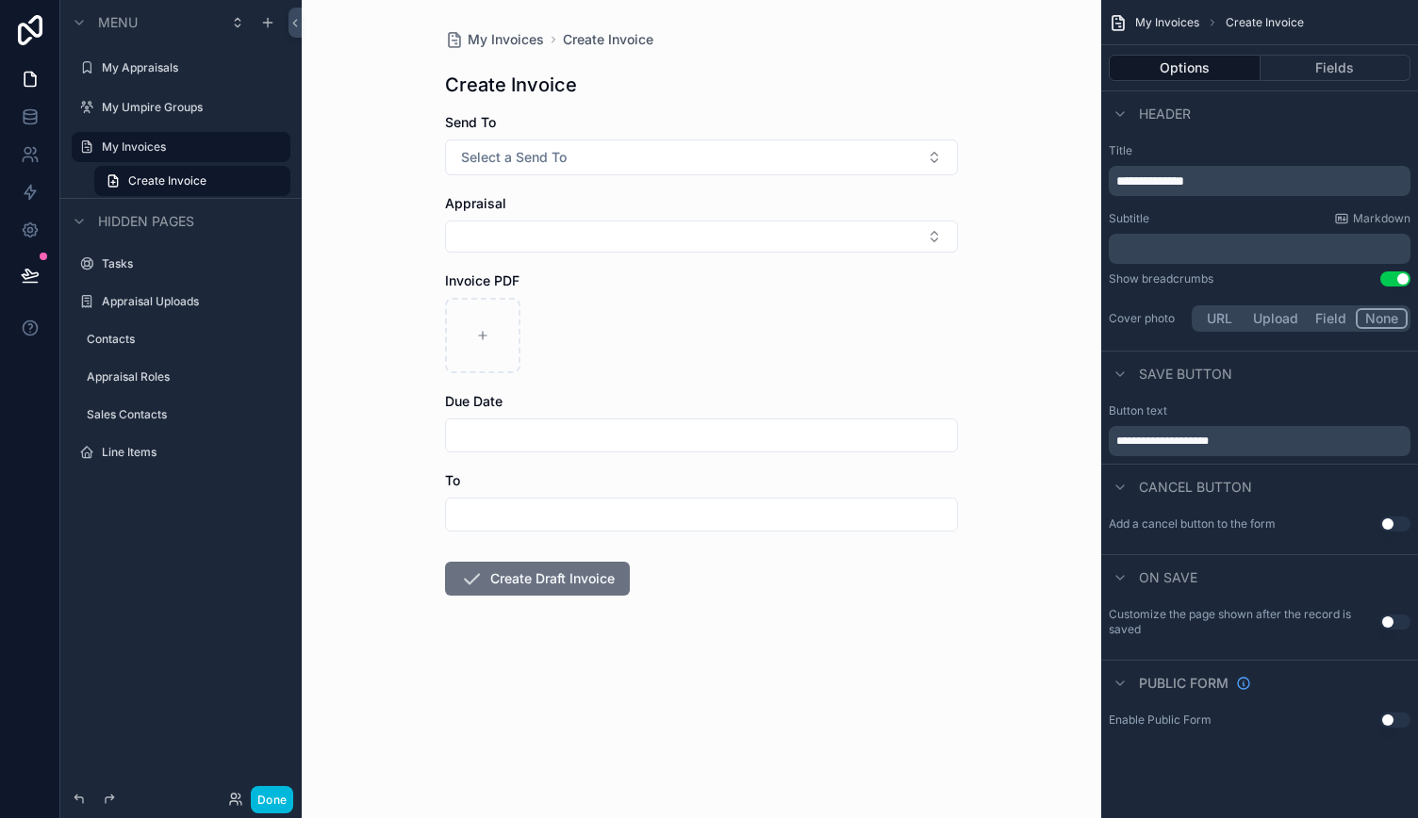
click at [1184, 71] on button "Options" at bounding box center [1184, 68] width 152 height 26
click at [1305, 61] on button "Fields" at bounding box center [1335, 68] width 151 height 26
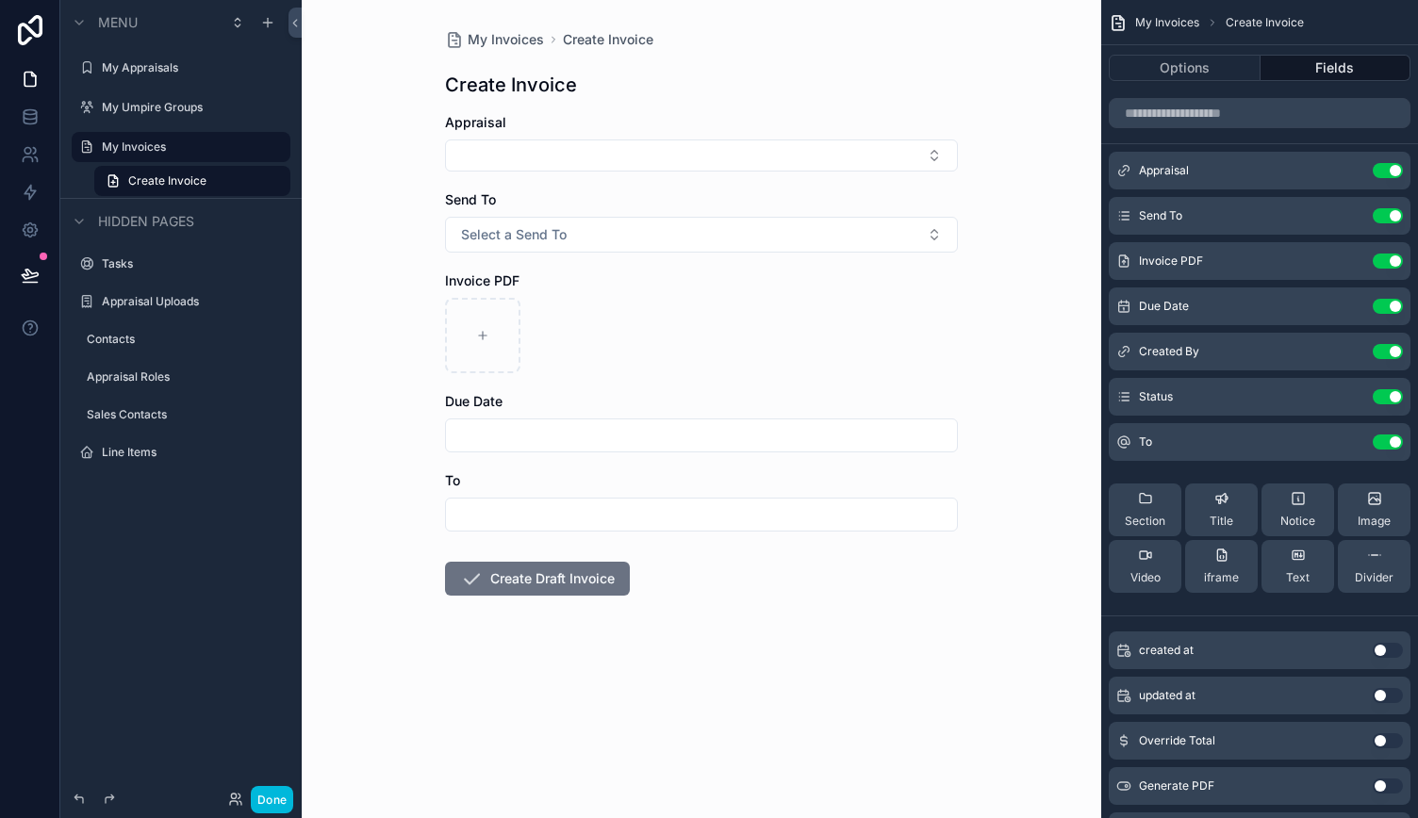
click at [0, 0] on icon "scrollable content" at bounding box center [0, 0] width 0 height 0
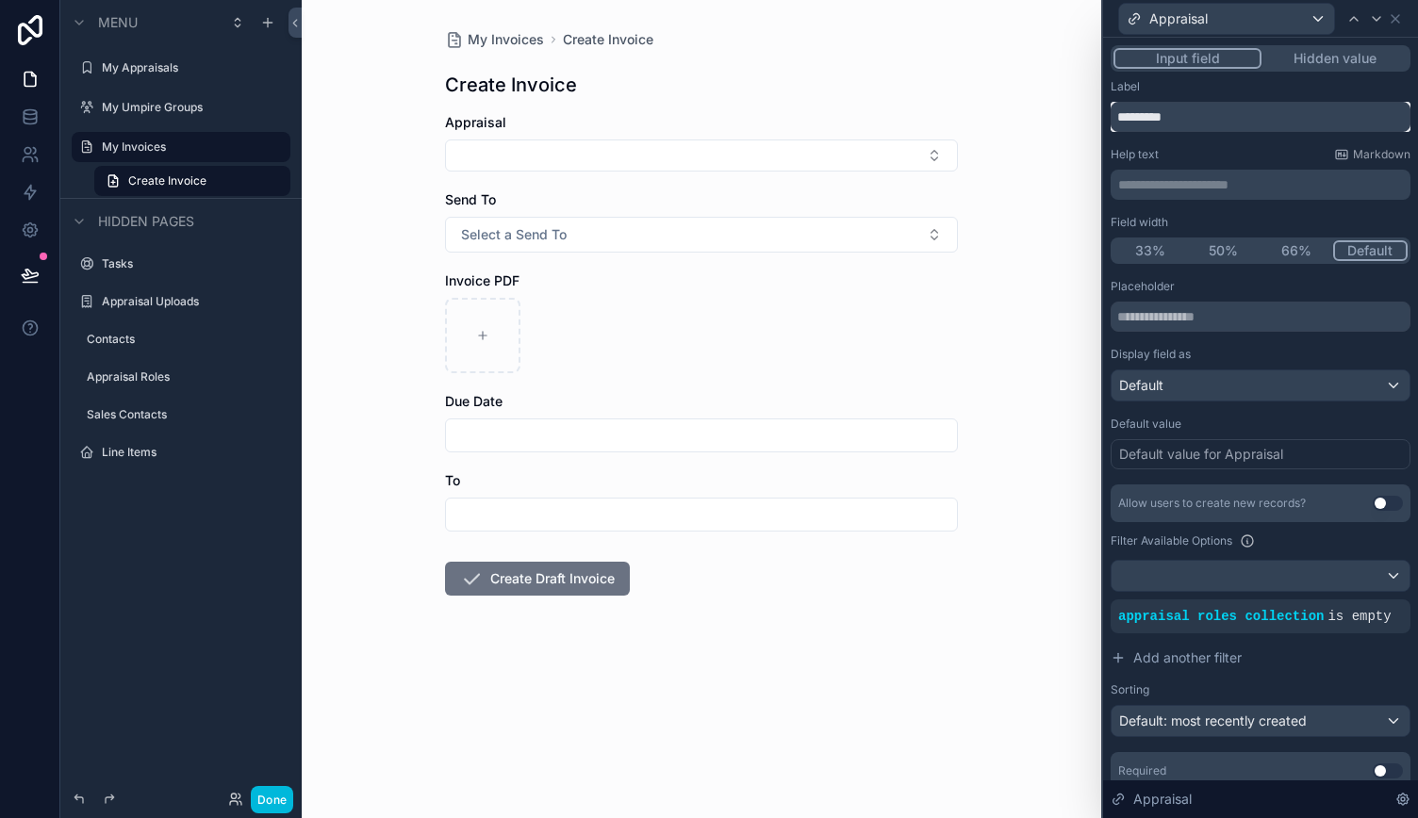
drag, startPoint x: 1188, startPoint y: 122, endPoint x: 1107, endPoint y: 118, distance: 81.1
click at [1107, 118] on div "**********" at bounding box center [1260, 463] width 315 height 850
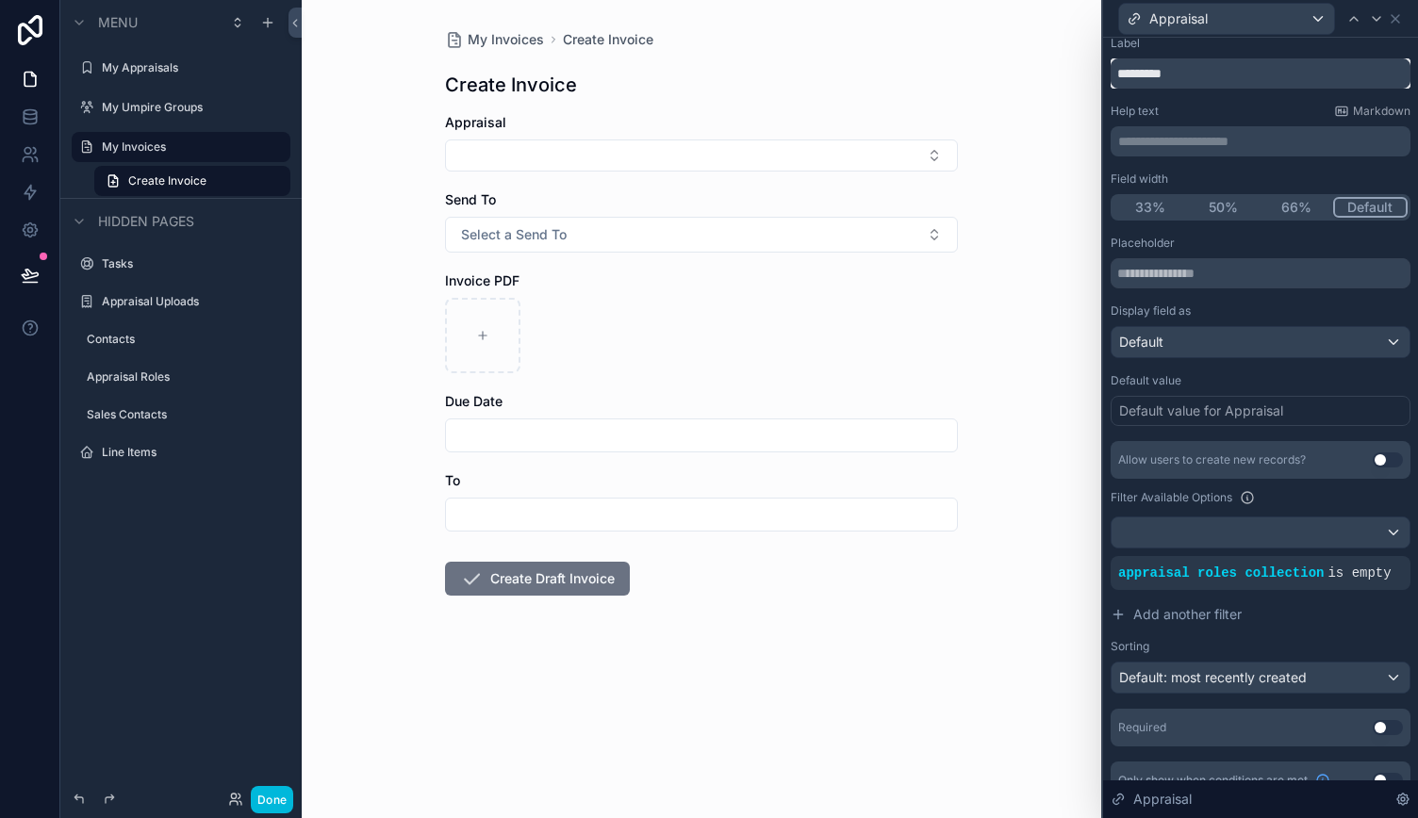
scroll to position [68, 0]
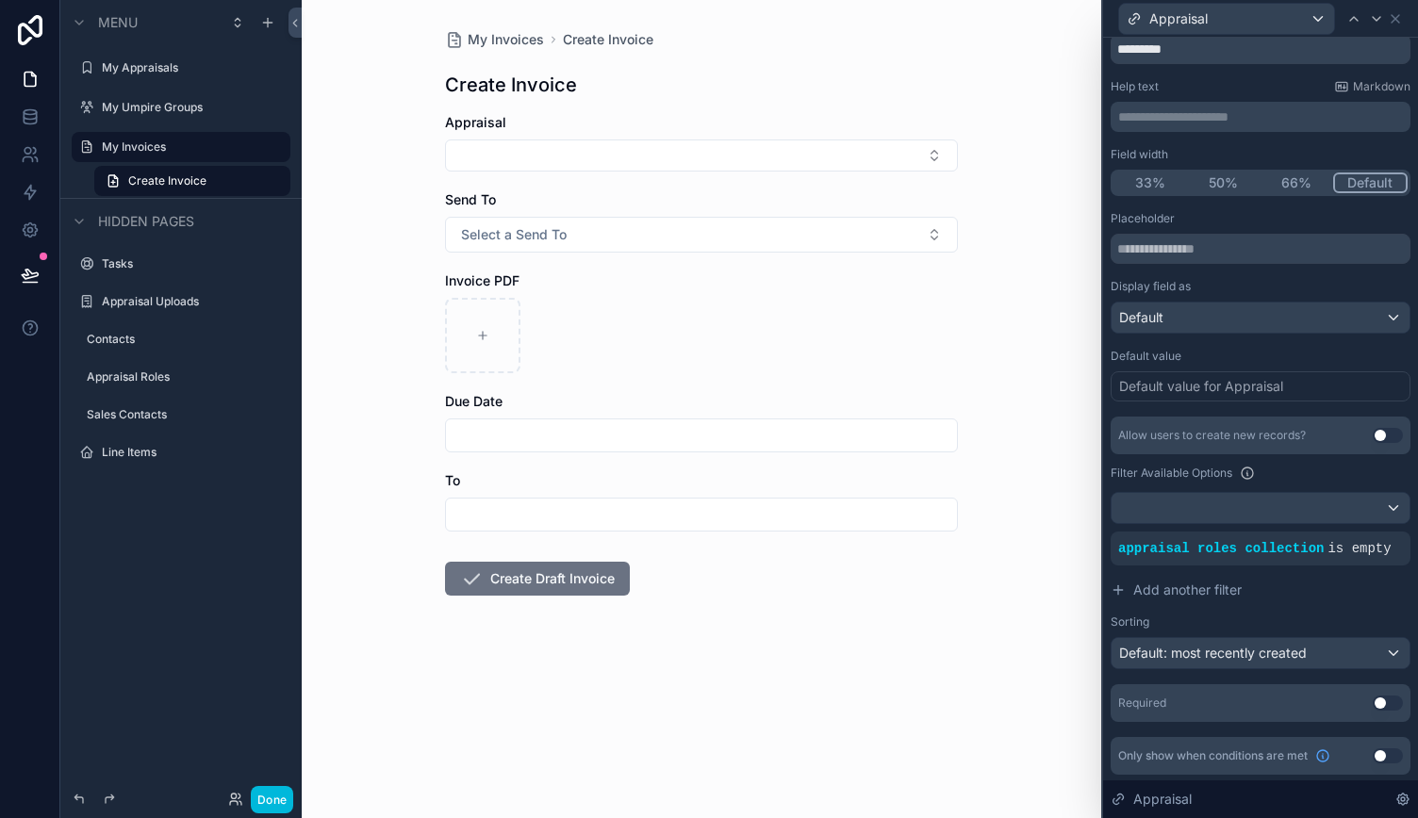
click at [1372, 705] on button "Use setting" at bounding box center [1387, 703] width 30 height 15
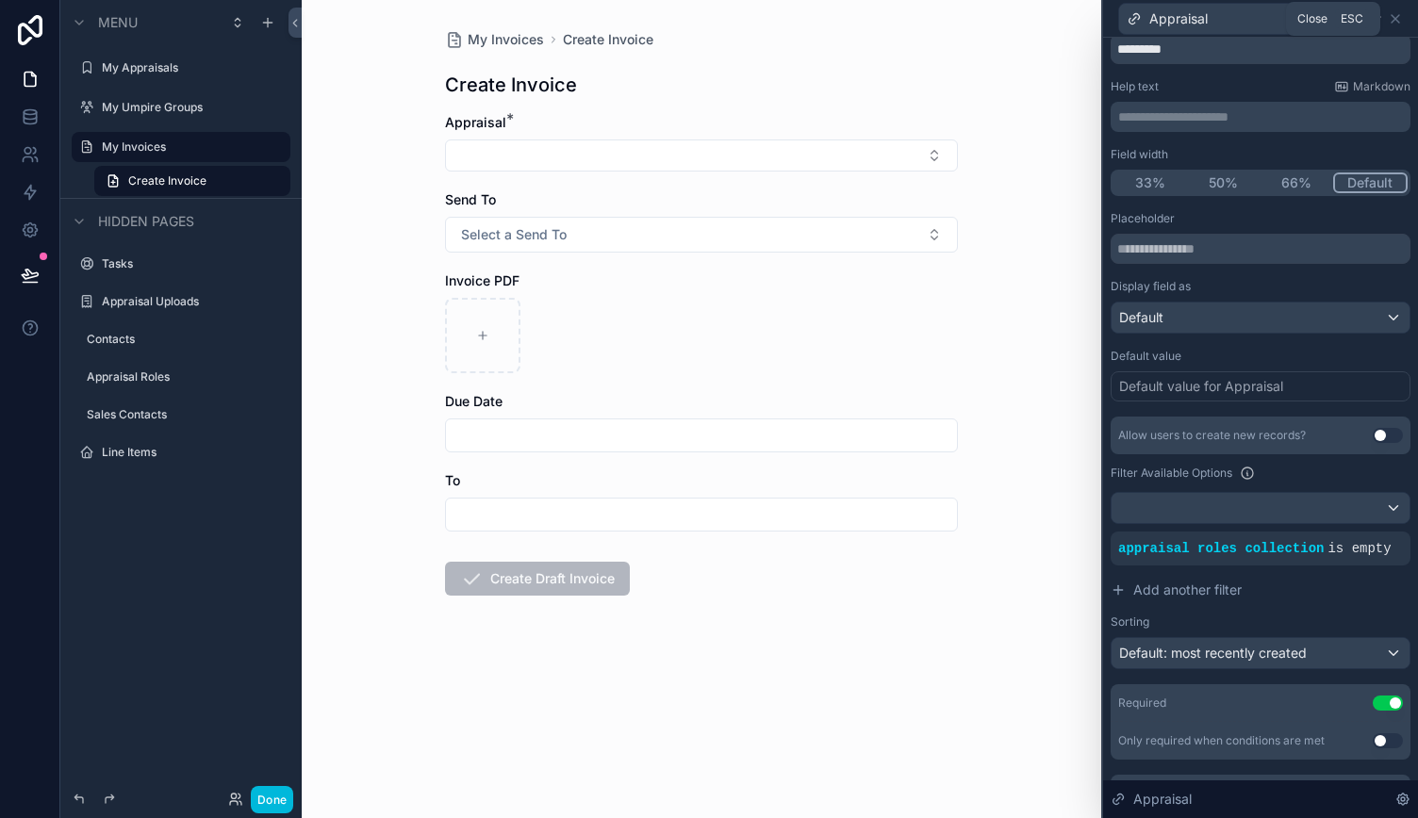
click at [1392, 22] on icon at bounding box center [1394, 18] width 15 height 15
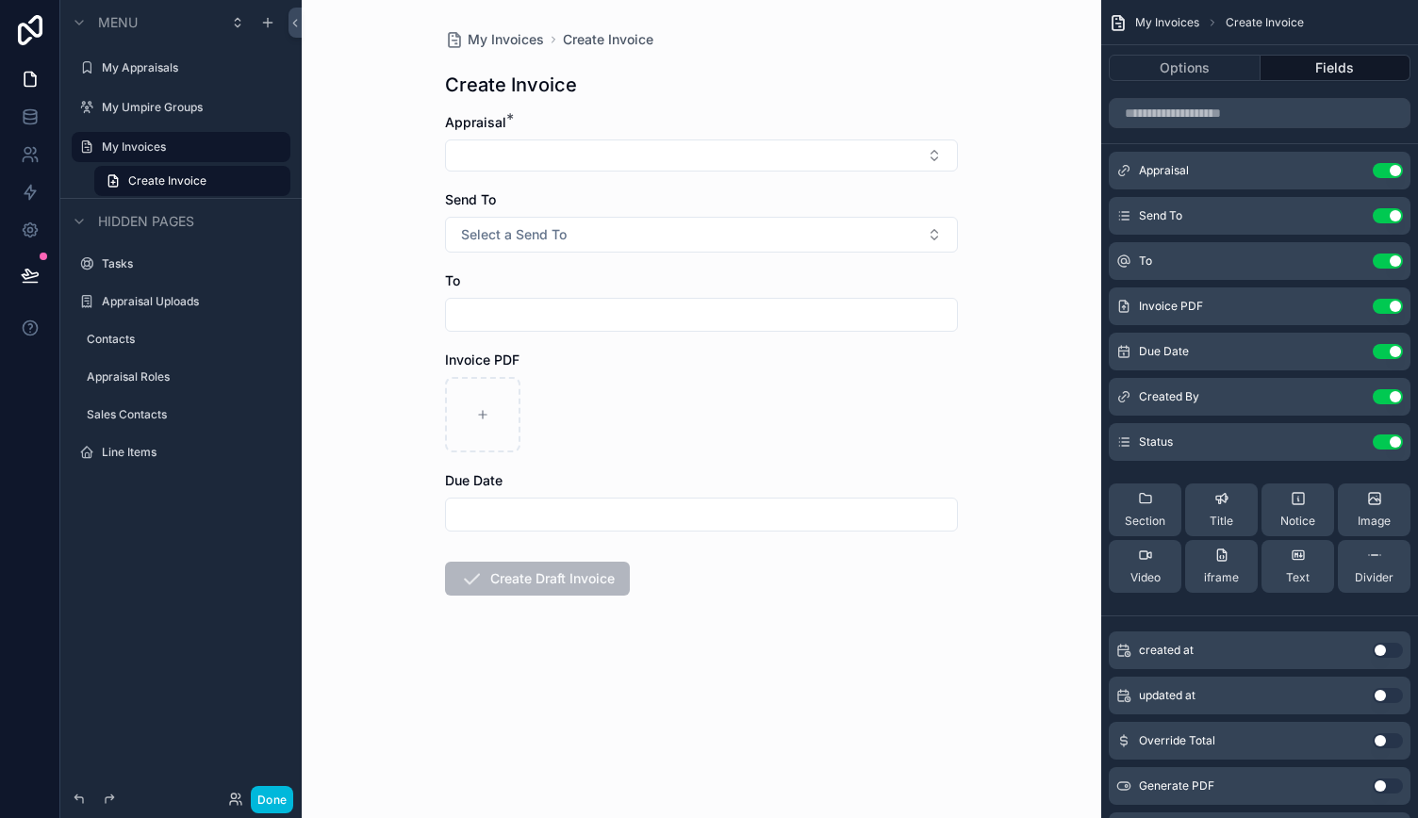
click at [0, 0] on icon "scrollable content" at bounding box center [0, 0] width 0 height 0
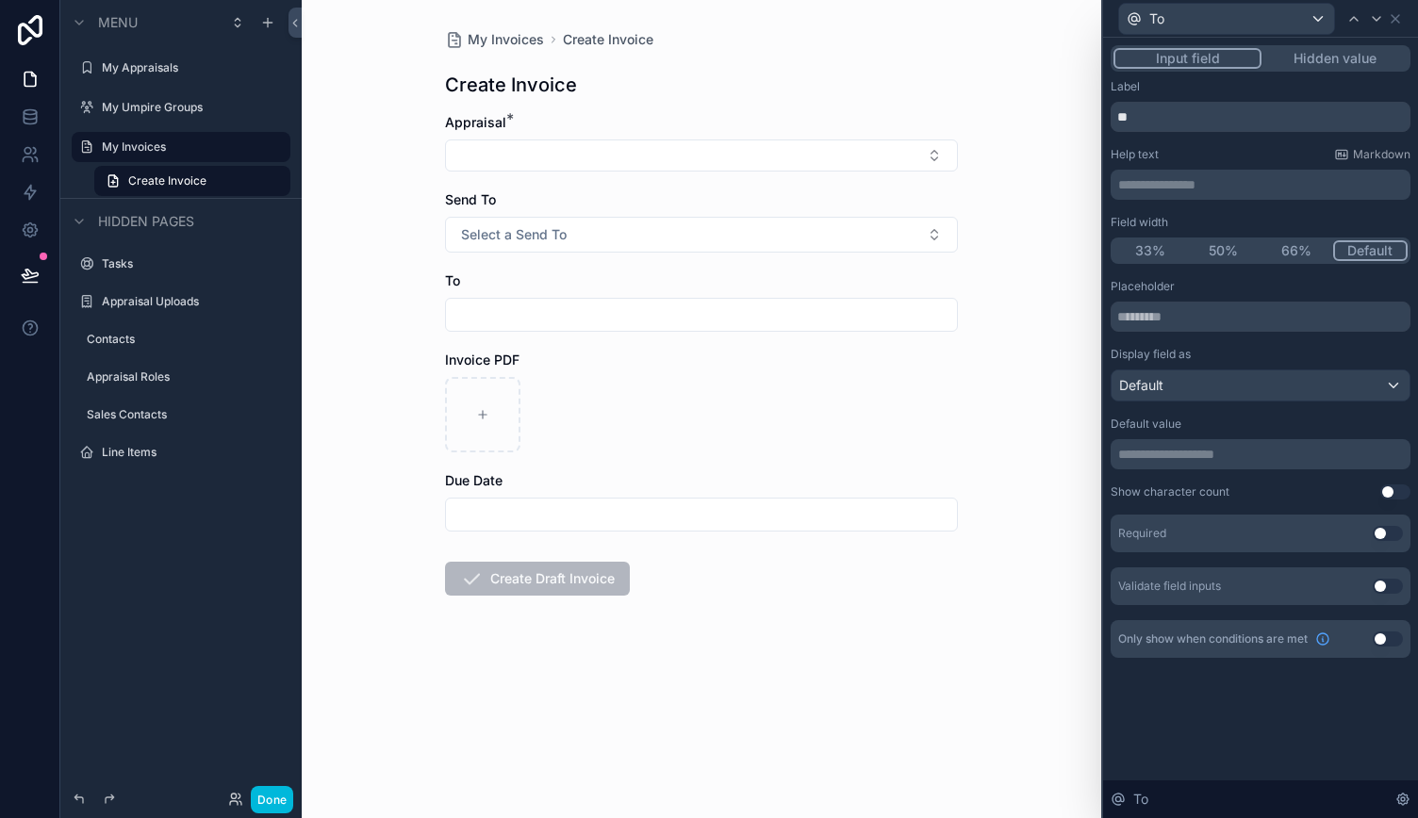
click at [1382, 537] on button "Use setting" at bounding box center [1387, 533] width 30 height 15
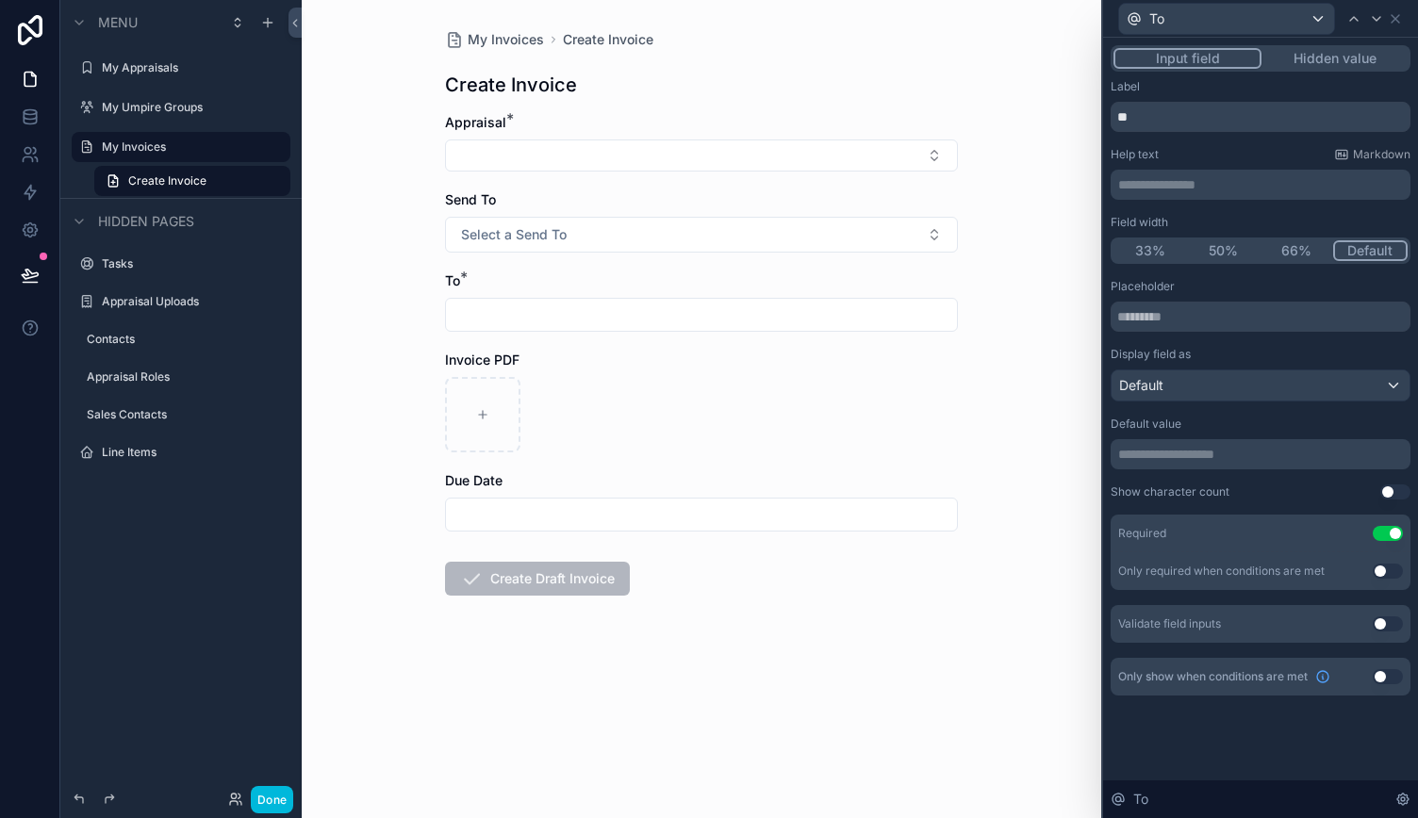
click at [1385, 566] on button "Use setting" at bounding box center [1387, 571] width 30 height 15
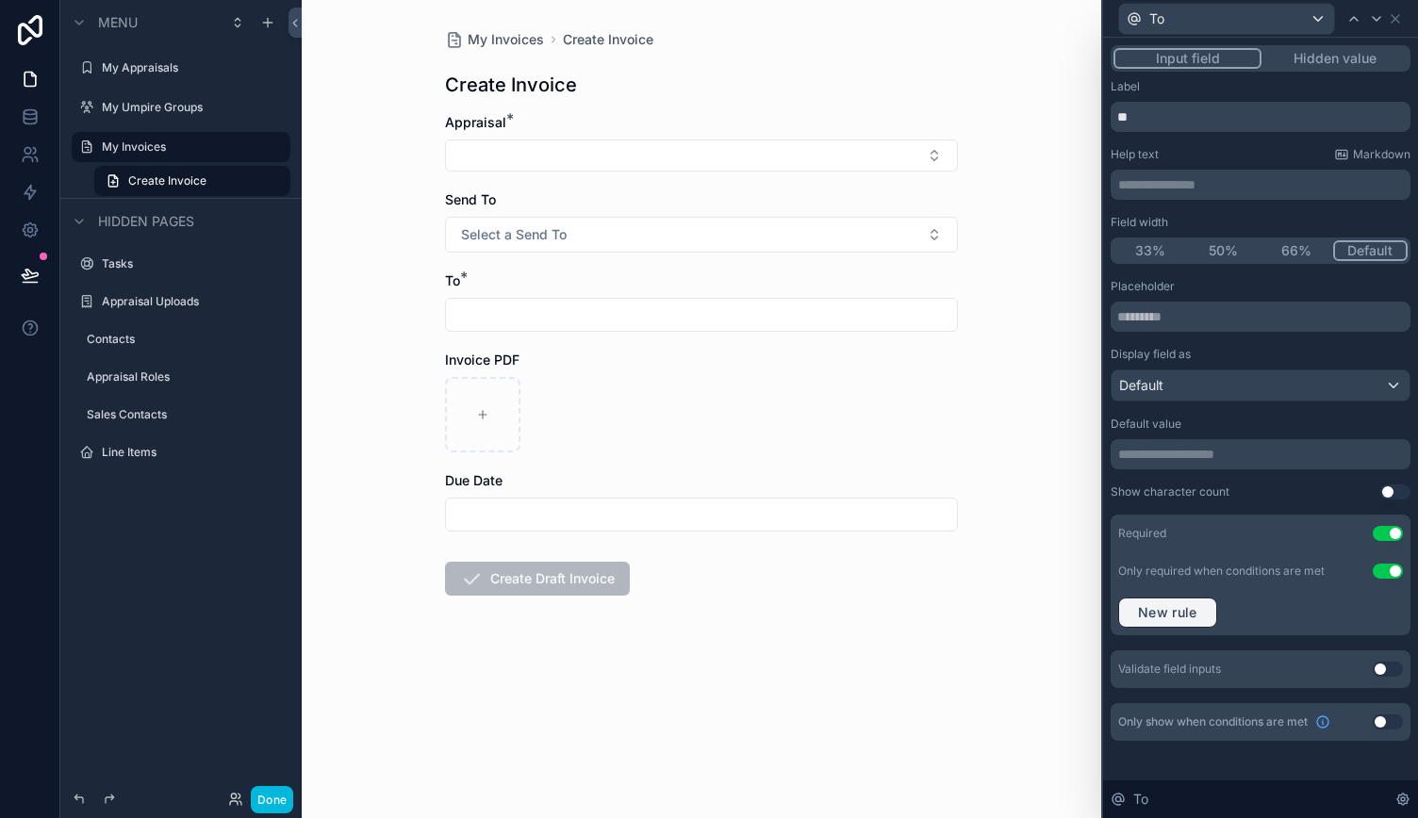
click at [1164, 619] on button "New rule" at bounding box center [1167, 613] width 99 height 30
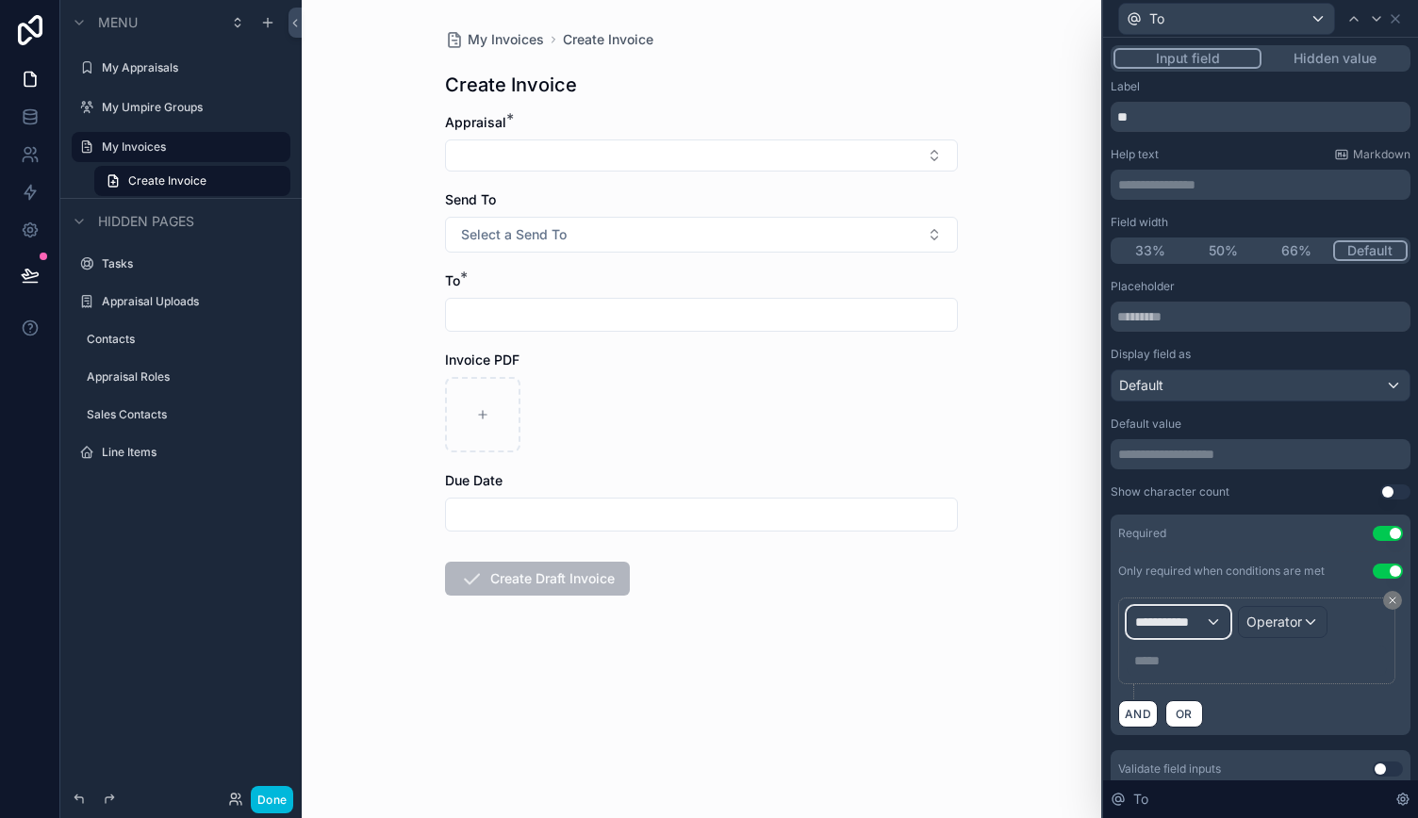
click at [1195, 627] on span "**********" at bounding box center [1170, 622] width 70 height 19
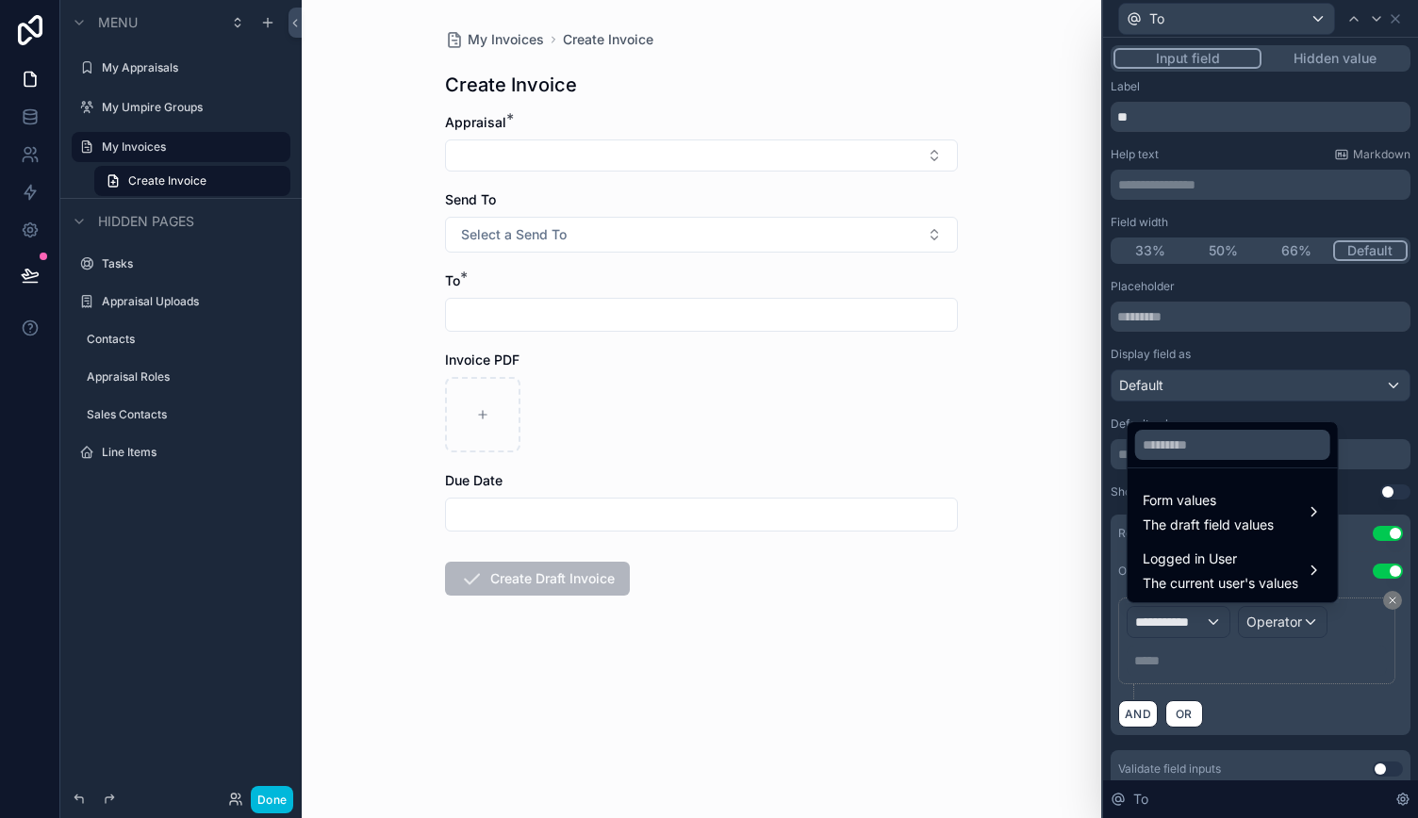
click at [1211, 535] on div "Form values The draft field values" at bounding box center [1232, 512] width 203 height 57
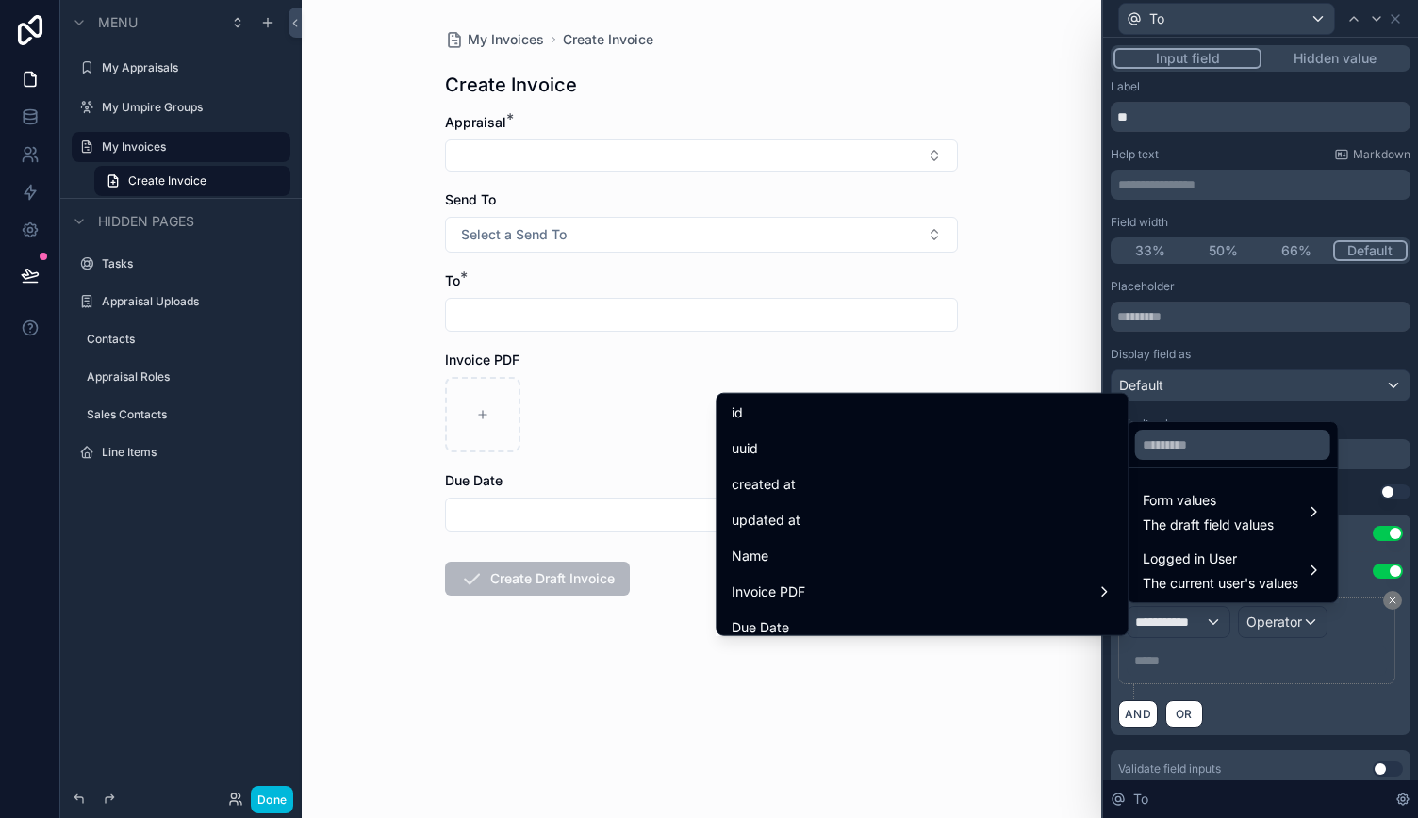
scroll to position [0, 0]
click at [1224, 504] on span "Form values" at bounding box center [1207, 500] width 131 height 23
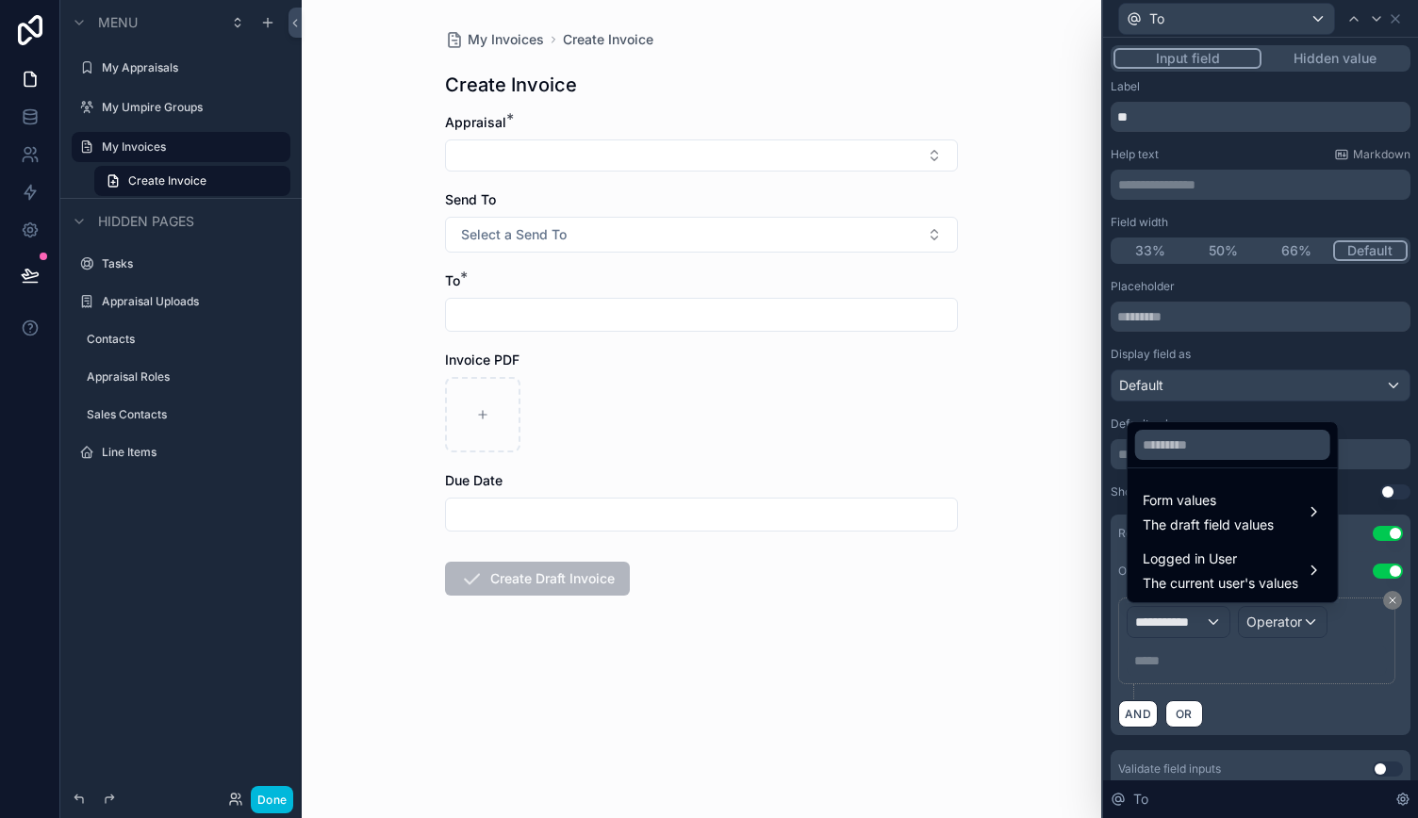
click at [1219, 504] on span "Form values" at bounding box center [1207, 500] width 131 height 23
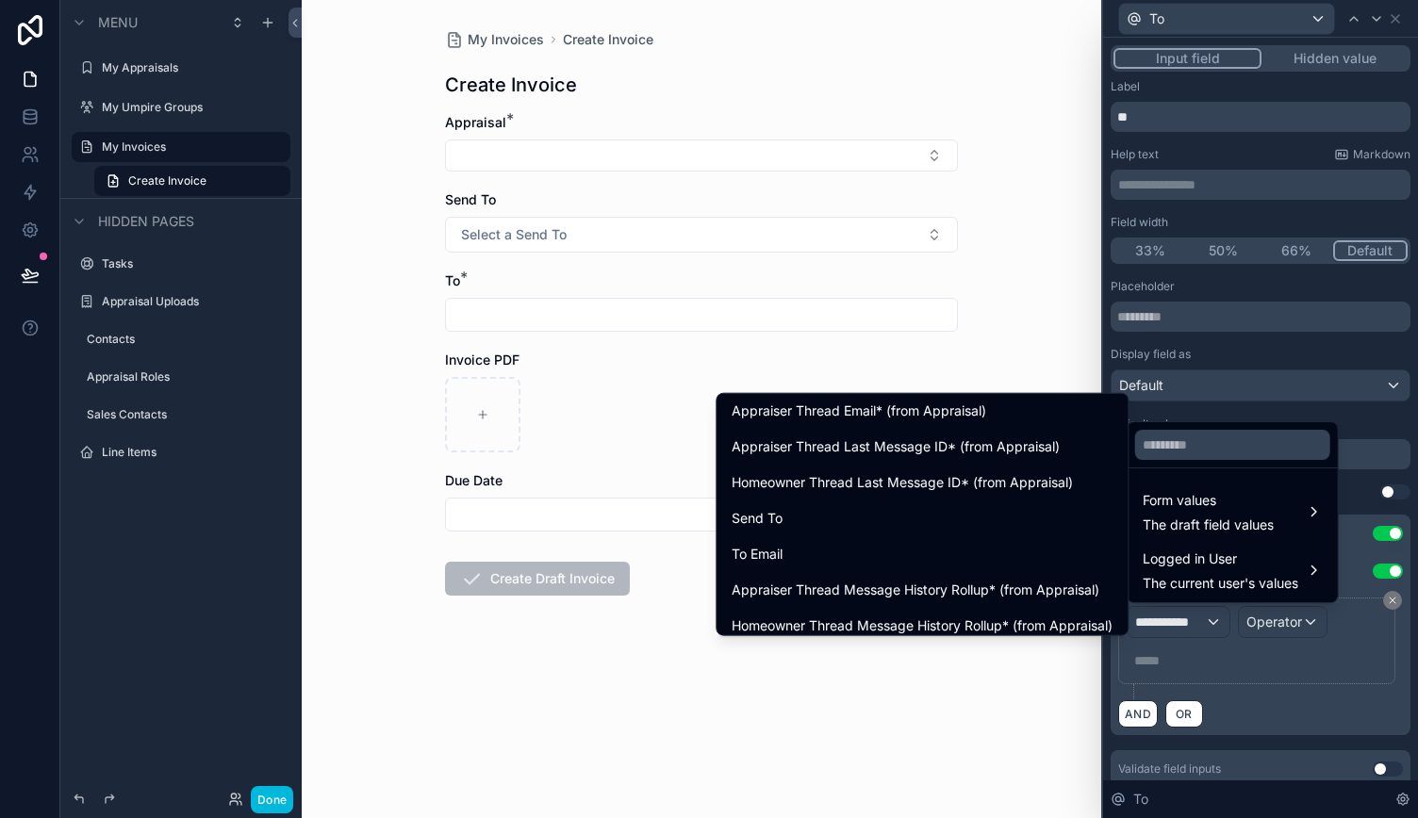
scroll to position [943, 0]
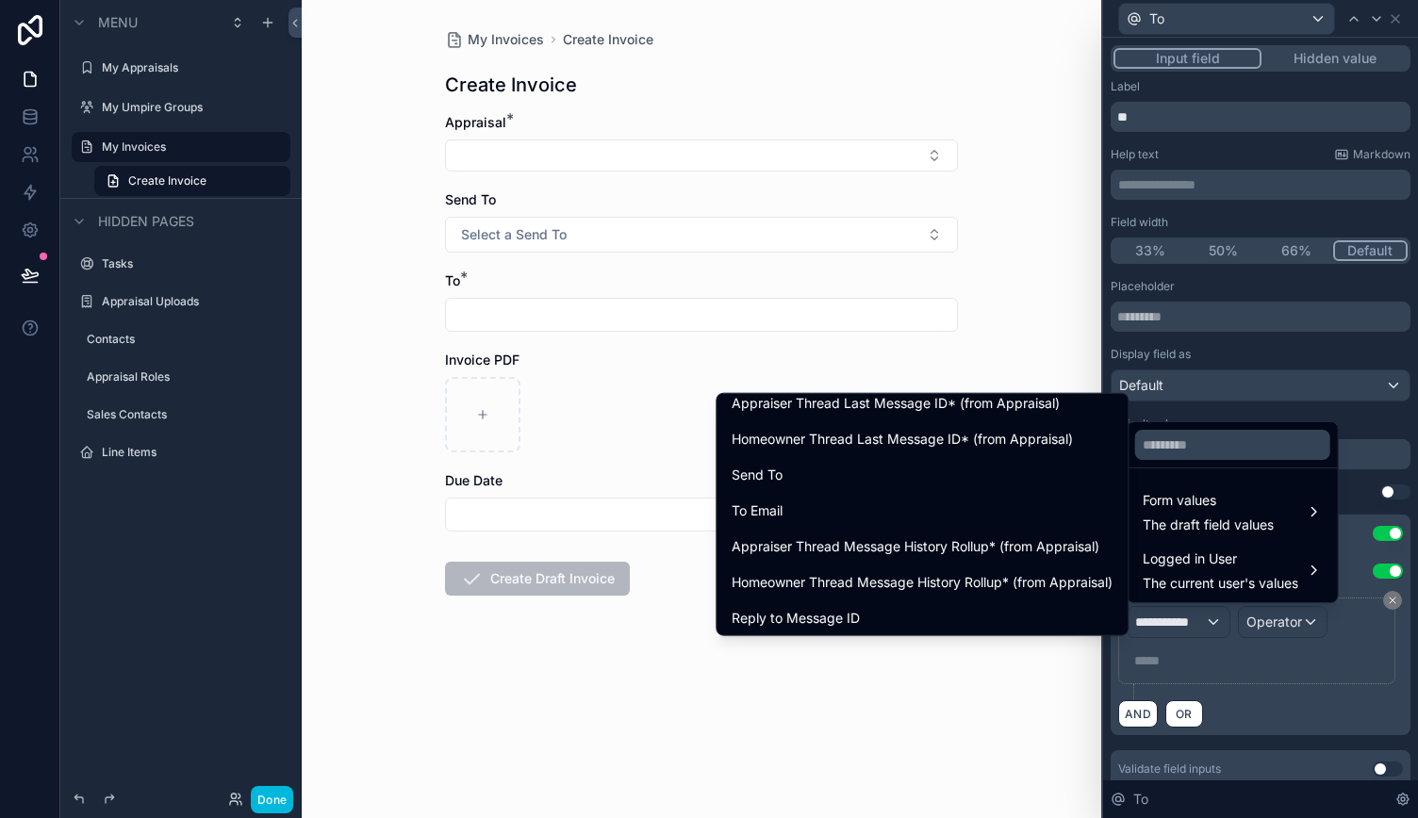
click at [812, 476] on div "Send To" at bounding box center [921, 475] width 381 height 23
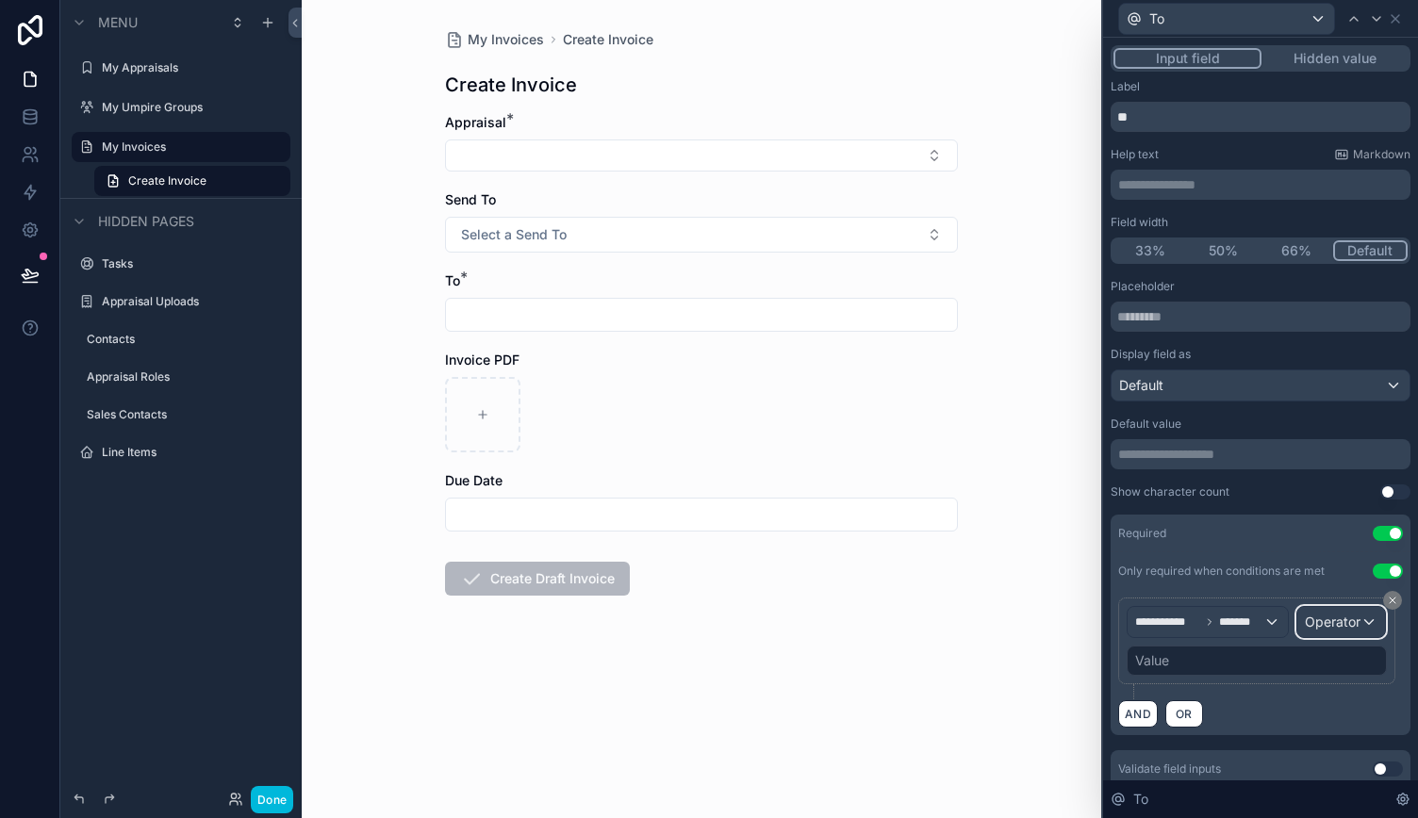
click at [1297, 637] on div "Operator" at bounding box center [1341, 622] width 88 height 30
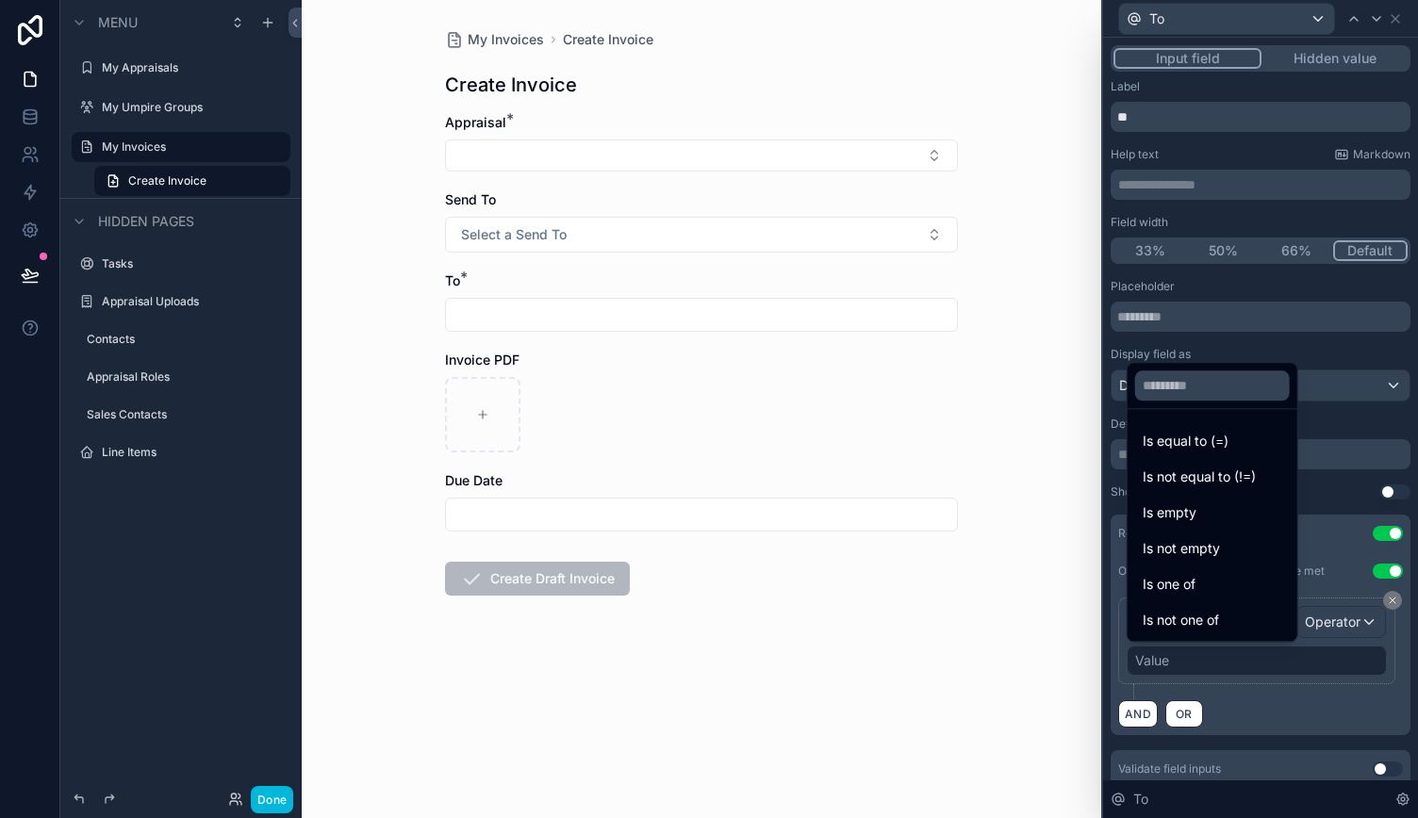
click at [1208, 436] on span "Is equal to (=)" at bounding box center [1185, 441] width 86 height 23
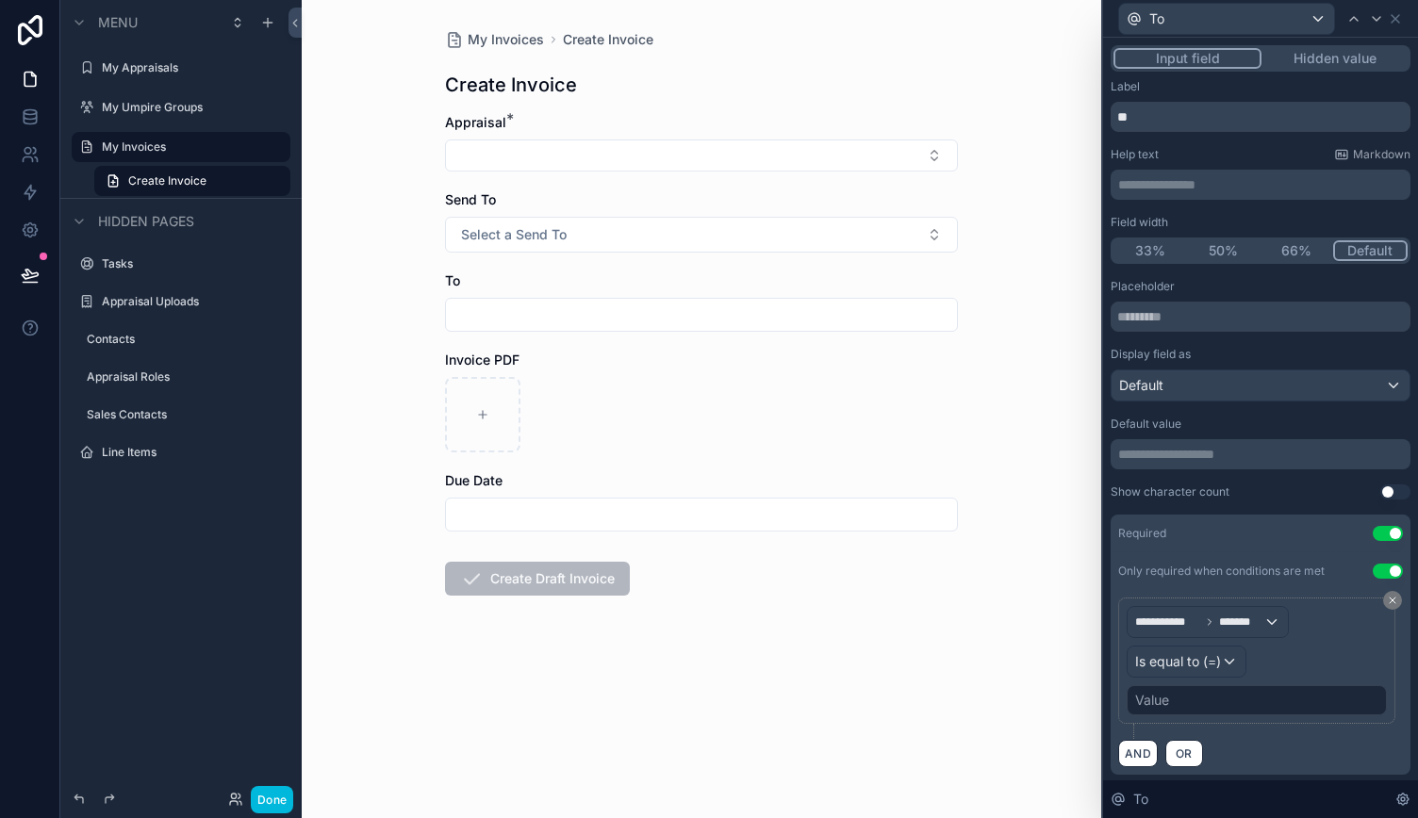
click at [1197, 700] on div "Value" at bounding box center [1256, 700] width 260 height 30
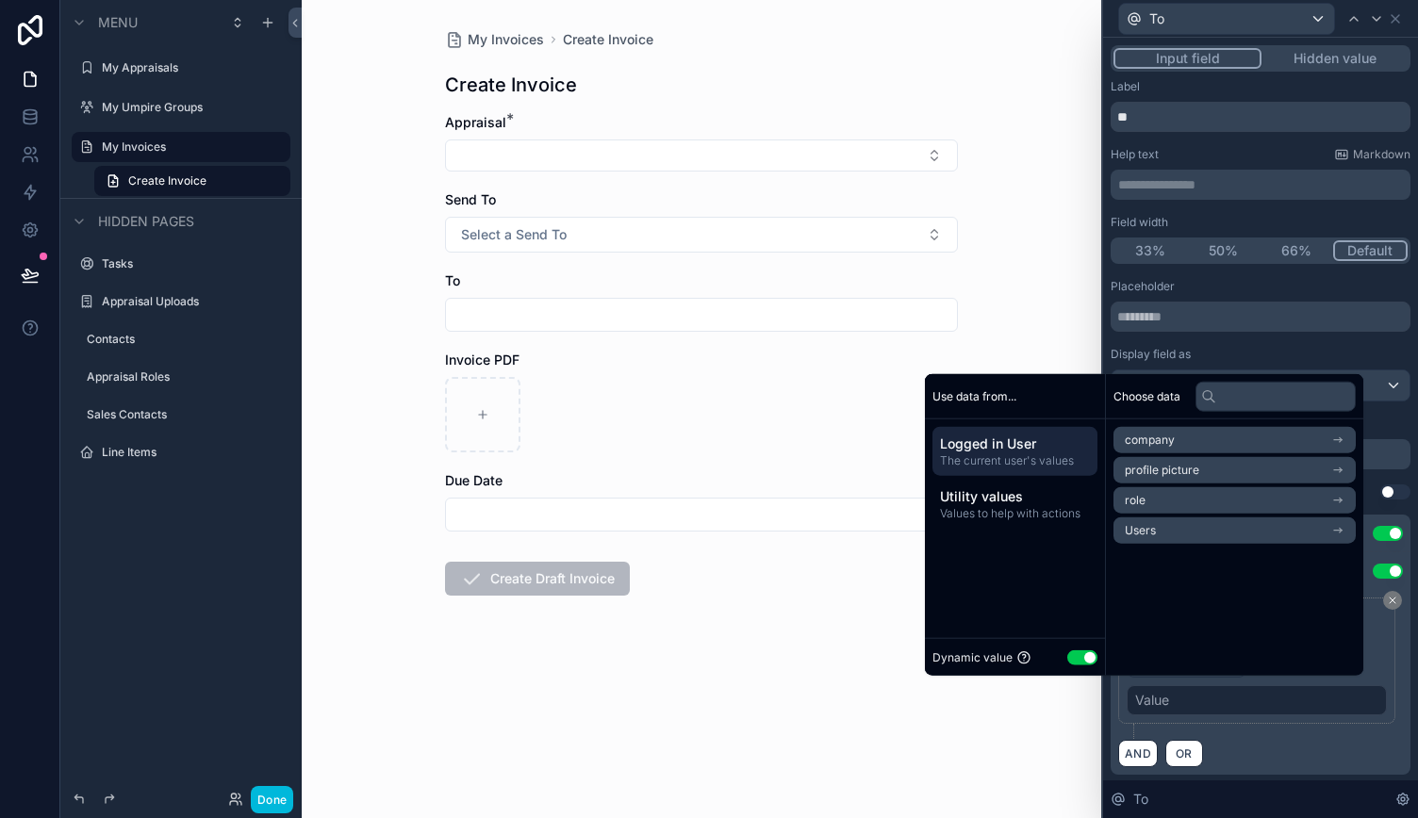
click at [1053, 654] on div "Dynamic value Use setting" at bounding box center [1014, 658] width 165 height 22
click at [1071, 653] on button "Use setting" at bounding box center [1082, 656] width 30 height 15
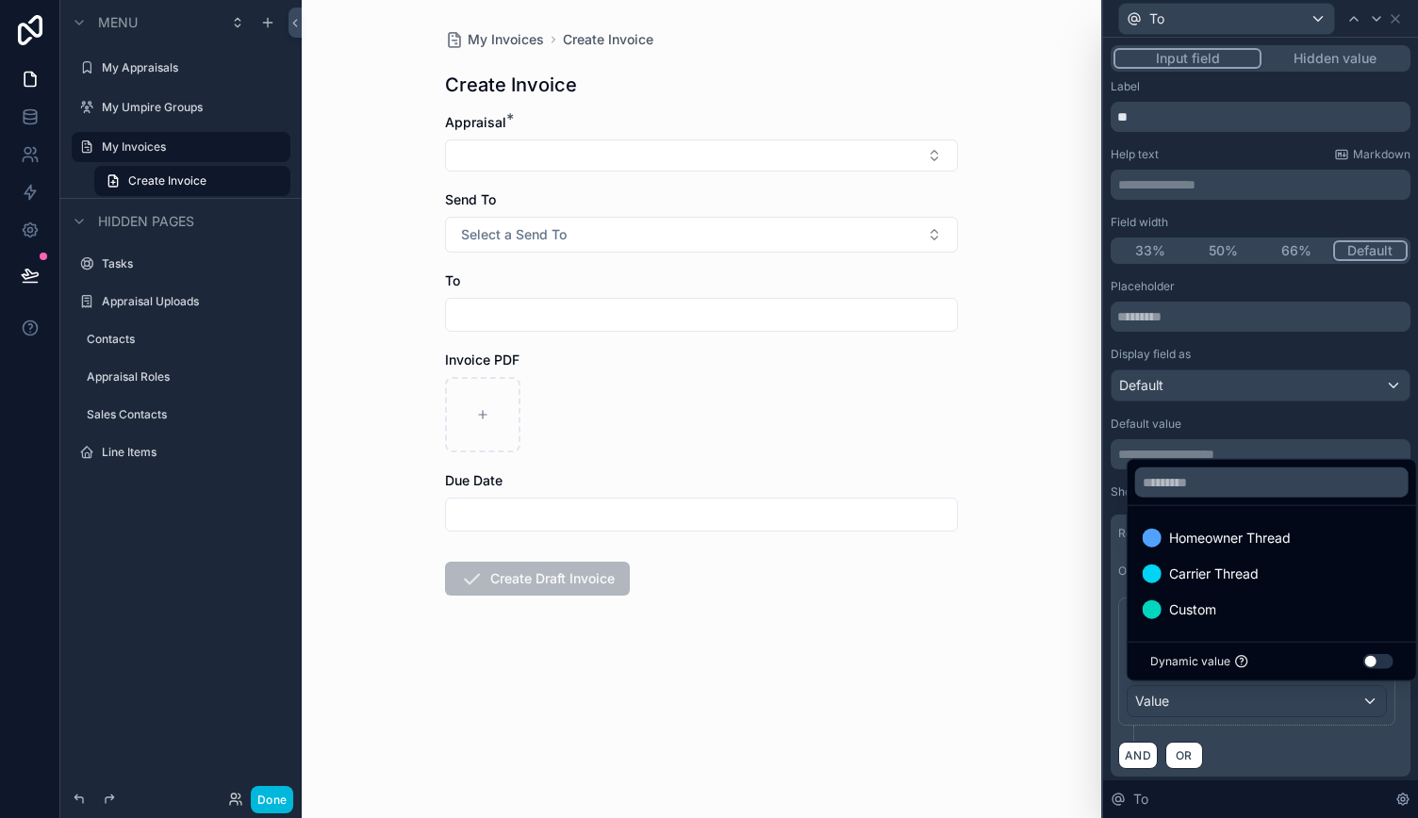
click at [1225, 615] on div "Custom" at bounding box center [1271, 610] width 258 height 23
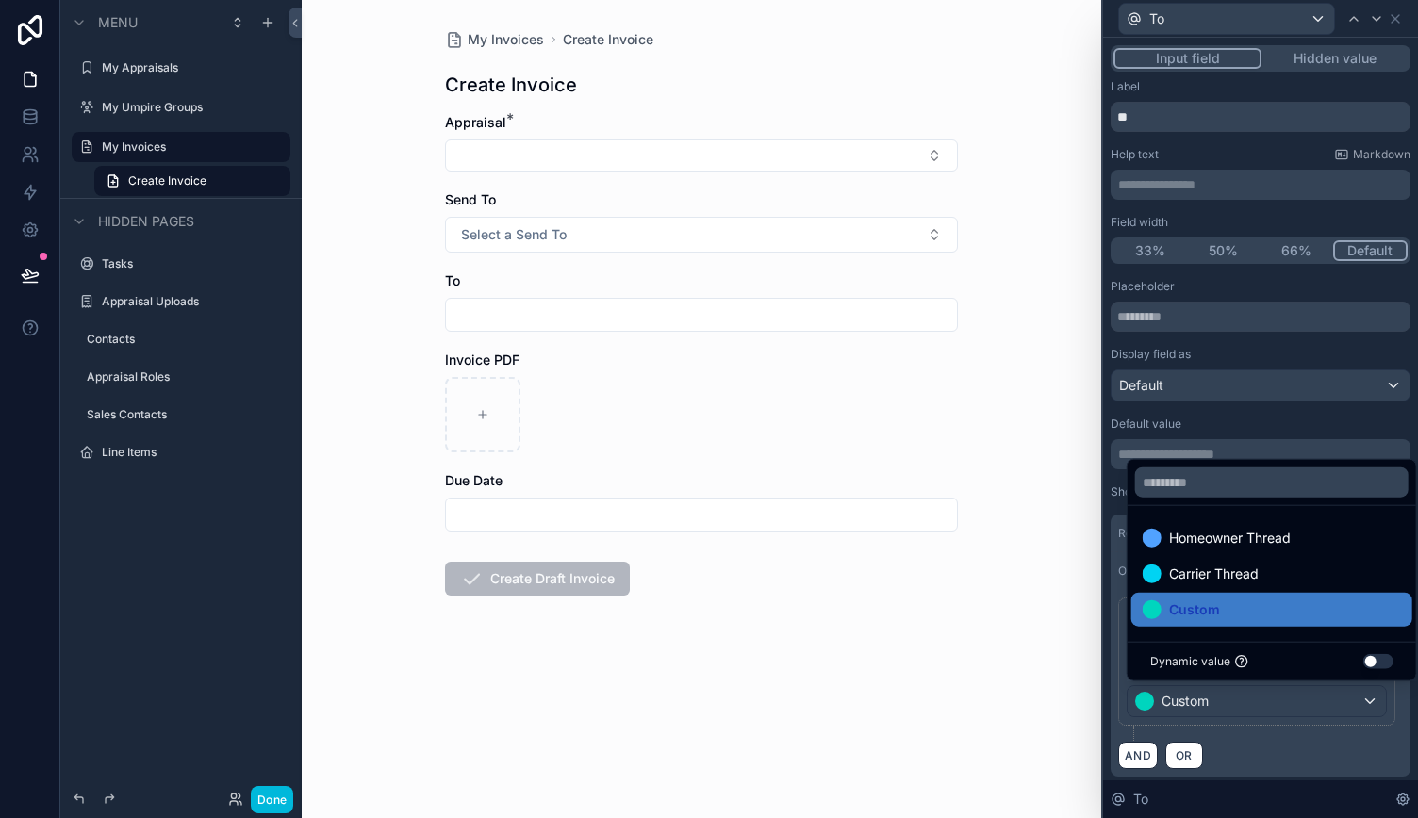
click at [1318, 751] on div "AND OR" at bounding box center [1260, 755] width 285 height 28
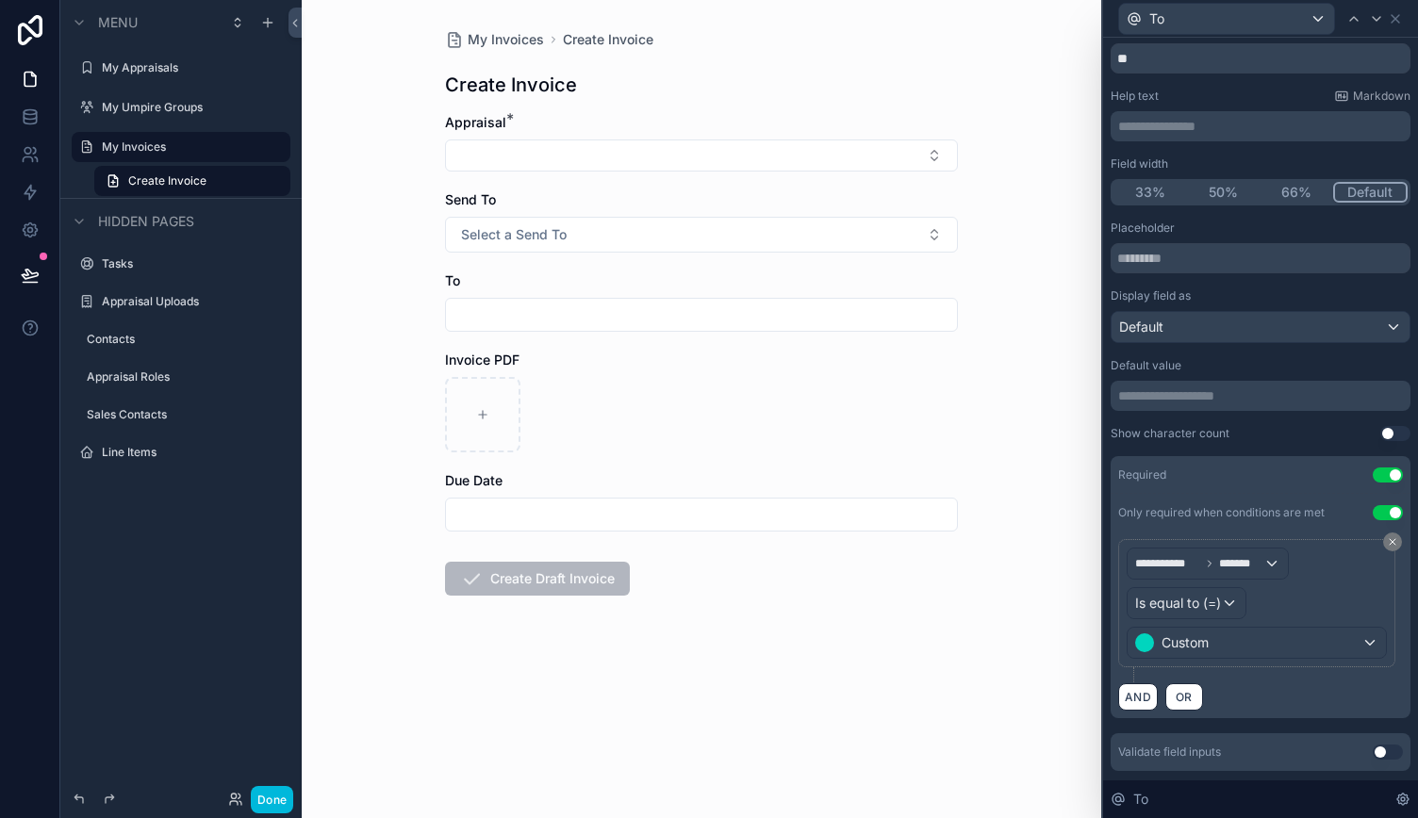
scroll to position [106, 0]
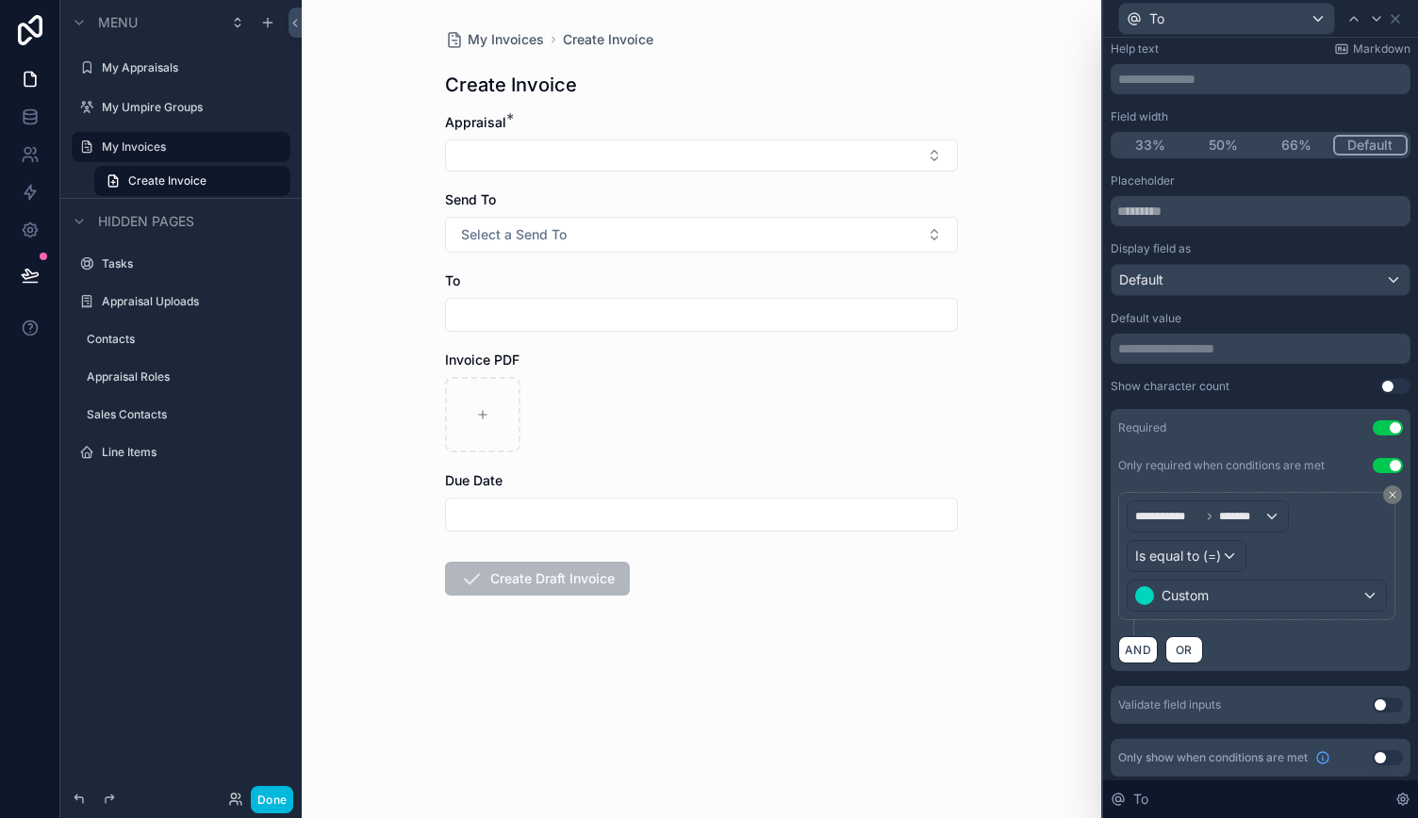
click at [1378, 757] on button "Use setting" at bounding box center [1387, 757] width 30 height 15
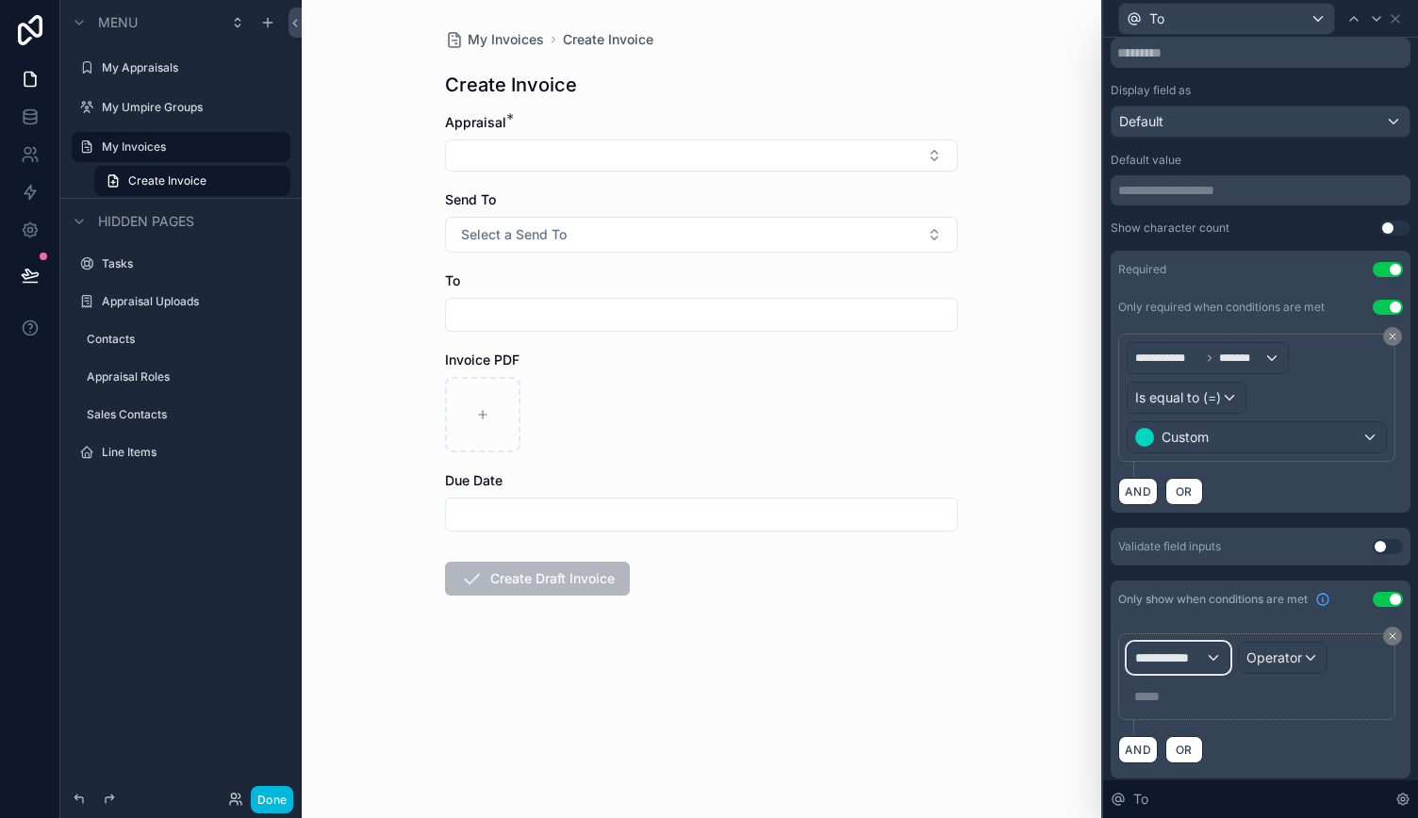
click at [1190, 662] on span "**********" at bounding box center [1170, 657] width 70 height 19
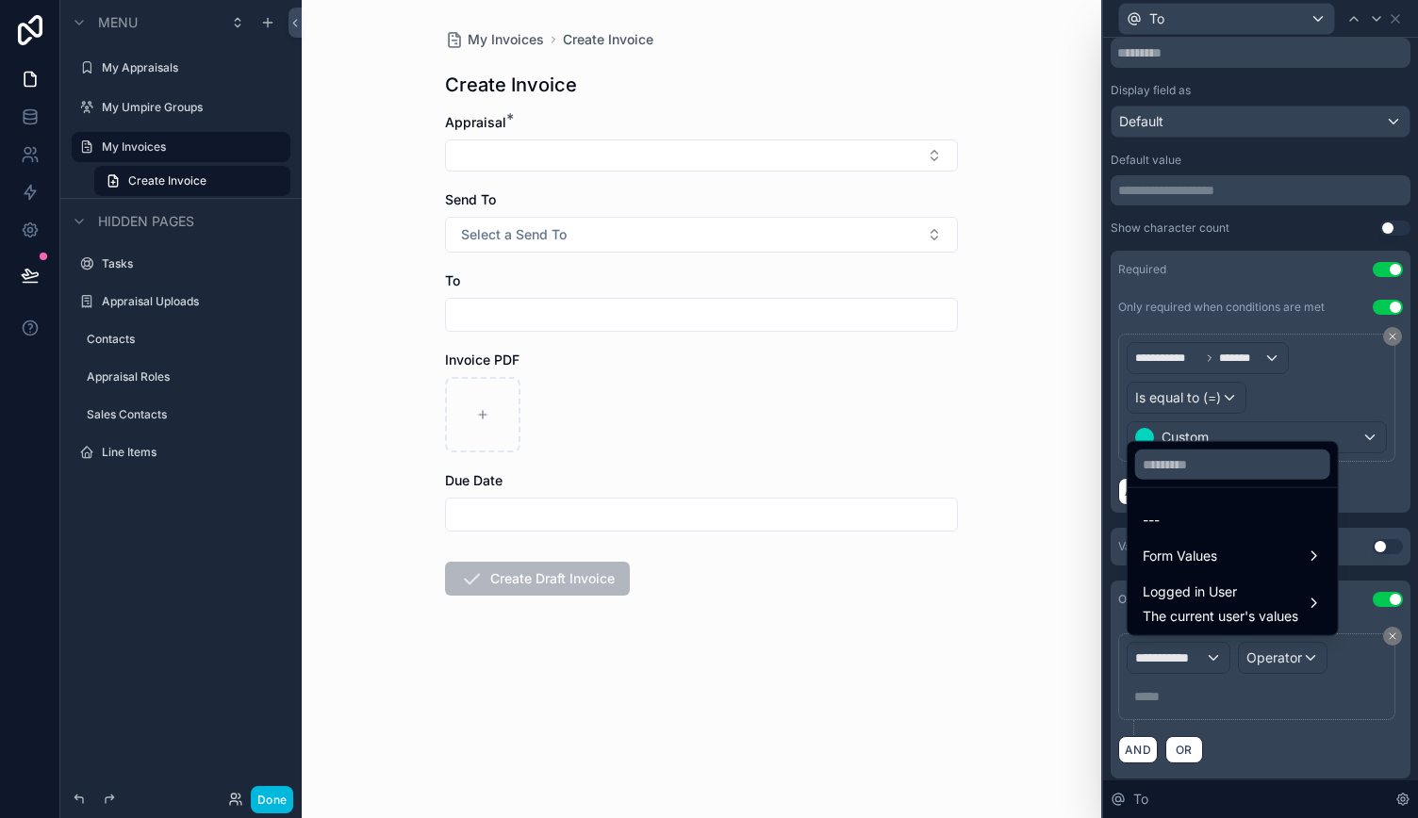
click at [1228, 556] on div "Form Values" at bounding box center [1232, 556] width 180 height 23
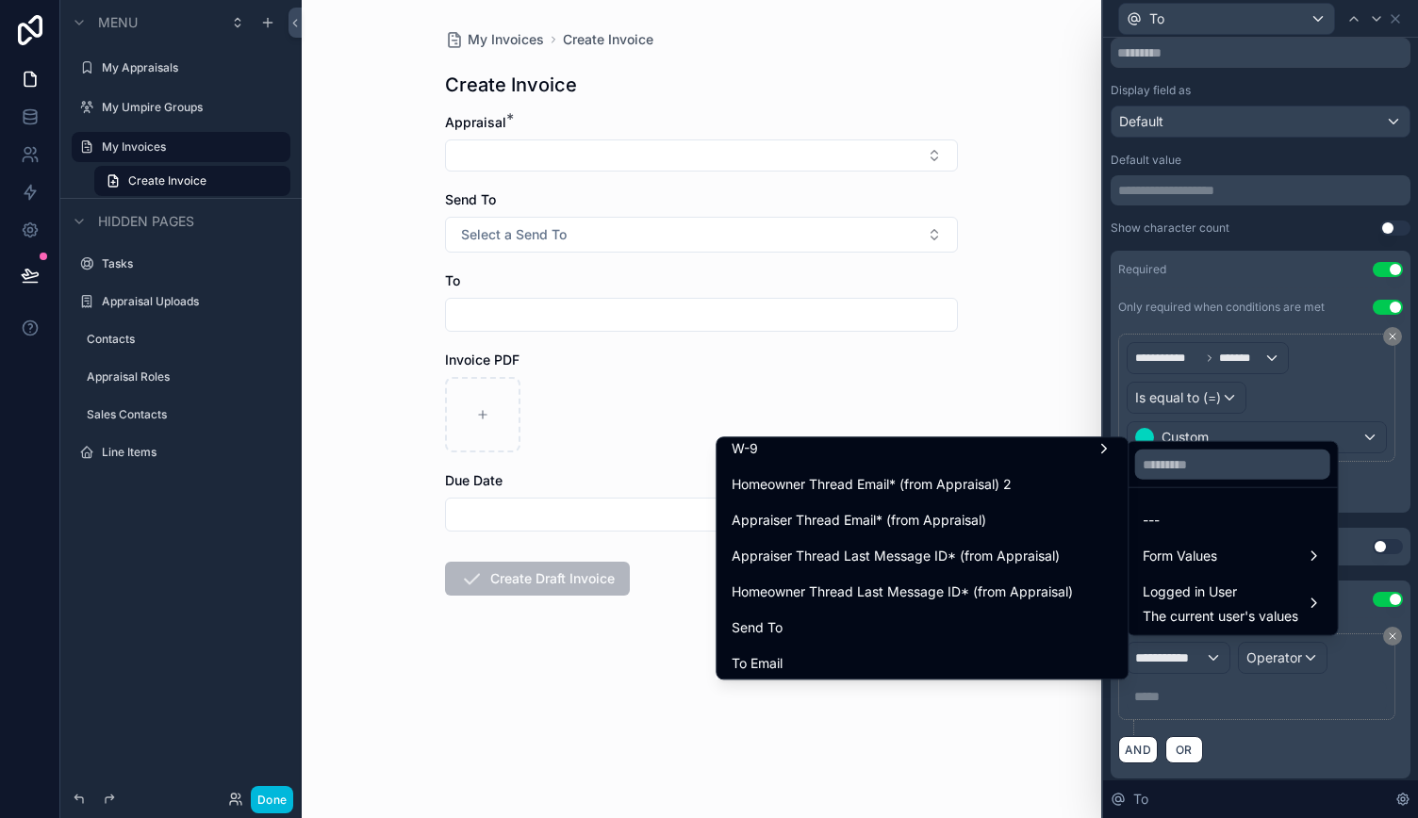
scroll to position [943, 0]
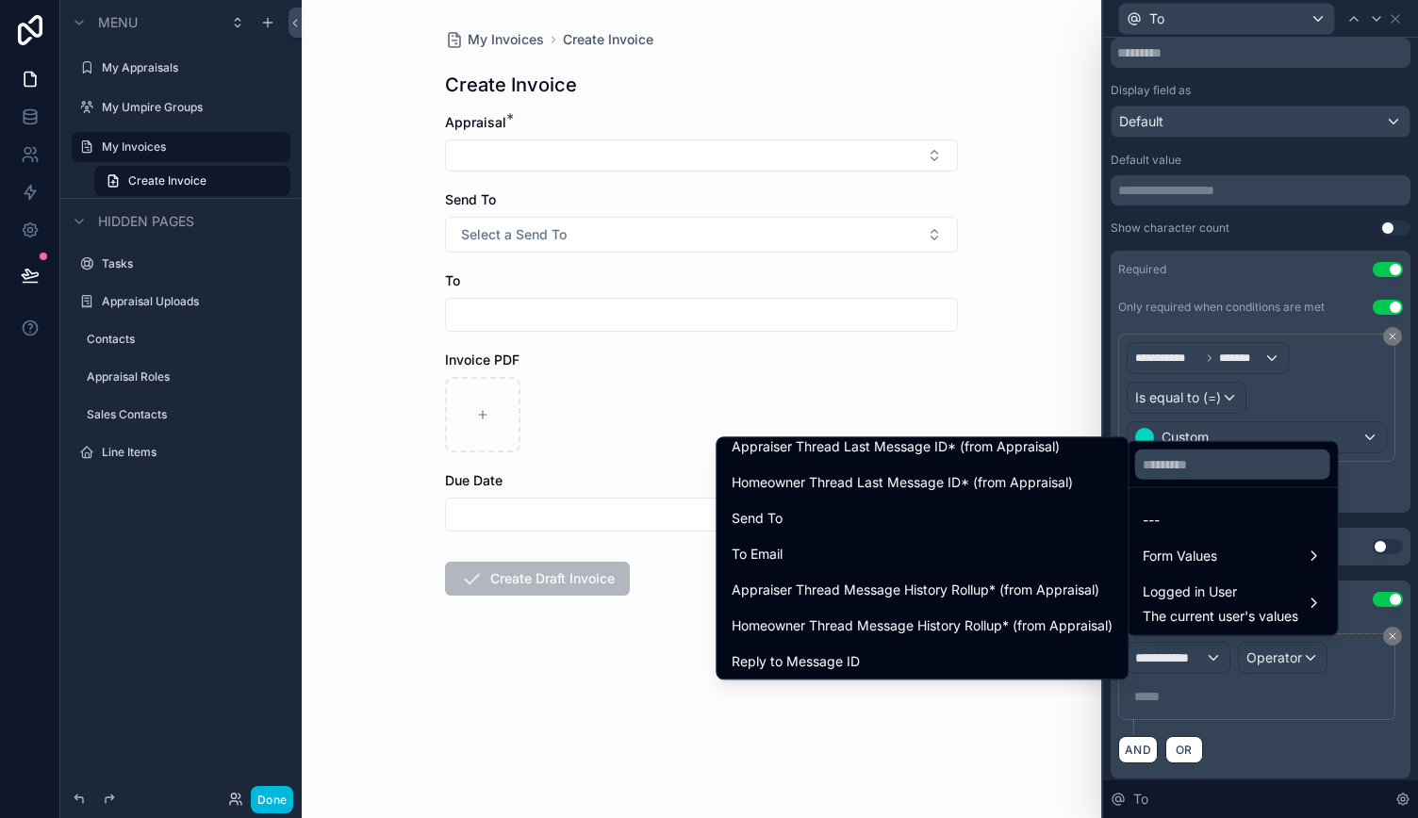
click at [798, 520] on div "Send To" at bounding box center [921, 518] width 381 height 23
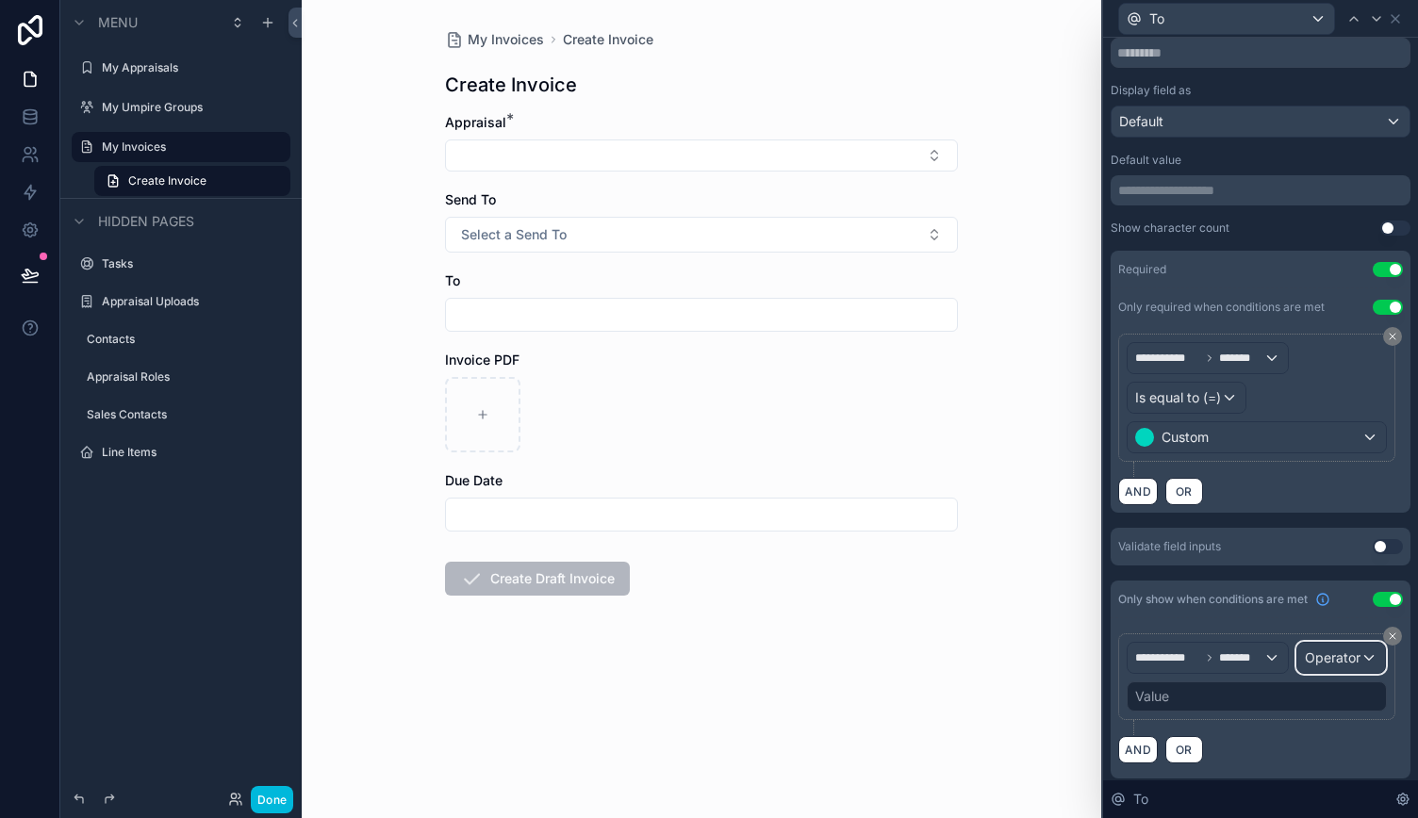
click at [1297, 673] on div "Operator" at bounding box center [1341, 658] width 88 height 30
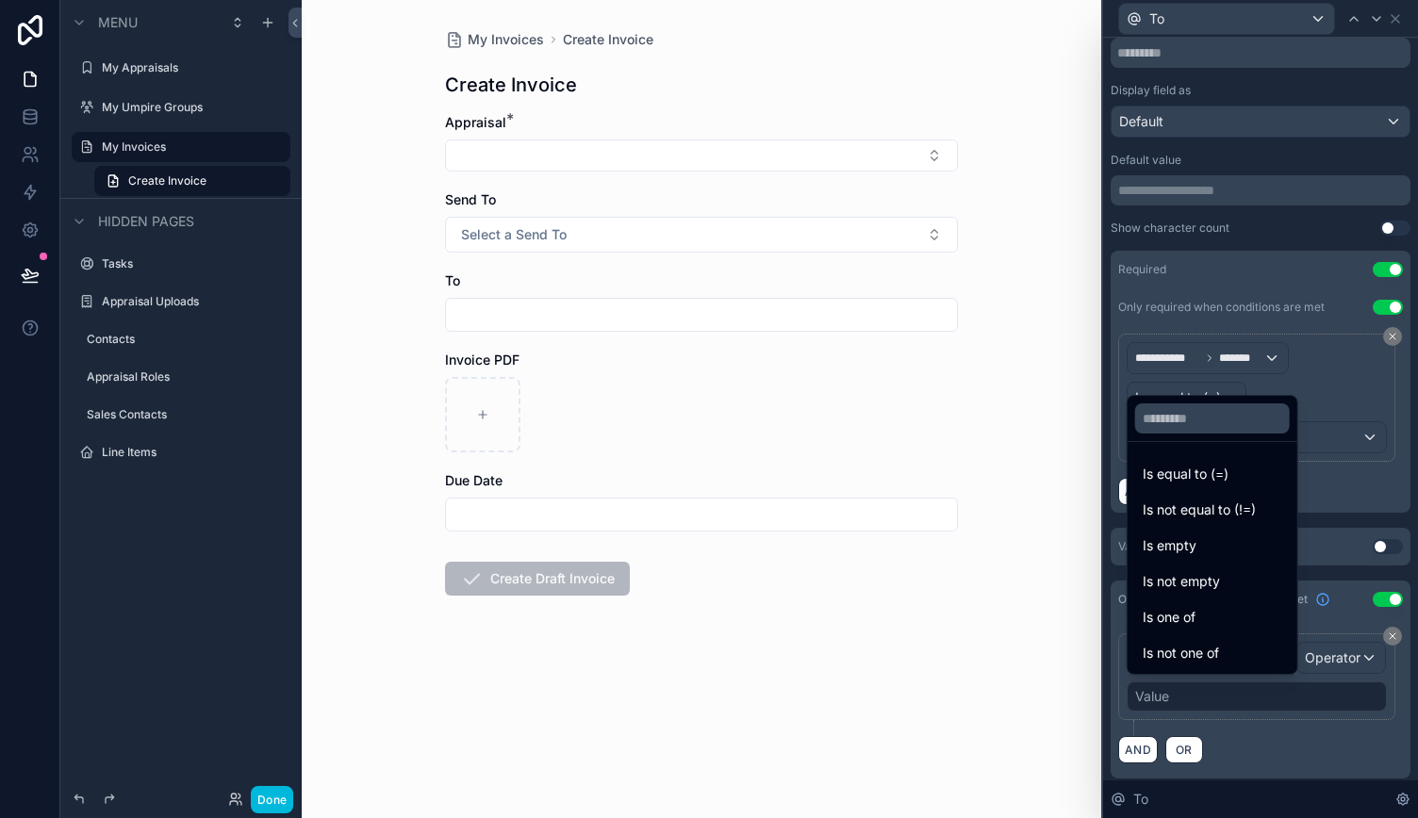
click at [1197, 623] on div "Is one of" at bounding box center [1211, 617] width 139 height 23
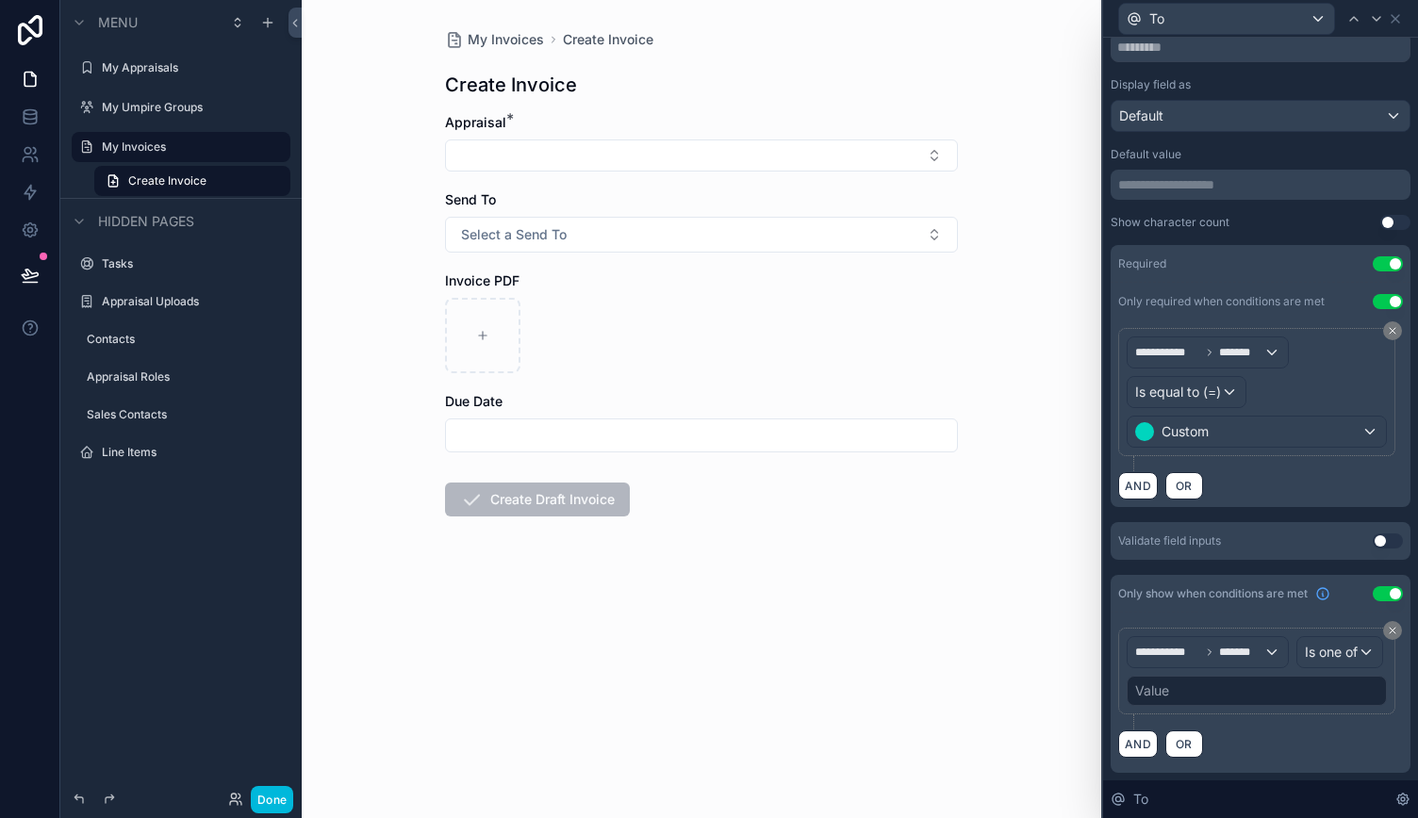
scroll to position [303, 0]
click at [1157, 687] on div "Value" at bounding box center [1152, 690] width 34 height 19
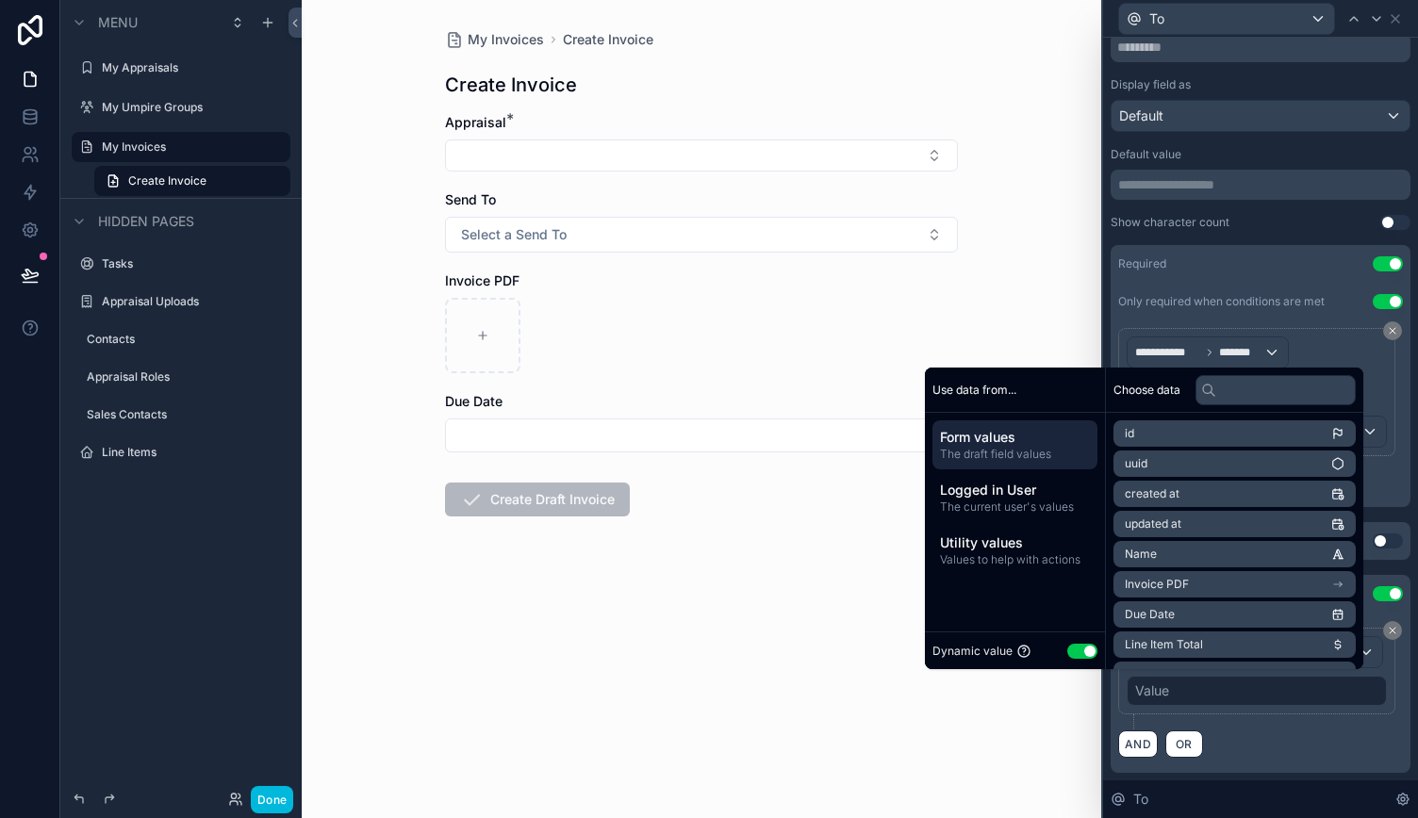
click at [1071, 641] on div "Dynamic value Use setting" at bounding box center [1014, 651] width 165 height 22
click at [1073, 642] on div "Dynamic value Use setting" at bounding box center [1014, 651] width 165 height 22
click at [1073, 644] on div "Dynamic value Use setting" at bounding box center [1014, 651] width 165 height 22
click at [1073, 646] on button "Use setting" at bounding box center [1082, 651] width 30 height 15
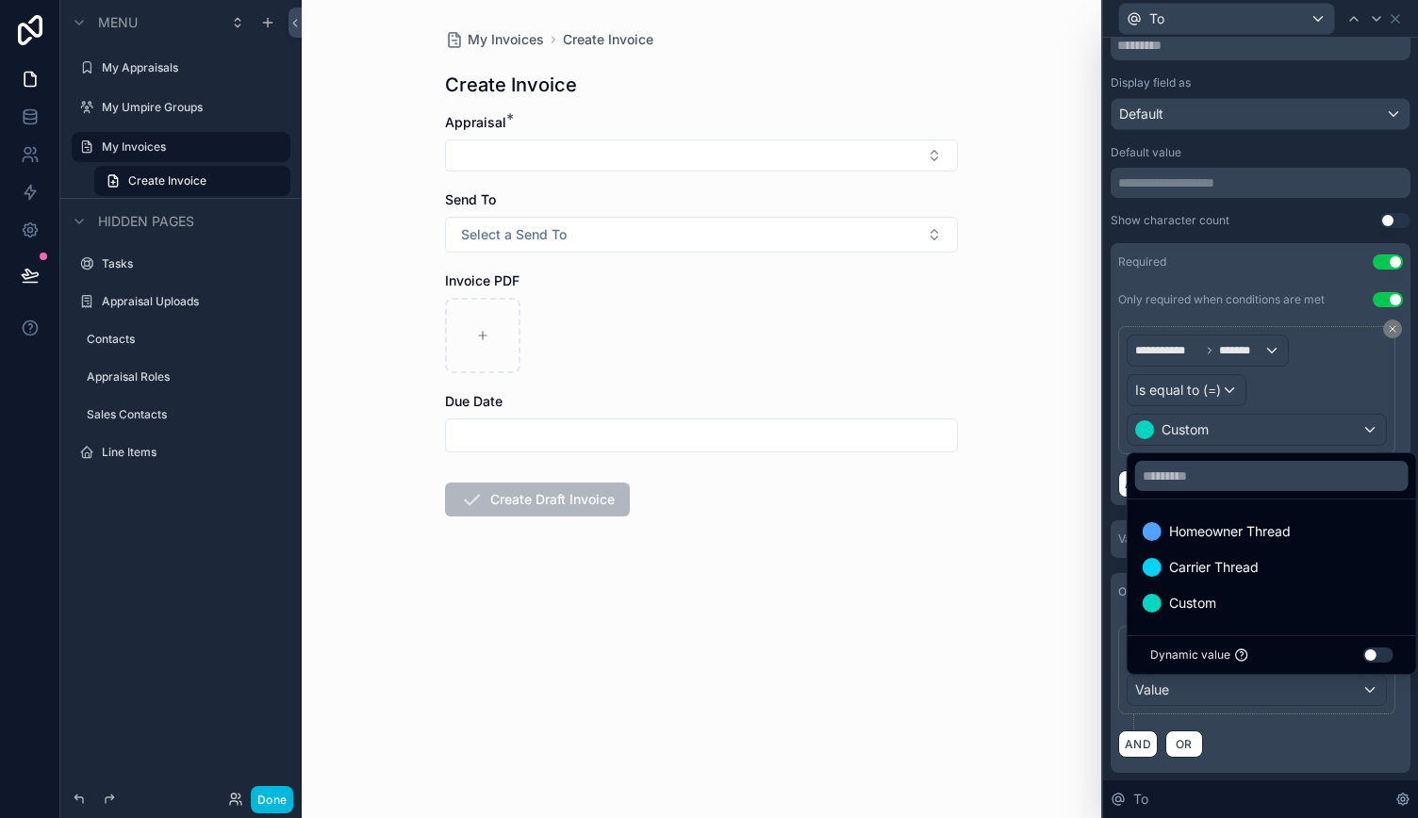
click at [1200, 607] on span "Custom" at bounding box center [1192, 603] width 47 height 23
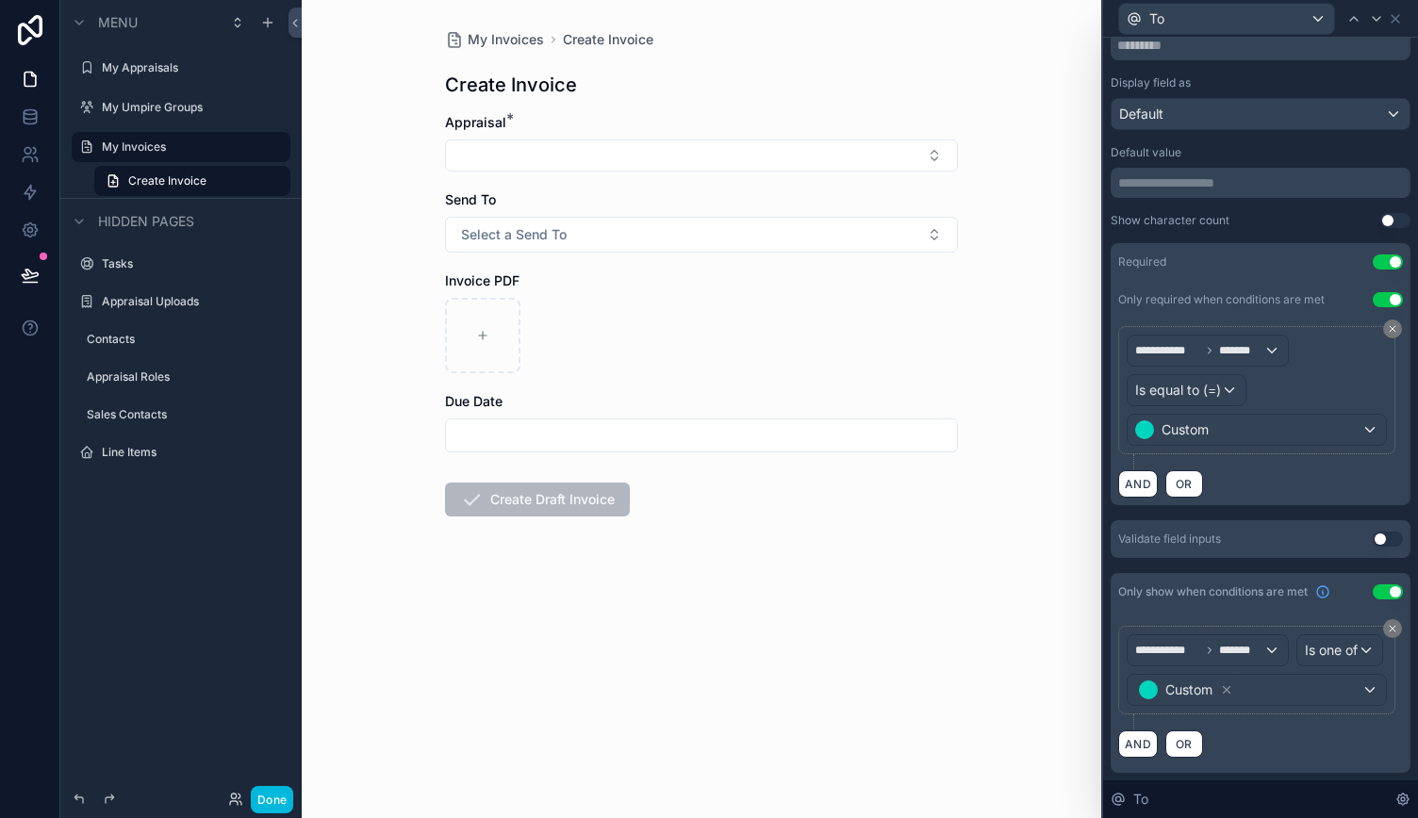
click at [1333, 738] on div "AND OR" at bounding box center [1260, 744] width 285 height 28
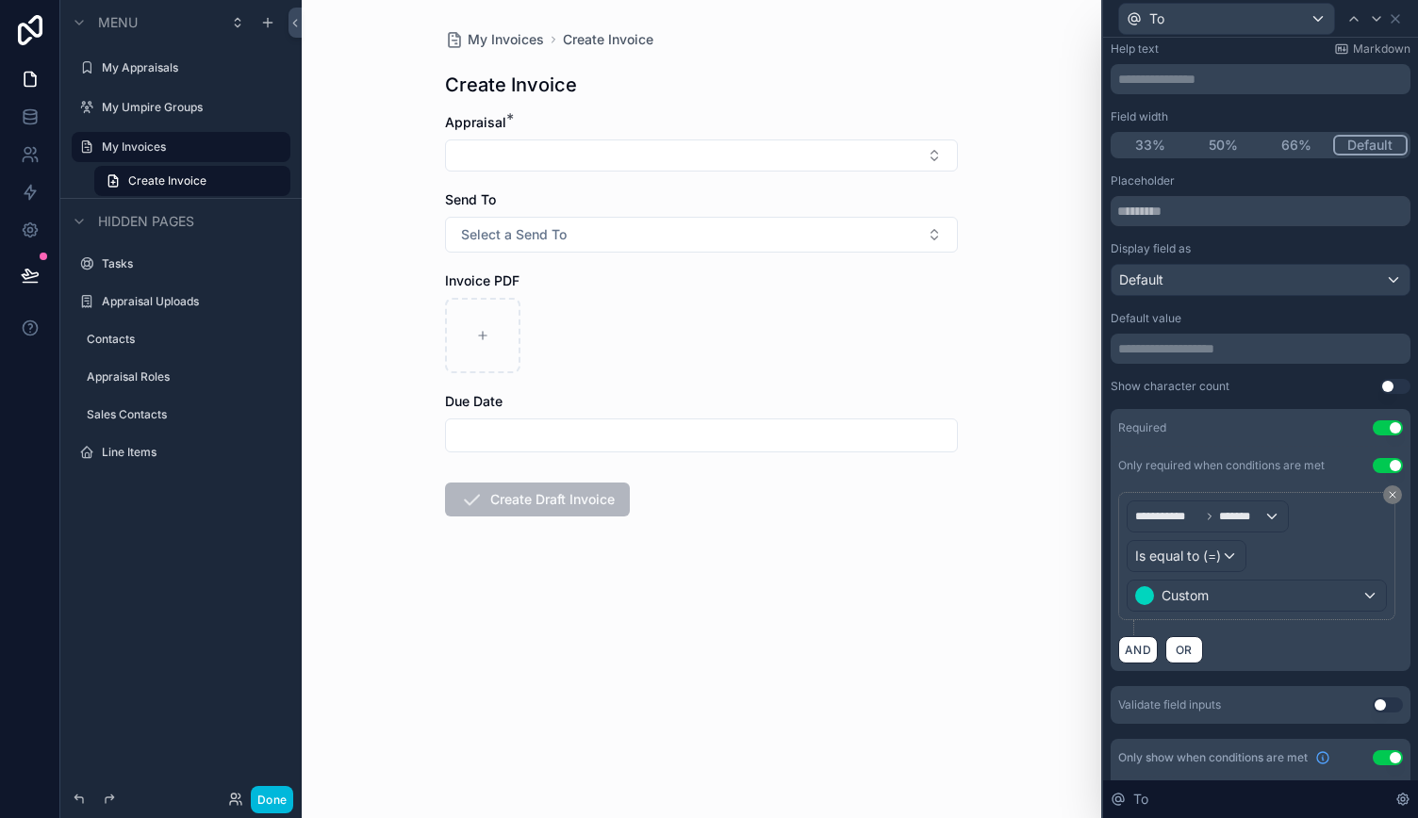
scroll to position [0, 0]
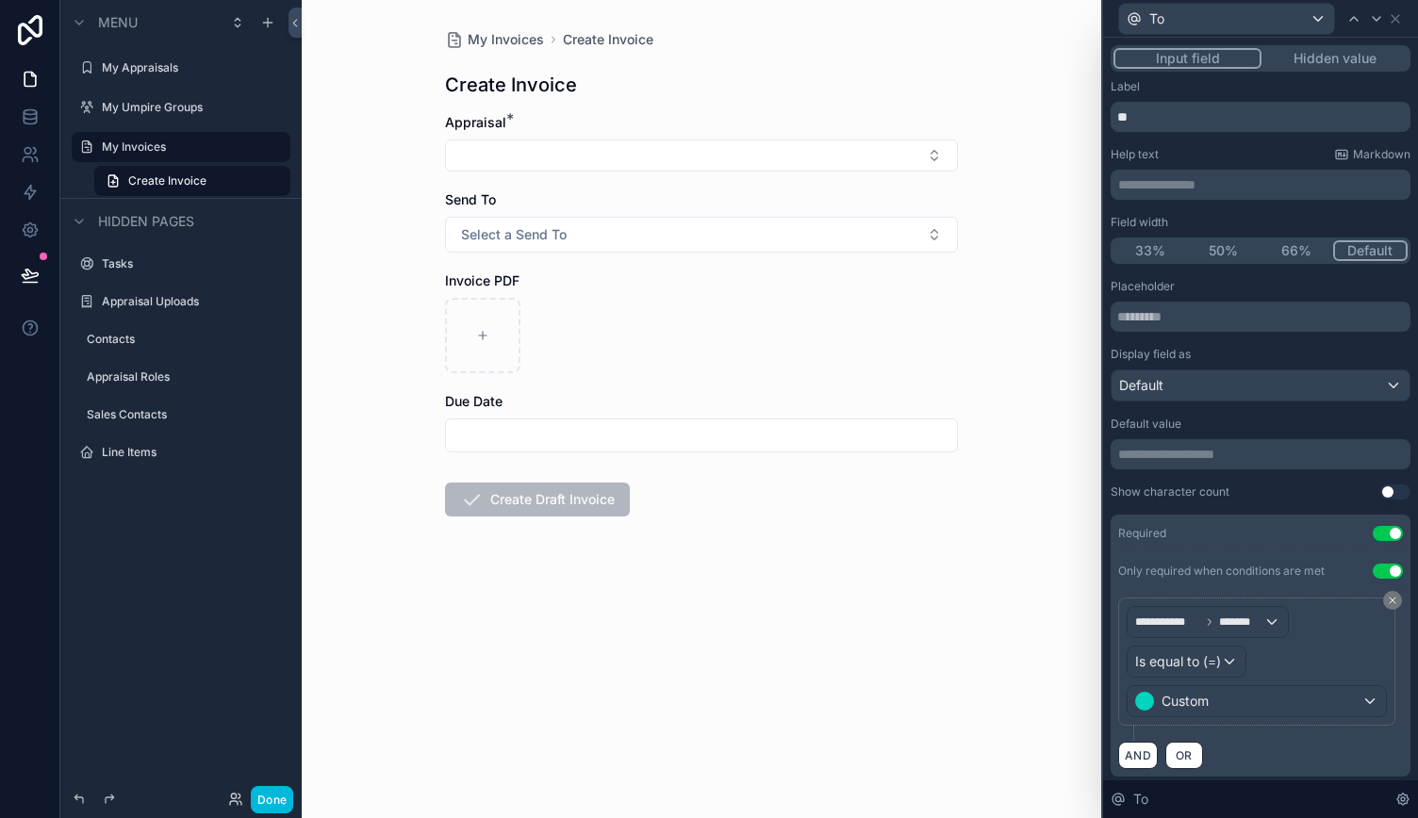
click at [1397, 16] on icon at bounding box center [1395, 19] width 8 height 8
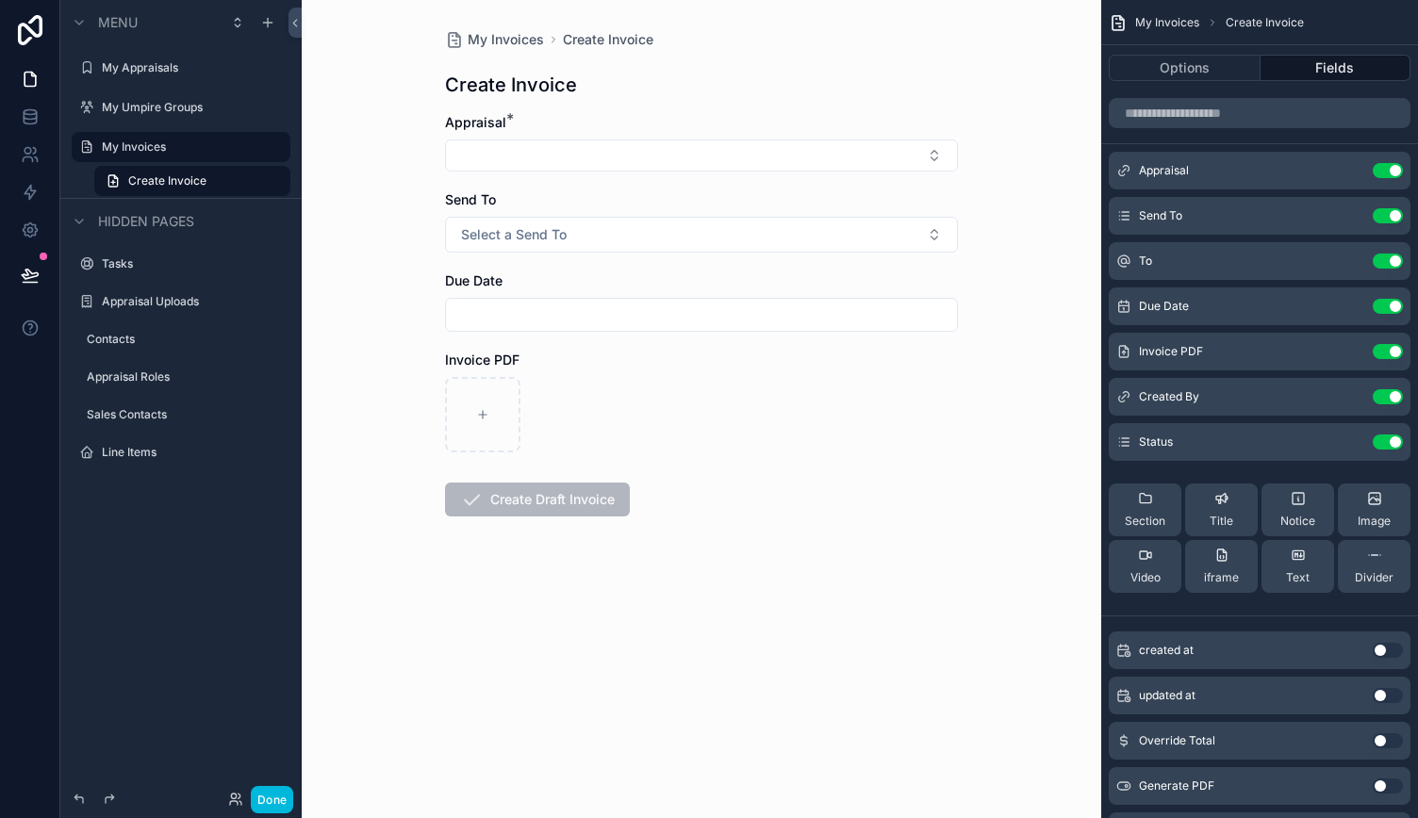
click at [156, 156] on div "My Invoices" at bounding box center [194, 147] width 185 height 23
click at [156, 140] on label "My Invoices" at bounding box center [190, 146] width 177 height 15
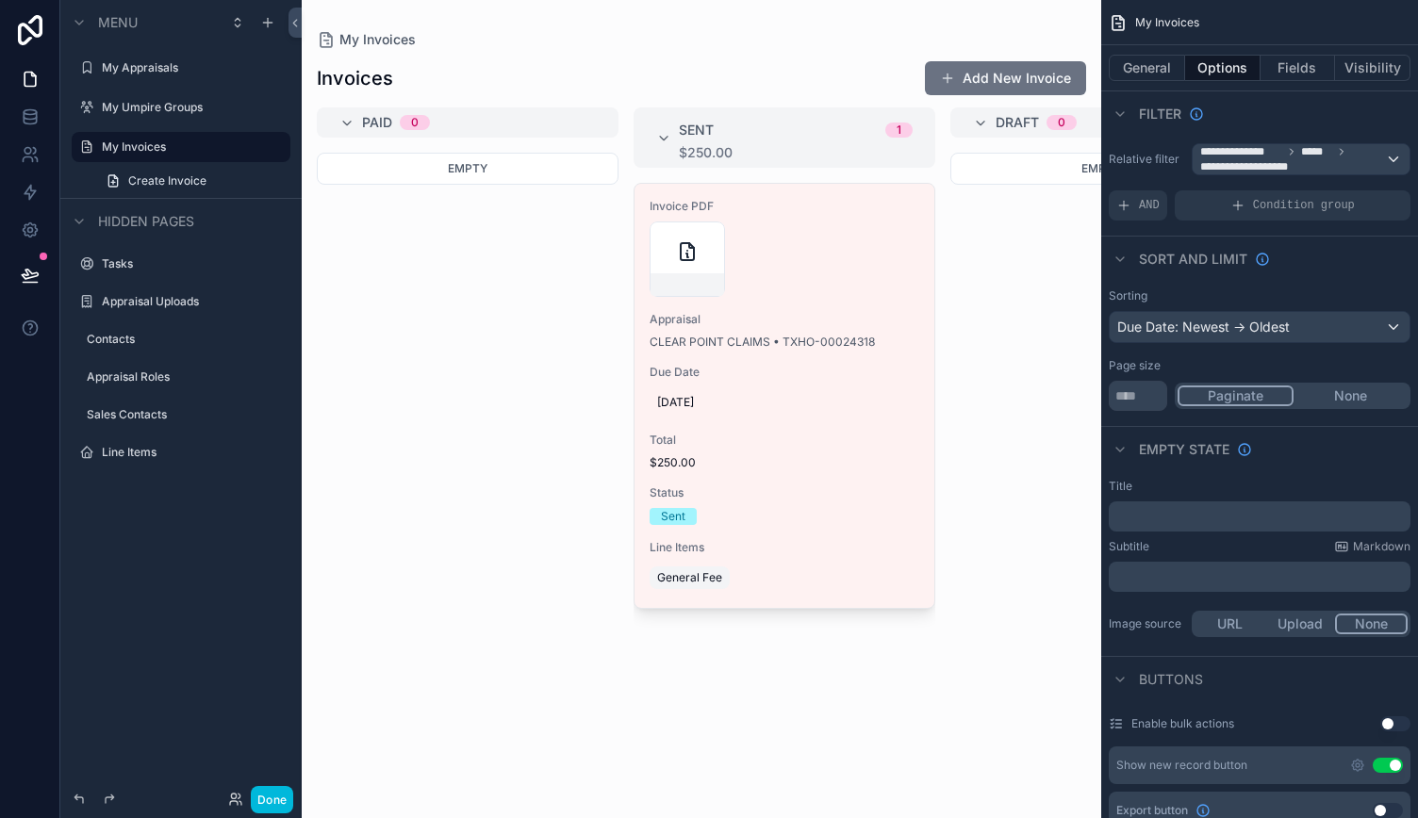
click at [835, 295] on div "scrollable content" at bounding box center [784, 259] width 270 height 75
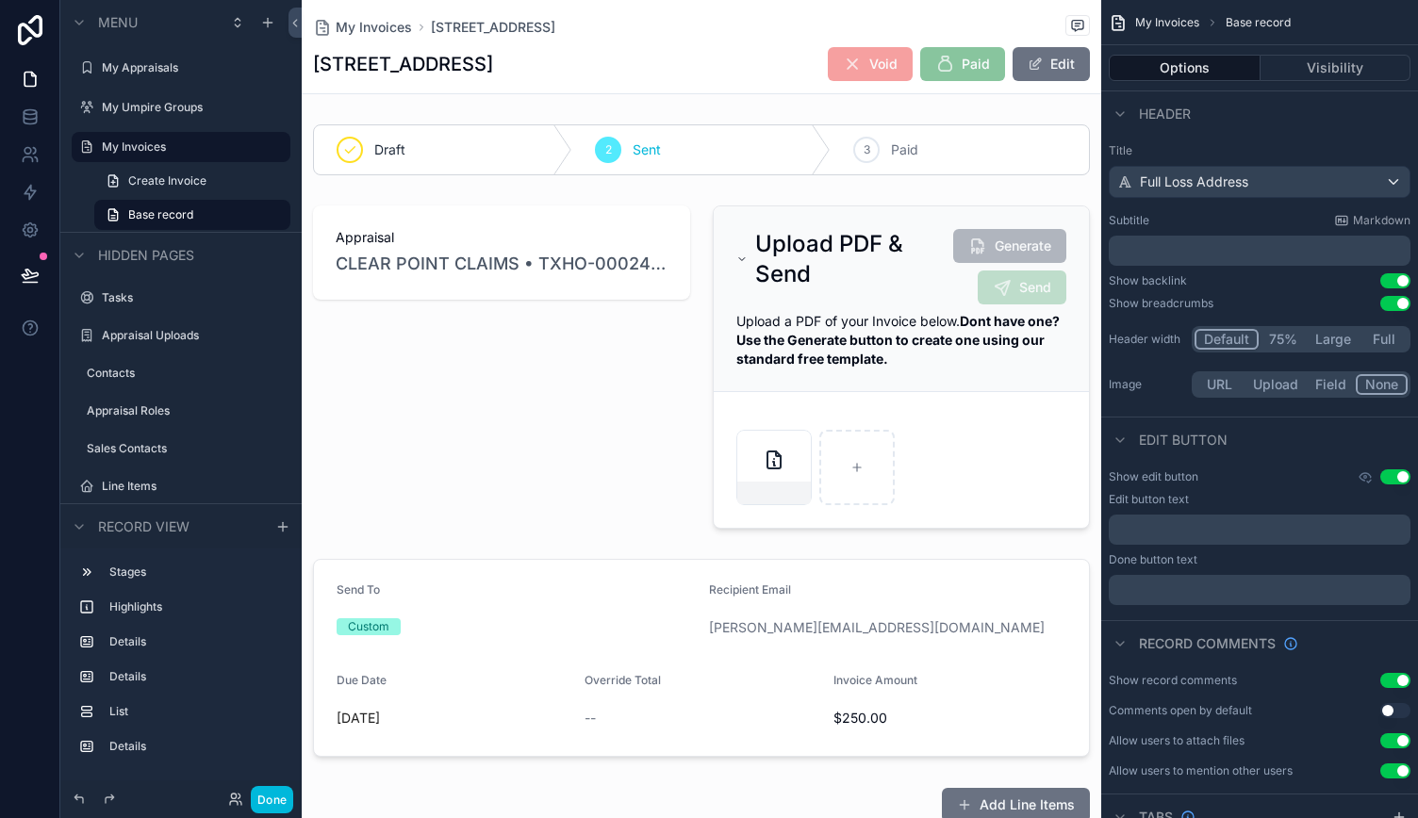
click at [526, 412] on div "scrollable content" at bounding box center [502, 367] width 400 height 338
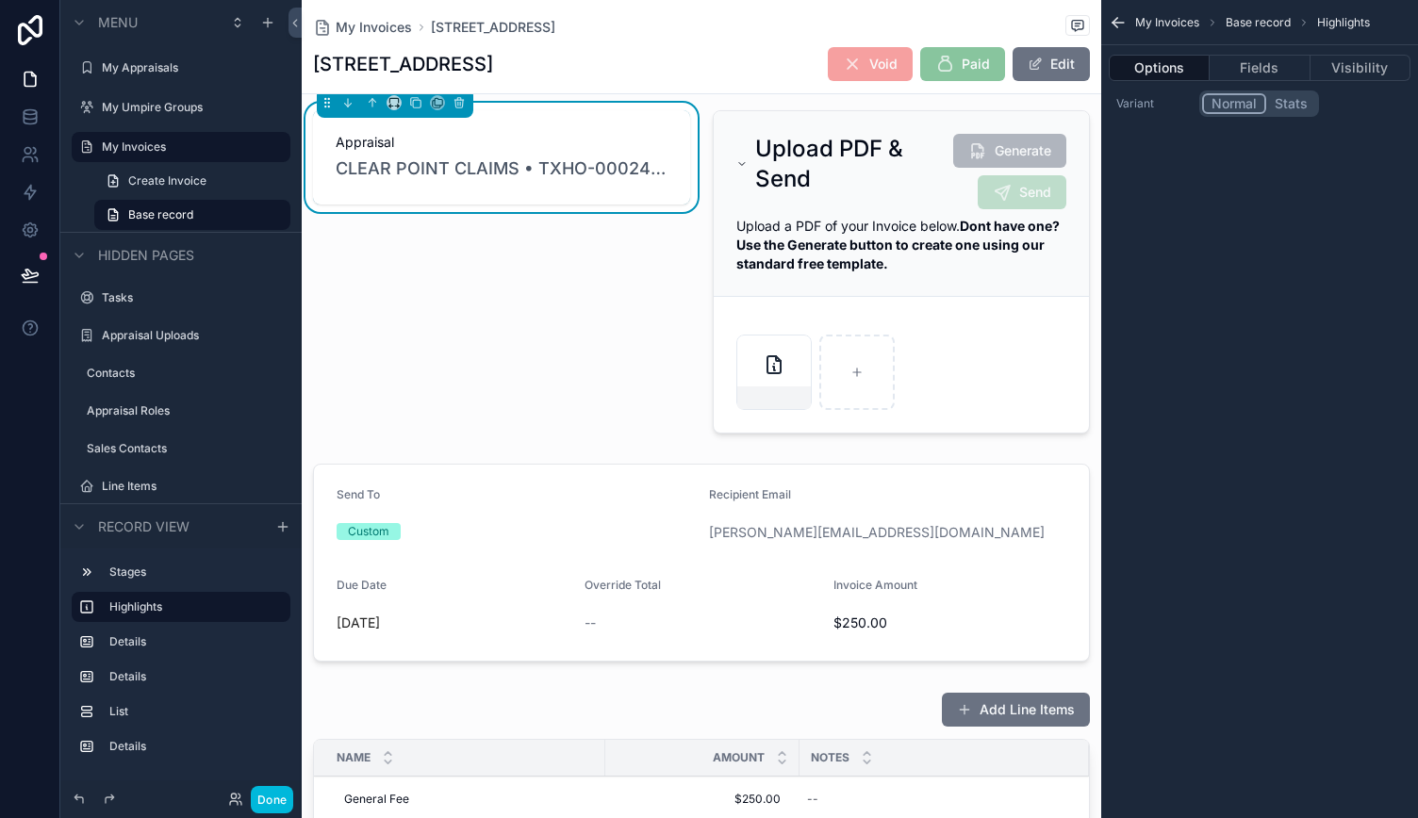
scroll to position [93, 0]
click at [533, 459] on div "scrollable content" at bounding box center [701, 564] width 799 height 213
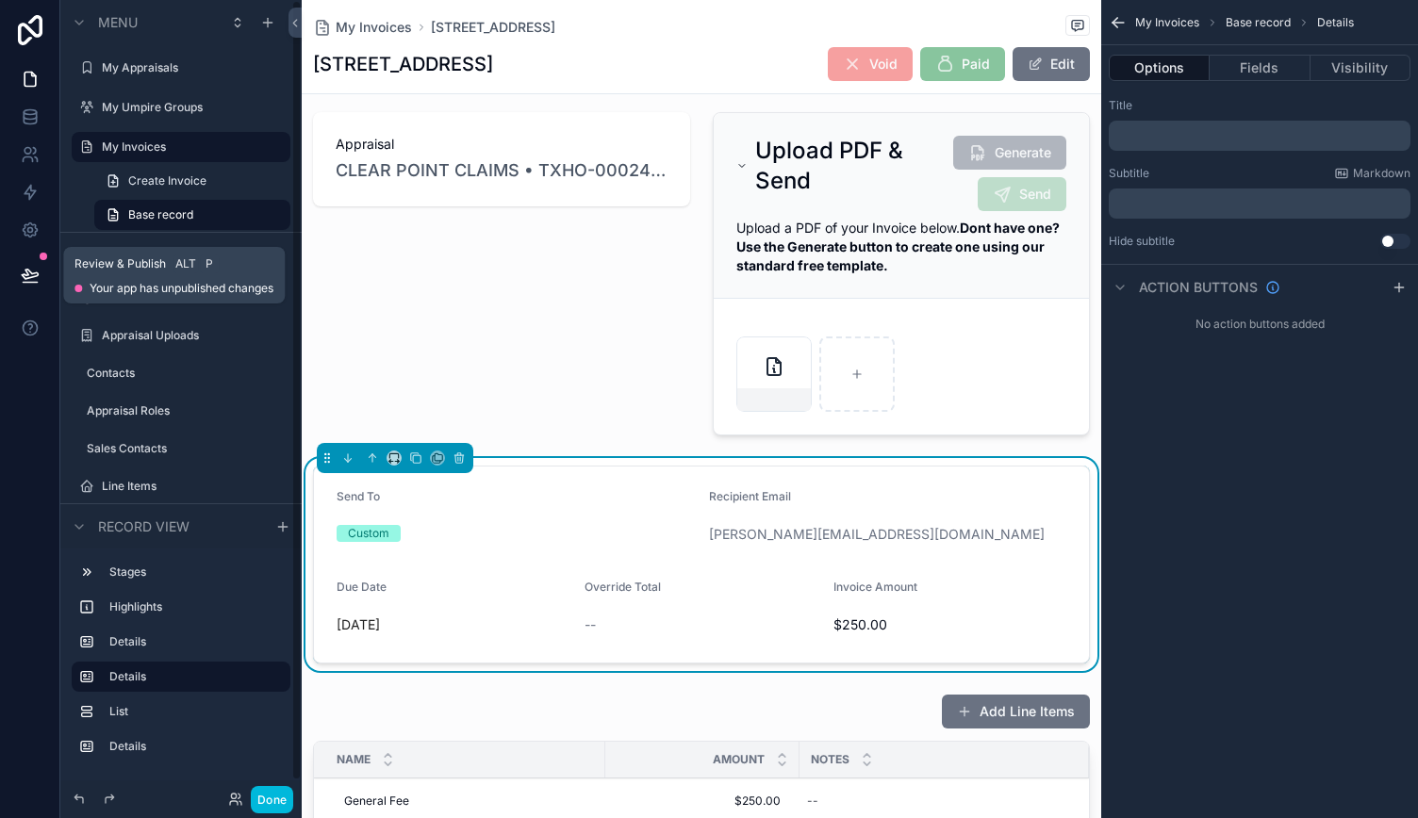
click at [39, 281] on icon at bounding box center [30, 275] width 19 height 19
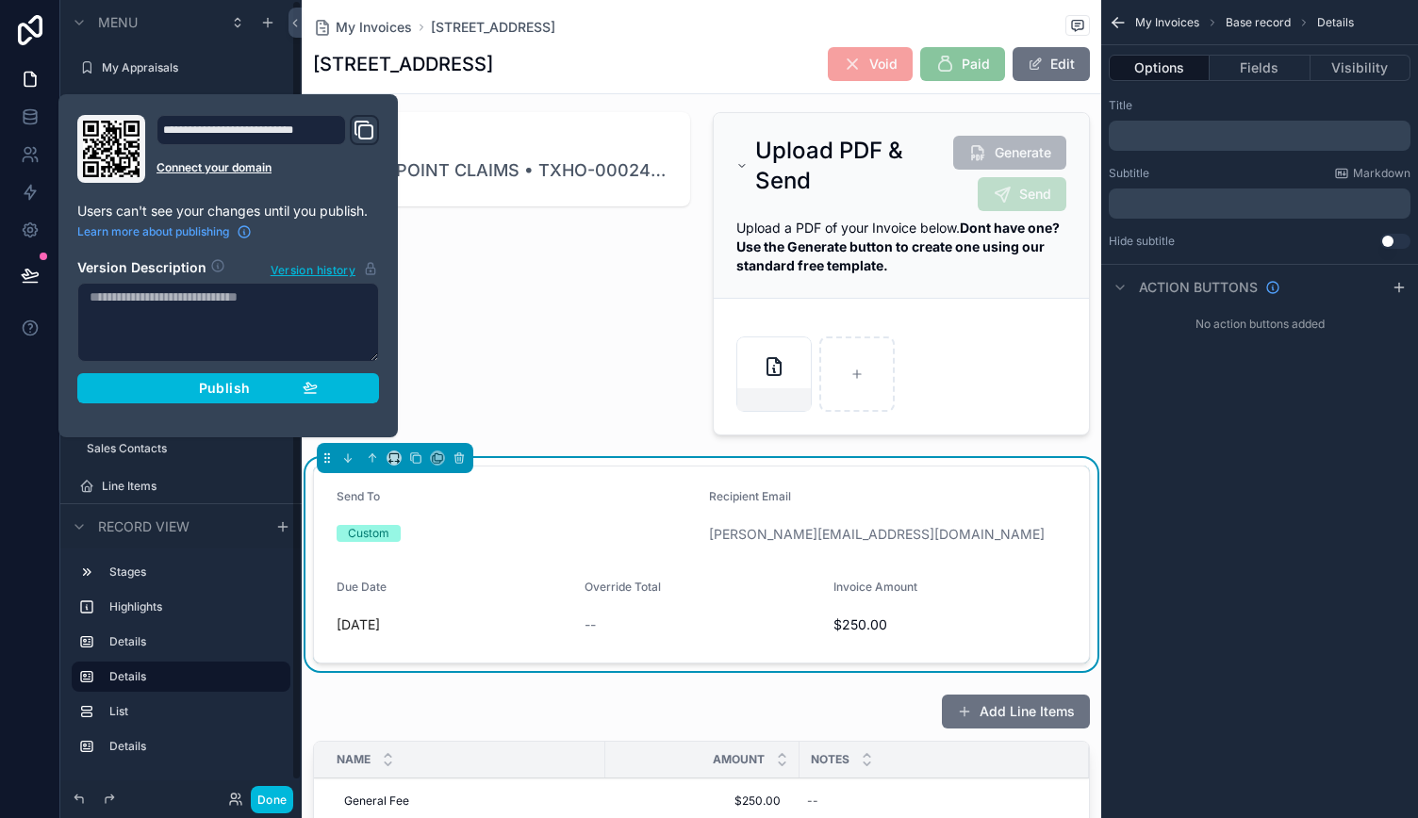
click at [271, 794] on button "Done" at bounding box center [272, 799] width 42 height 27
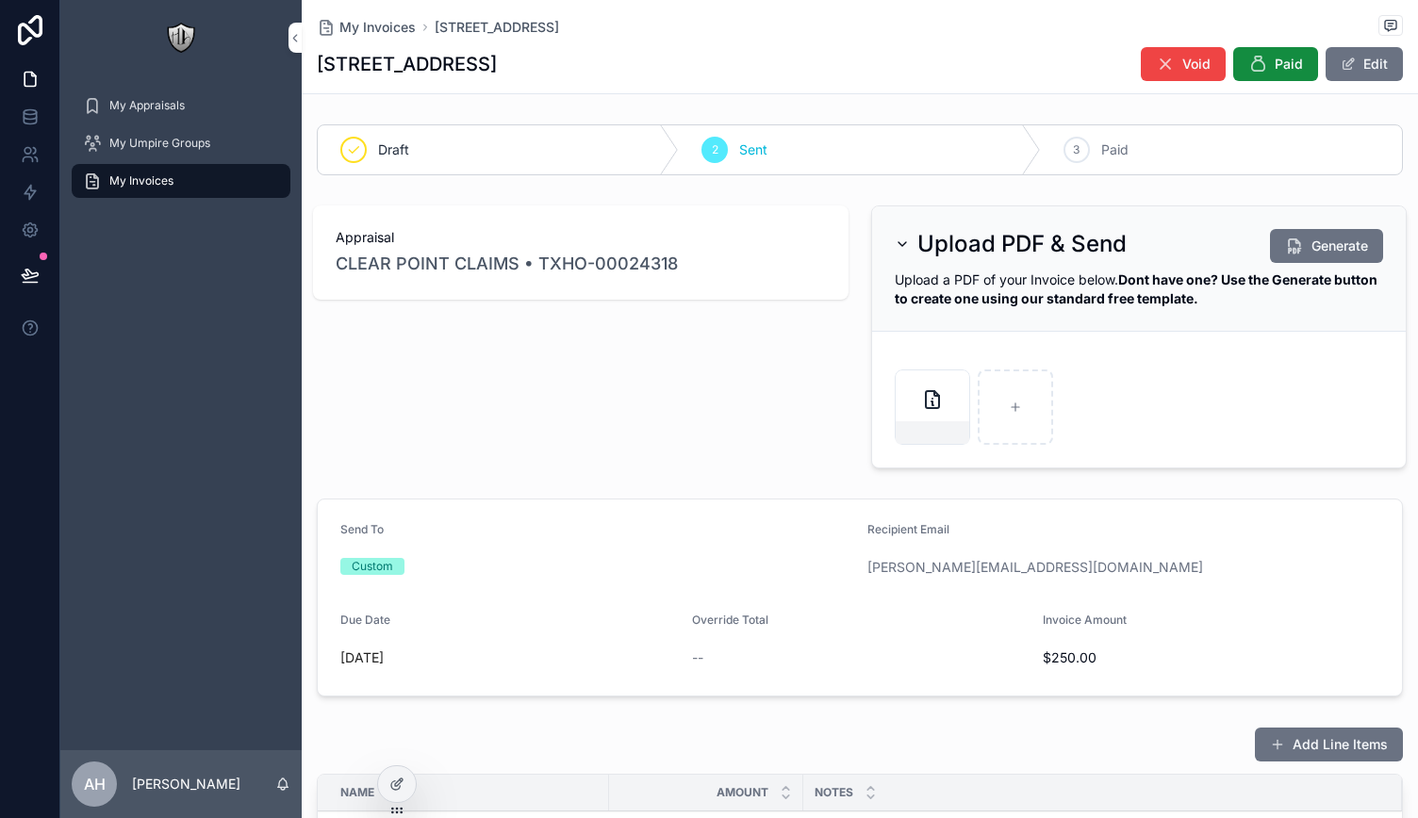
click at [129, 131] on div "My Umpire Groups" at bounding box center [181, 143] width 196 height 30
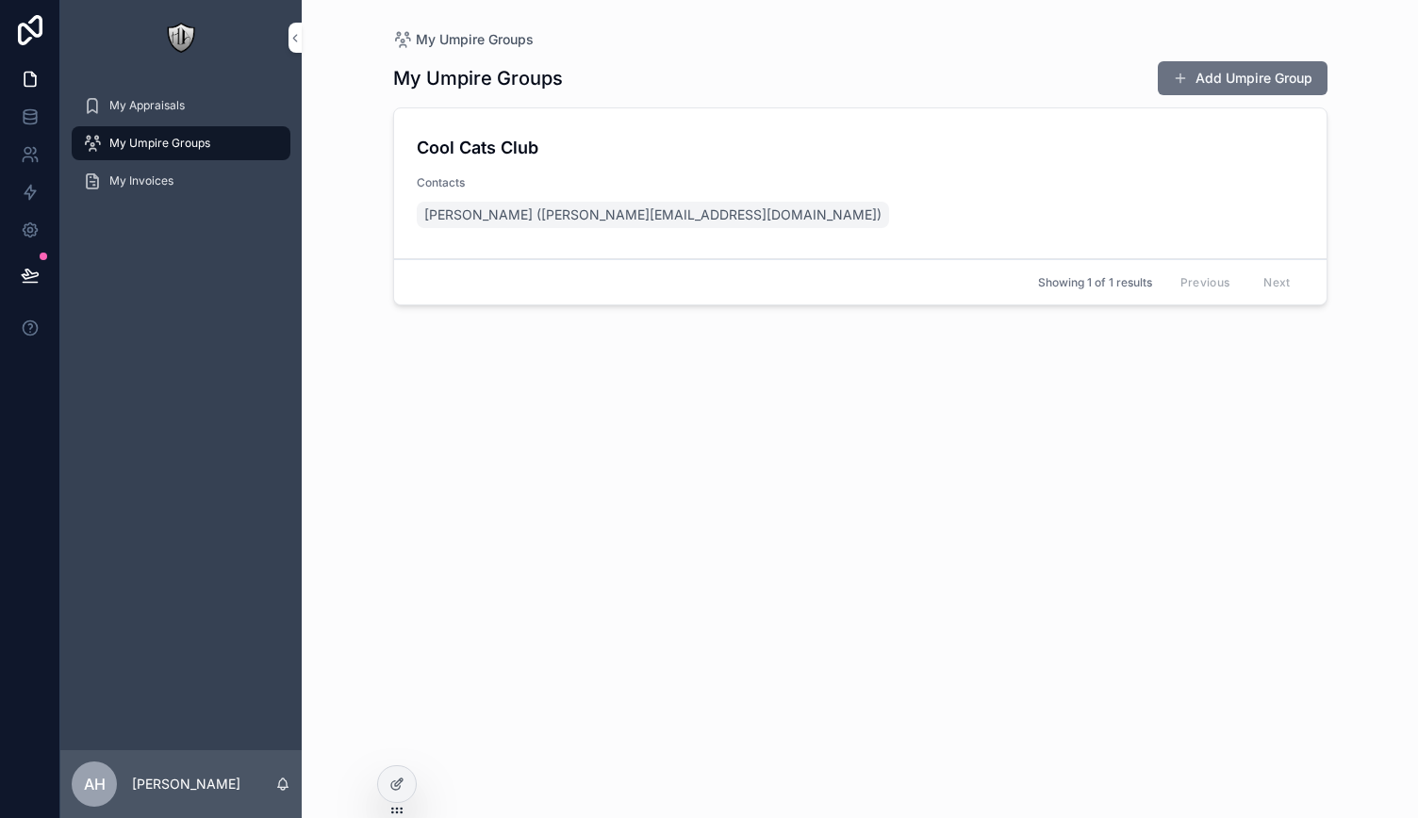
click at [717, 156] on h4 "Cool Cats Club" at bounding box center [860, 147] width 887 height 25
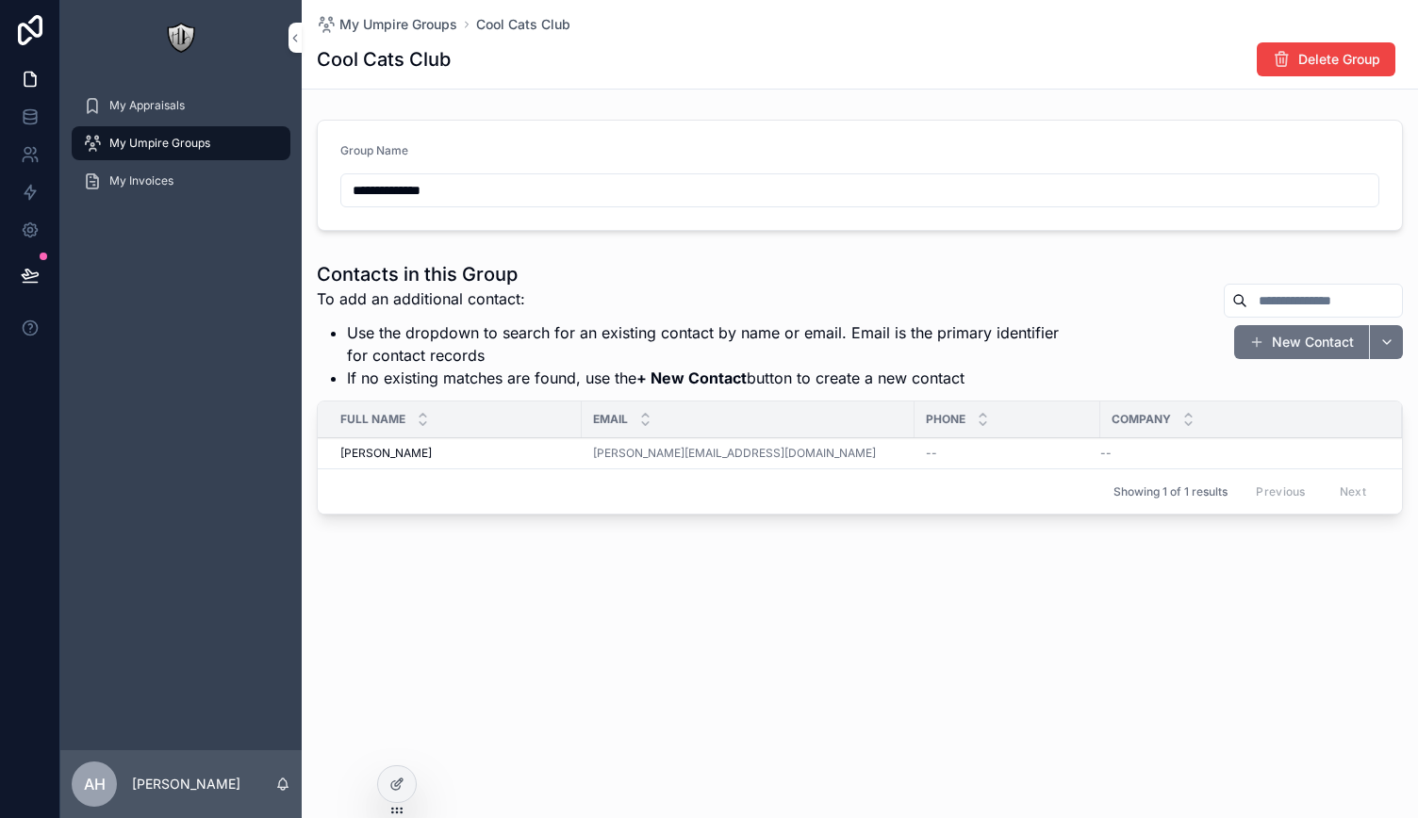
click at [175, 186] on div "My Invoices" at bounding box center [181, 181] width 196 height 30
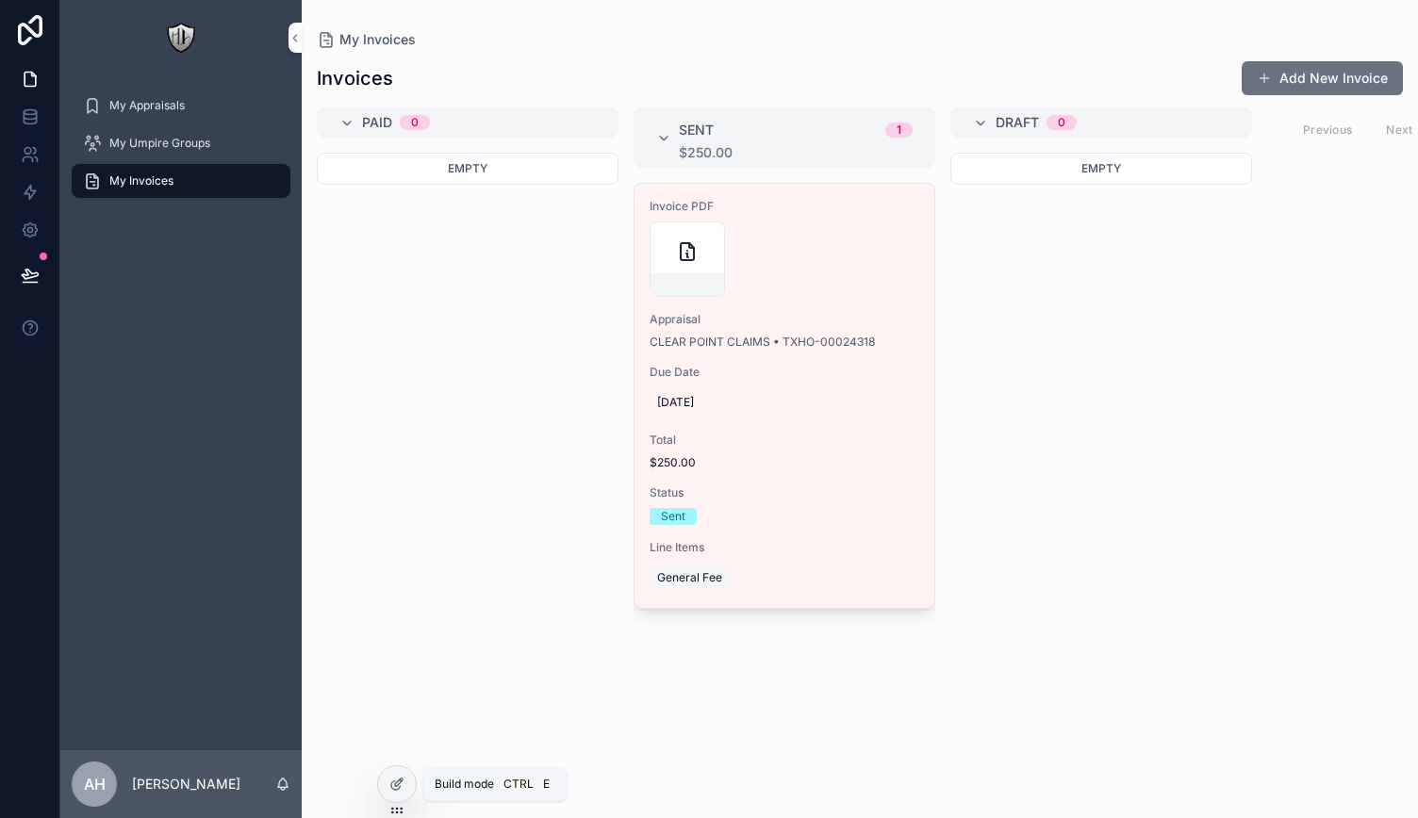
click at [390, 786] on icon at bounding box center [396, 784] width 15 height 15
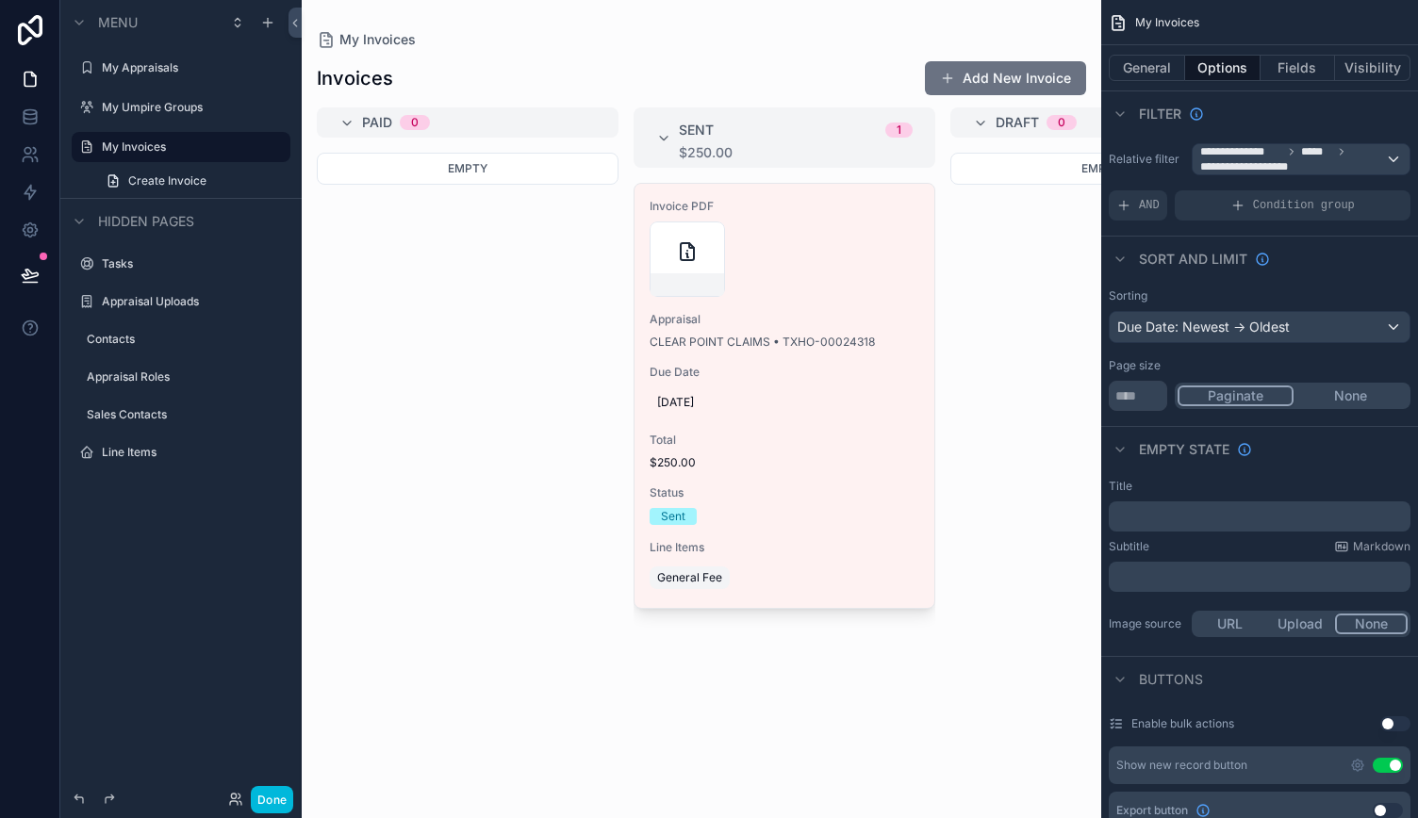
click at [767, 263] on div "scrollable content" at bounding box center [701, 409] width 799 height 818
click at [1308, 63] on button "Fields" at bounding box center [1297, 68] width 75 height 26
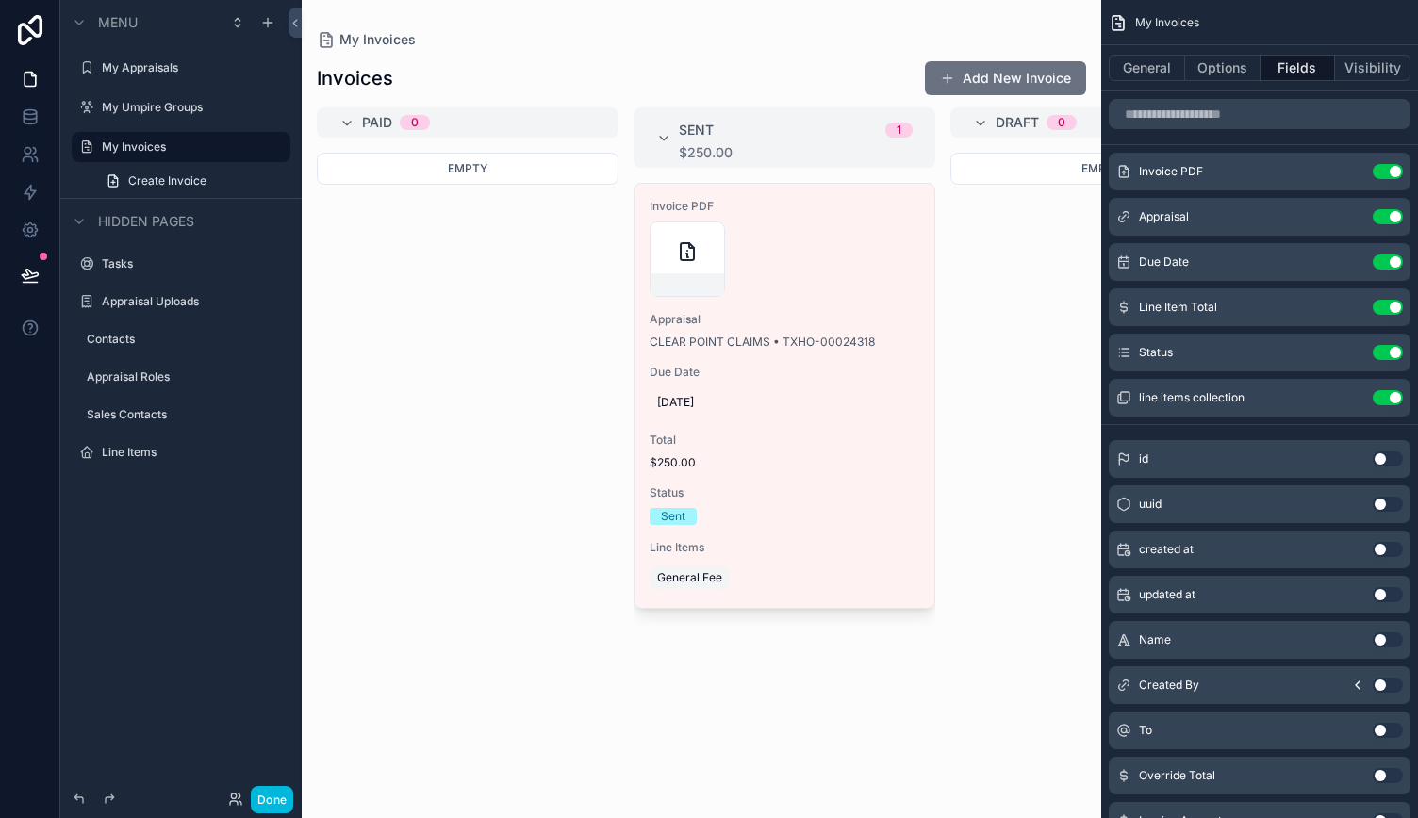
click at [0, 0] on icon "scrollable content" at bounding box center [0, 0] width 0 height 0
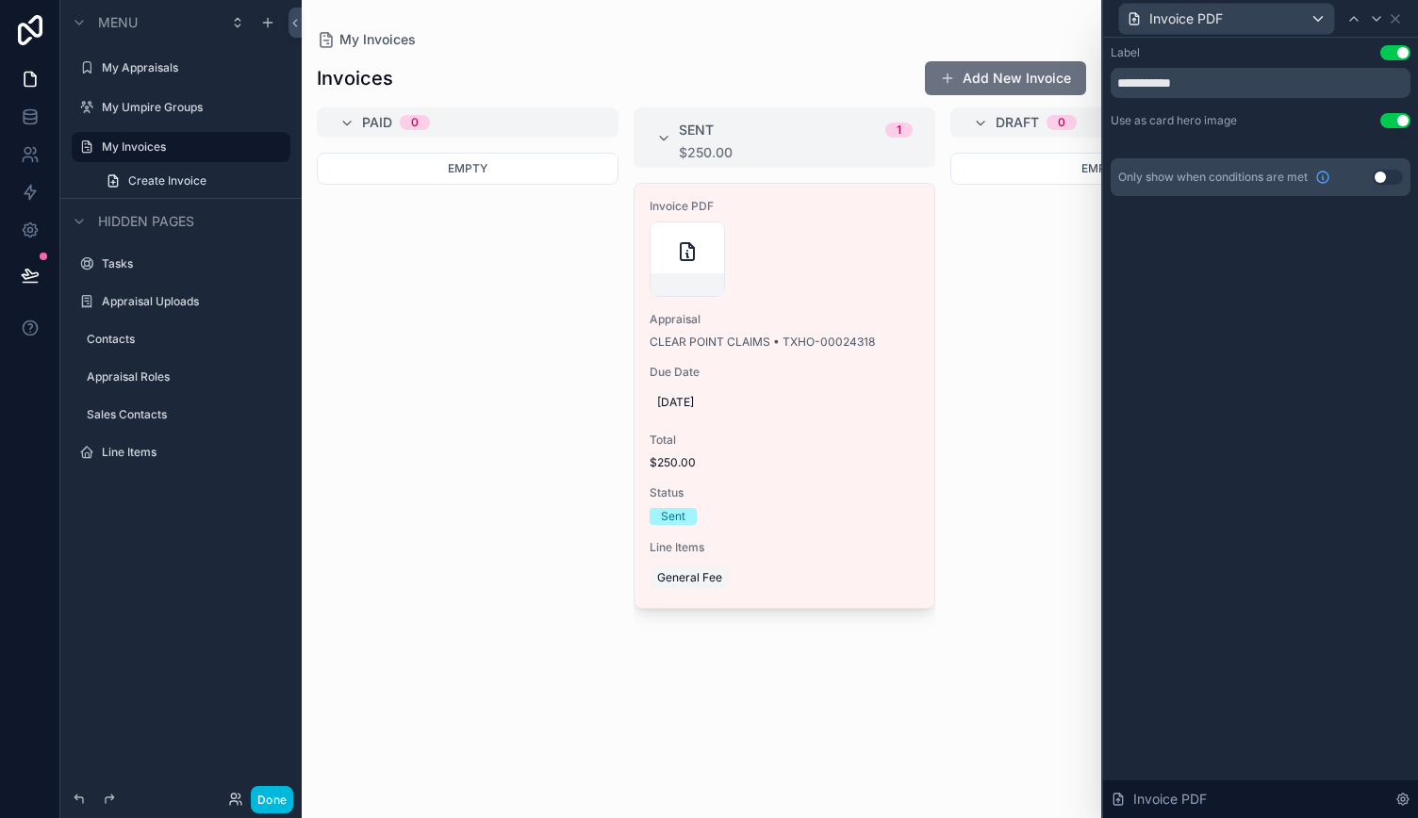
click at [1389, 121] on button "Use setting" at bounding box center [1395, 120] width 30 height 15
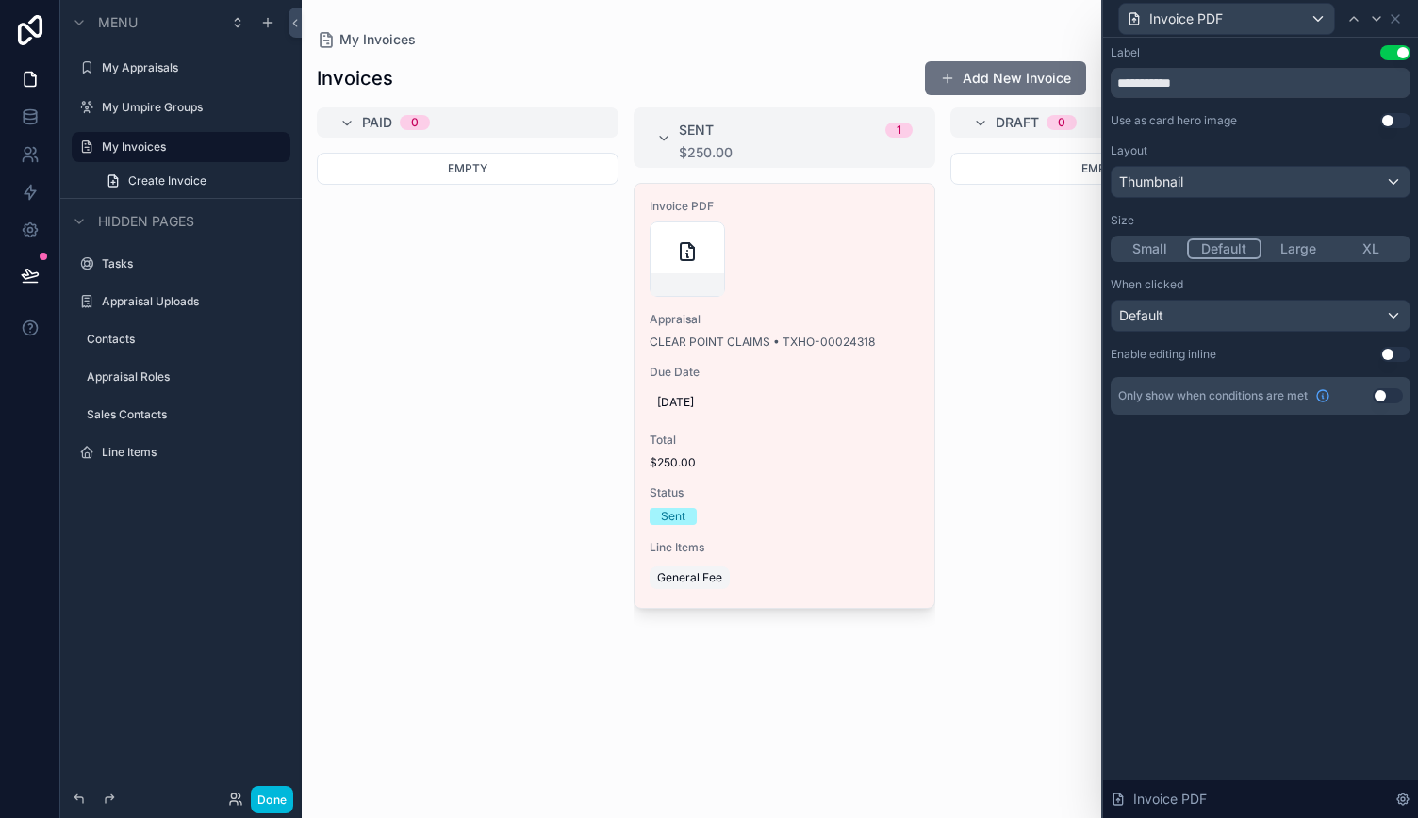
click at [1168, 252] on button "Small" at bounding box center [1150, 248] width 74 height 21
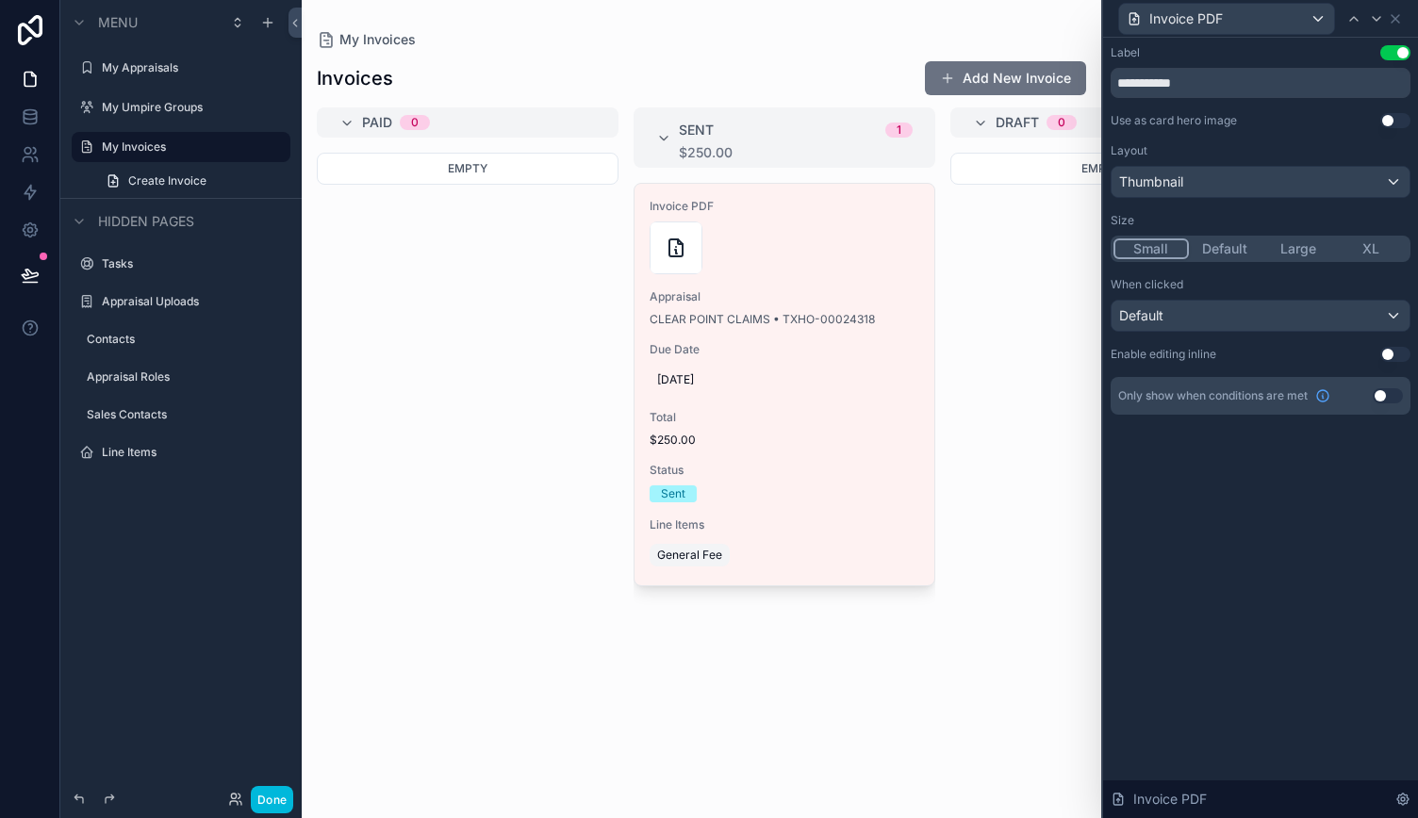
click at [1388, 123] on button "Use setting" at bounding box center [1395, 120] width 30 height 15
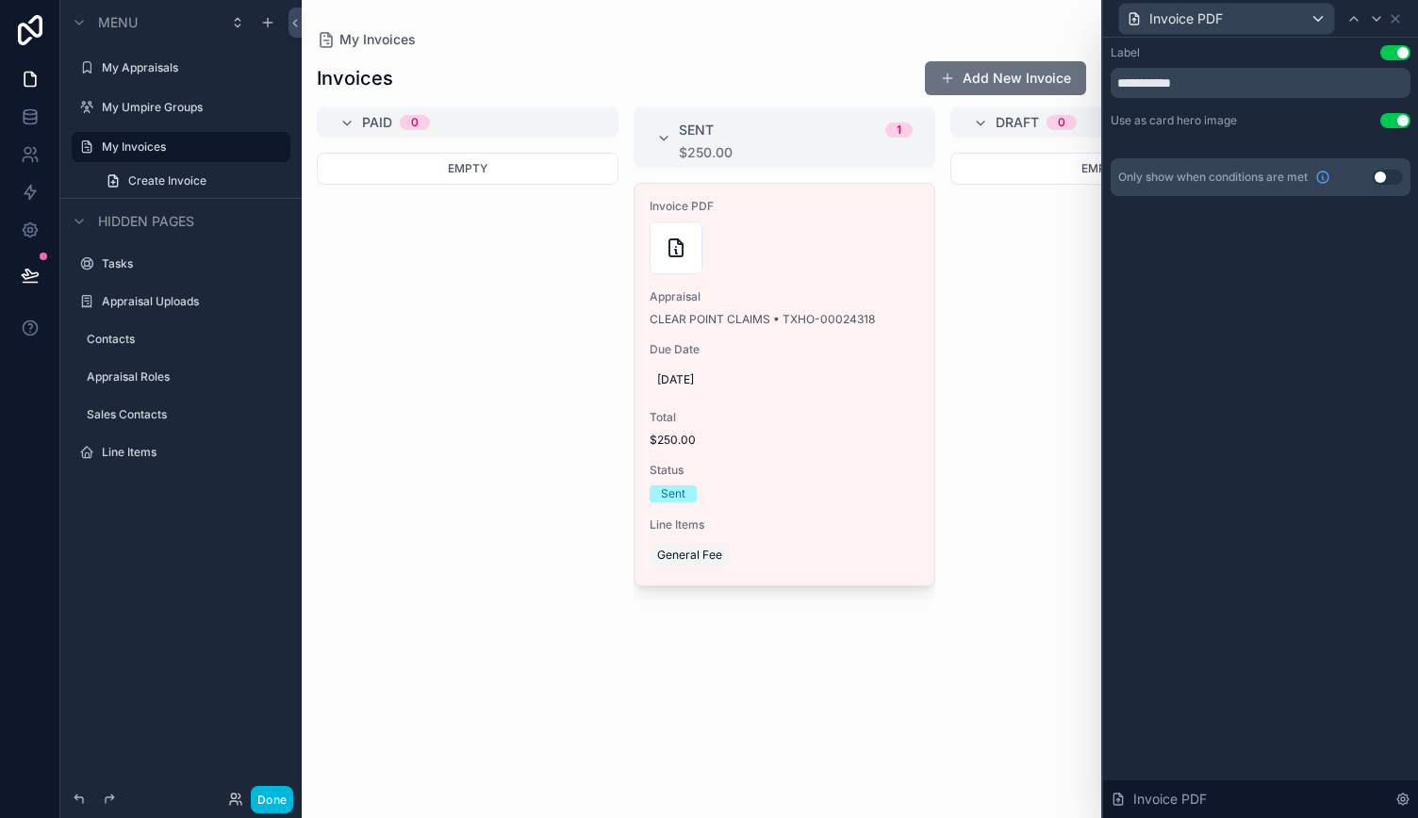
click at [1391, 123] on button "Use setting" at bounding box center [1395, 120] width 30 height 15
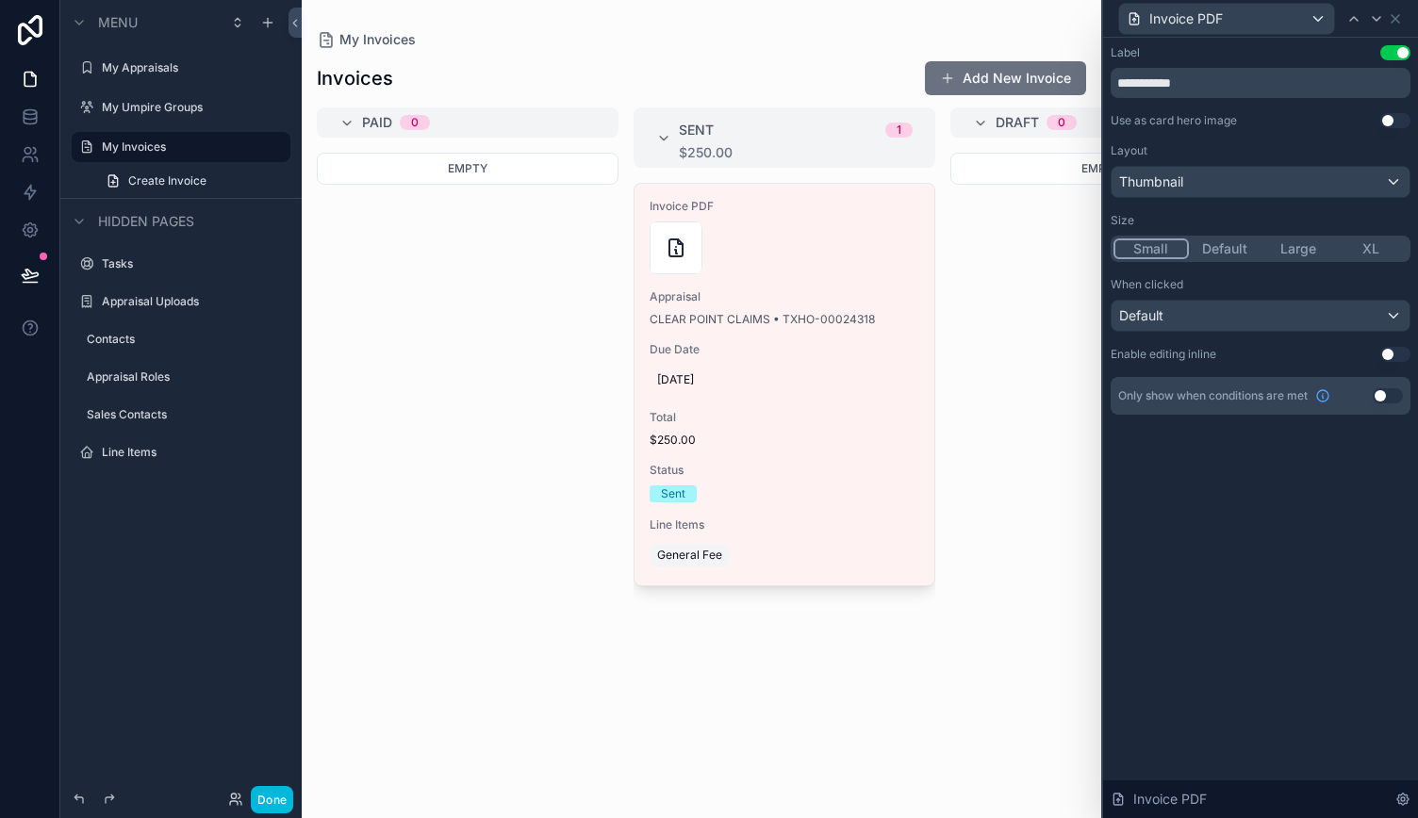
click at [1391, 123] on button "Use setting" at bounding box center [1395, 120] width 30 height 15
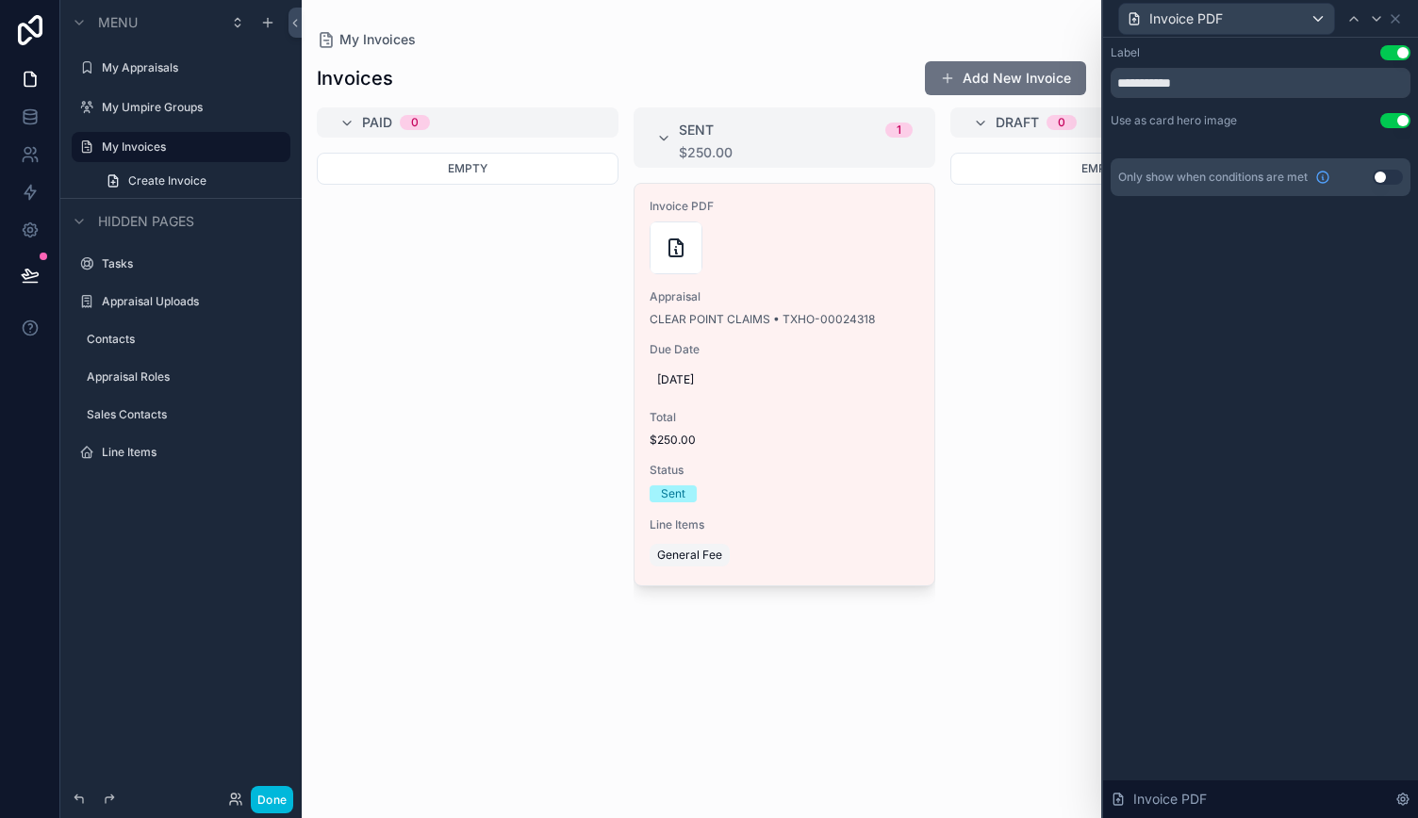
click at [1399, 54] on button "Use setting" at bounding box center [1395, 52] width 30 height 15
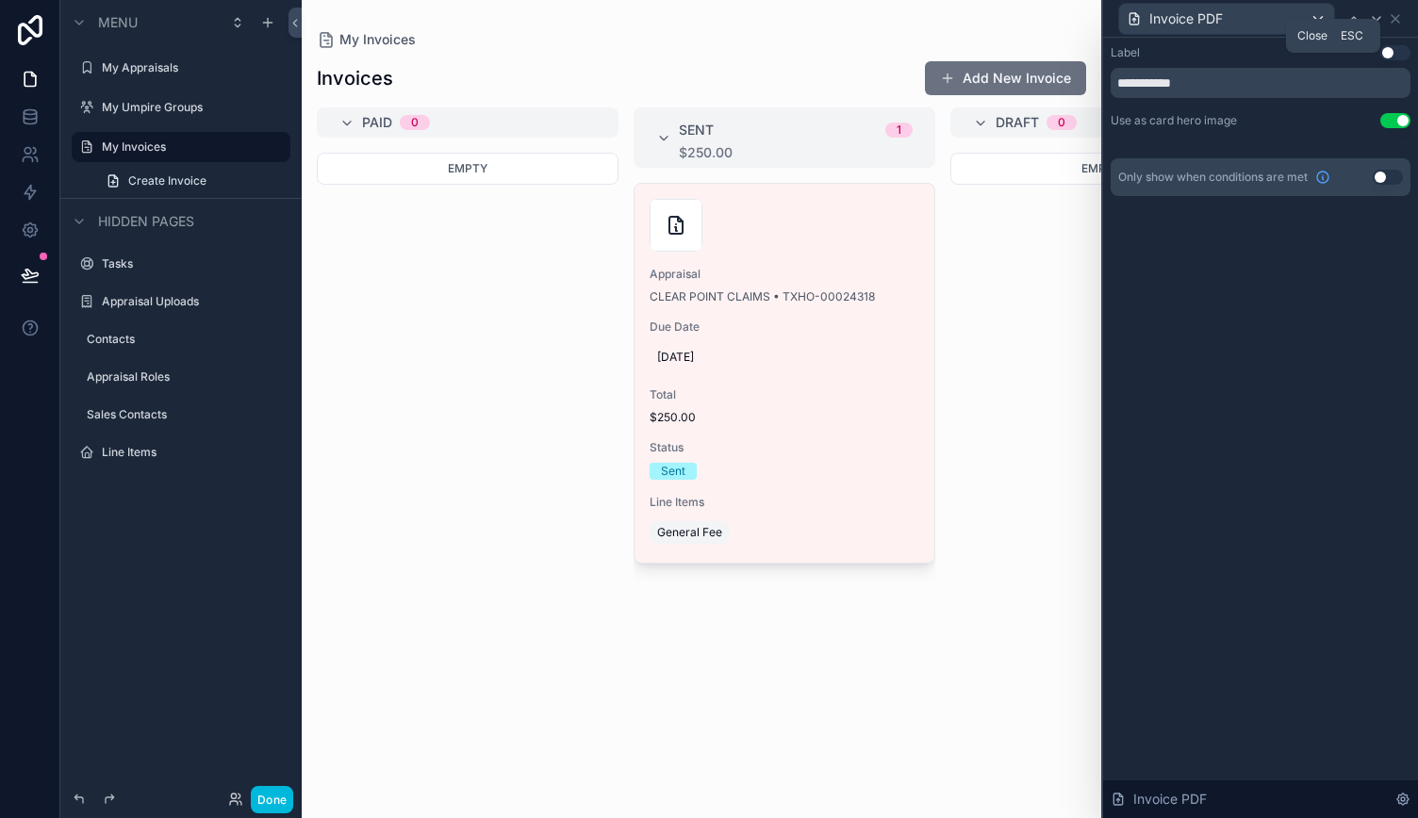
click at [1399, 14] on icon at bounding box center [1394, 18] width 15 height 15
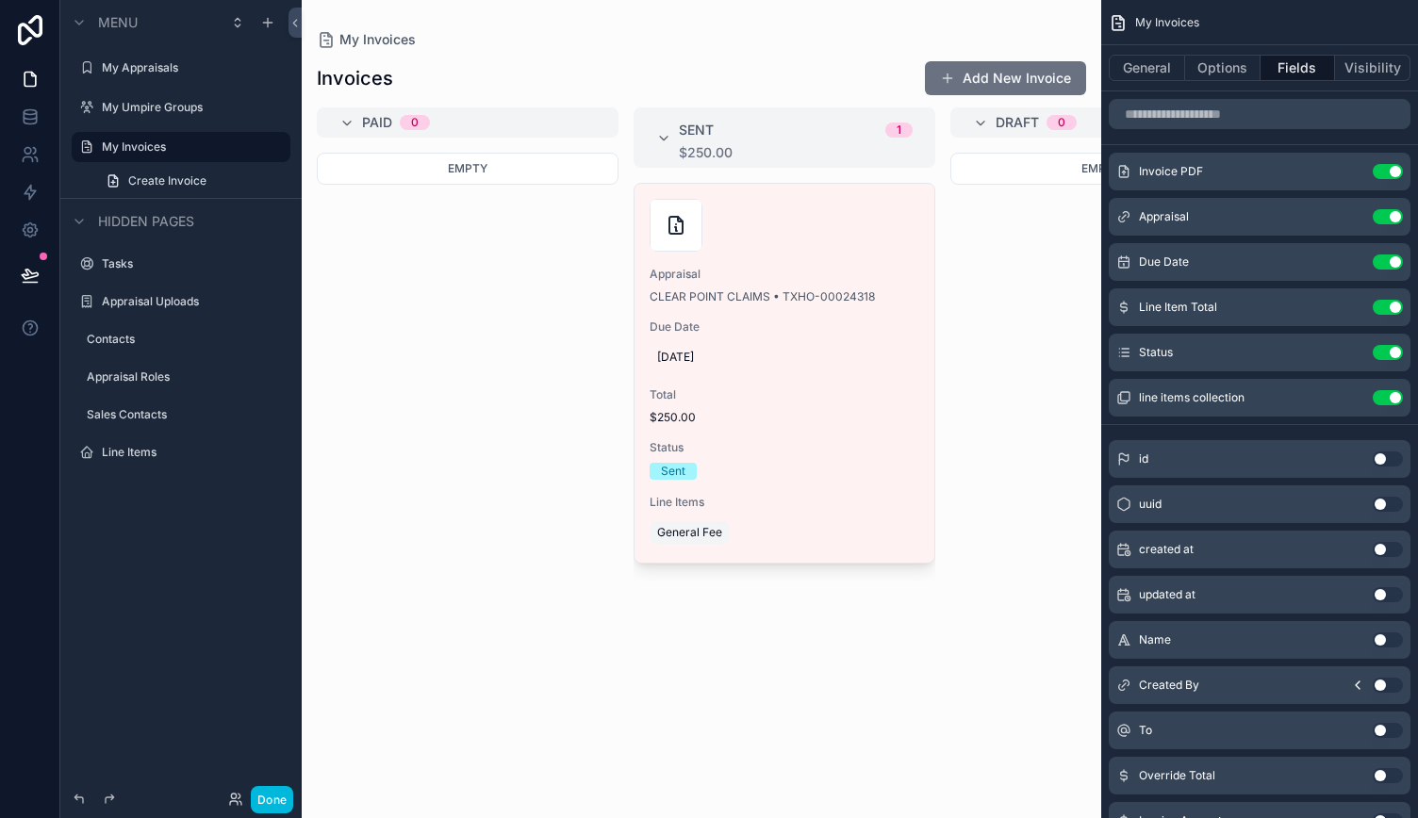
click at [284, 793] on button "Done" at bounding box center [272, 799] width 42 height 27
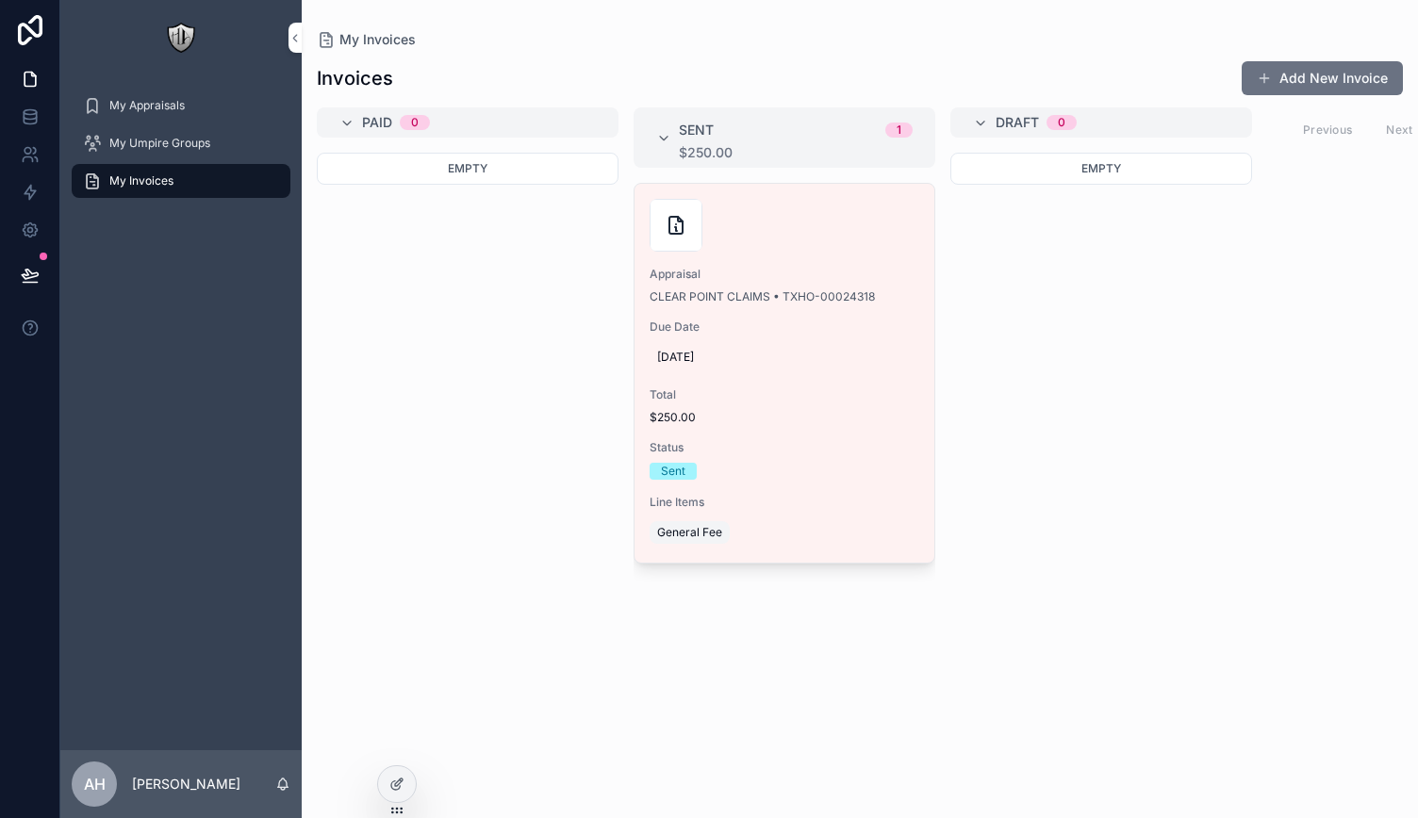
click at [157, 148] on span "My Umpire Groups" at bounding box center [159, 143] width 101 height 15
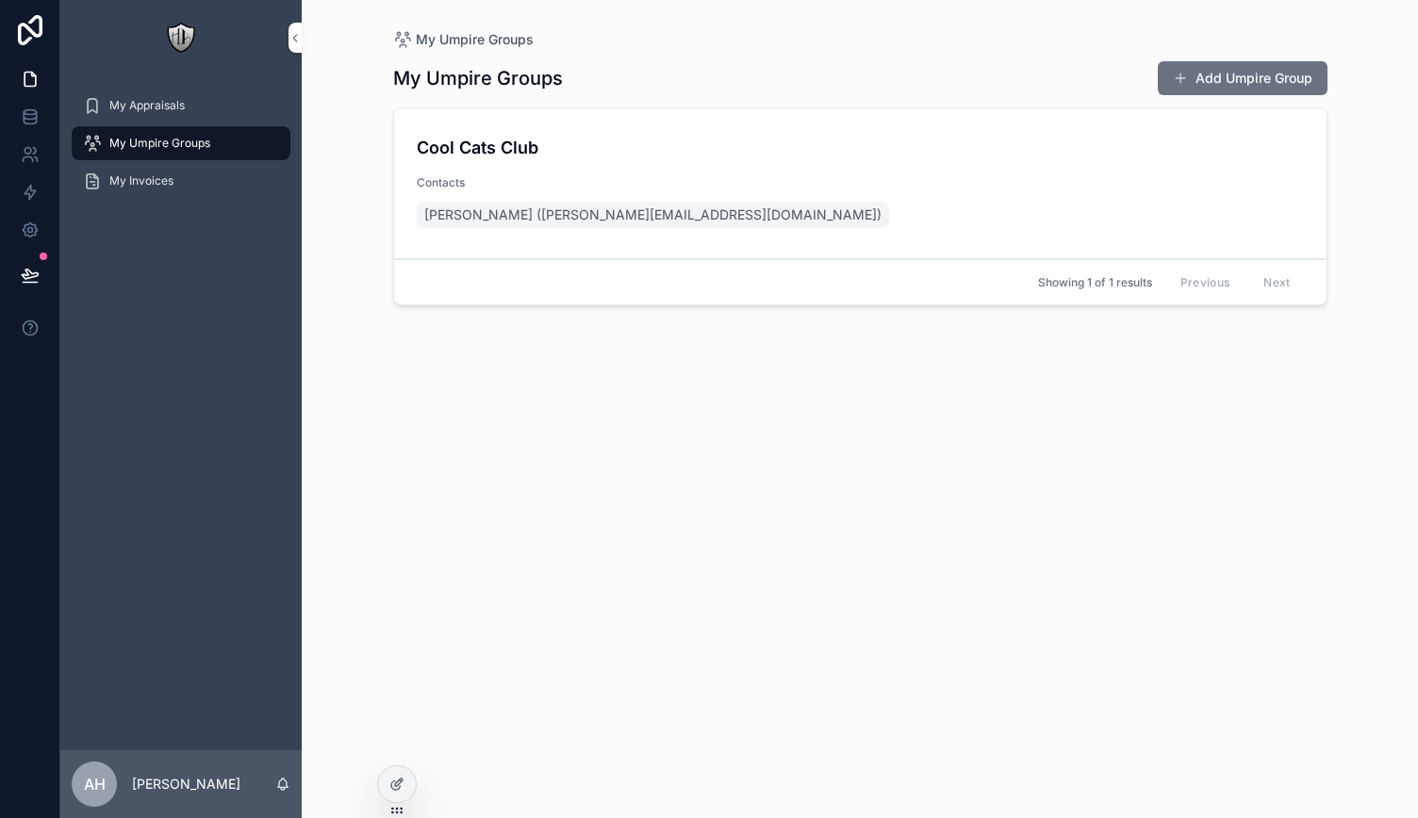
click at [167, 110] on span "My Appraisals" at bounding box center [146, 105] width 75 height 15
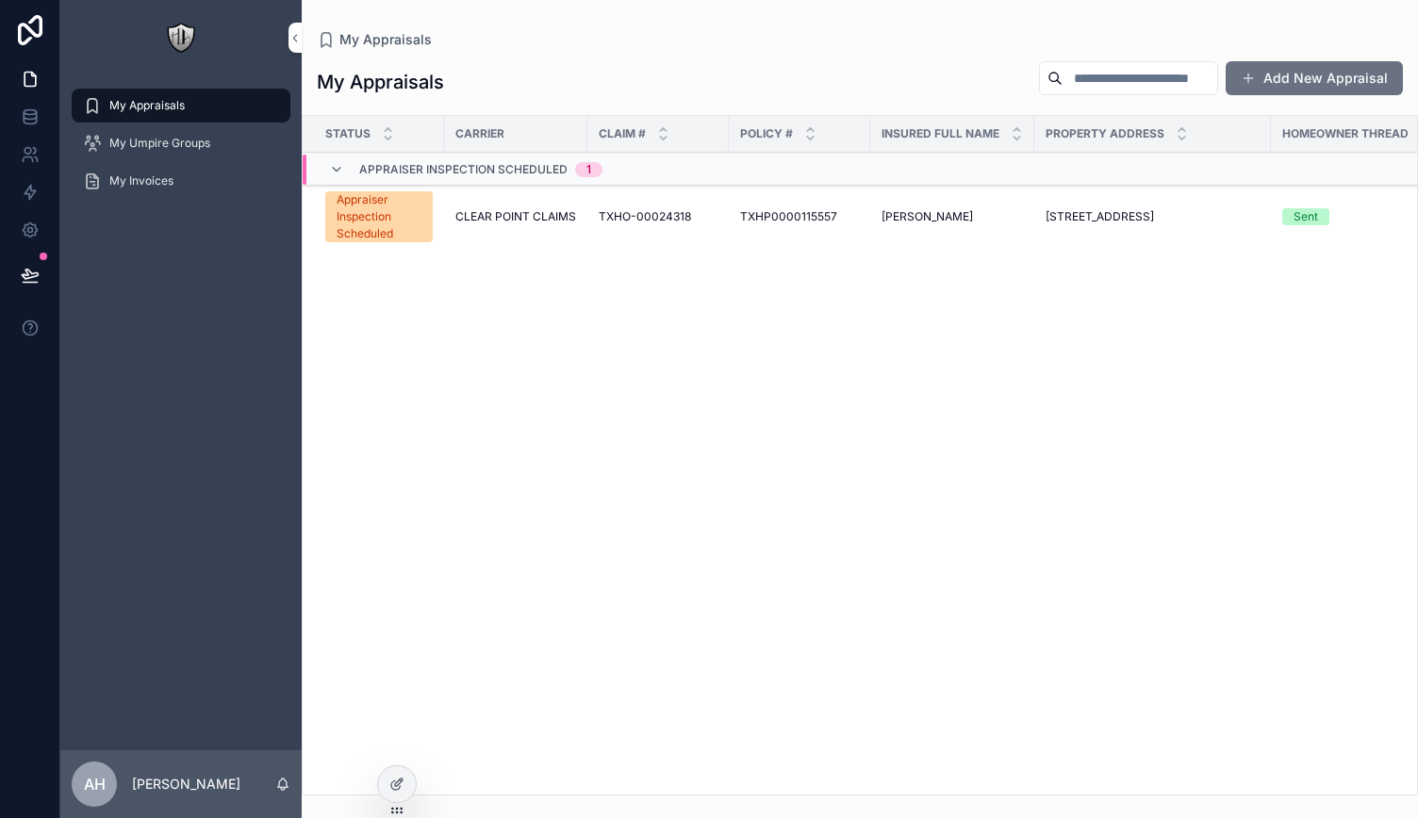
click at [754, 216] on span "TXHP0000115557" at bounding box center [788, 216] width 97 height 15
click at [754, 216] on div "My Appraisals My Appraisals Add New Appraisal Status Carrier Claim # Policy # I…" at bounding box center [860, 409] width 1116 height 818
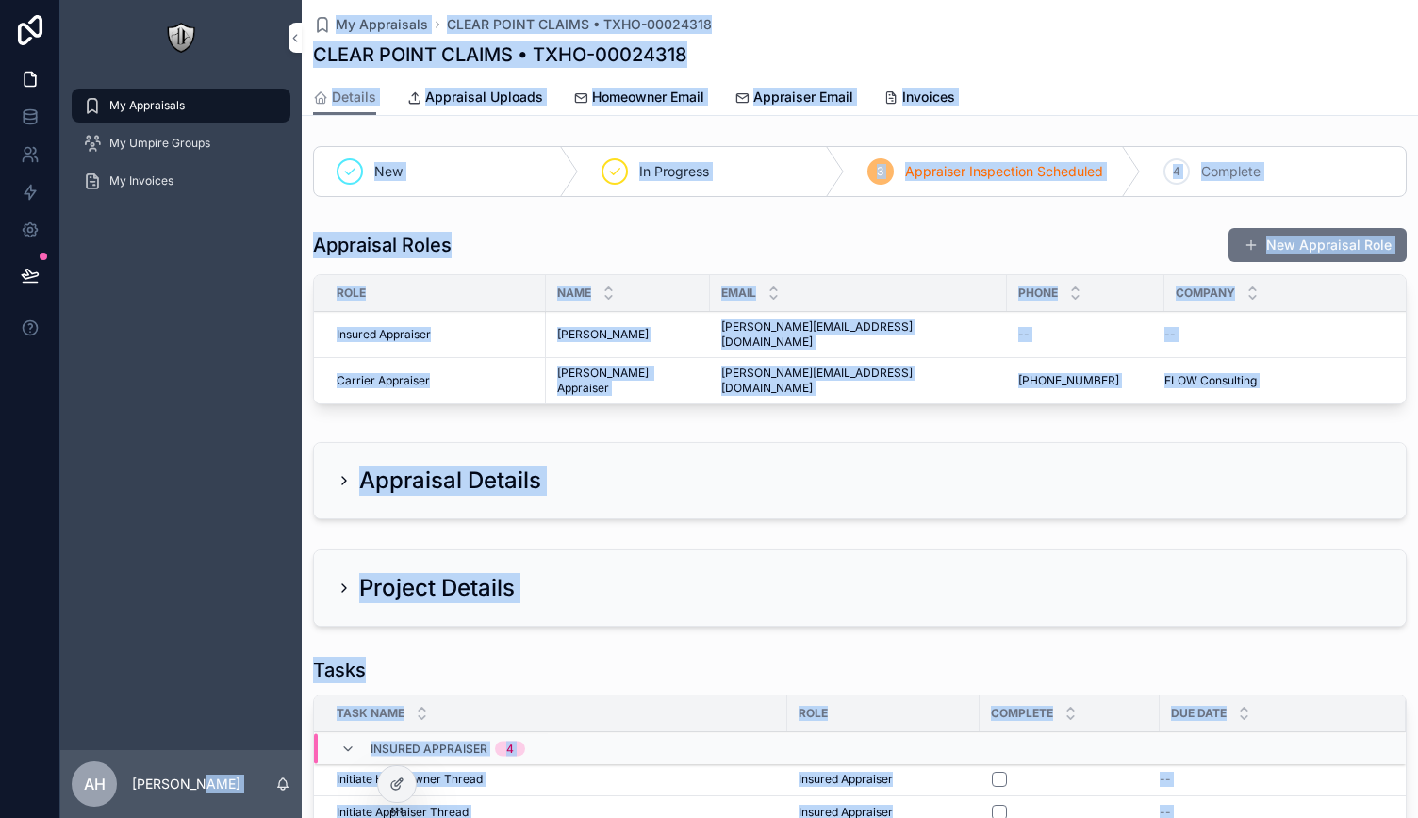
click at [851, 227] on div "Appraisal Roles New Appraisal Role" at bounding box center [859, 245] width 1093 height 36
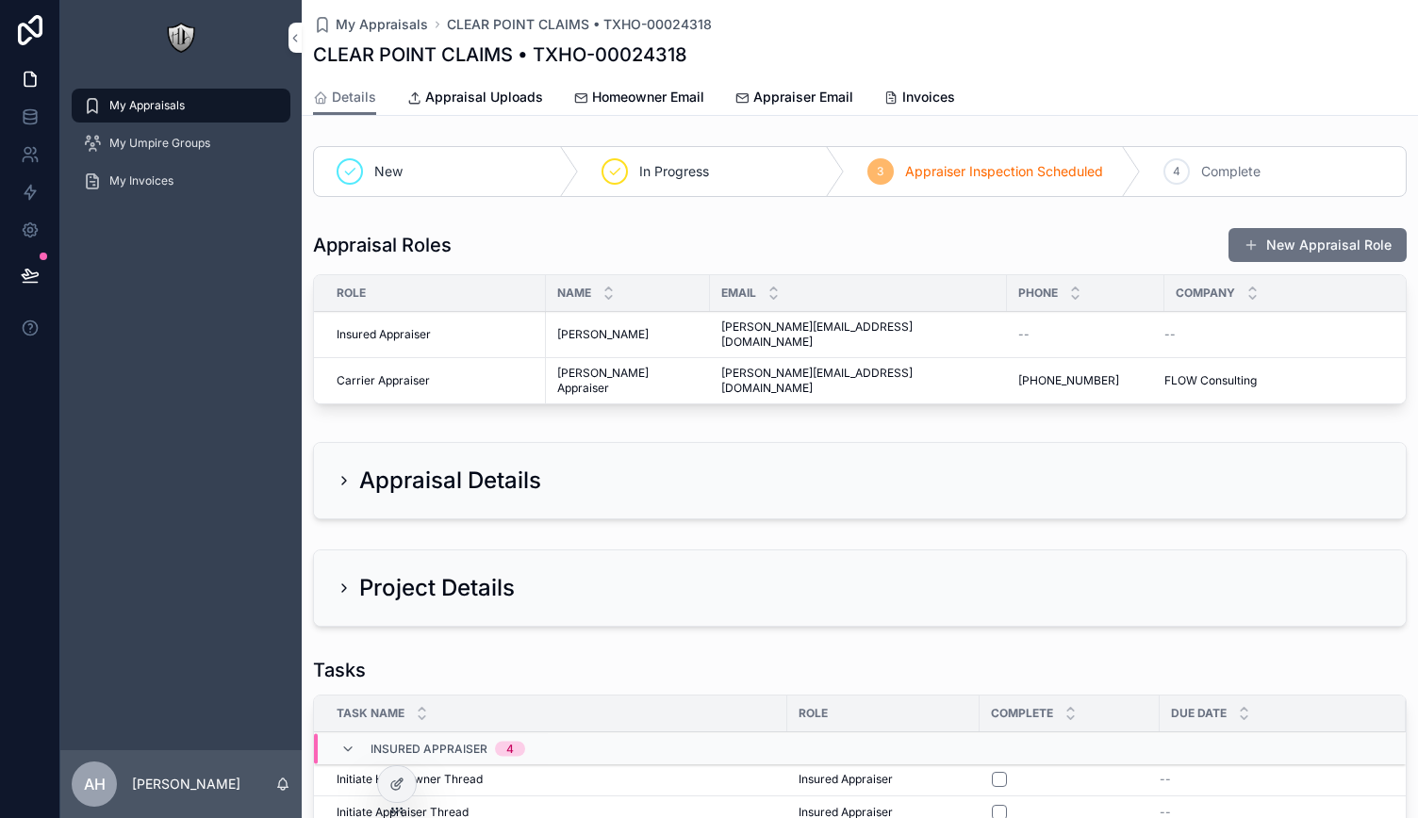
click at [902, 99] on span "Invoices" at bounding box center [928, 97] width 53 height 19
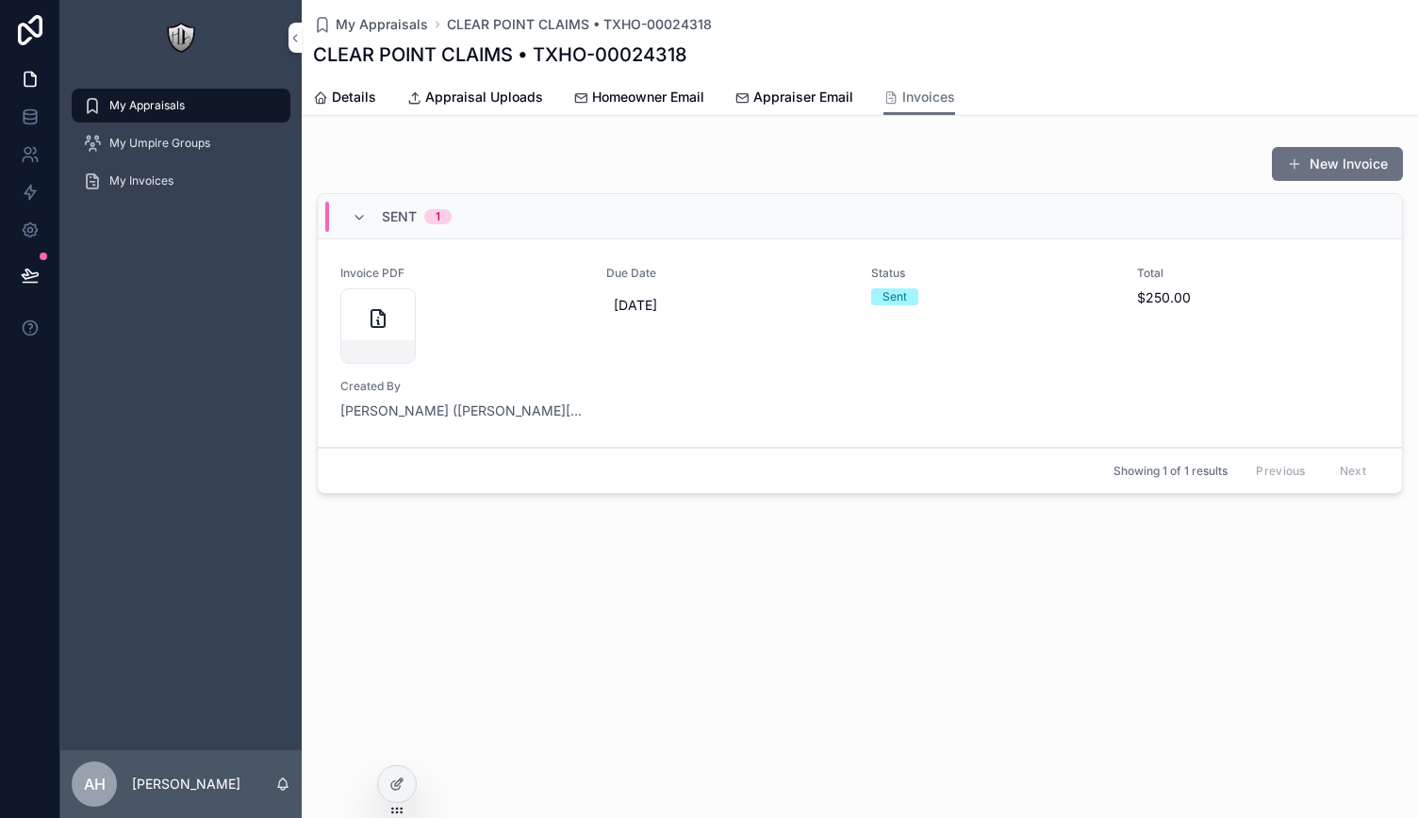
click at [362, 99] on span "Details" at bounding box center [354, 97] width 44 height 19
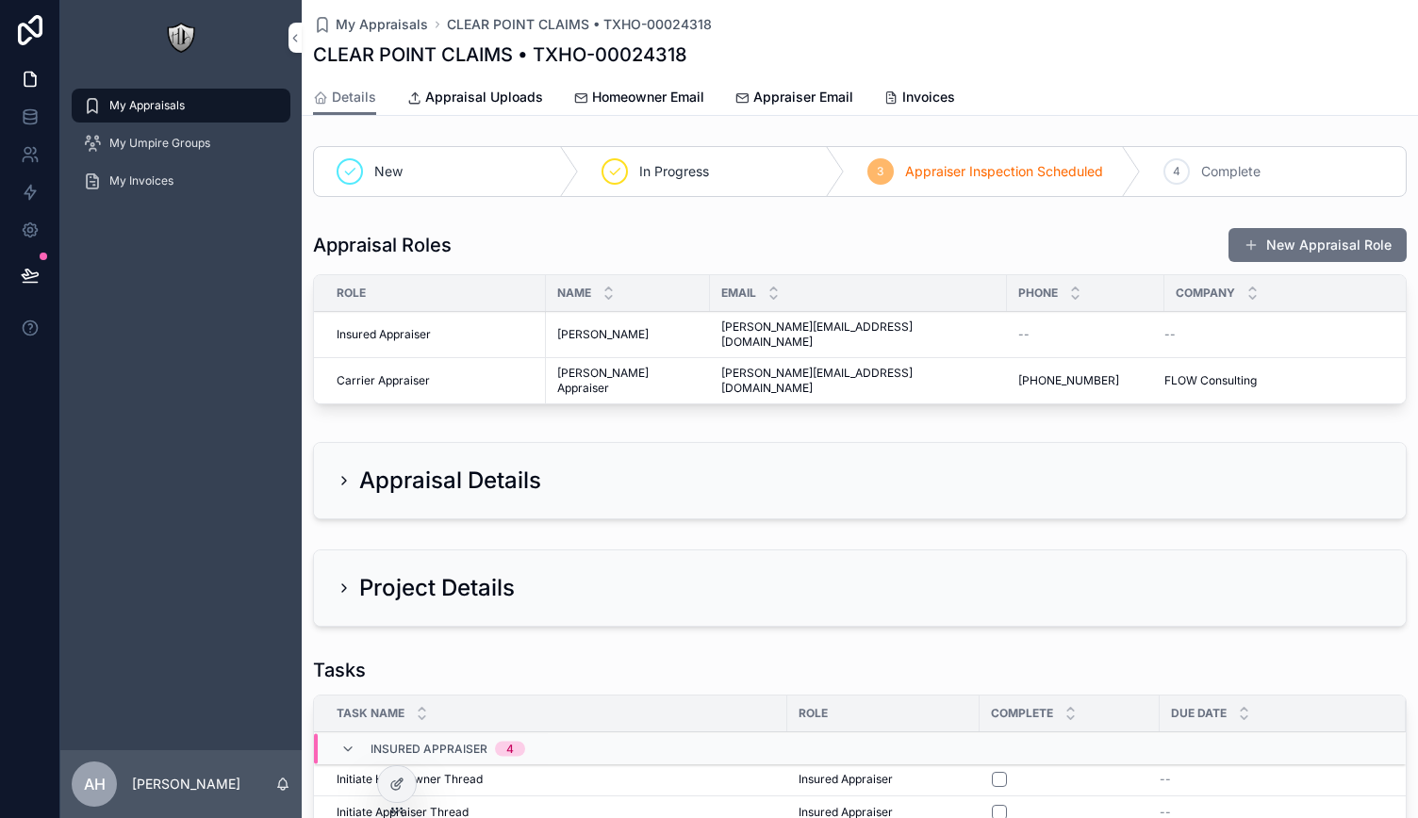
click at [403, 797] on div at bounding box center [397, 784] width 38 height 36
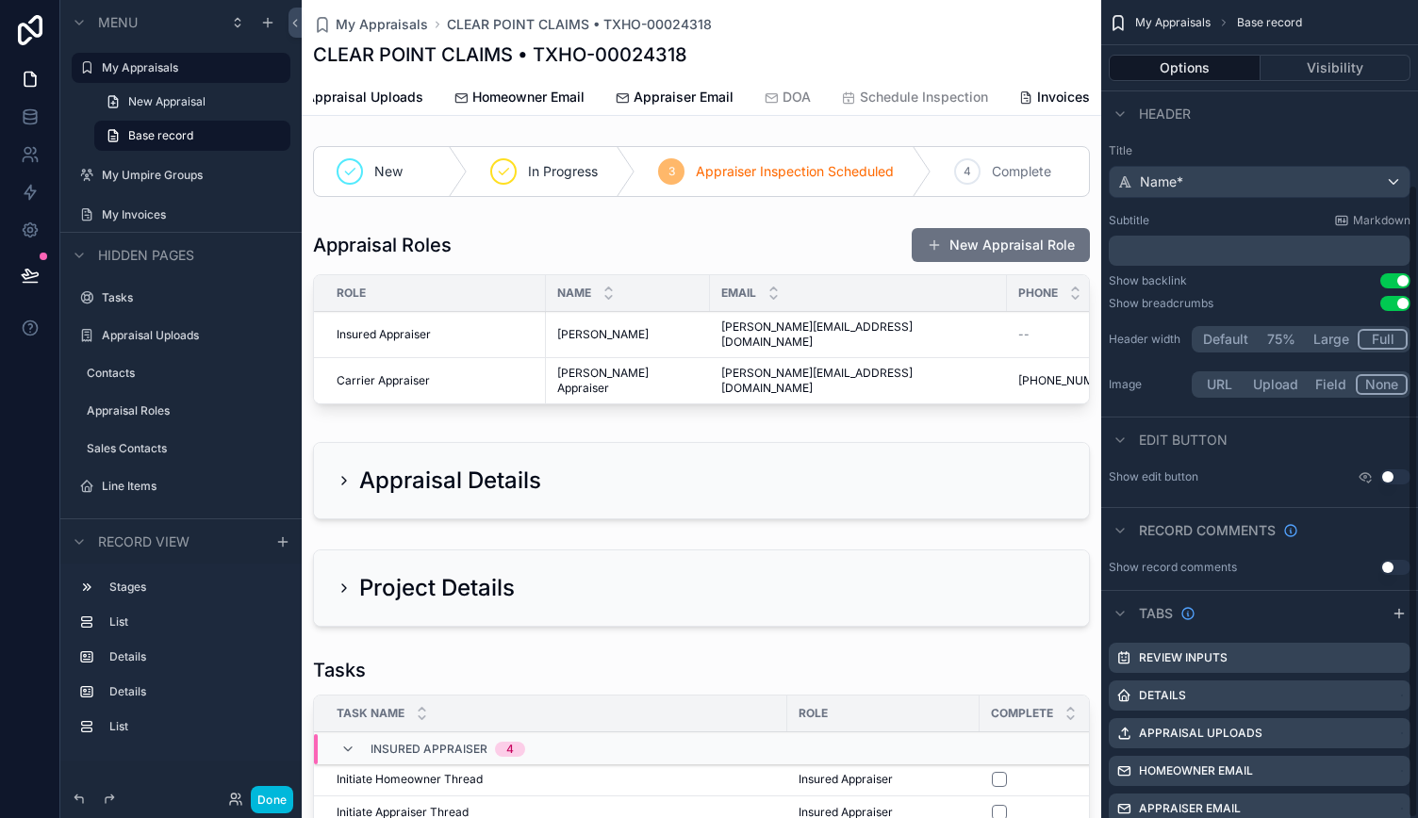
scroll to position [238, 0]
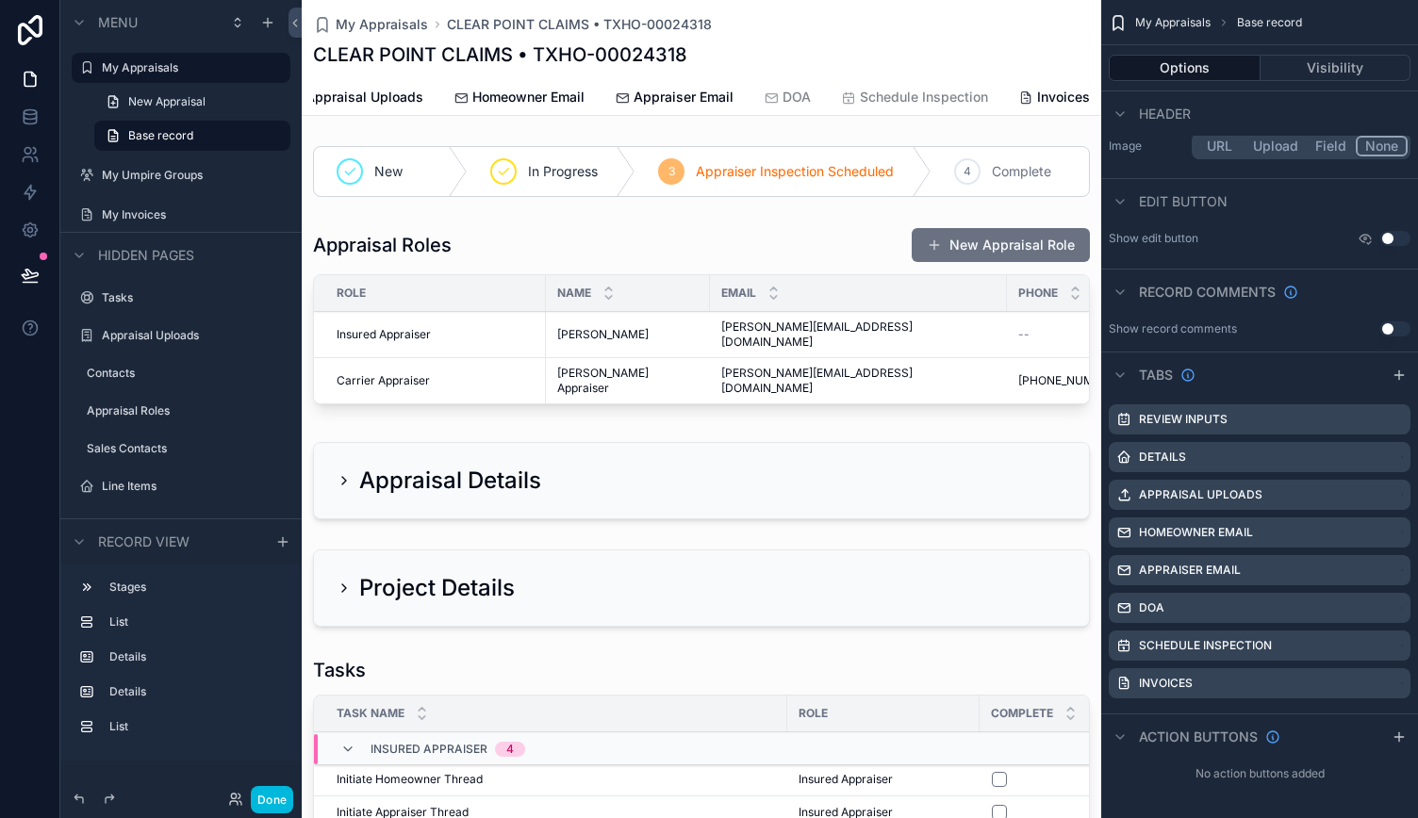
click at [1399, 377] on icon "scrollable content" at bounding box center [1399, 374] width 0 height 8
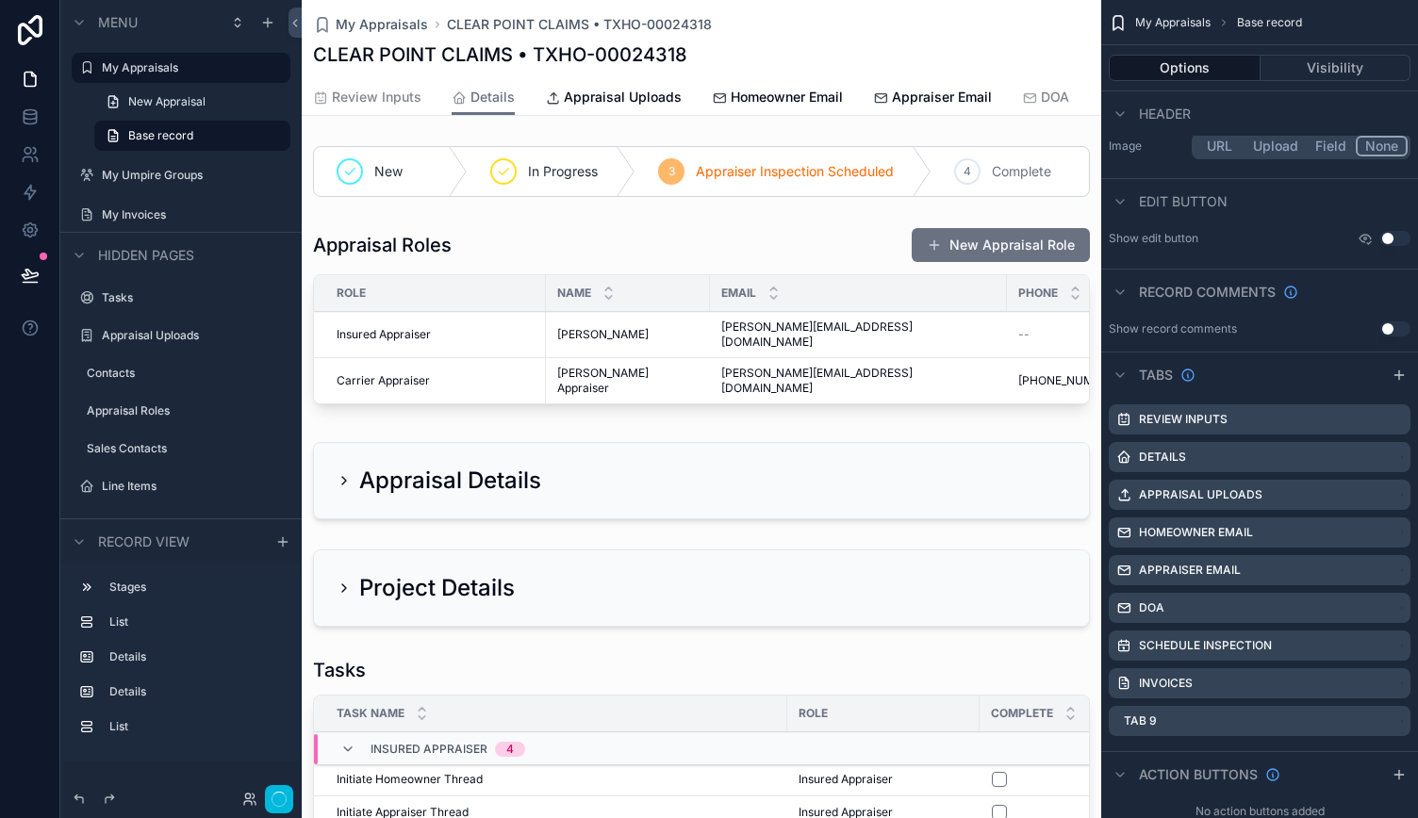
click at [0, 0] on icon "scrollable content" at bounding box center [0, 0] width 0 height 0
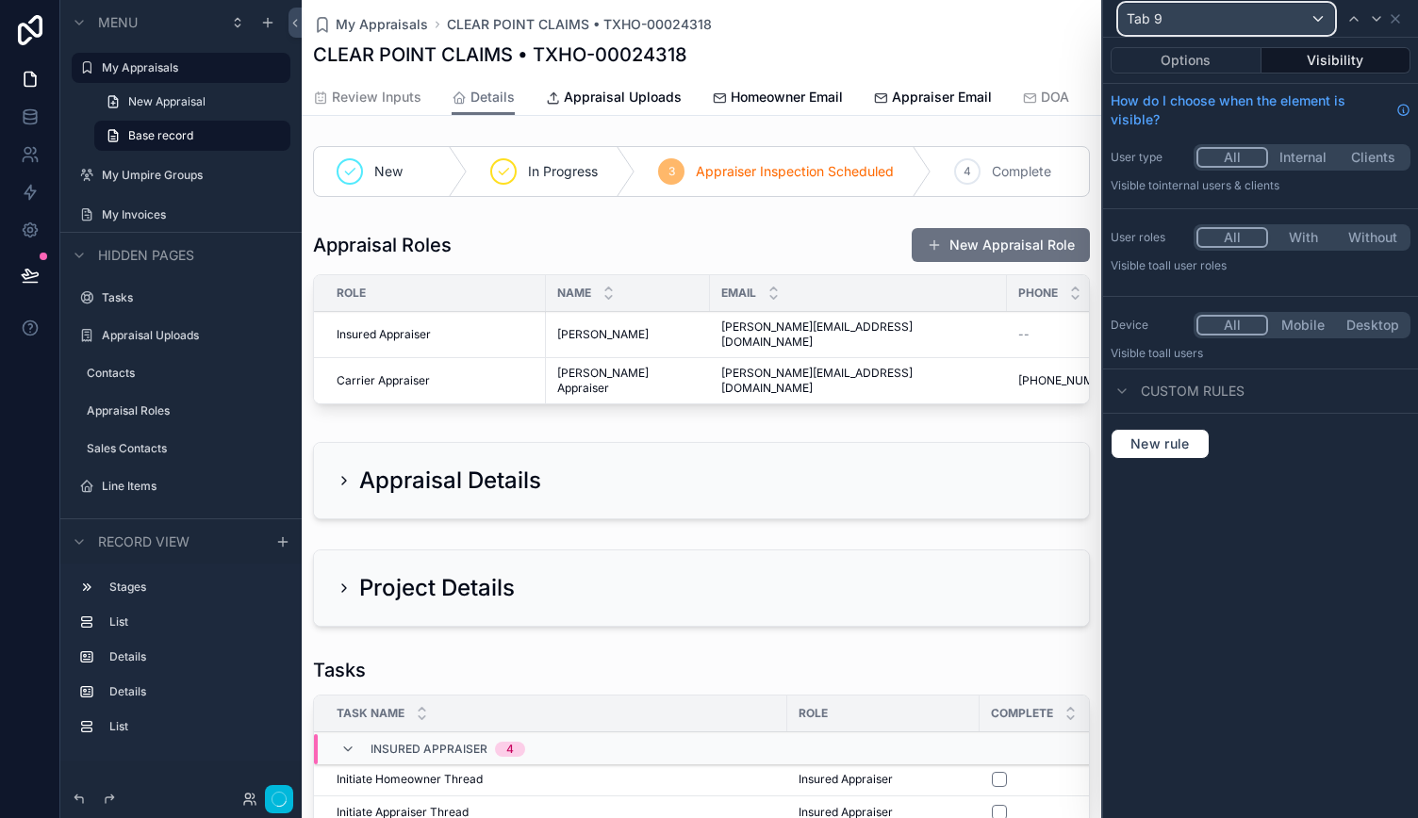
click at [1180, 22] on div "Tab 9" at bounding box center [1226, 19] width 215 height 30
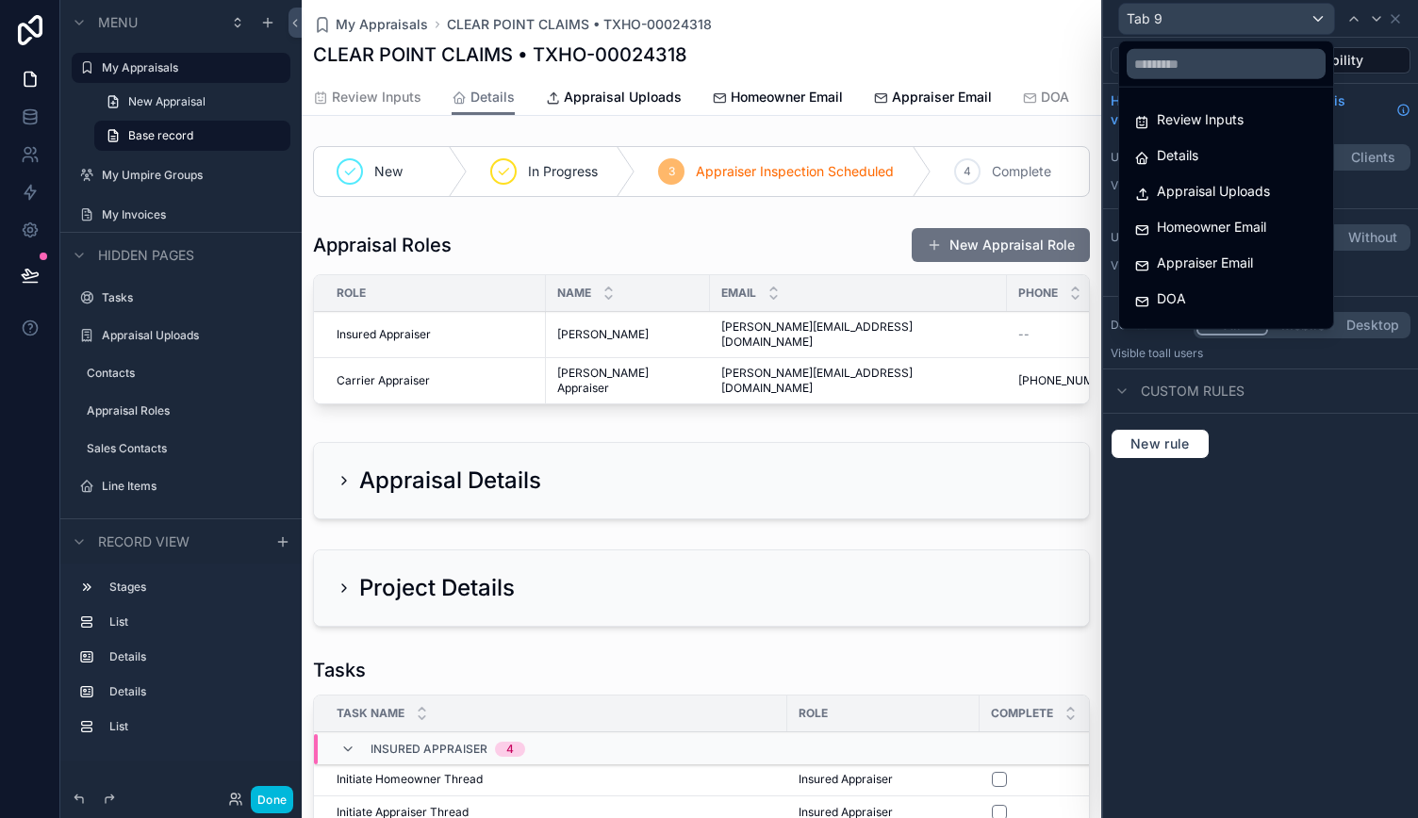
click at [1321, 553] on div at bounding box center [1260, 409] width 315 height 818
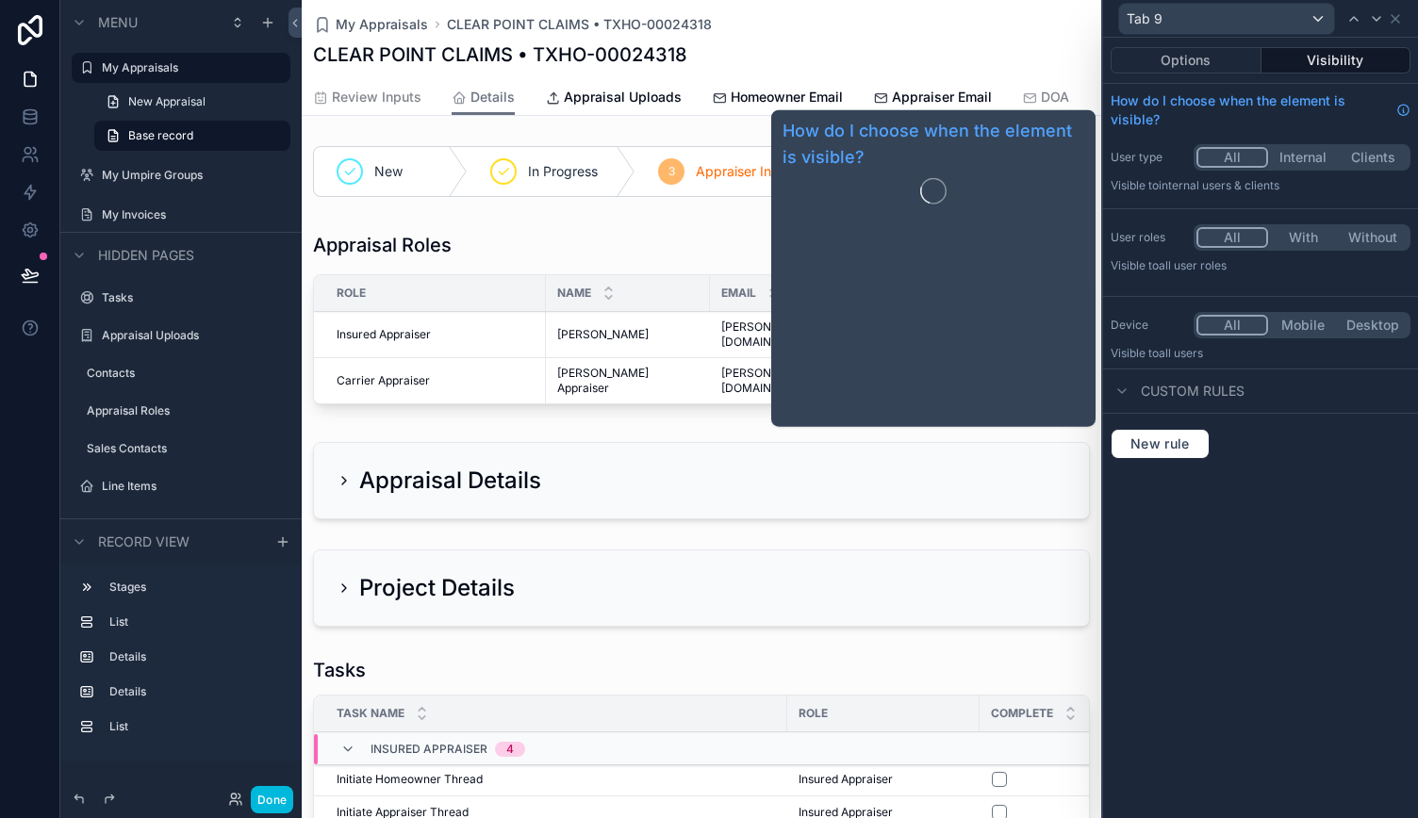
click at [1170, 66] on button "Options" at bounding box center [1185, 60] width 151 height 26
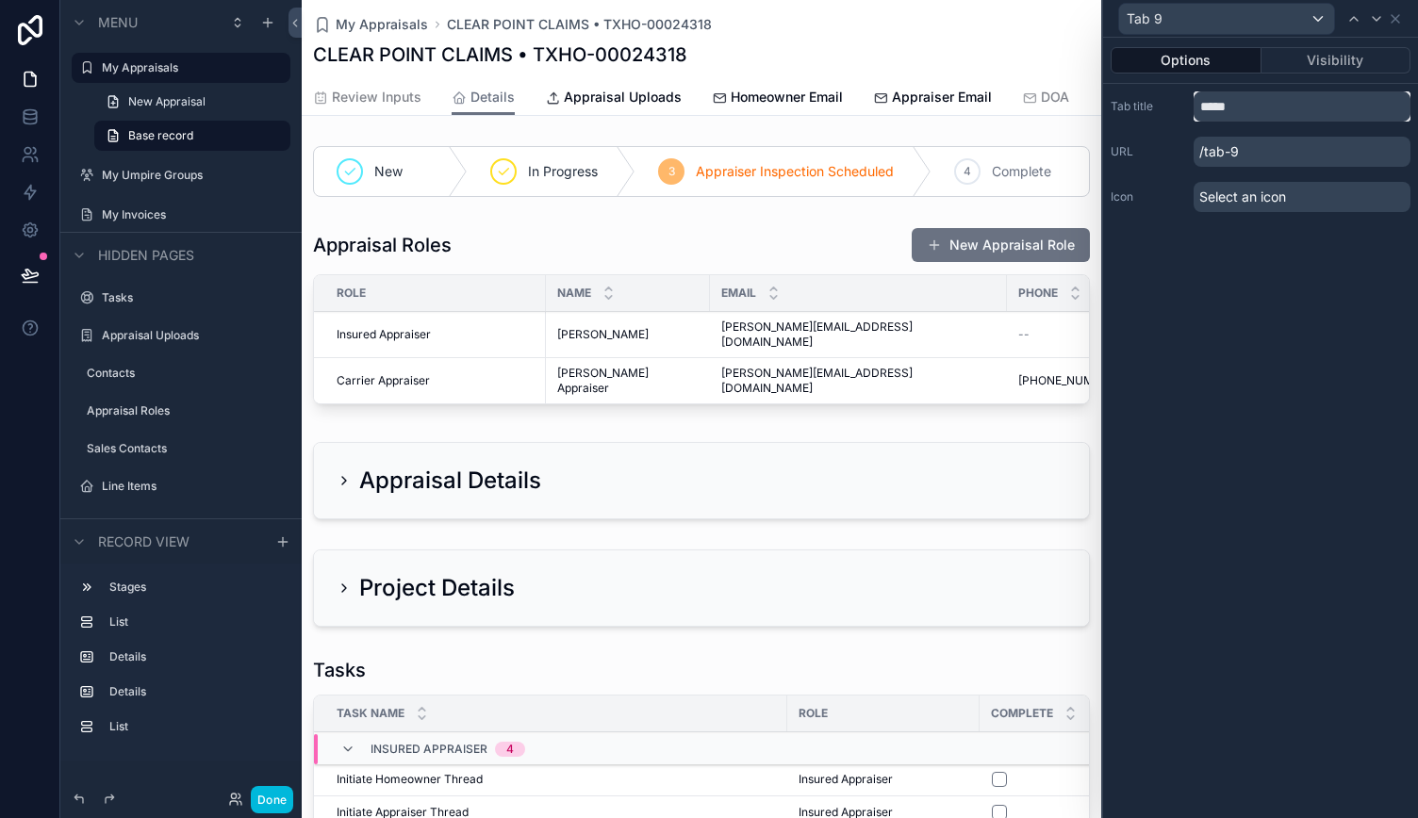
drag, startPoint x: 1239, startPoint y: 99, endPoint x: 1169, endPoint y: 95, distance: 70.8
click at [1169, 95] on div "Tab title *****" at bounding box center [1260, 106] width 300 height 30
type input "**********"
